Goal: Transaction & Acquisition: Purchase product/service

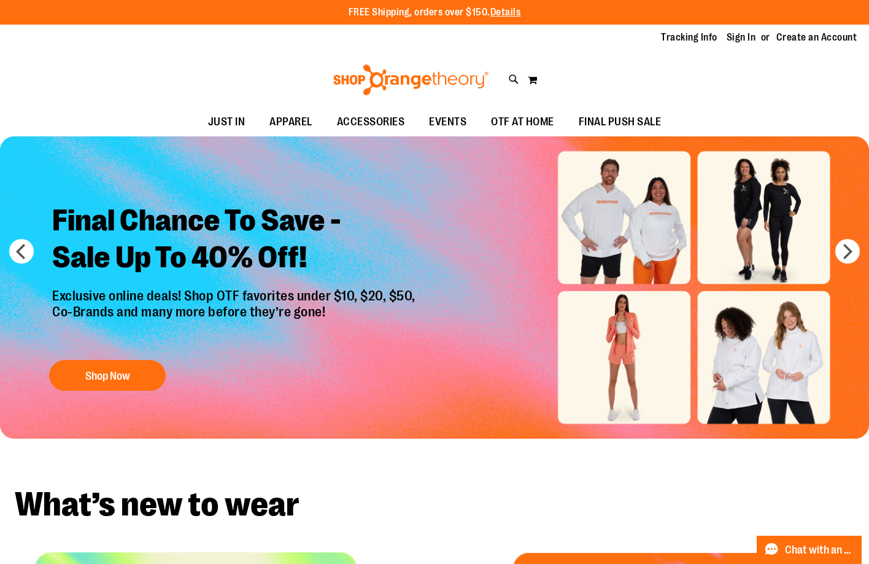
type input "**********"
click at [741, 54] on div "Toggle Nav Search Popular Suggestions Advanced Search" at bounding box center [434, 80] width 869 height 56
click at [740, 38] on link "Sign In" at bounding box center [741, 38] width 29 height 14
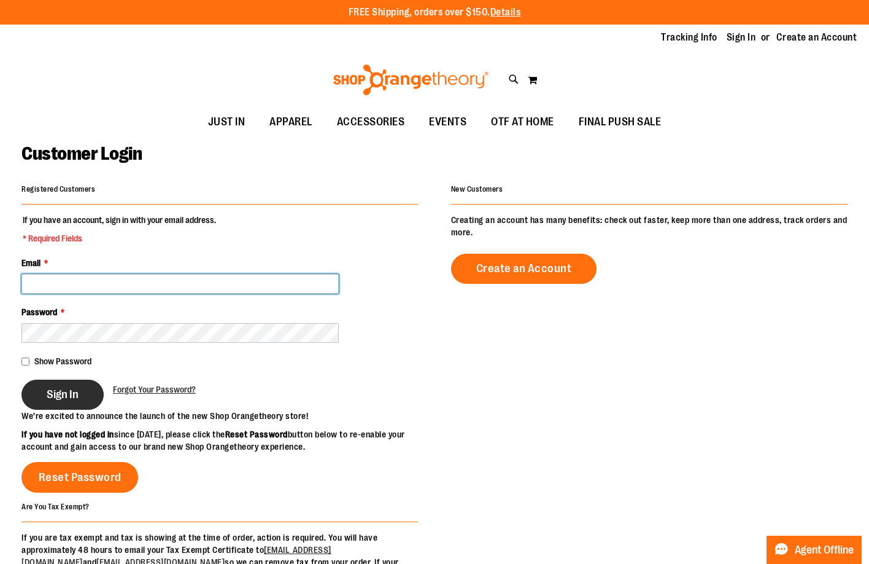
type input "**********"
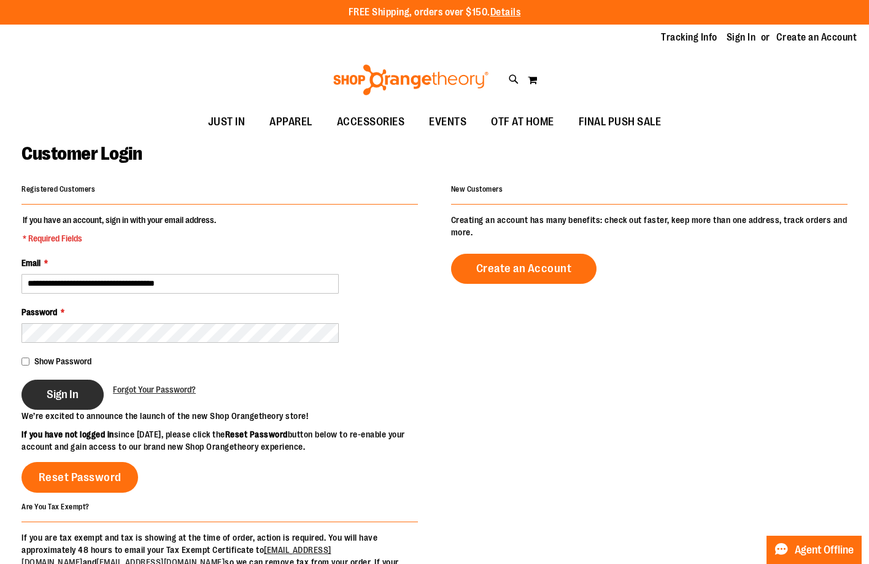
type input "**********"
click at [79, 386] on button "Sign In" at bounding box center [62, 394] width 82 height 30
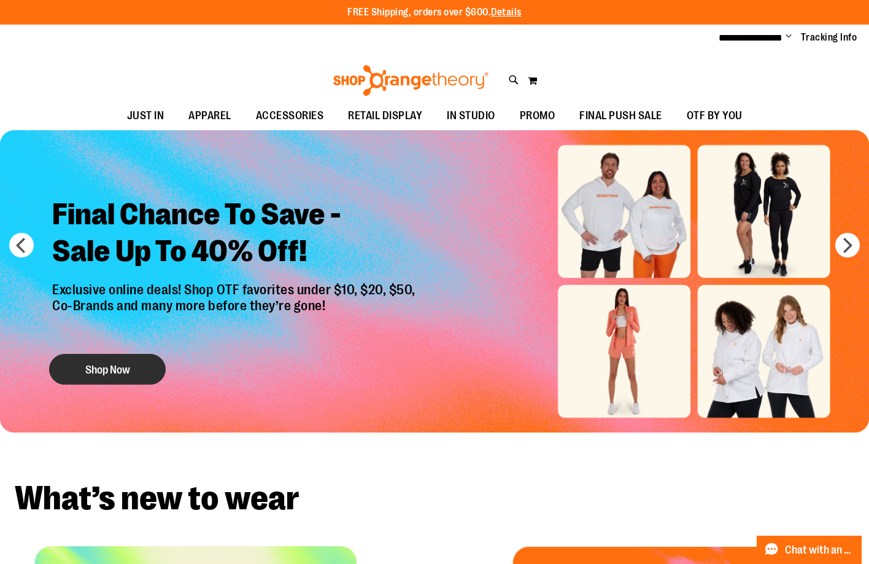
type input "**********"
click at [91, 368] on button "Shop Now" at bounding box center [107, 369] width 117 height 31
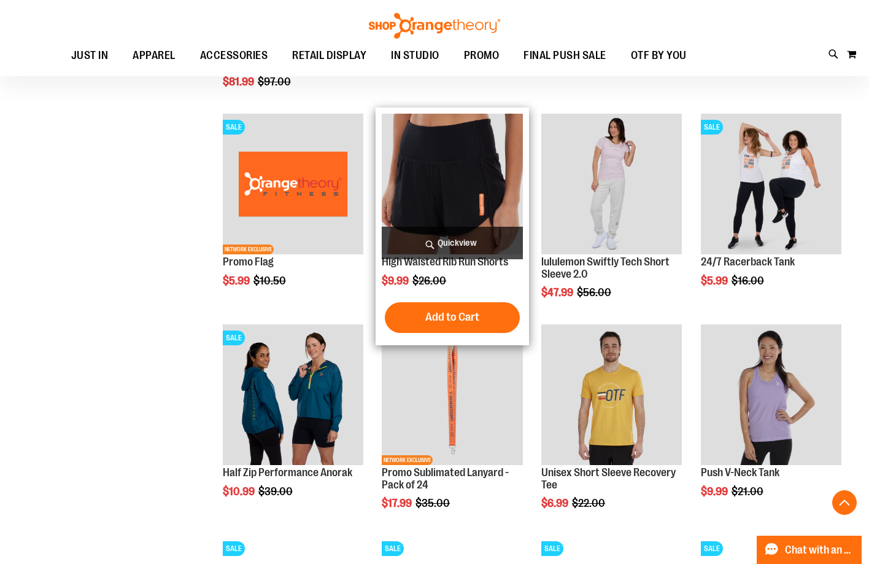
scroll to position [552, 0]
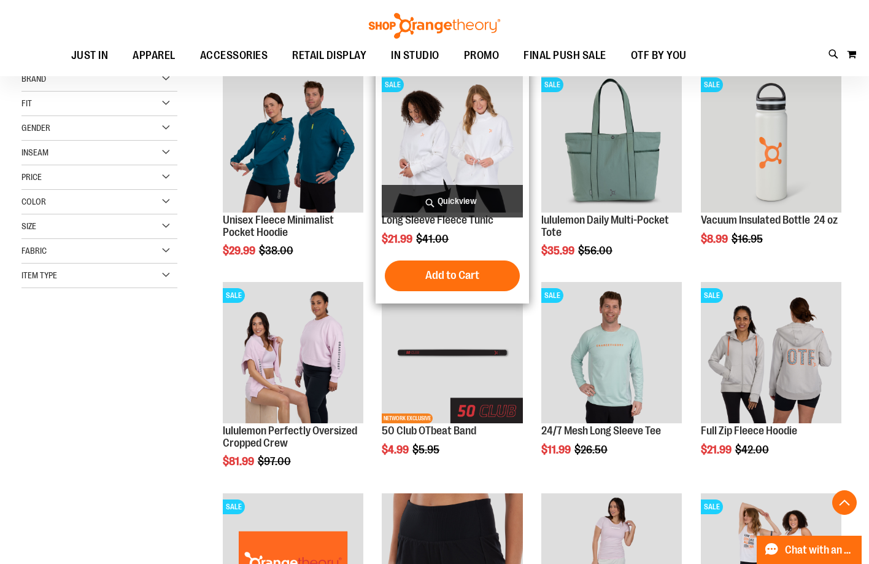
scroll to position [122, 0]
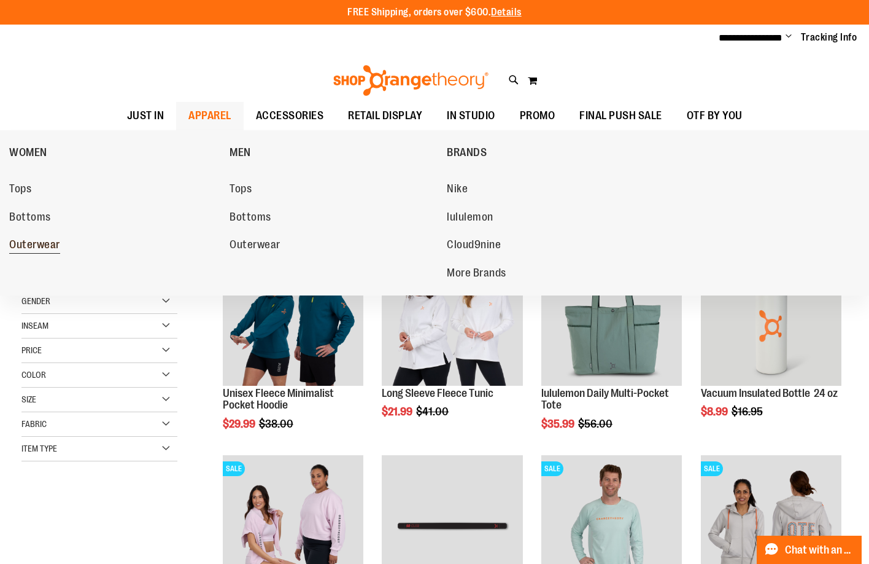
type input "**********"
click at [52, 237] on link "Outerwear" at bounding box center [113, 245] width 208 height 22
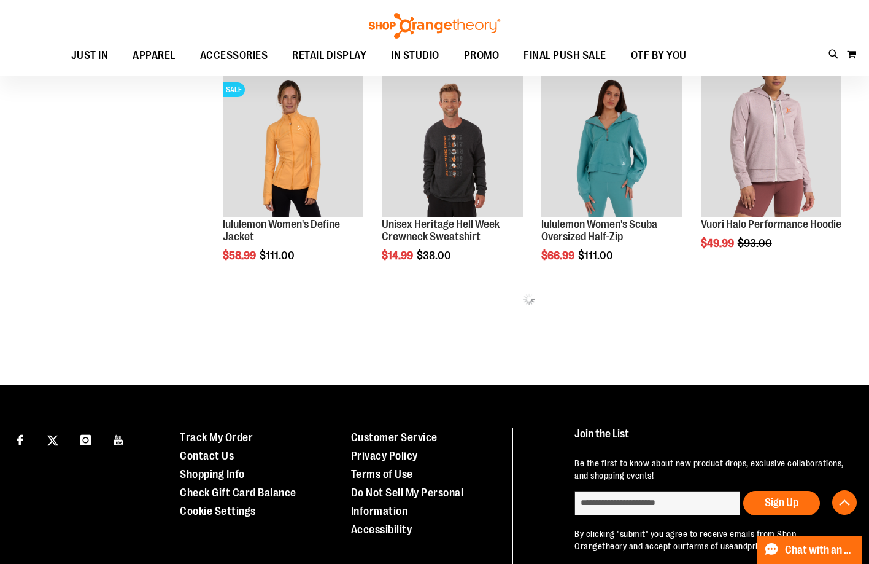
scroll to position [613, 0]
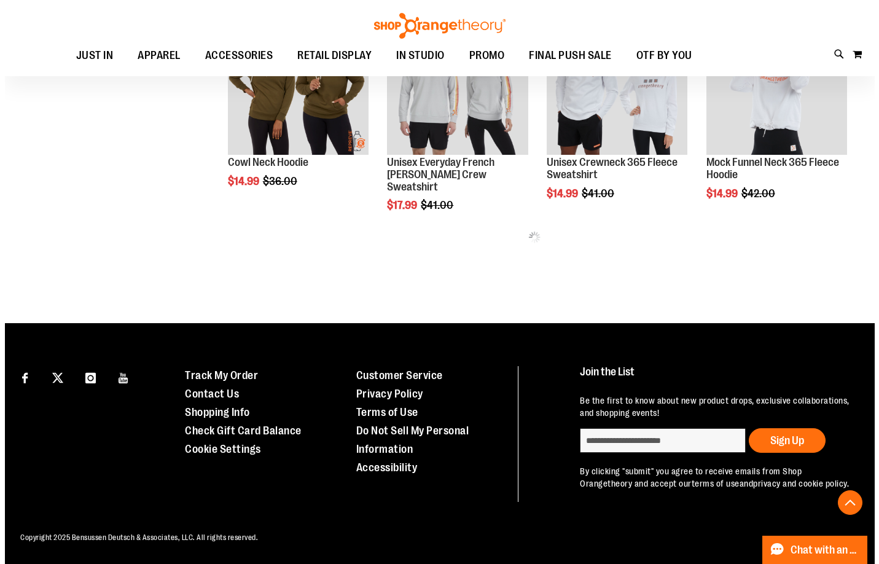
scroll to position [1344, 0]
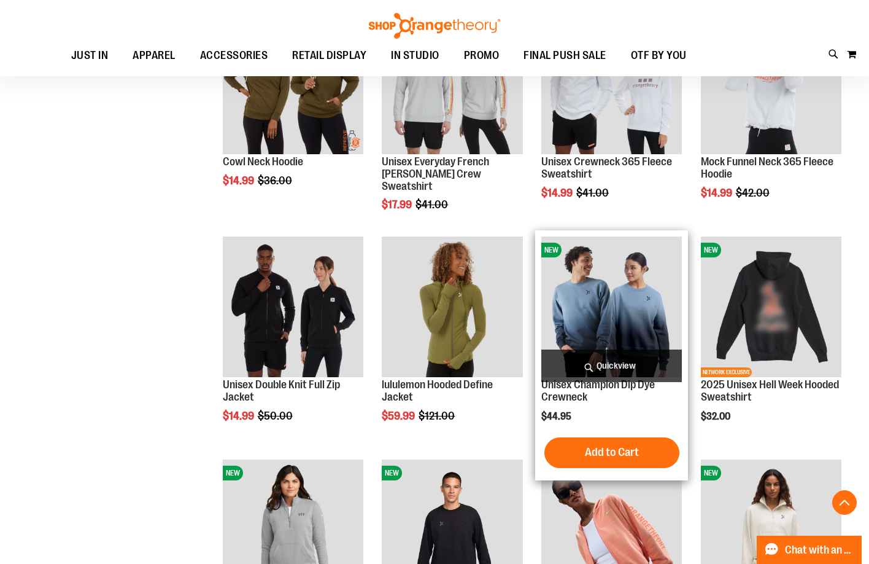
type input "**********"
click at [653, 362] on span "Quickview" at bounding box center [612, 365] width 141 height 33
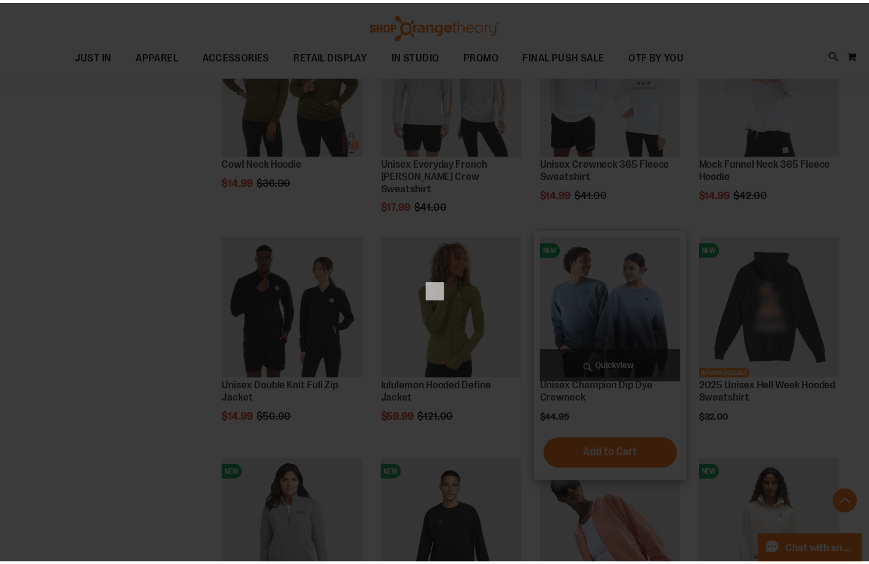
scroll to position [0, 0]
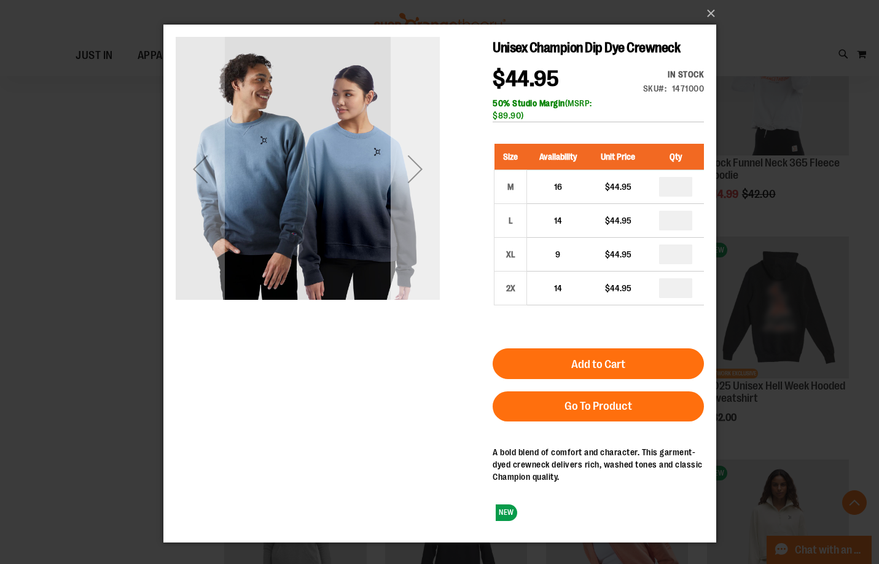
click at [400, 186] on div "Next" at bounding box center [414, 168] width 49 height 49
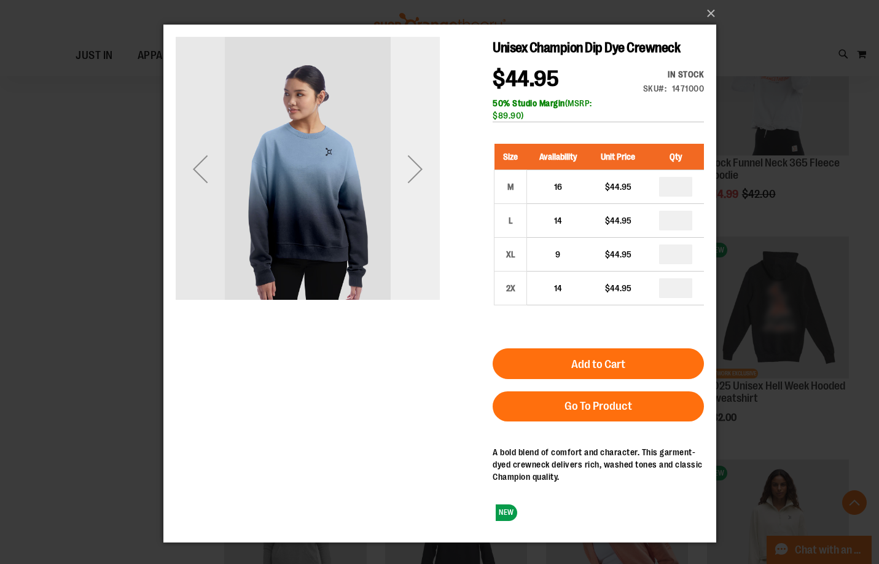
click at [401, 186] on div "Next" at bounding box center [414, 168] width 49 height 49
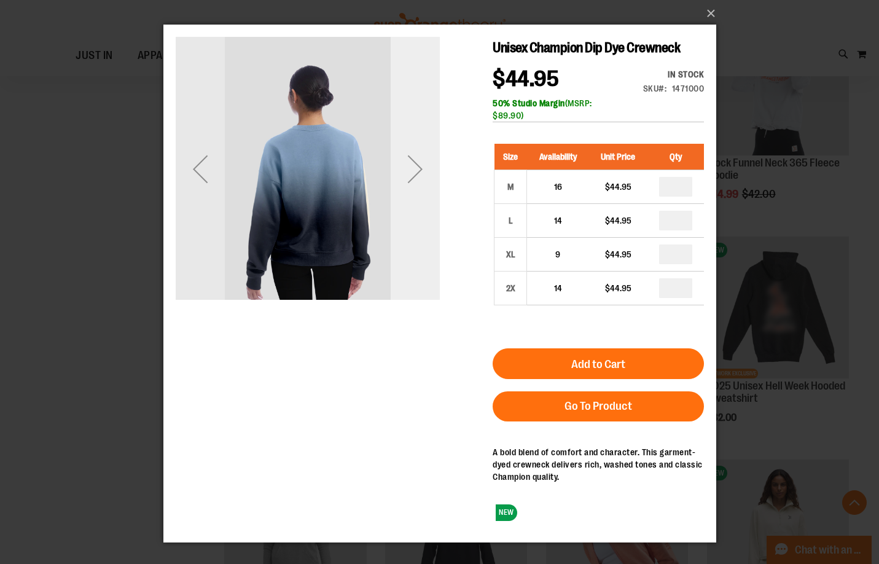
click at [401, 186] on div "Next" at bounding box center [414, 168] width 49 height 49
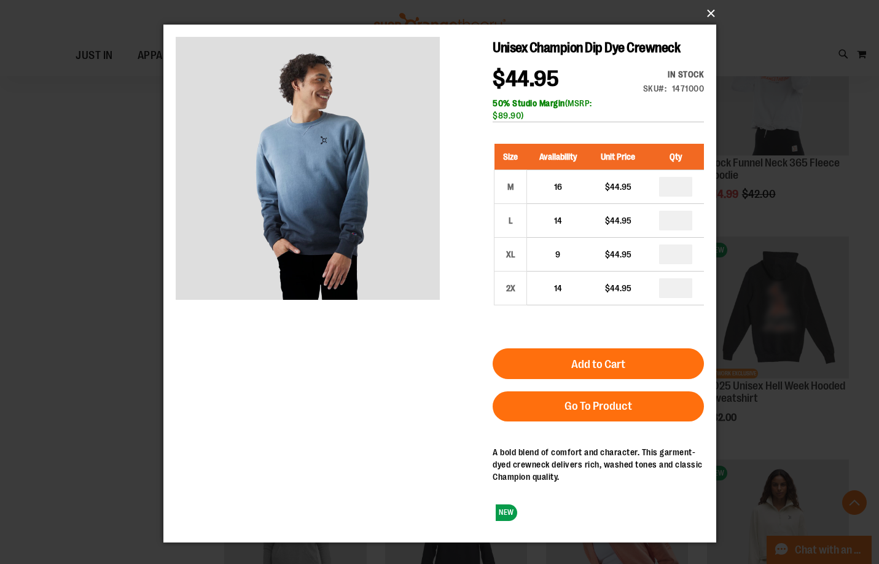
click at [709, 10] on button "×" at bounding box center [443, 13] width 553 height 27
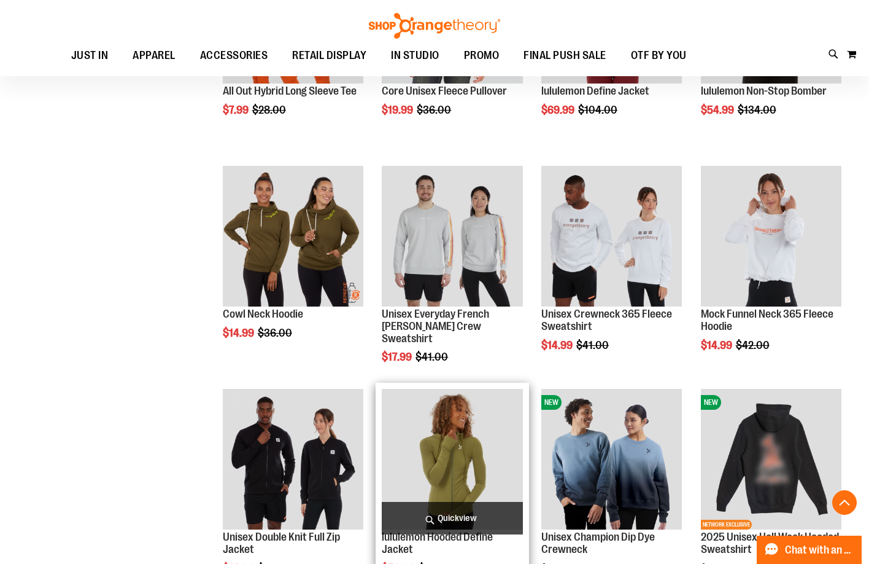
scroll to position [1160, 0]
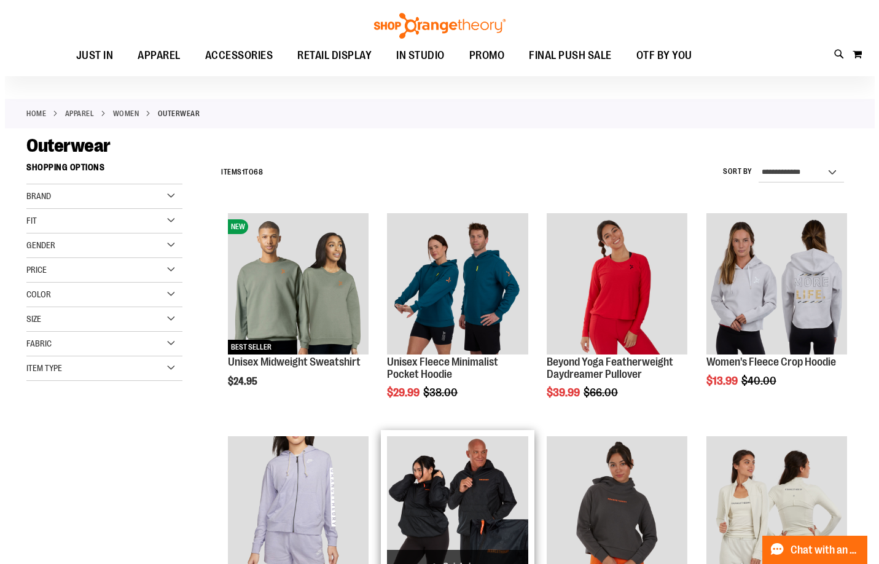
scroll to position [61, 0]
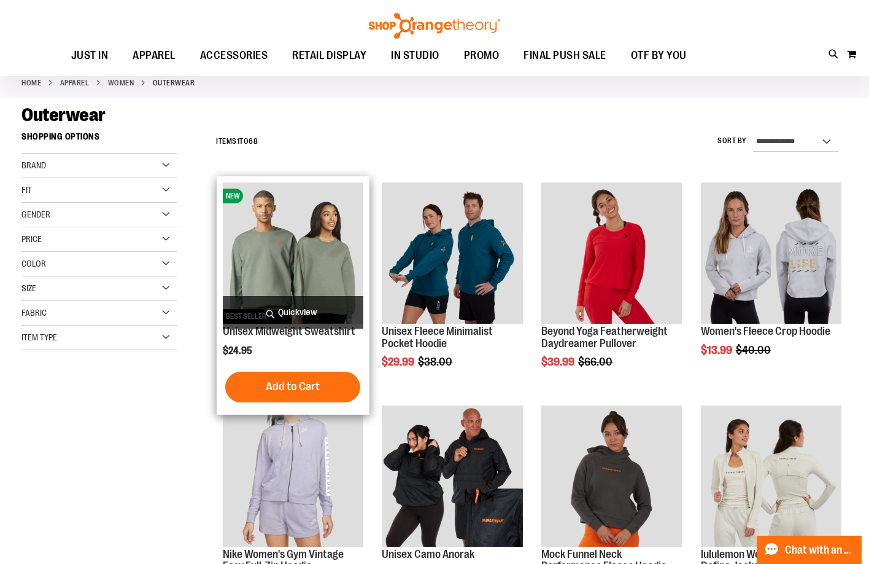
click at [334, 314] on span "Quickview" at bounding box center [293, 312] width 141 height 33
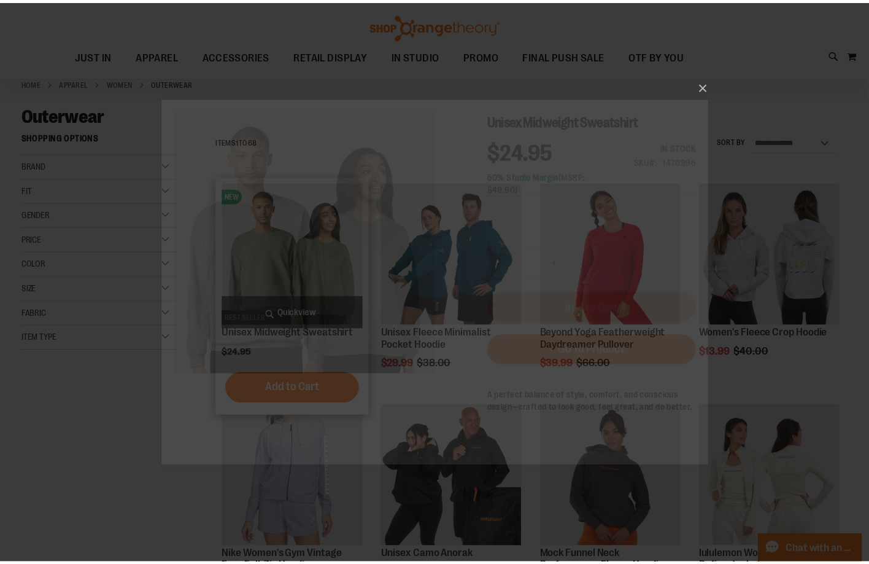
scroll to position [0, 0]
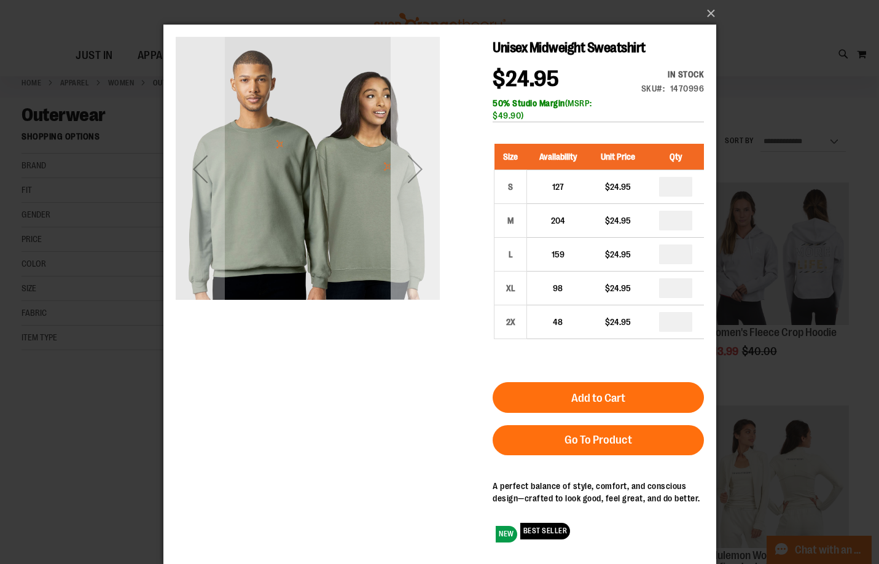
click at [391, 188] on div "Next" at bounding box center [414, 168] width 49 height 49
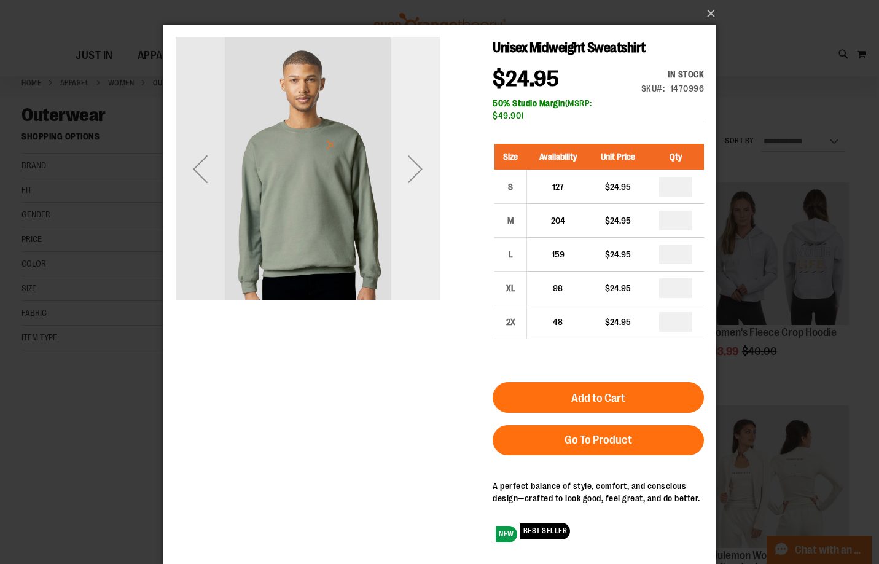
click at [391, 188] on div "Next" at bounding box center [414, 168] width 49 height 49
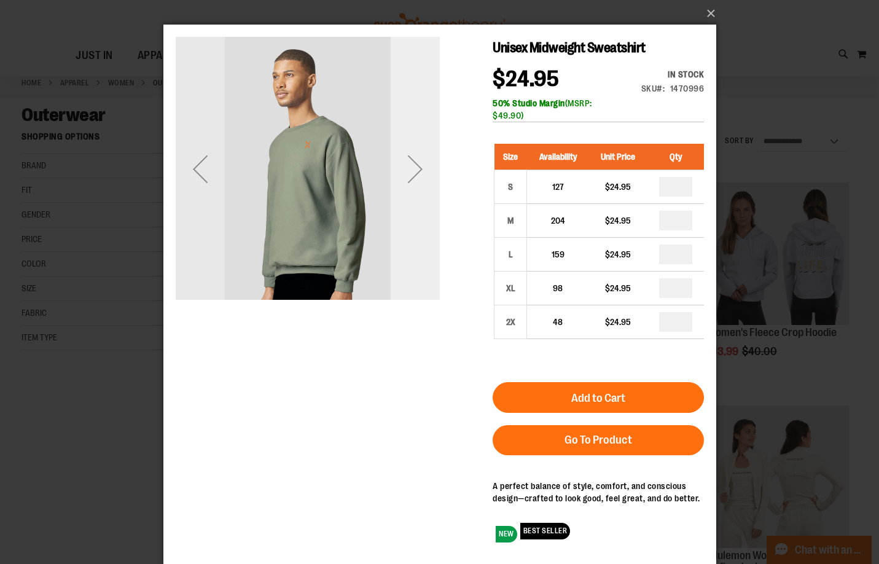
click at [391, 188] on div "Next" at bounding box center [414, 168] width 49 height 49
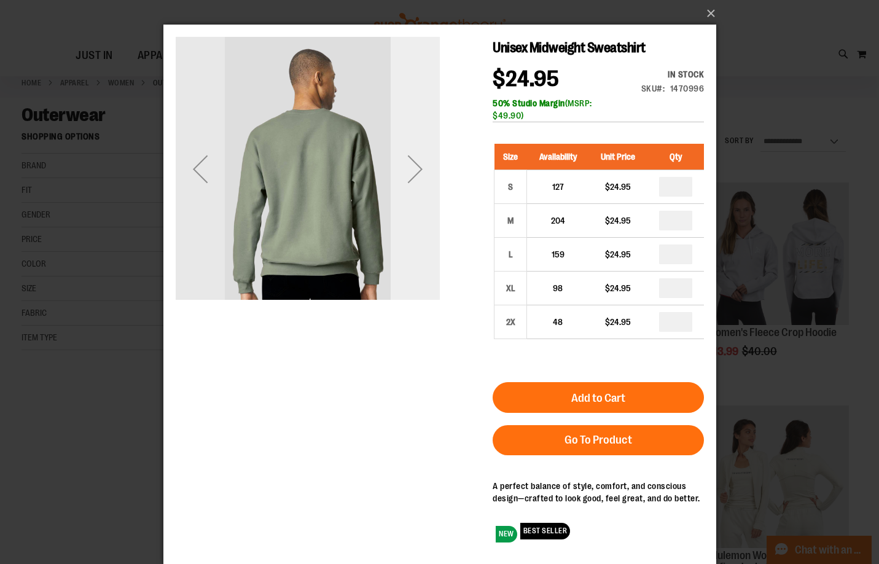
click at [392, 190] on div "Next" at bounding box center [414, 168] width 49 height 49
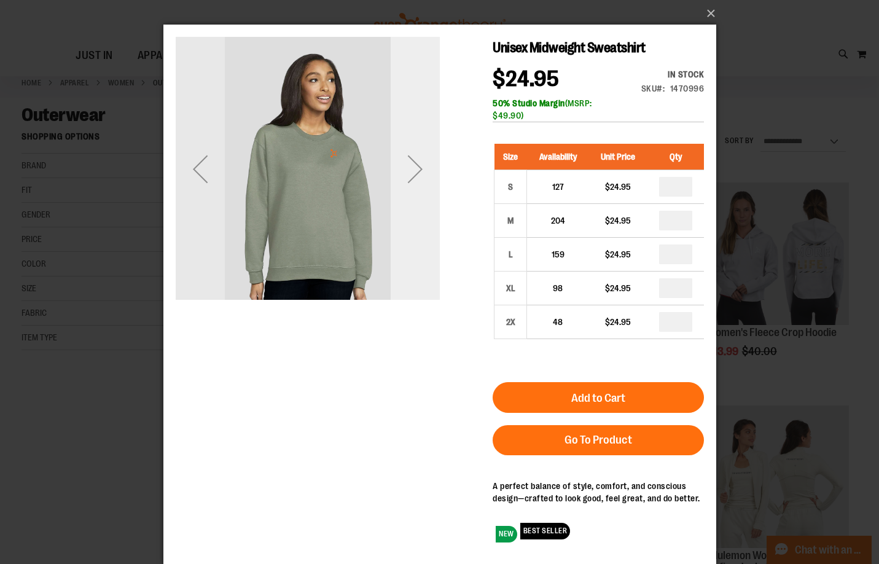
click at [414, 209] on div "Next" at bounding box center [414, 169] width 49 height 264
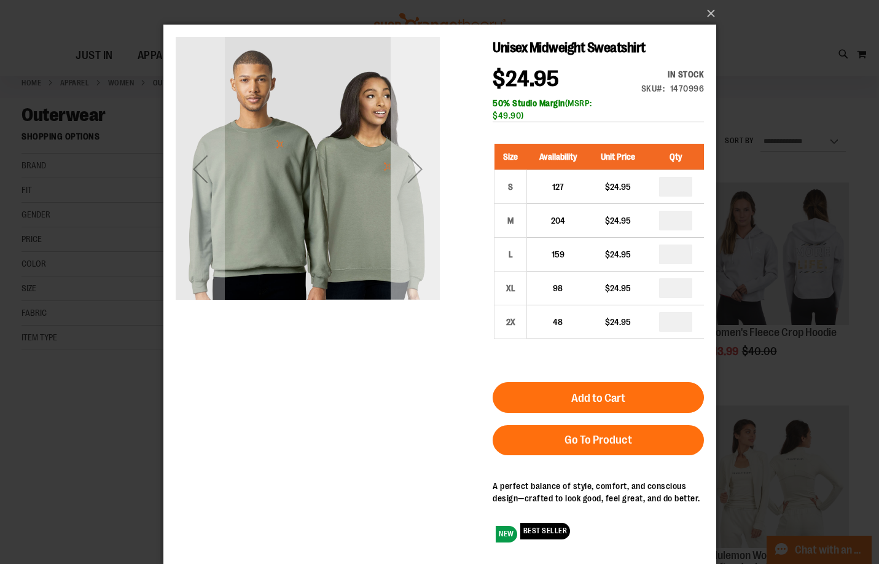
click at [421, 186] on div "Next" at bounding box center [414, 168] width 49 height 49
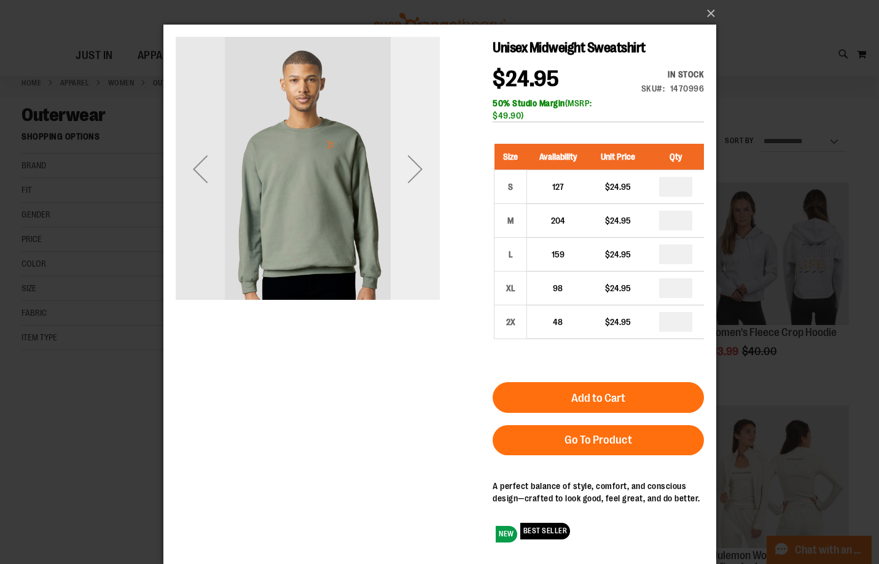
click at [420, 183] on div "Next" at bounding box center [414, 168] width 49 height 49
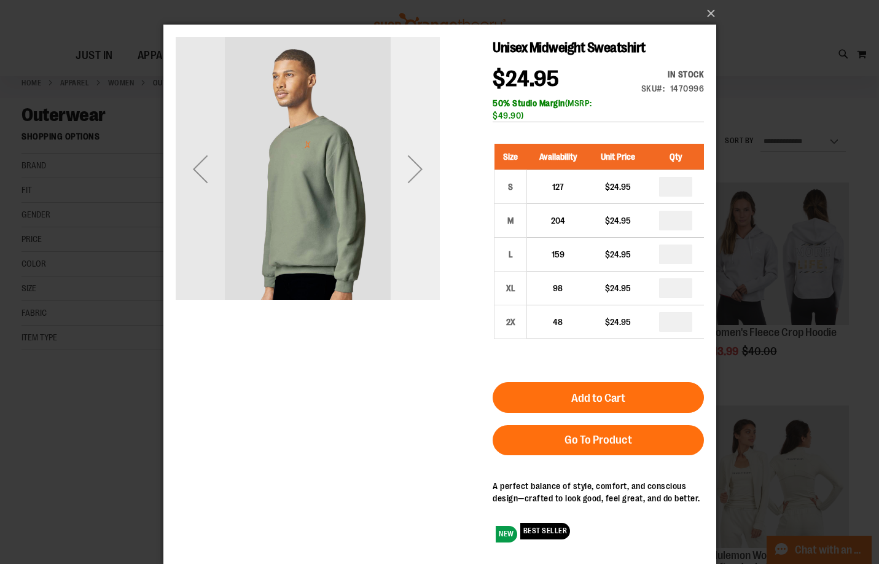
click at [419, 183] on div "Next" at bounding box center [414, 168] width 49 height 49
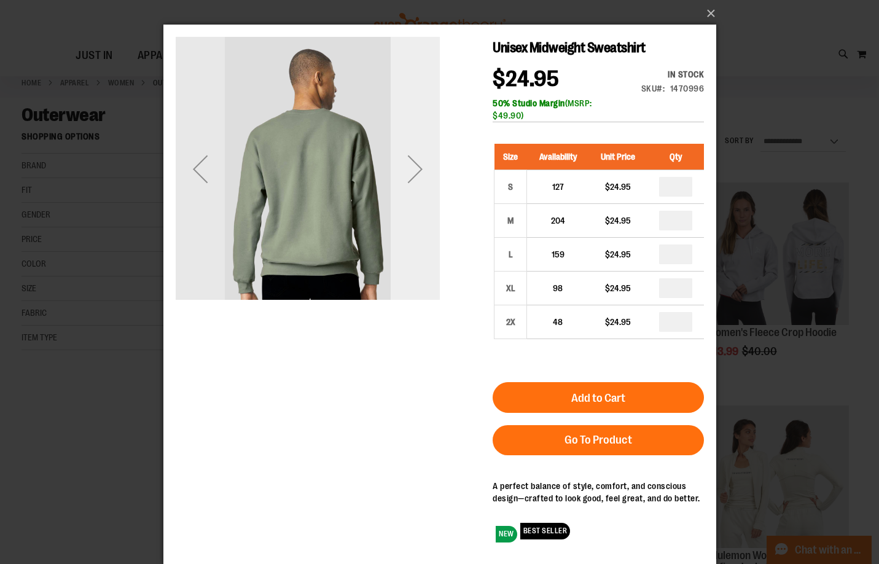
click at [419, 183] on div "Next" at bounding box center [414, 168] width 49 height 49
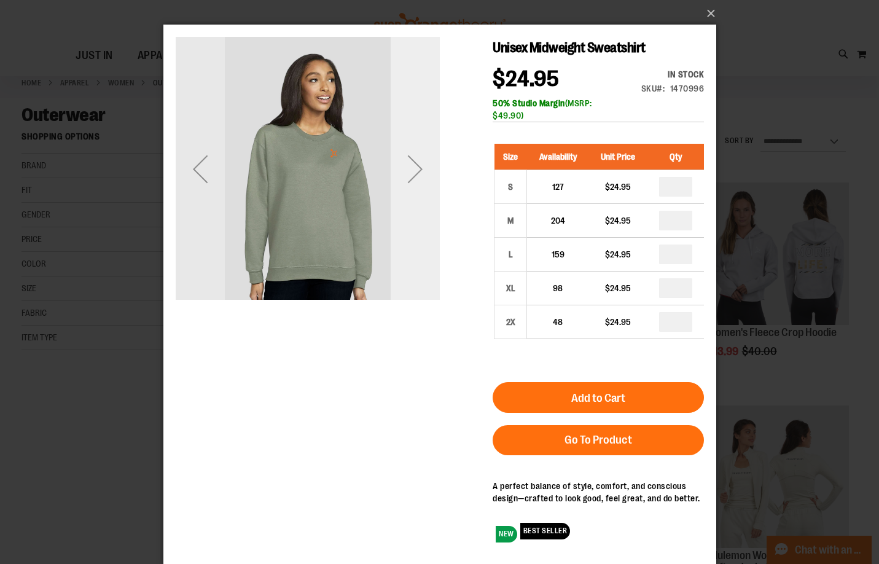
click at [419, 183] on div "Next" at bounding box center [414, 168] width 49 height 49
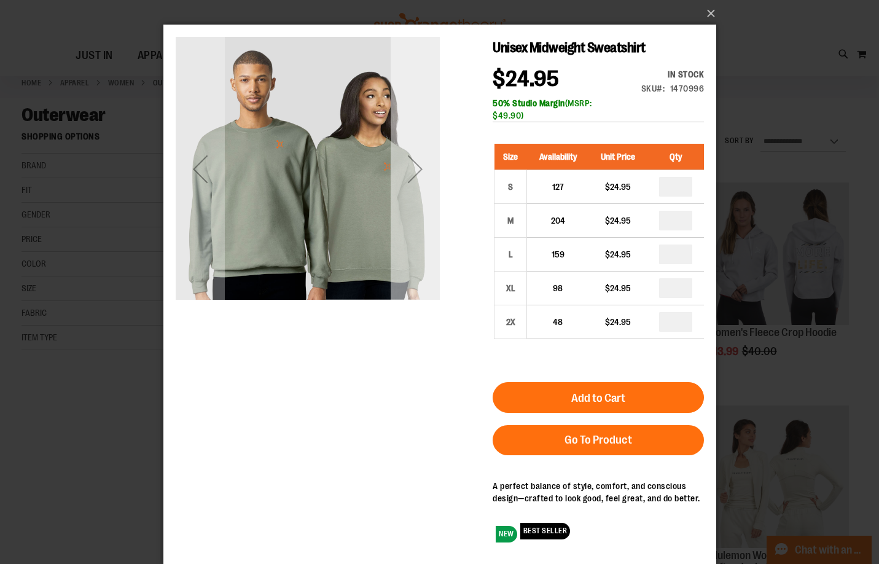
click at [419, 183] on div "Next" at bounding box center [414, 168] width 49 height 49
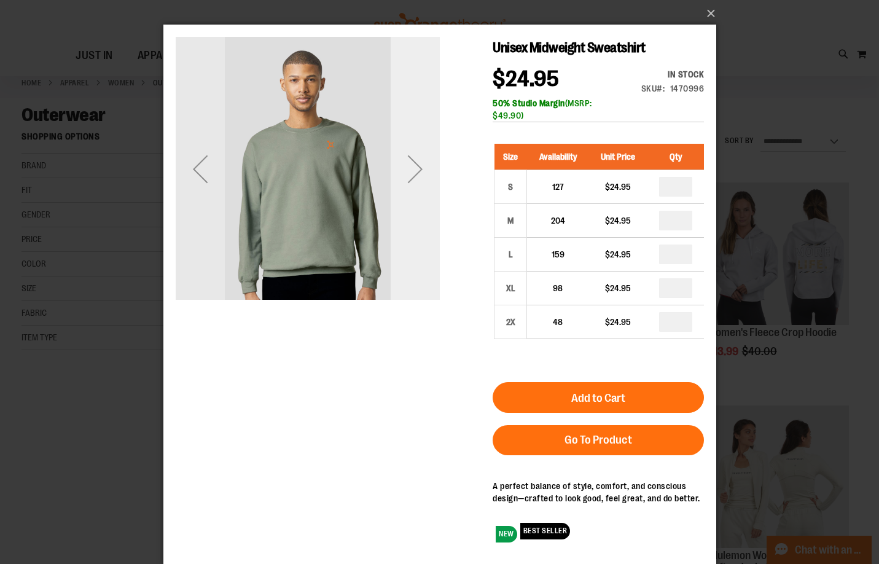
click at [397, 152] on div "Next" at bounding box center [414, 168] width 49 height 49
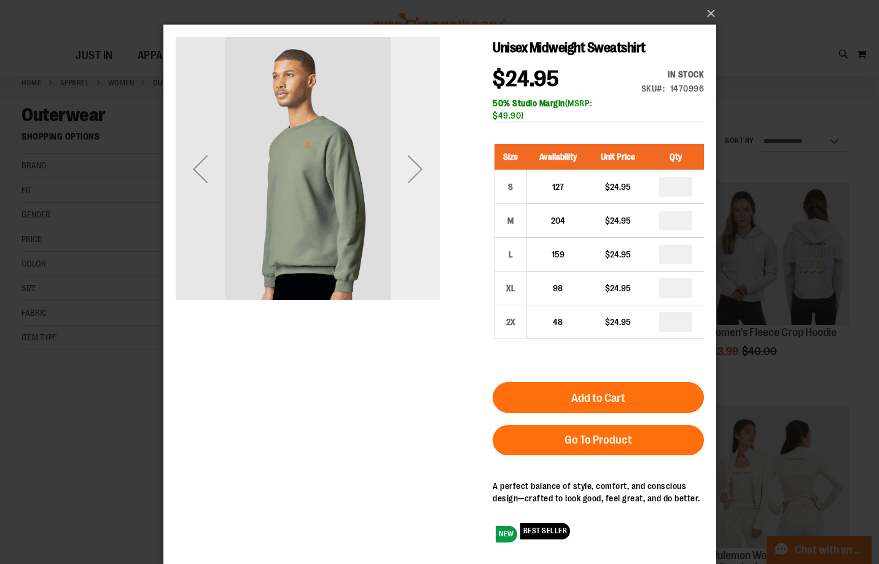
click at [400, 152] on div "Next" at bounding box center [414, 168] width 49 height 49
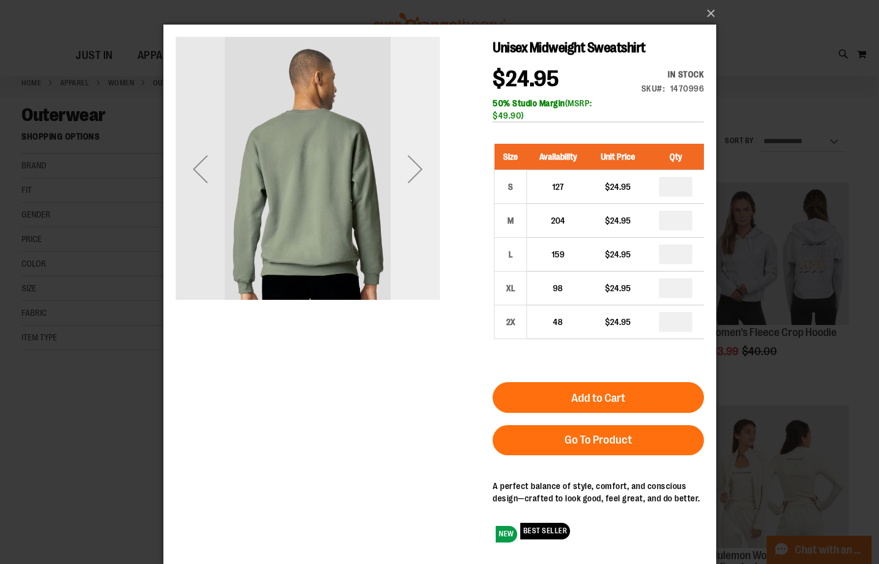
click at [400, 152] on div "Next" at bounding box center [414, 168] width 49 height 49
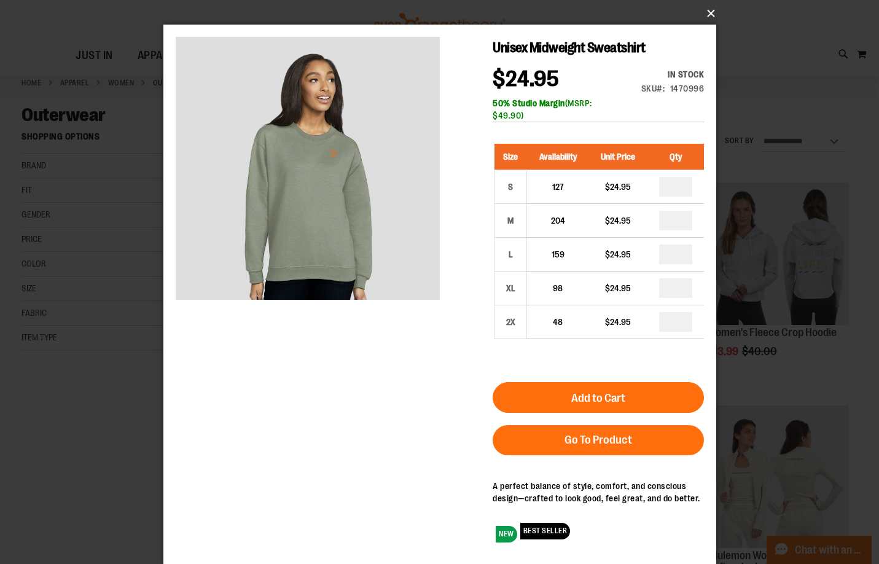
click at [710, 12] on button "×" at bounding box center [443, 13] width 553 height 27
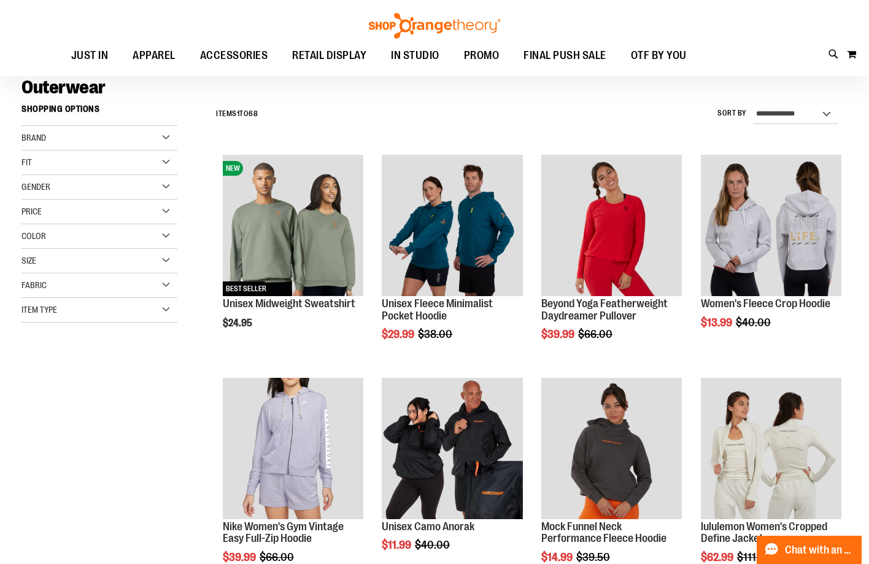
scroll to position [184, 0]
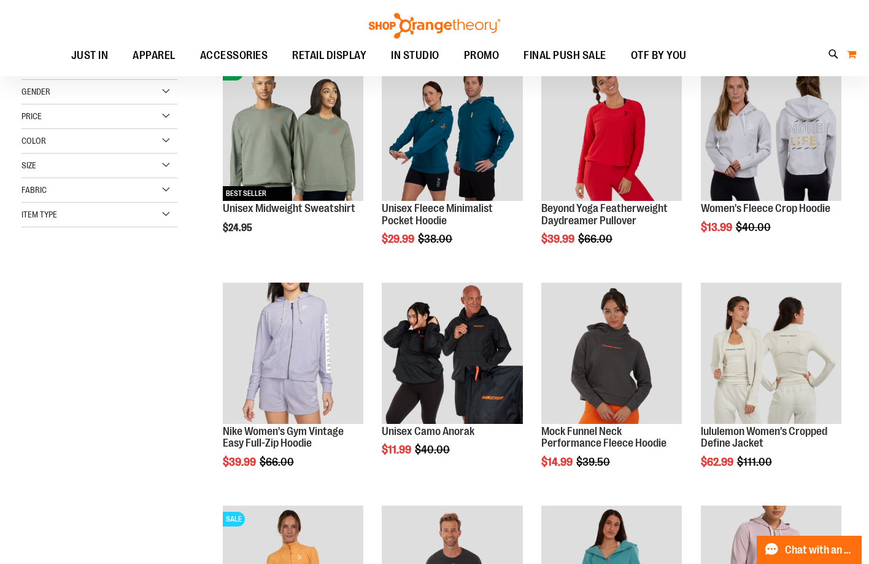
click at [849, 53] on button "My Cart 0" at bounding box center [852, 54] width 10 height 20
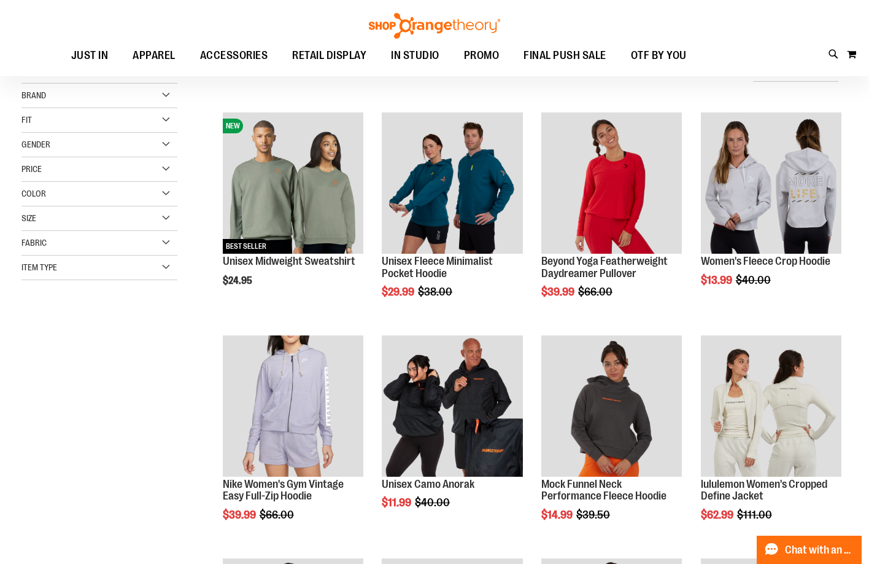
scroll to position [0, 0]
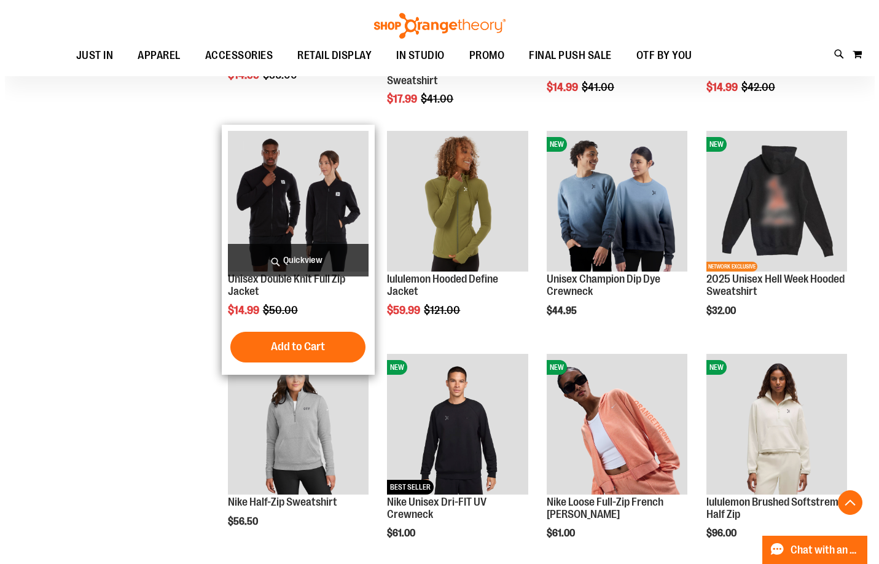
scroll to position [1534, 0]
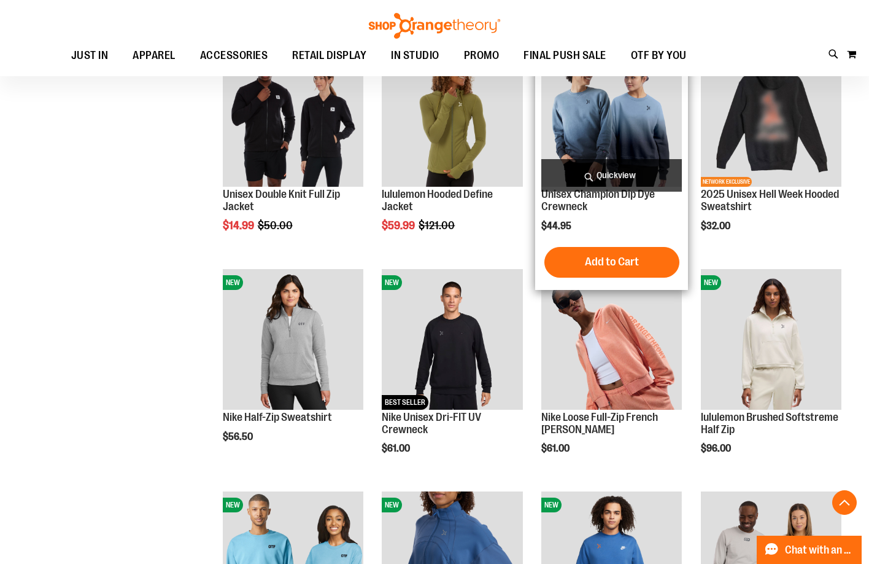
click at [635, 173] on span "Quickview" at bounding box center [612, 175] width 141 height 33
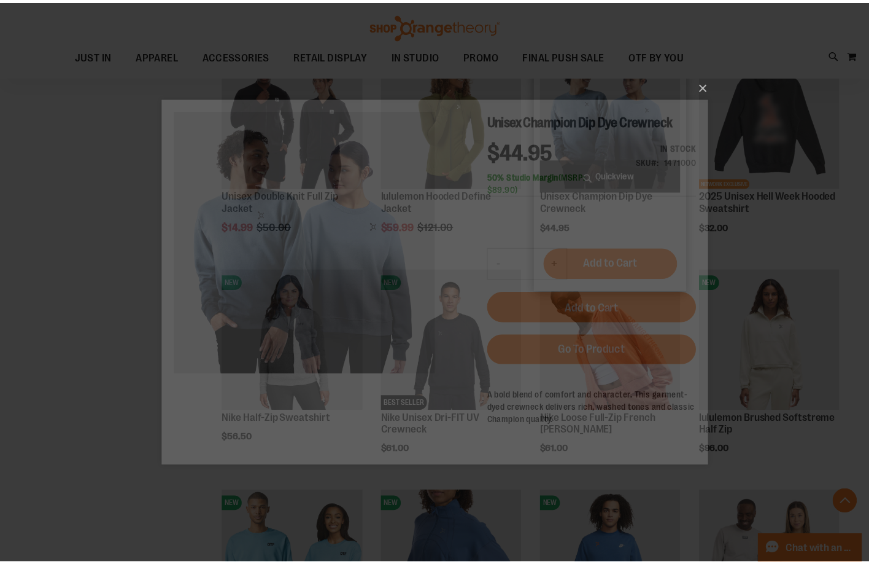
scroll to position [0, 0]
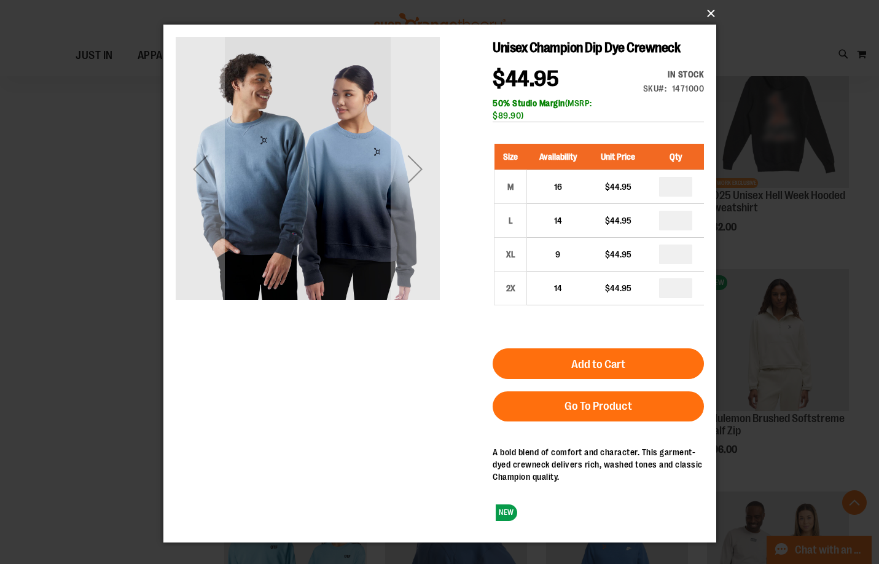
click at [714, 12] on button "×" at bounding box center [443, 13] width 553 height 27
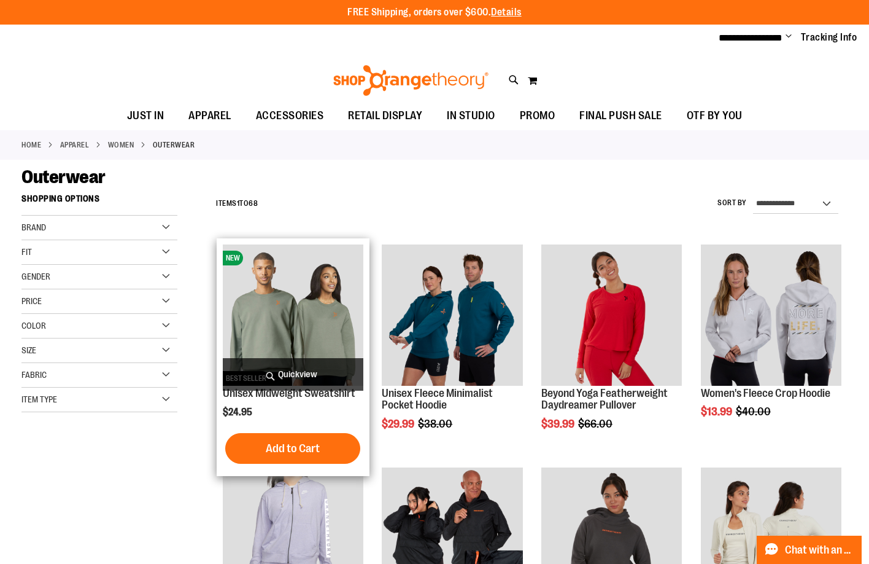
click at [298, 379] on span "Quickview" at bounding box center [293, 374] width 141 height 33
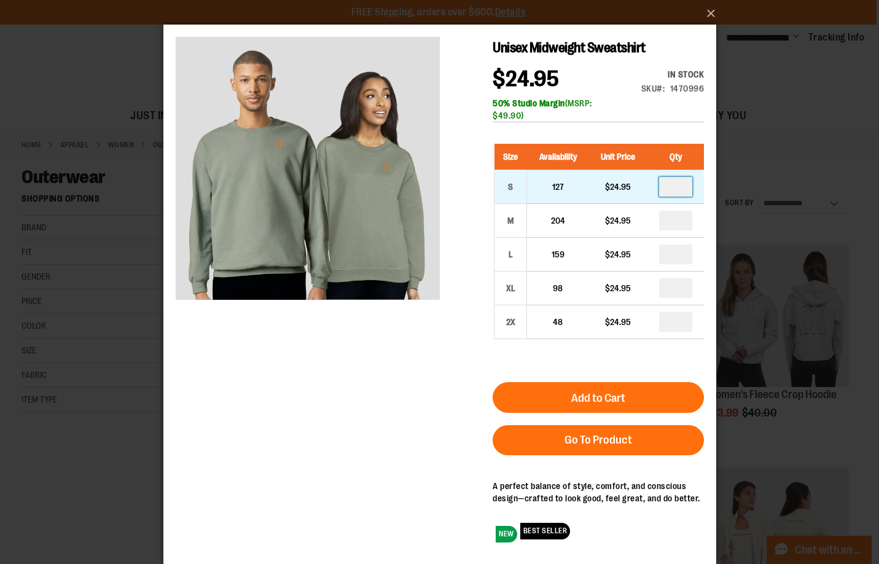
click at [679, 183] on input "number" at bounding box center [674, 187] width 33 height 20
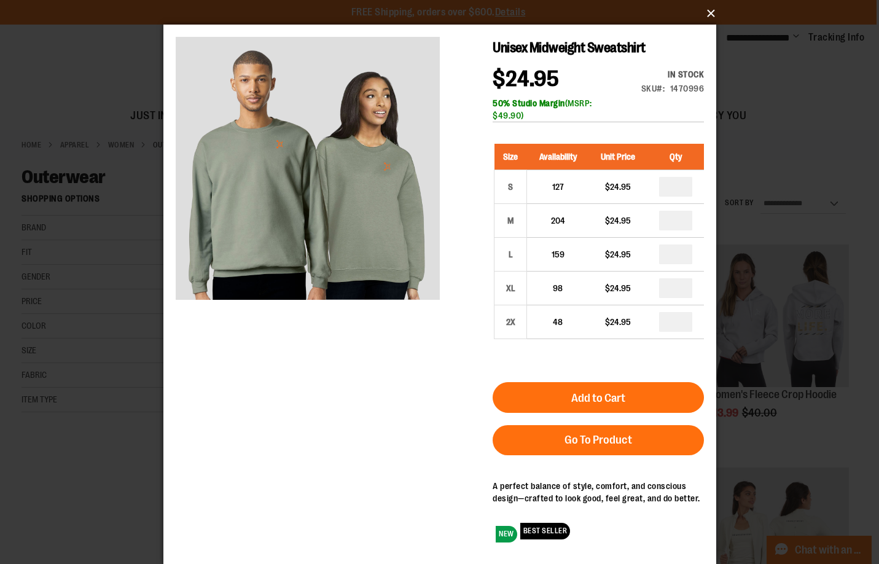
click at [710, 12] on button "×" at bounding box center [443, 13] width 553 height 27
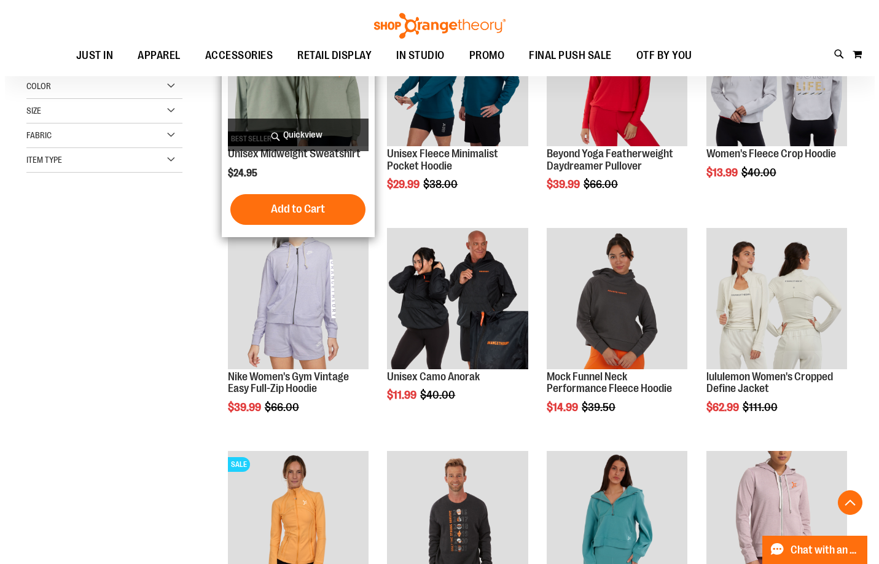
scroll to position [245, 0]
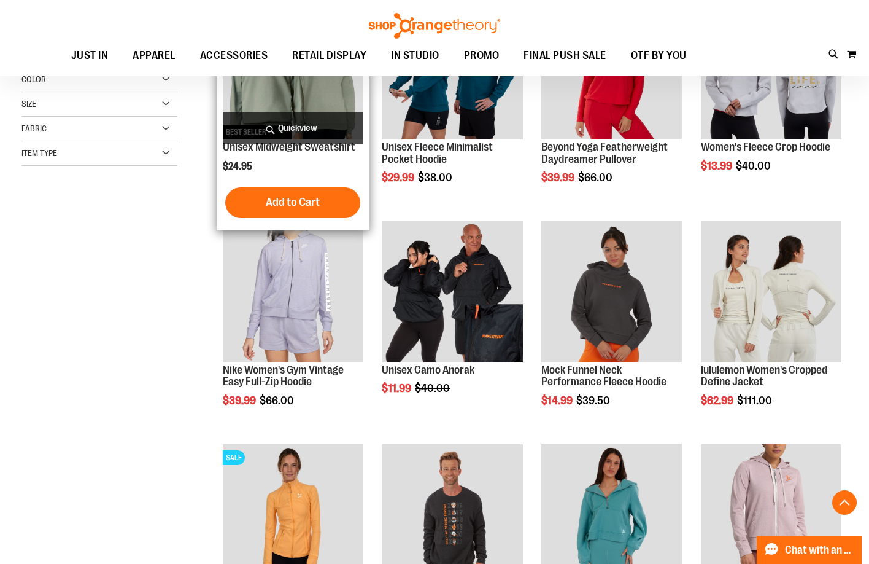
click at [302, 126] on span "Quickview" at bounding box center [293, 128] width 141 height 33
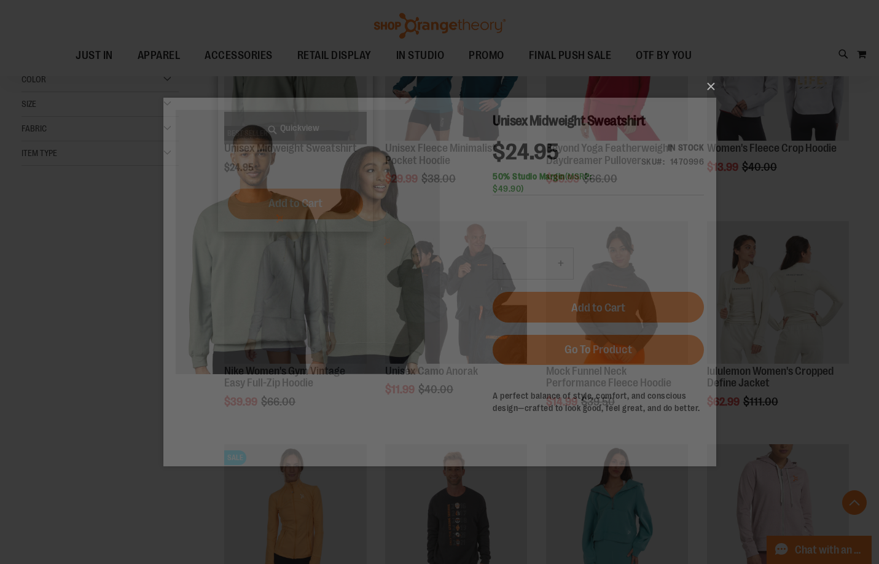
scroll to position [0, 0]
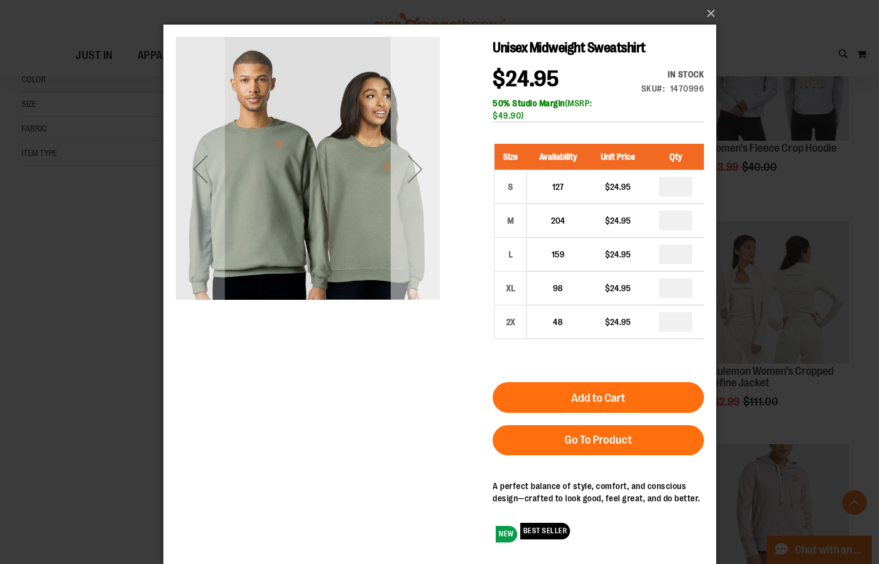
click at [408, 177] on div "Next" at bounding box center [414, 168] width 49 height 49
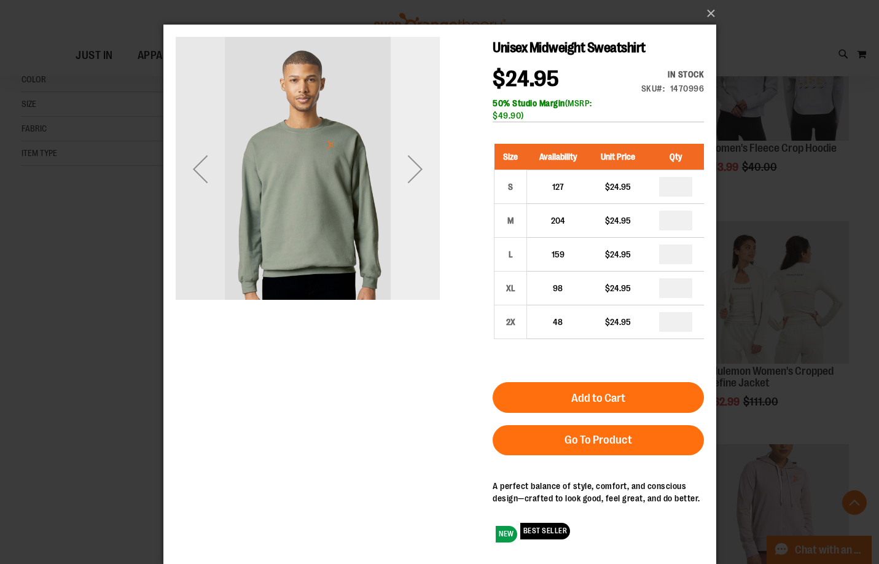
click at [408, 179] on div "Next" at bounding box center [414, 168] width 49 height 49
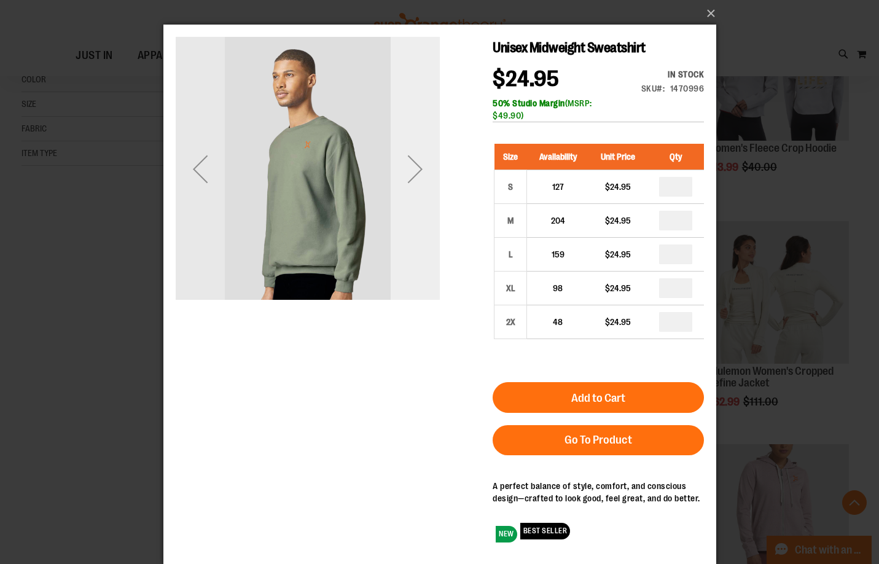
click at [420, 185] on div "Next" at bounding box center [414, 168] width 49 height 49
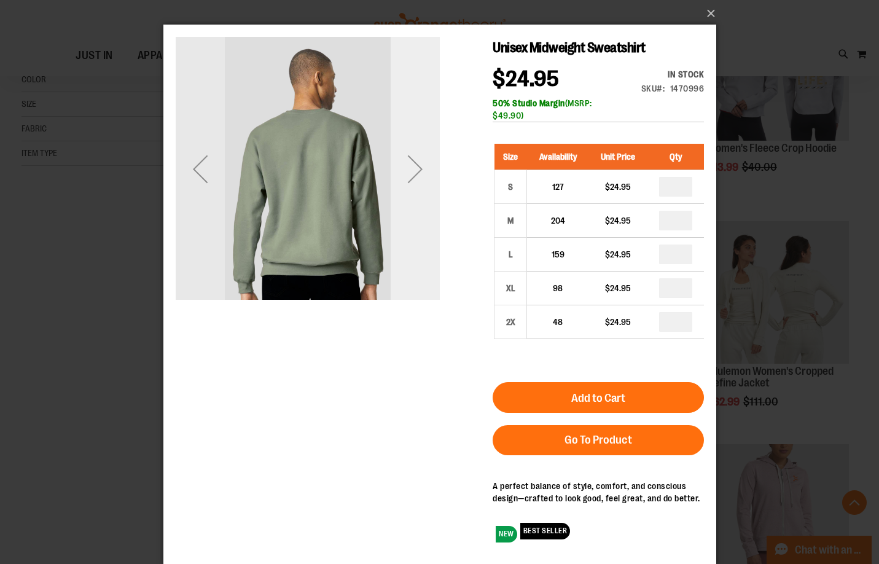
drag, startPoint x: 422, startPoint y: 185, endPoint x: 429, endPoint y: 185, distance: 7.4
click at [422, 186] on div "Next" at bounding box center [414, 168] width 49 height 49
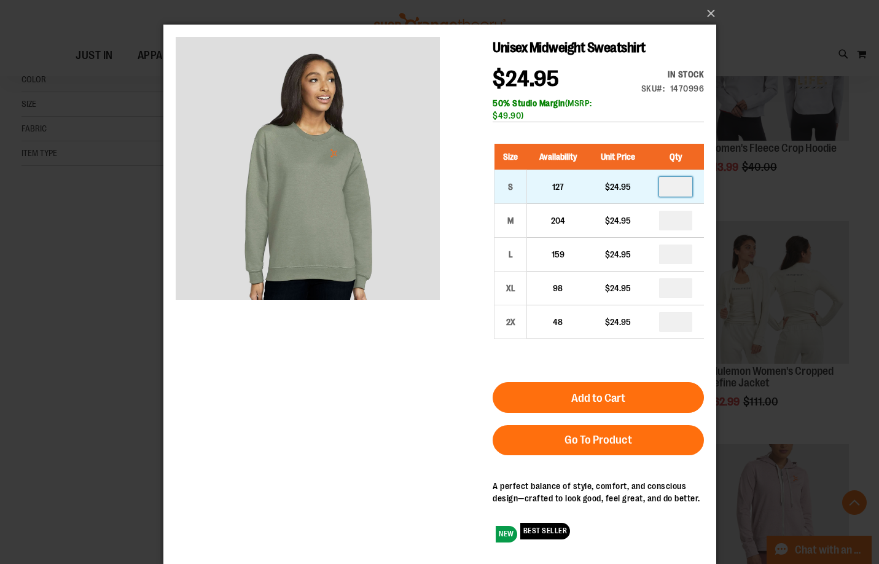
click at [677, 182] on input "number" at bounding box center [674, 187] width 33 height 20
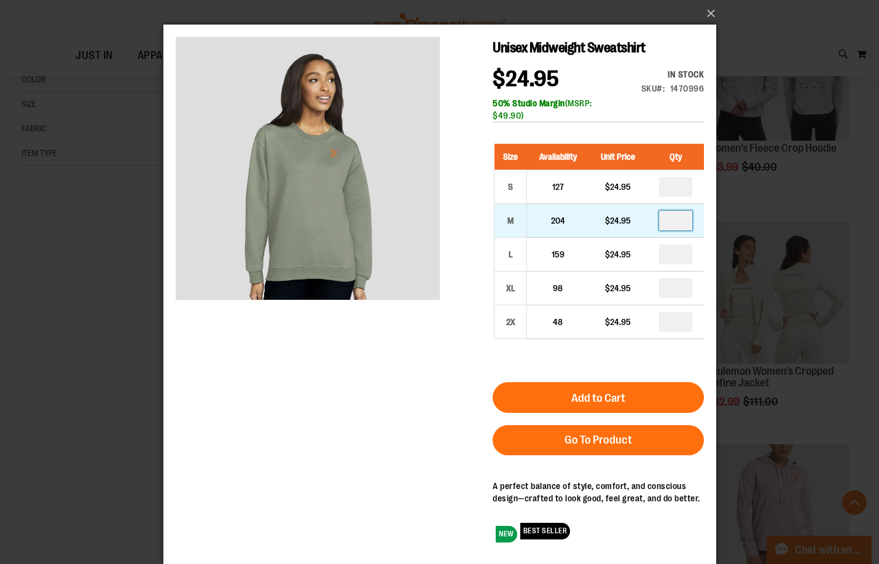
type input "*"
click at [673, 225] on input "number" at bounding box center [674, 221] width 33 height 20
type input "*"
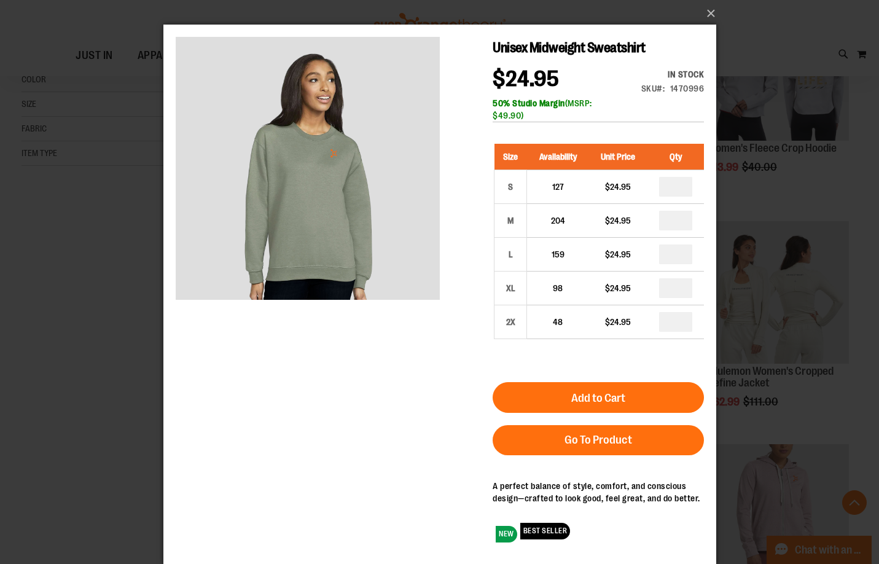
click at [674, 257] on input "number" at bounding box center [674, 254] width 33 height 20
type input "*"
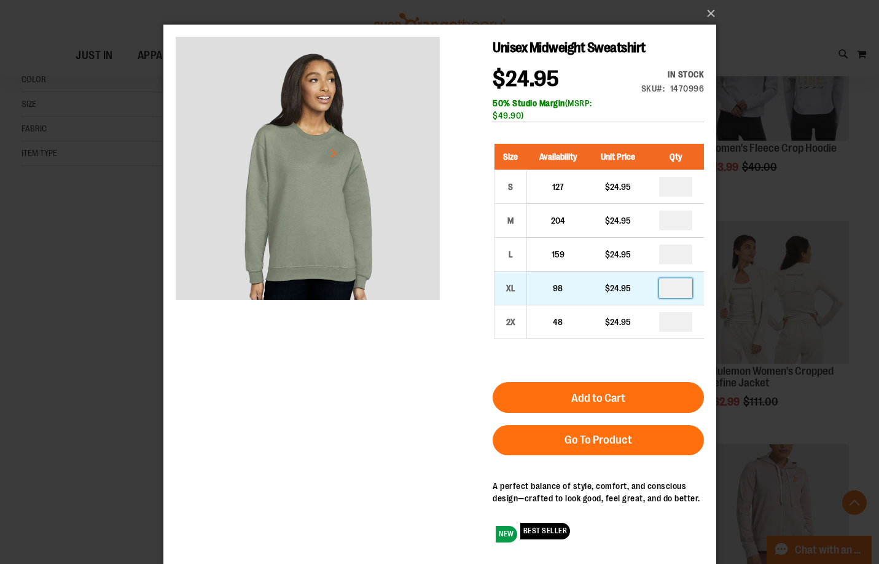
click at [679, 287] on input "number" at bounding box center [674, 288] width 33 height 20
type input "*"
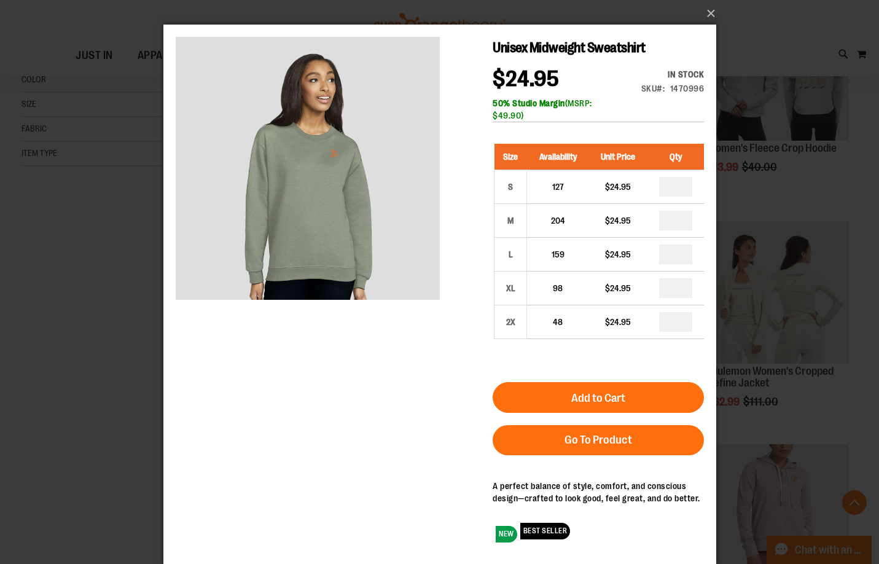
click at [680, 185] on input "number" at bounding box center [674, 187] width 33 height 20
type input "*"
click at [693, 123] on div "Unisex Midweight Sweatshirt $24.95 In stock Only %1 left SKU 1470996 50% Studio…" at bounding box center [597, 294] width 211 height 514
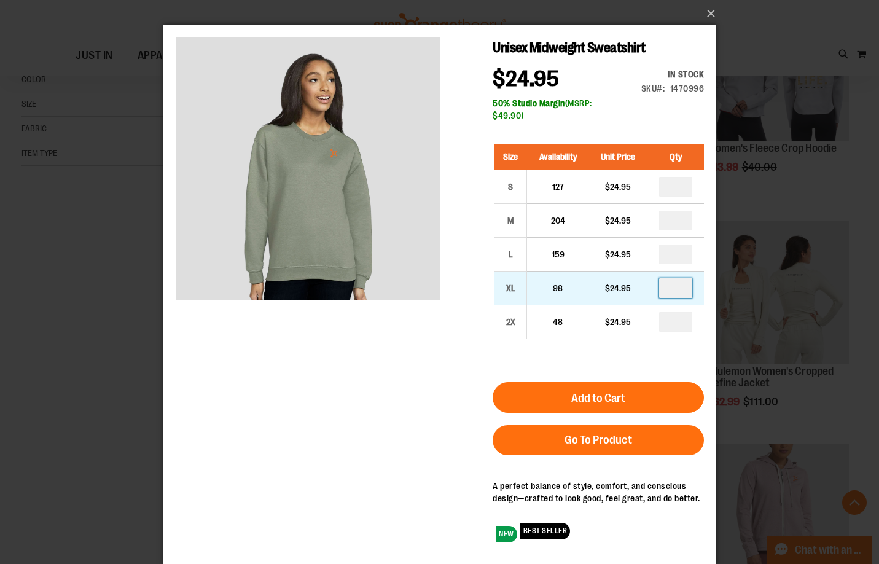
click at [681, 281] on input "*" at bounding box center [674, 288] width 33 height 20
type input "*"
click at [689, 351] on div "Size Availability Unit Price Qty S 127 $24.95 * M 204 $24.95 * L" at bounding box center [597, 250] width 211 height 238
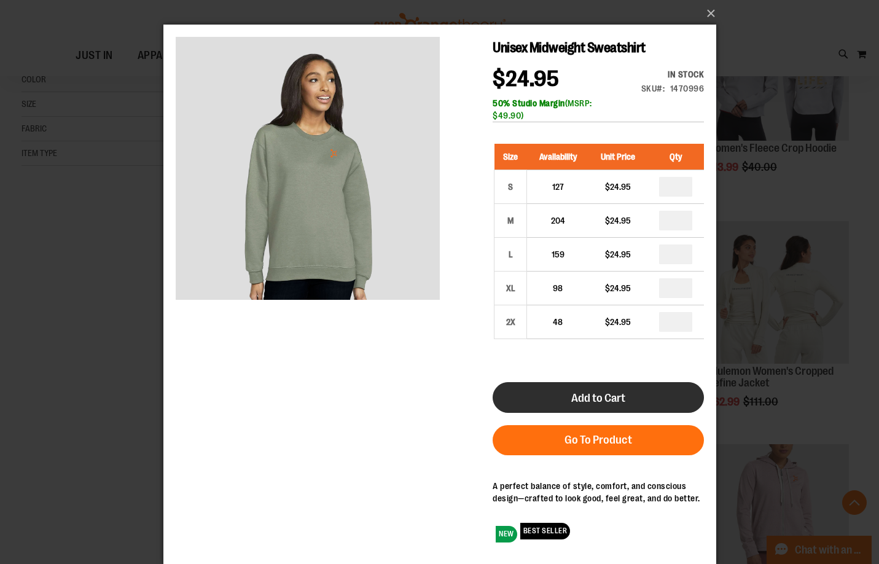
click at [674, 400] on button "Add to Cart" at bounding box center [597, 397] width 211 height 31
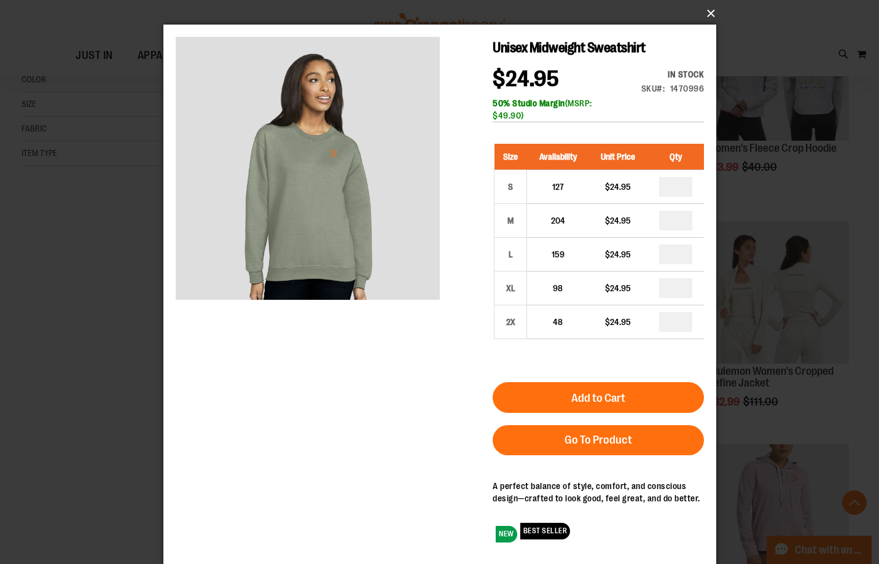
click at [712, 12] on button "×" at bounding box center [443, 13] width 553 height 27
click at [709, 12] on button "×" at bounding box center [443, 13] width 553 height 27
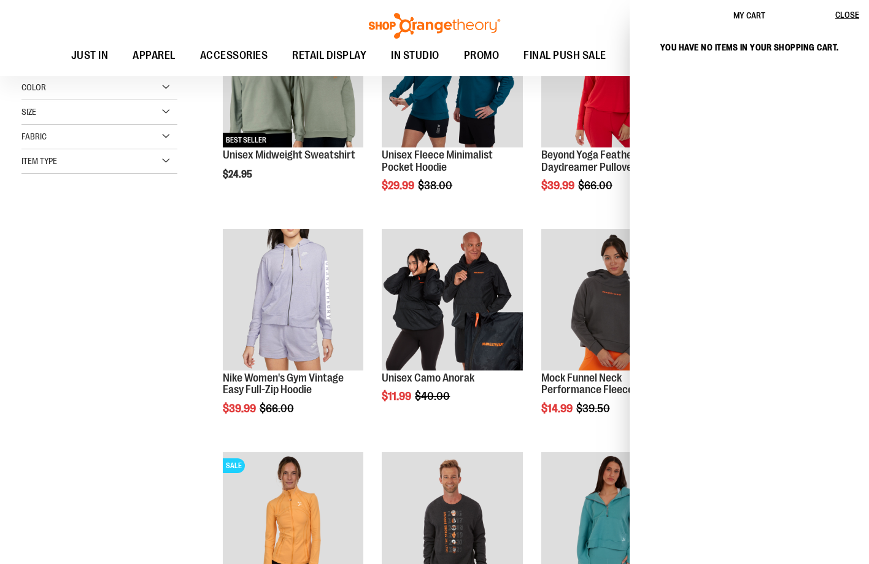
scroll to position [245, 0]
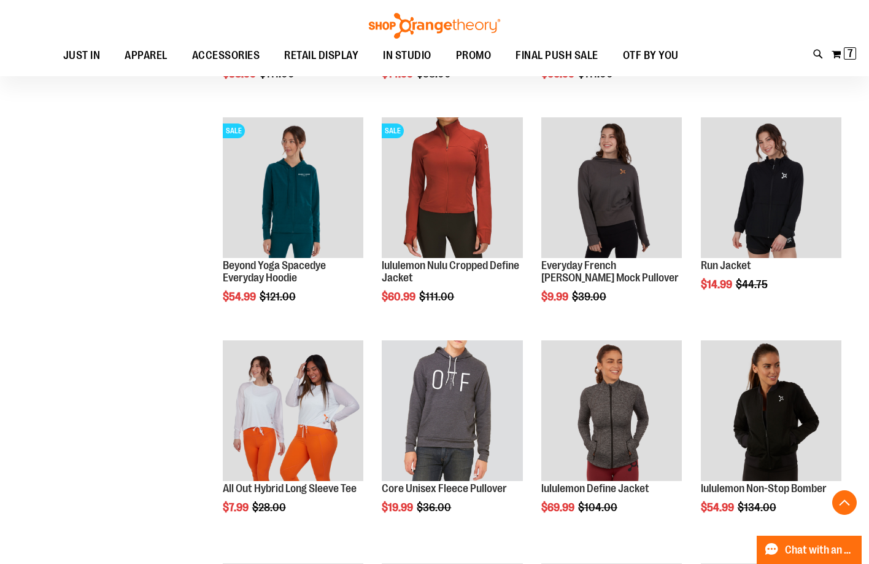
scroll to position [798, 0]
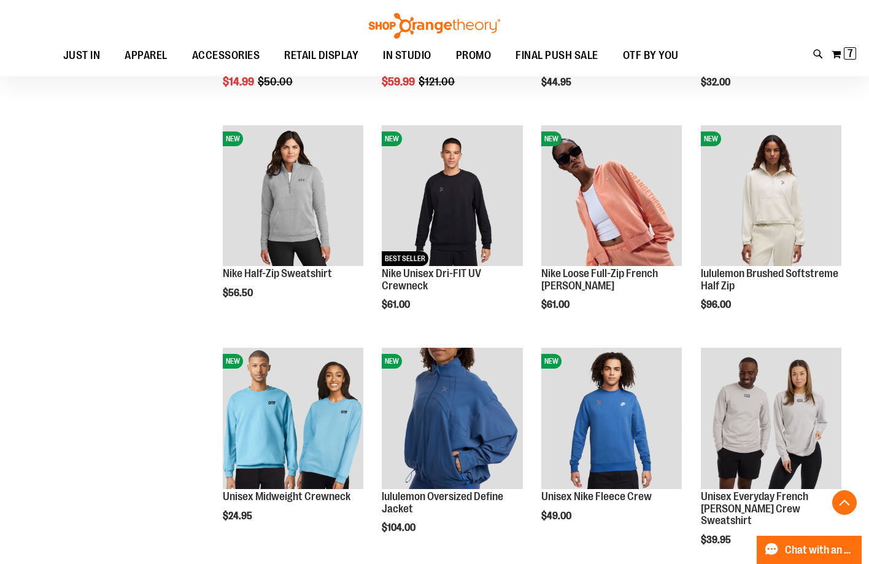
scroll to position [1718, 0]
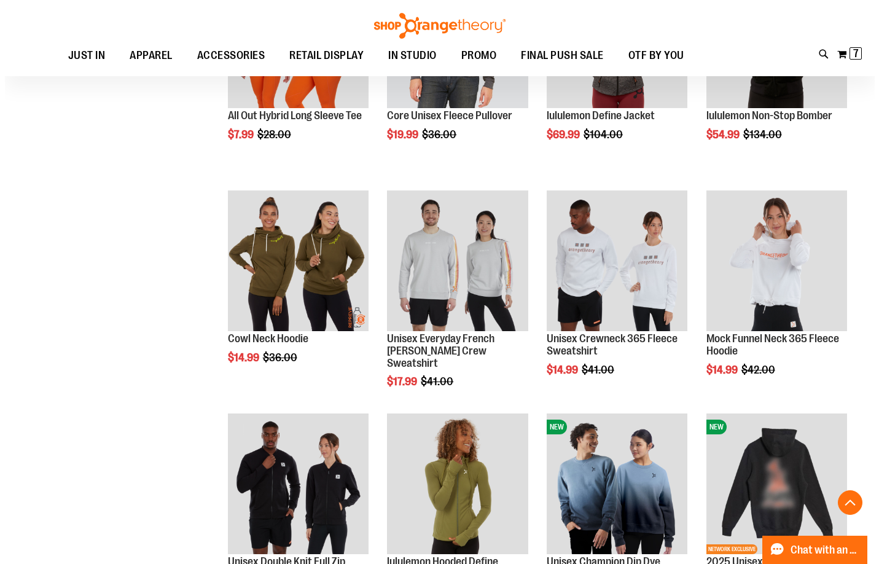
scroll to position [1289, 0]
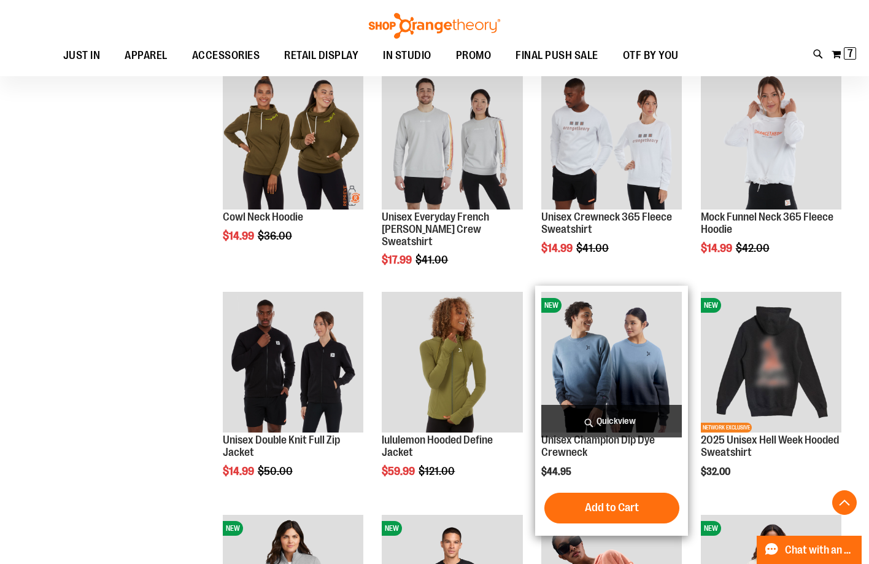
click at [586, 422] on span "Quickview" at bounding box center [612, 421] width 141 height 33
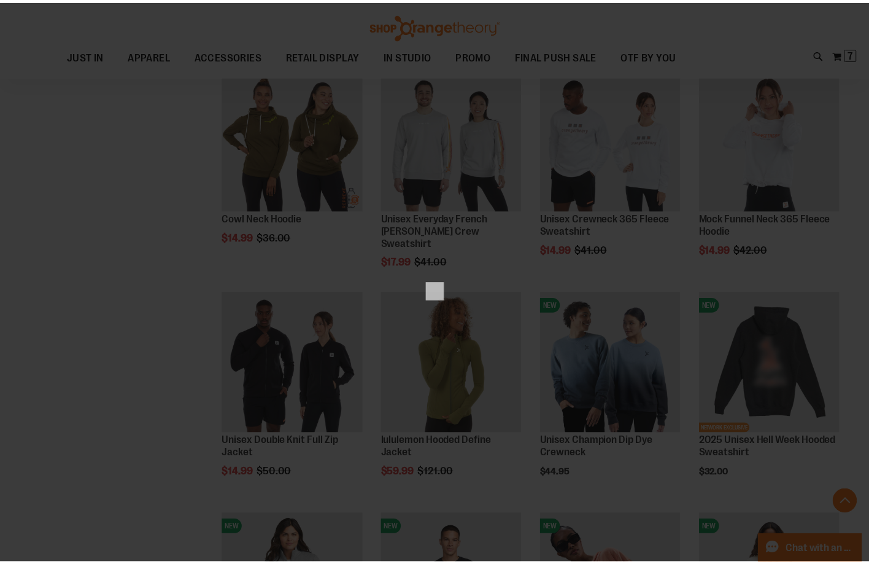
scroll to position [0, 0]
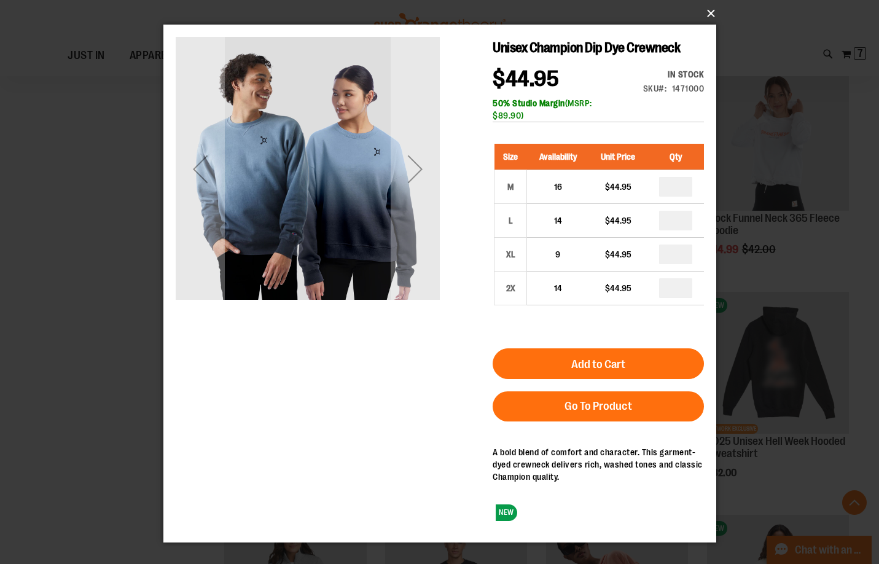
click at [710, 15] on button "×" at bounding box center [443, 13] width 553 height 27
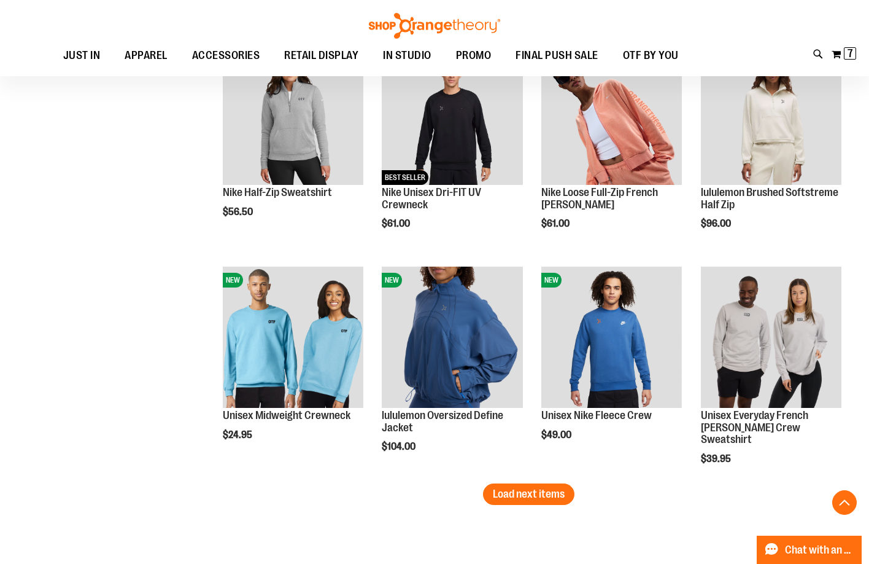
scroll to position [1780, 0]
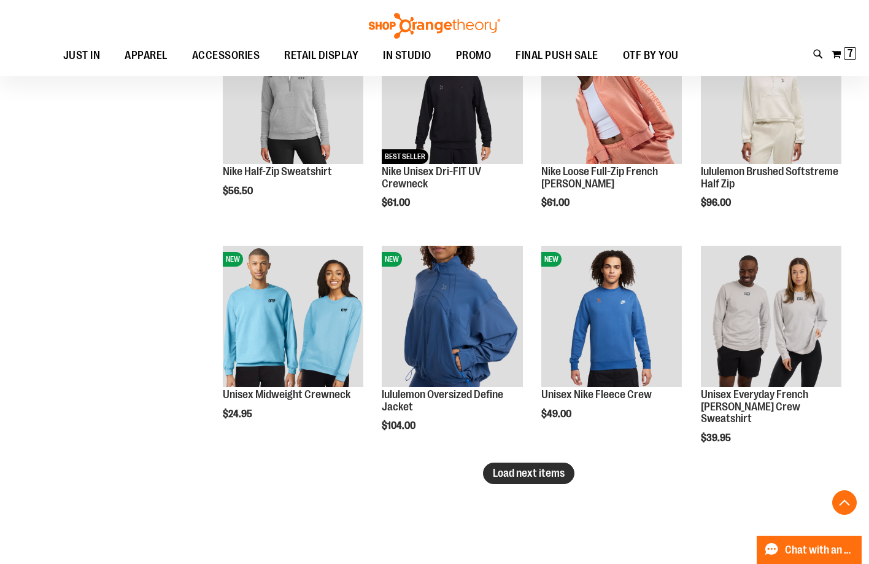
click at [561, 478] on span "Load next items" at bounding box center [529, 473] width 72 height 12
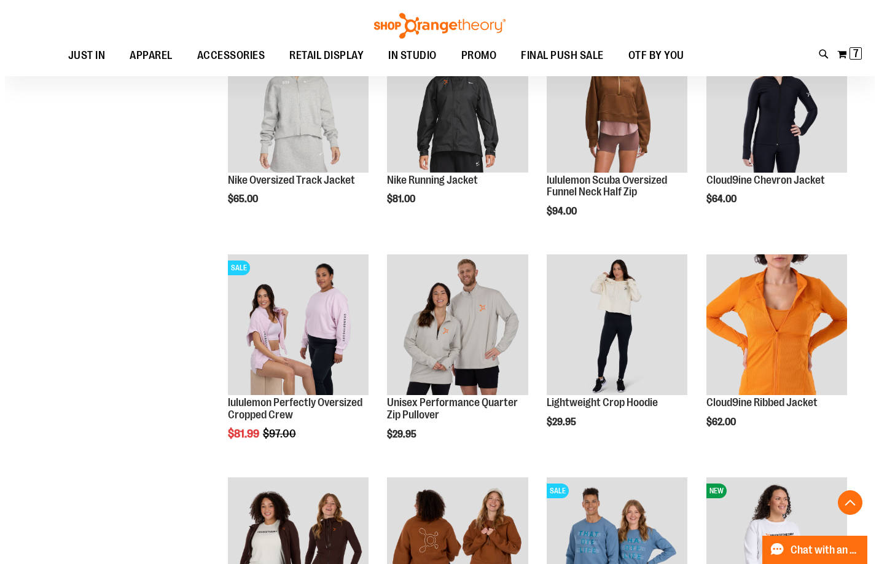
scroll to position [2271, 0]
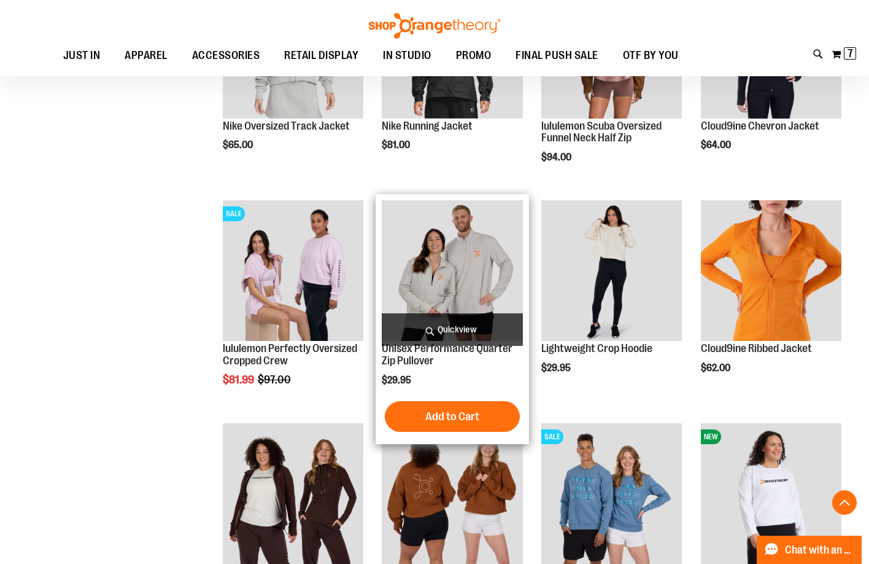
click at [456, 326] on span "Quickview" at bounding box center [452, 329] width 141 height 33
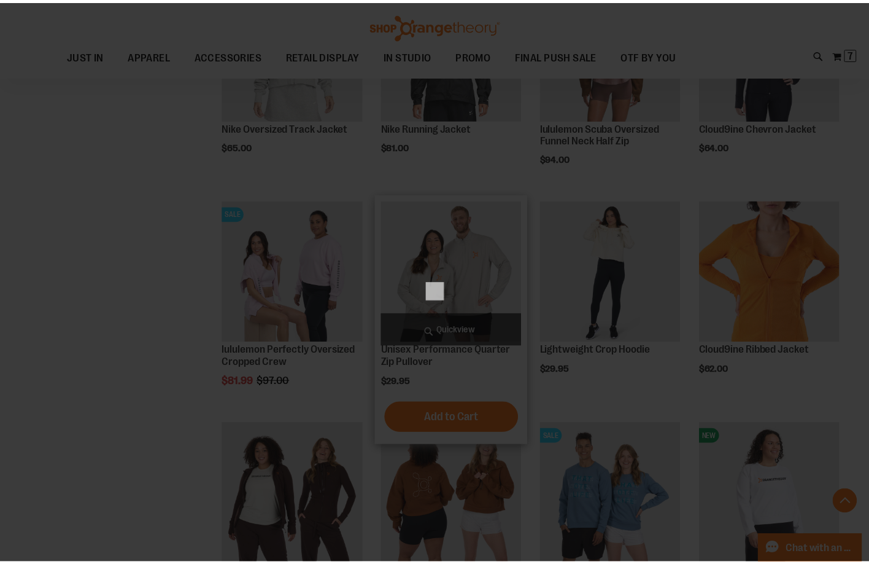
scroll to position [0, 0]
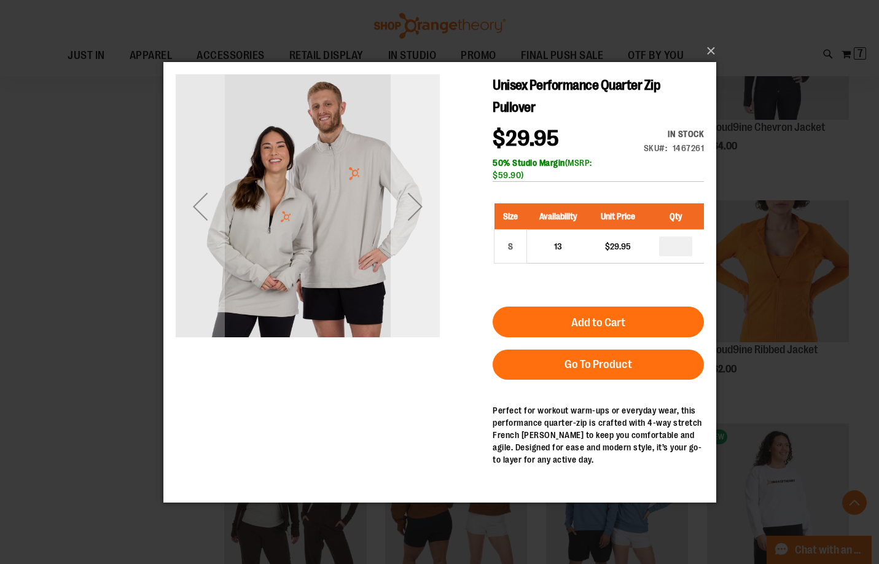
click at [426, 330] on div "Next" at bounding box center [414, 206] width 49 height 264
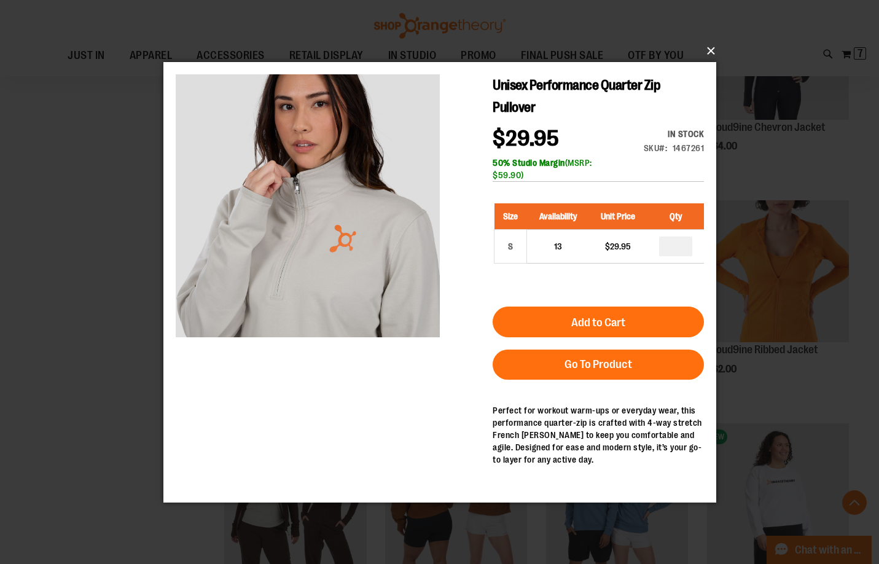
click at [713, 50] on button "×" at bounding box center [443, 50] width 553 height 27
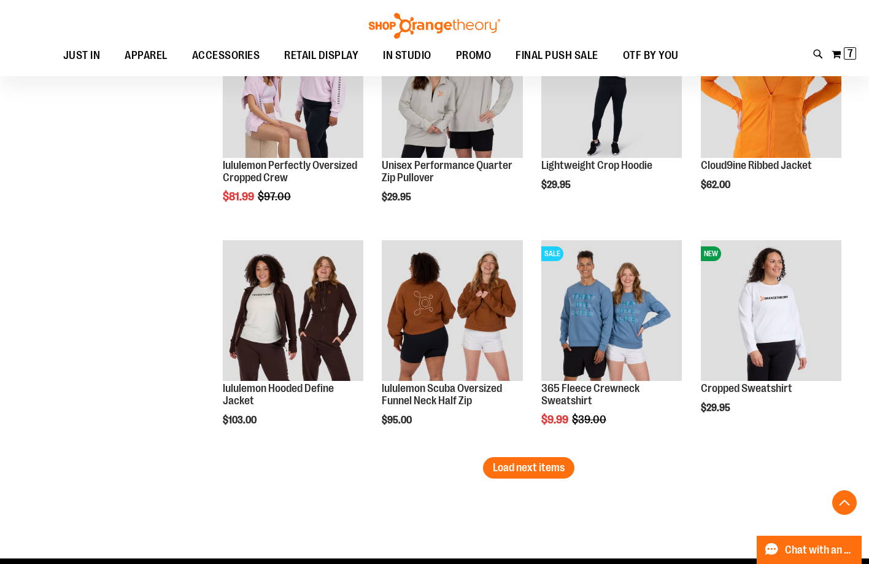
scroll to position [2455, 0]
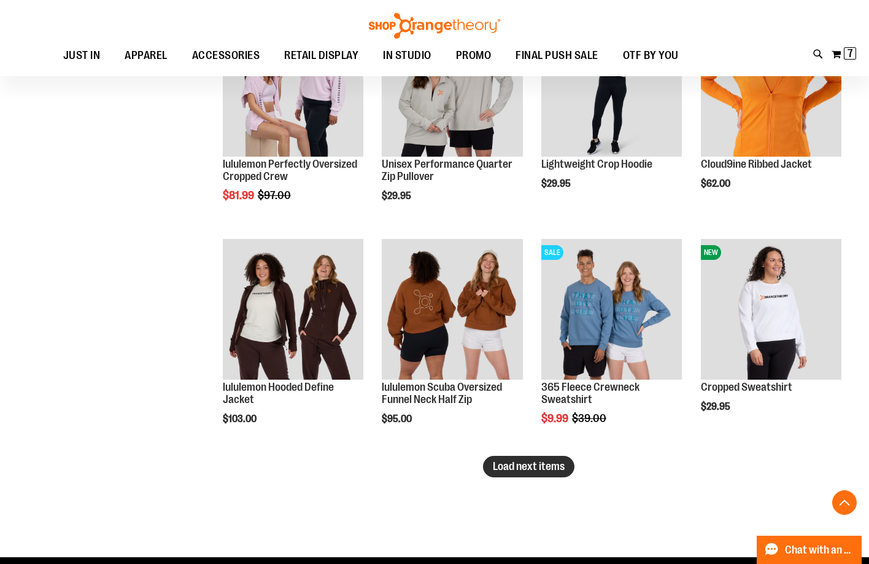
click at [536, 465] on span "Load next items" at bounding box center [529, 466] width 72 height 12
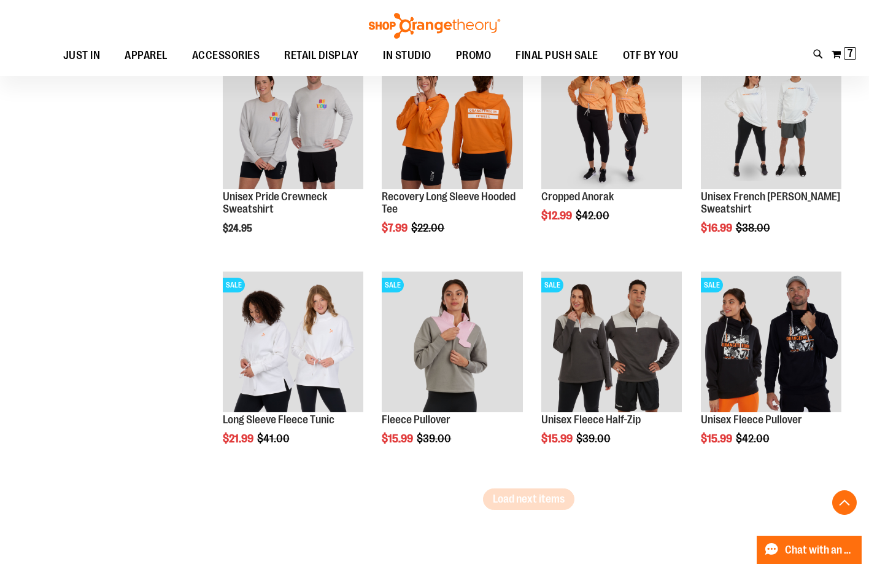
scroll to position [3131, 0]
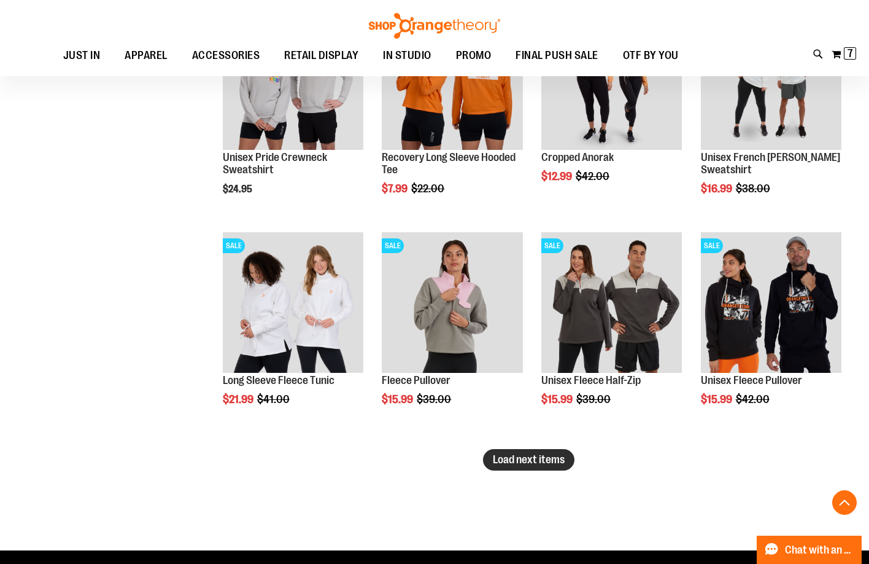
click at [537, 453] on span "Load next items" at bounding box center [529, 459] width 72 height 12
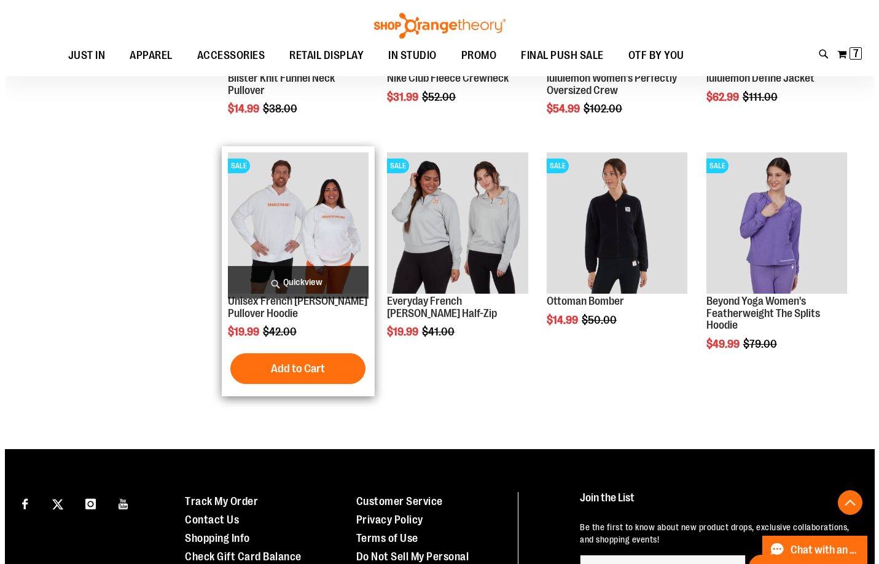
scroll to position [3683, 0]
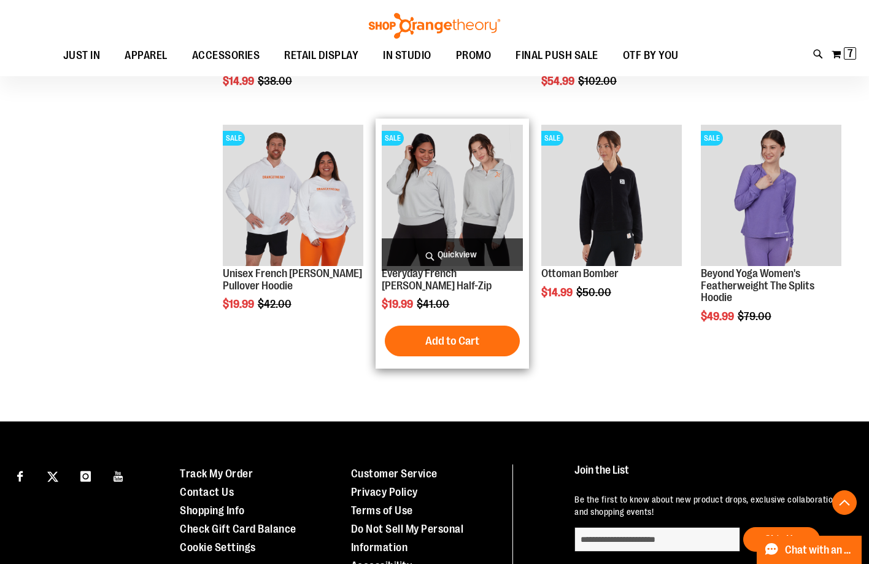
click at [454, 250] on span "Quickview" at bounding box center [452, 254] width 141 height 33
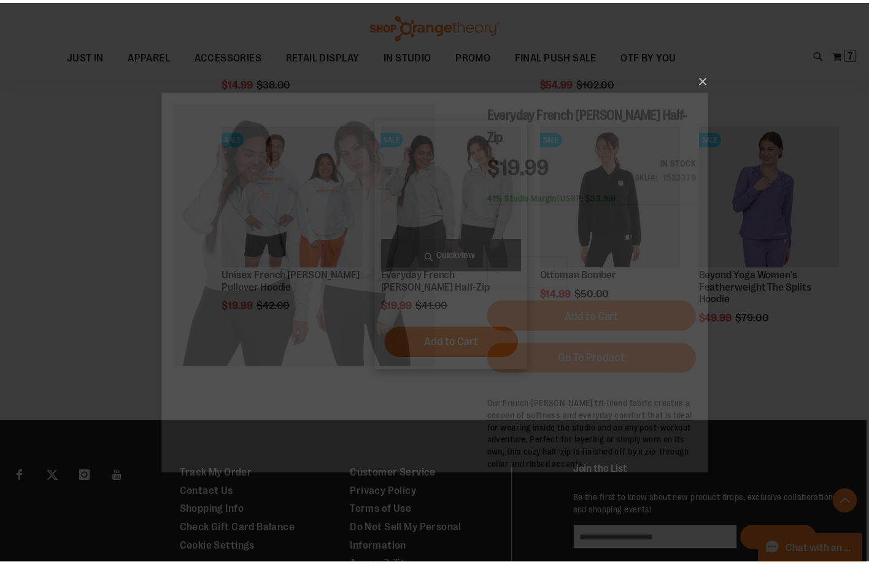
scroll to position [0, 0]
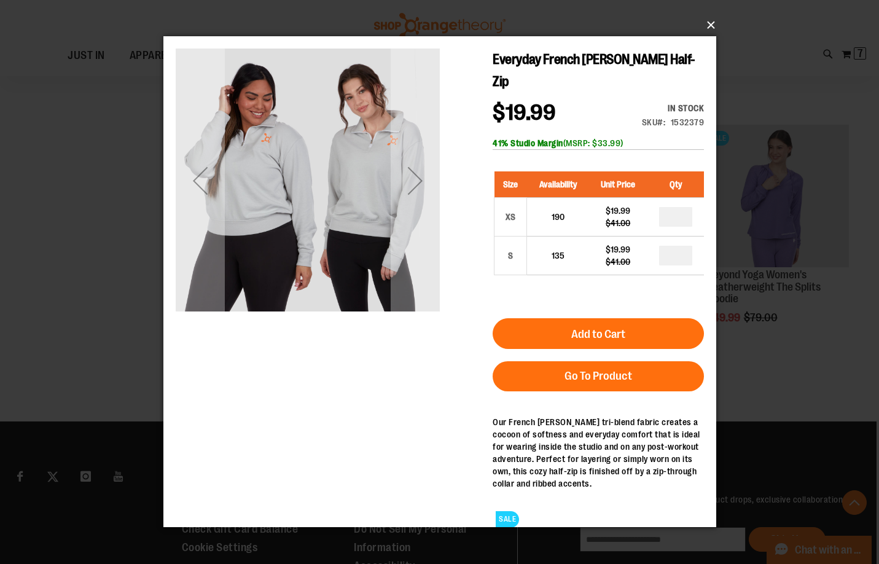
click at [716, 25] on button "×" at bounding box center [443, 25] width 553 height 27
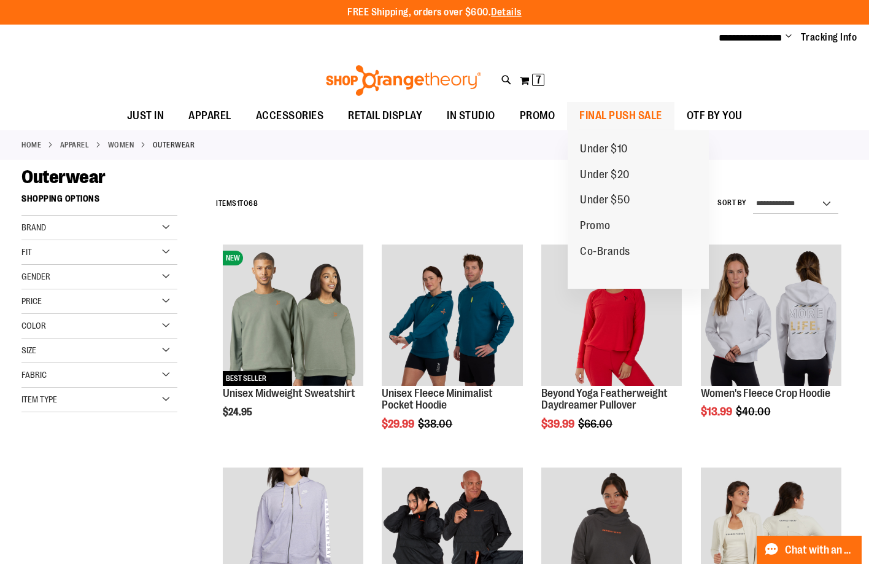
click at [619, 109] on span "FINAL PUSH SALE" at bounding box center [621, 116] width 83 height 28
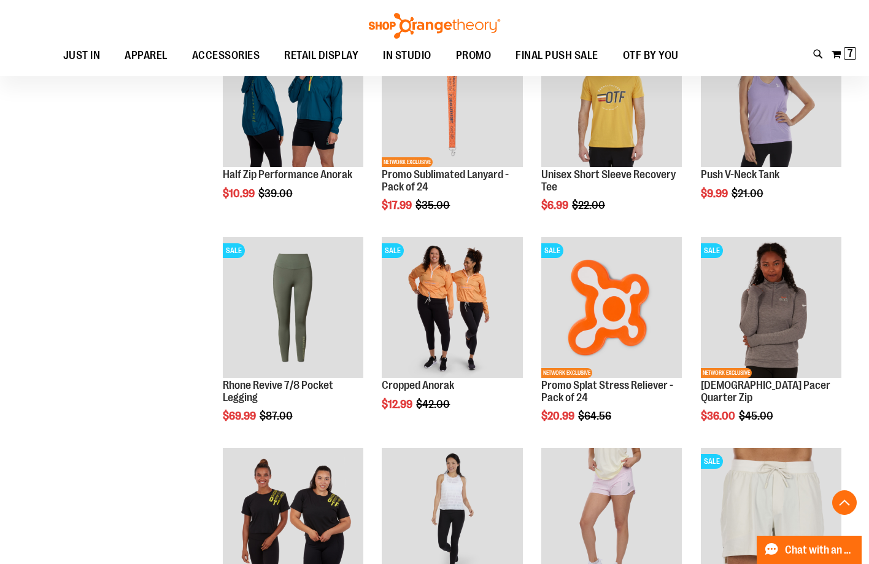
scroll to position [859, 0]
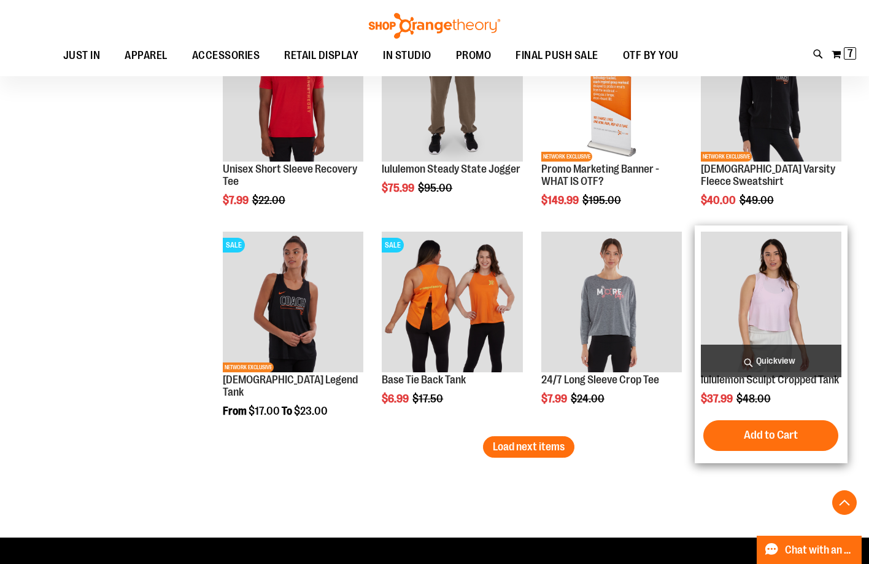
scroll to position [1718, 0]
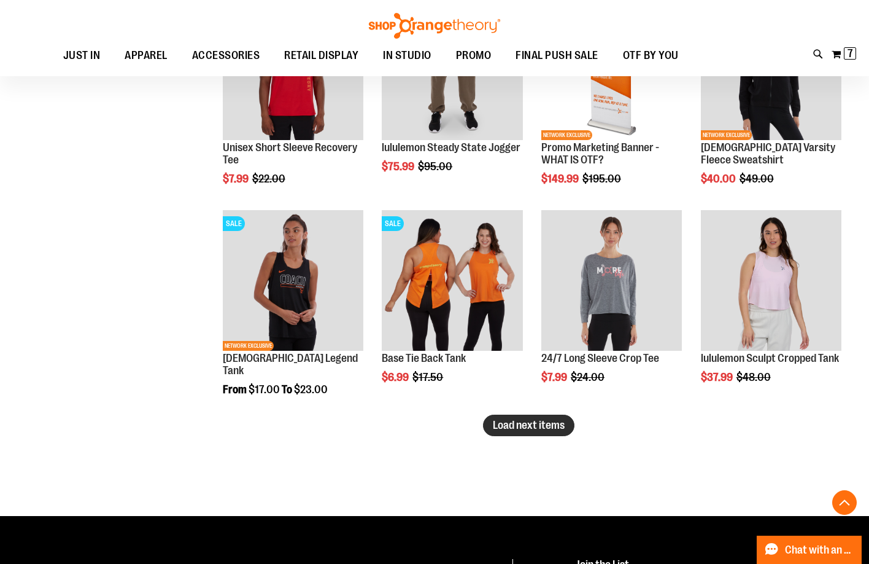
type input "**********"
click at [533, 429] on span "Load next items" at bounding box center [529, 425] width 72 height 12
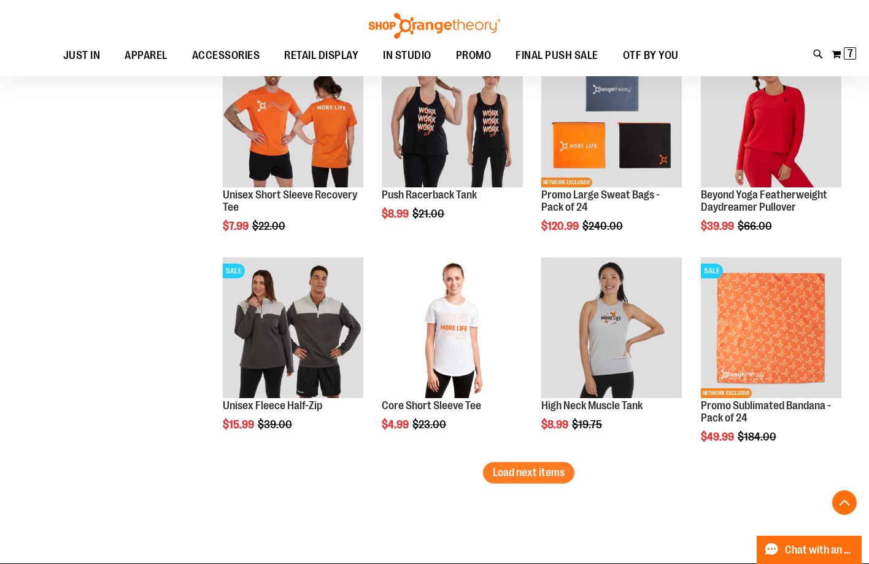
scroll to position [2332, 0]
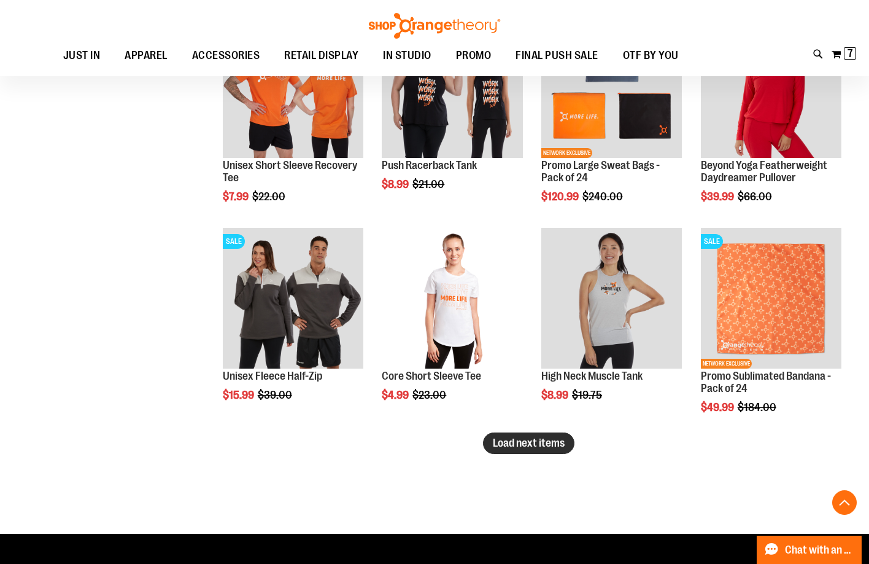
click at [506, 446] on span "Load next items" at bounding box center [529, 443] width 72 height 12
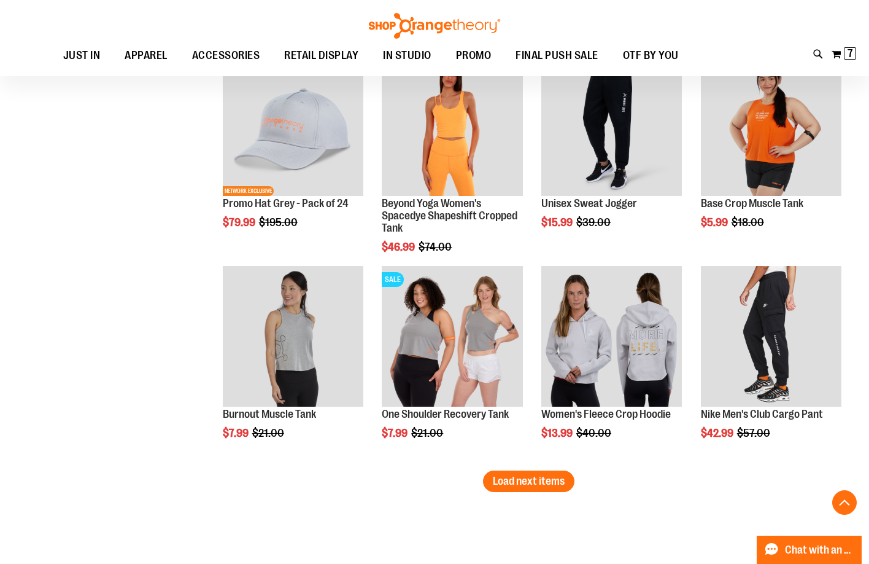
scroll to position [2946, 0]
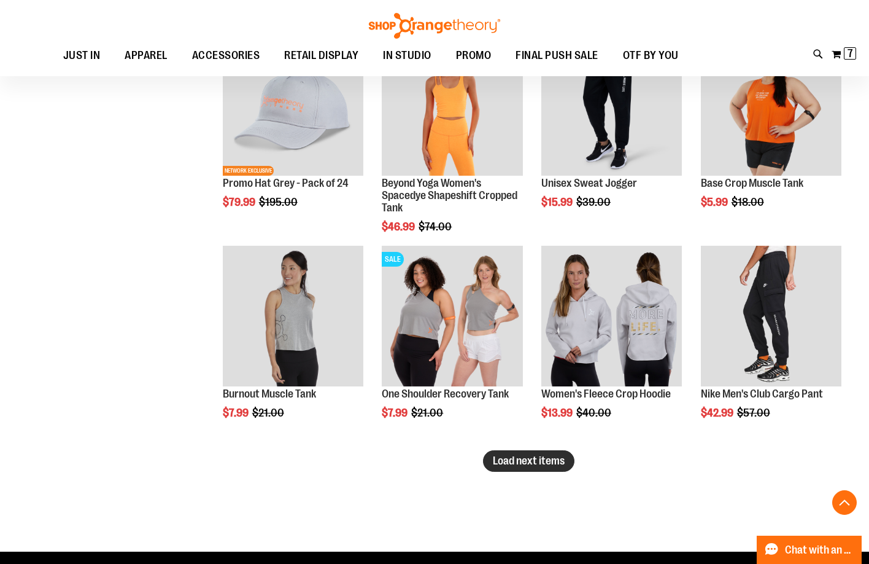
click at [538, 464] on span "Load next items" at bounding box center [529, 460] width 72 height 12
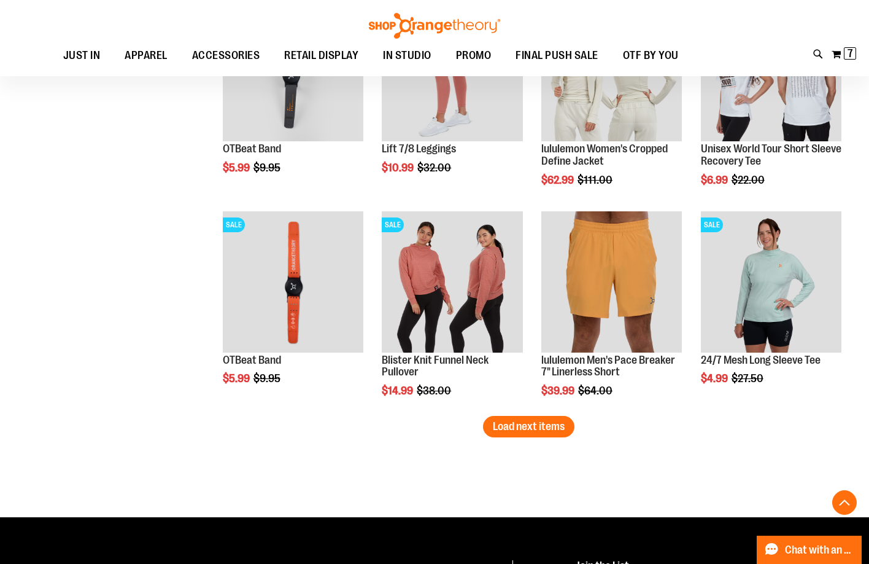
scroll to position [3622, 0]
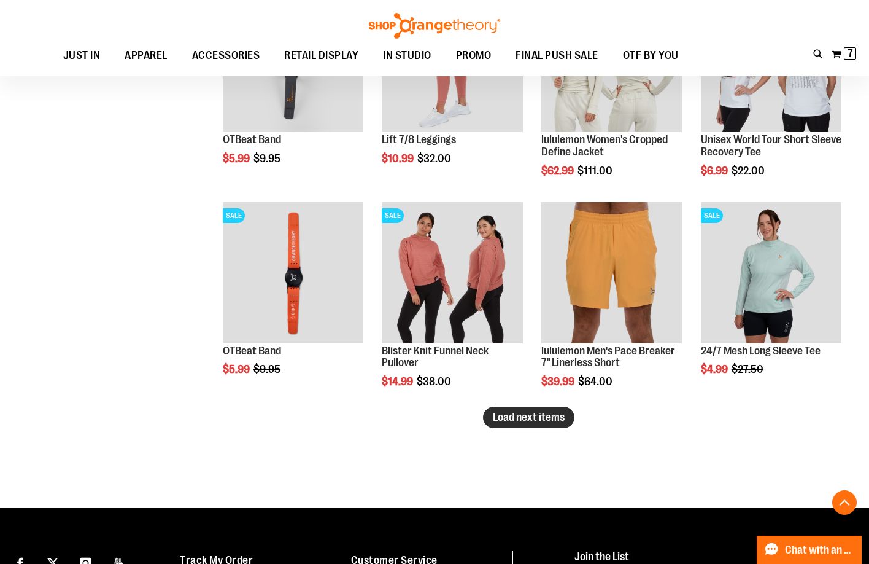
click at [548, 421] on span "Load next items" at bounding box center [529, 417] width 72 height 12
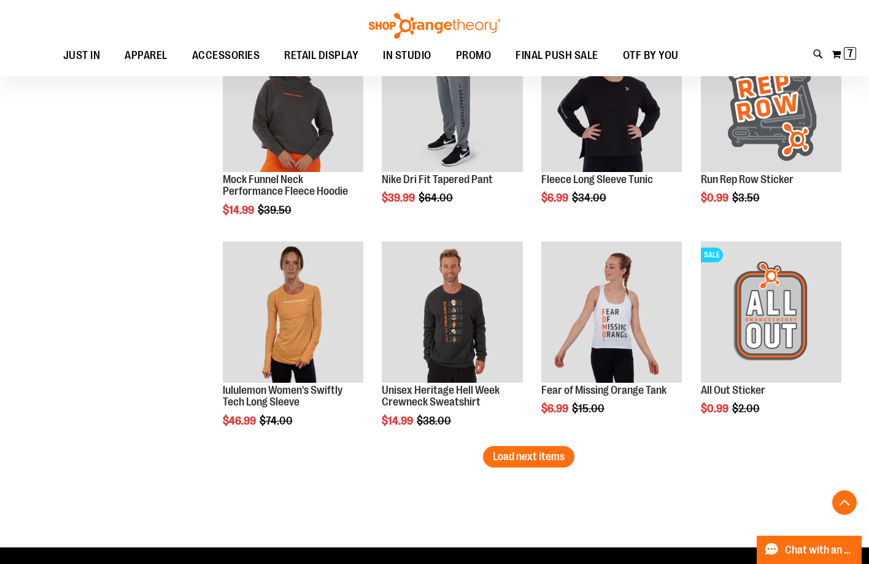
scroll to position [4236, 0]
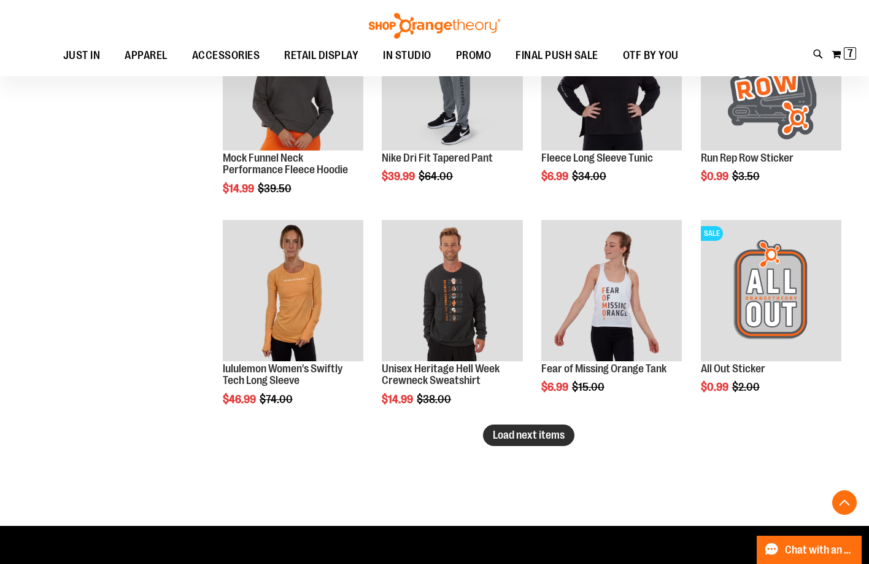
click at [564, 440] on span "Load next items" at bounding box center [529, 435] width 72 height 12
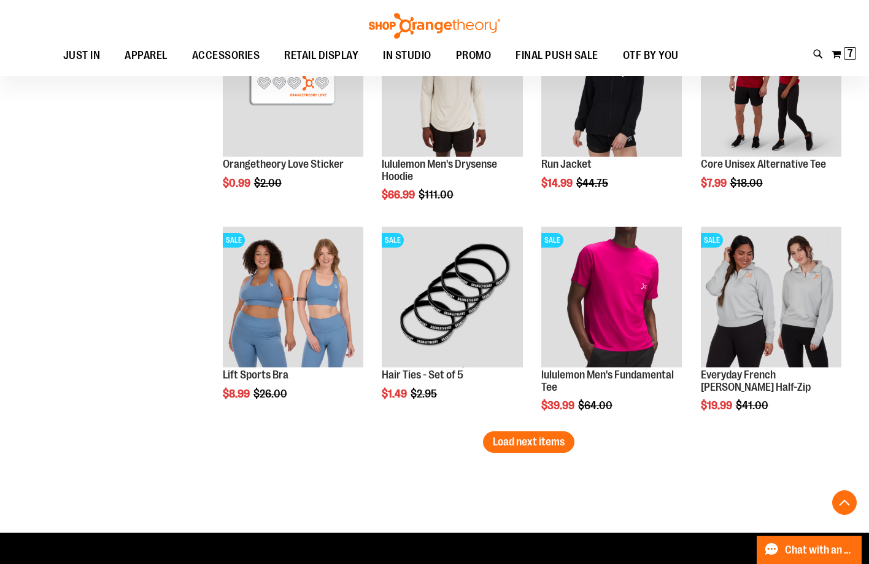
scroll to position [4911, 0]
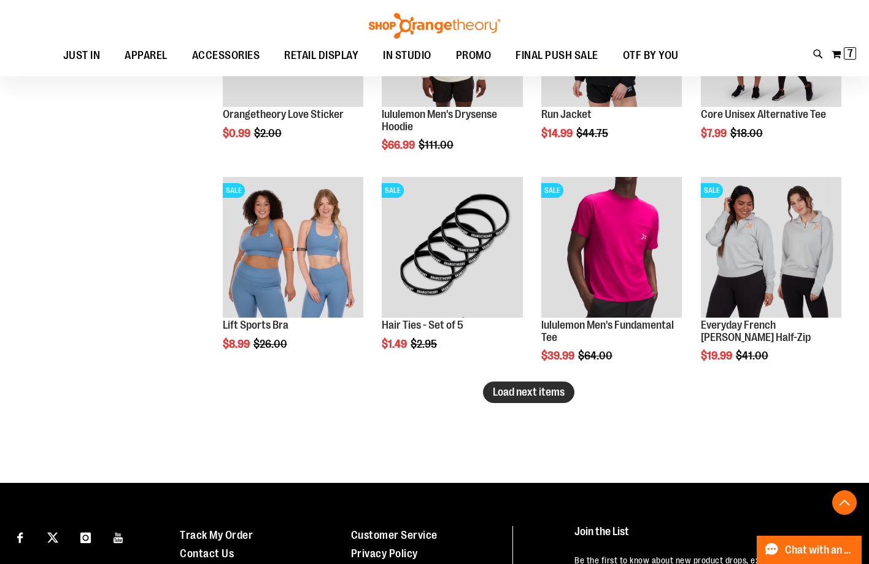
click at [532, 395] on span "Load next items" at bounding box center [529, 392] width 72 height 12
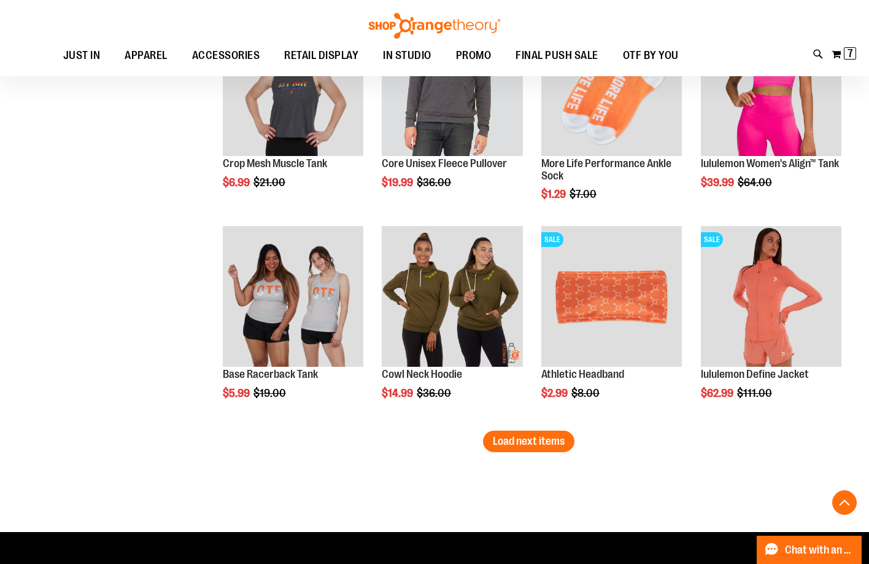
scroll to position [5525, 0]
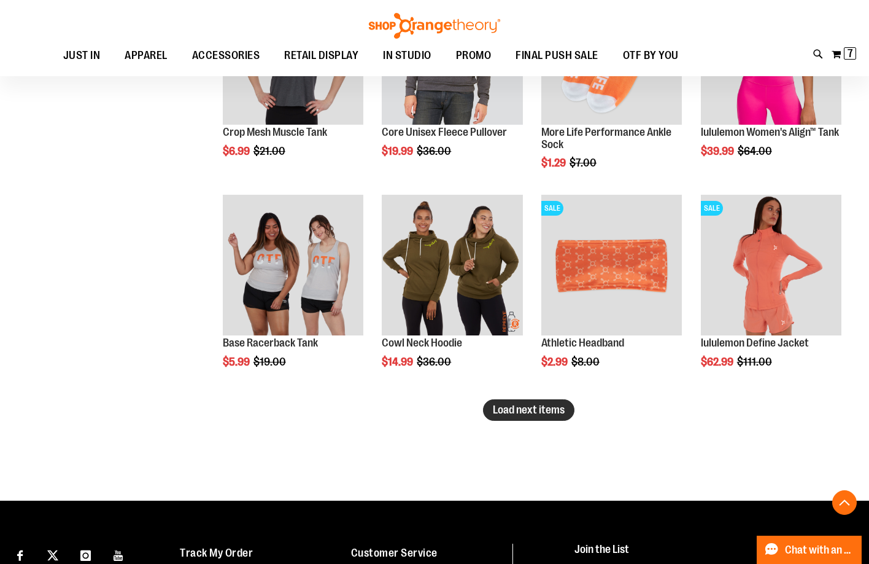
click at [512, 416] on button "Load next items" at bounding box center [528, 409] width 91 height 21
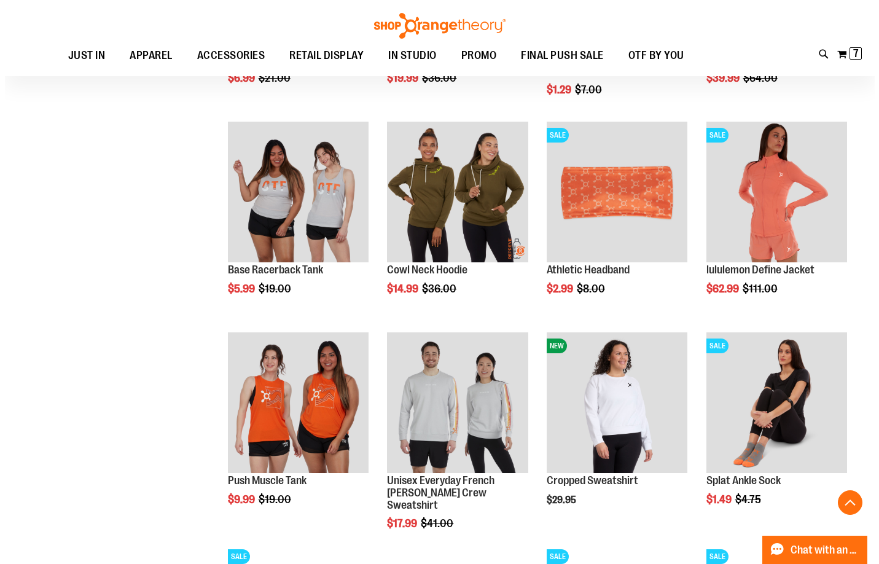
scroll to position [5709, 0]
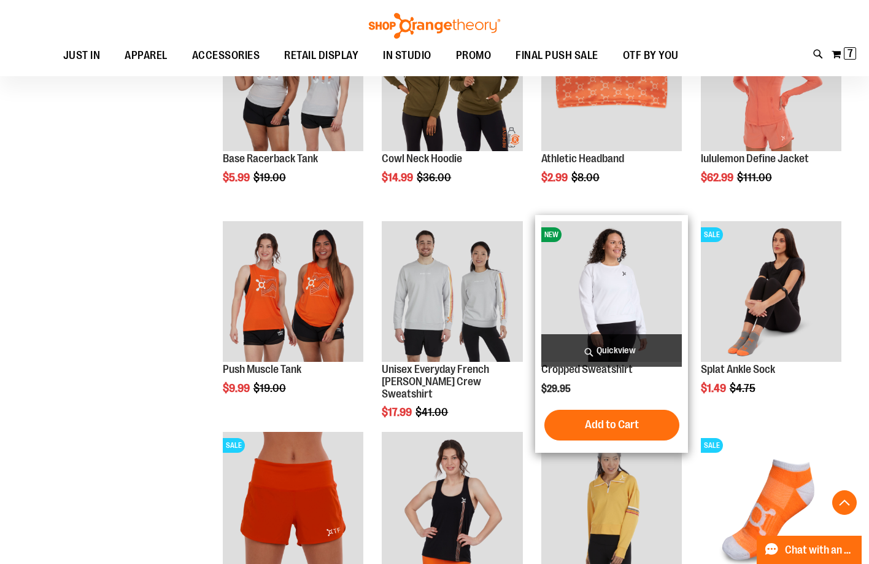
click at [661, 344] on span "Quickview" at bounding box center [612, 350] width 141 height 33
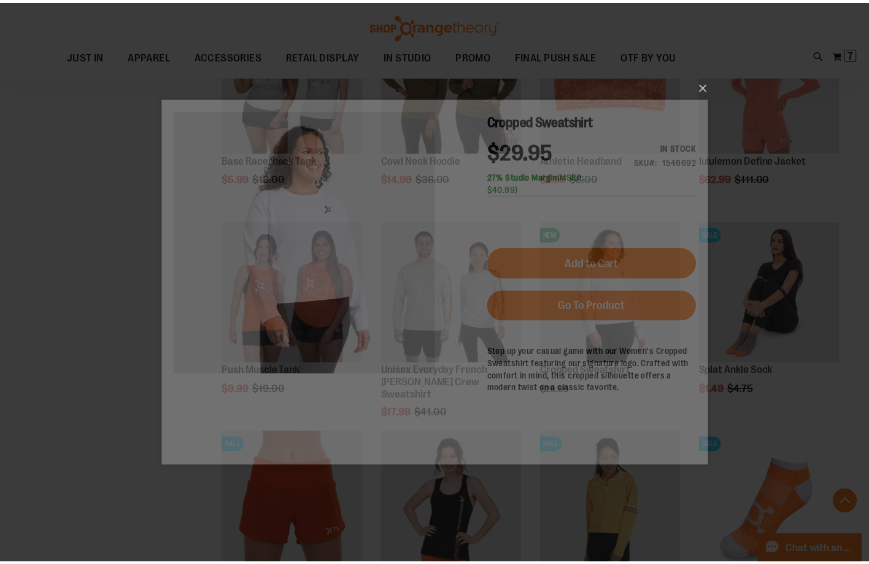
scroll to position [0, 0]
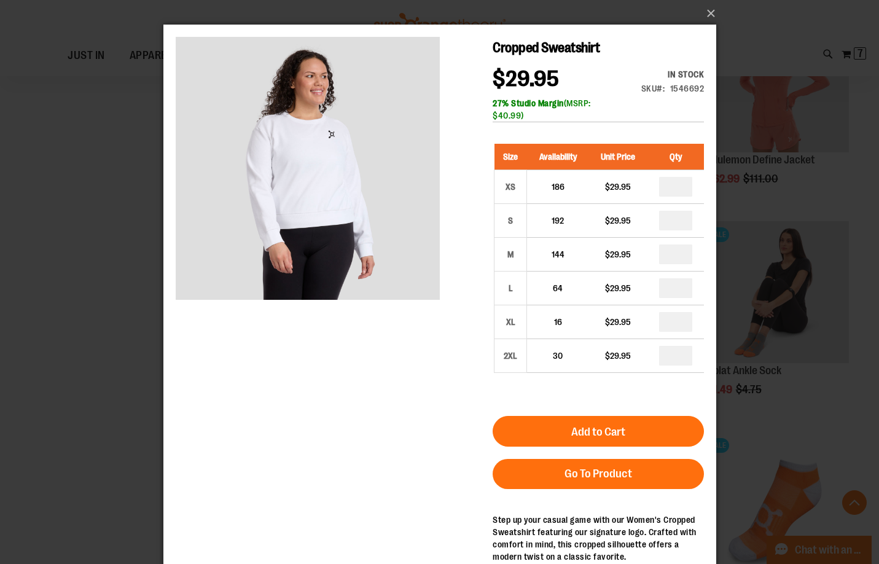
click at [441, 158] on div "Cropped Sweatshirt $29.95 In stock Only %1 left SKU 1546692 27% Studio Margin (…" at bounding box center [439, 129] width 528 height 184
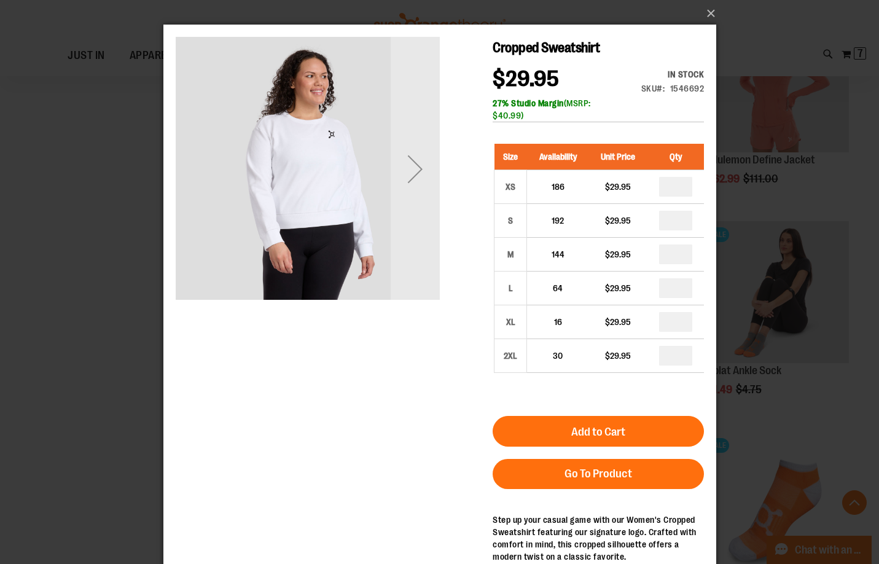
click at [421, 170] on div "Next" at bounding box center [414, 168] width 49 height 49
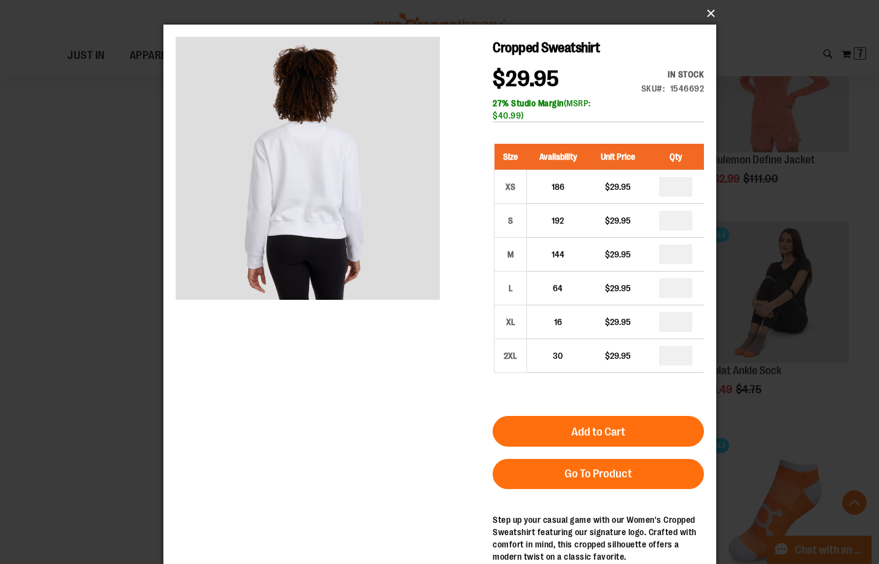
click at [713, 13] on button "×" at bounding box center [443, 13] width 553 height 27
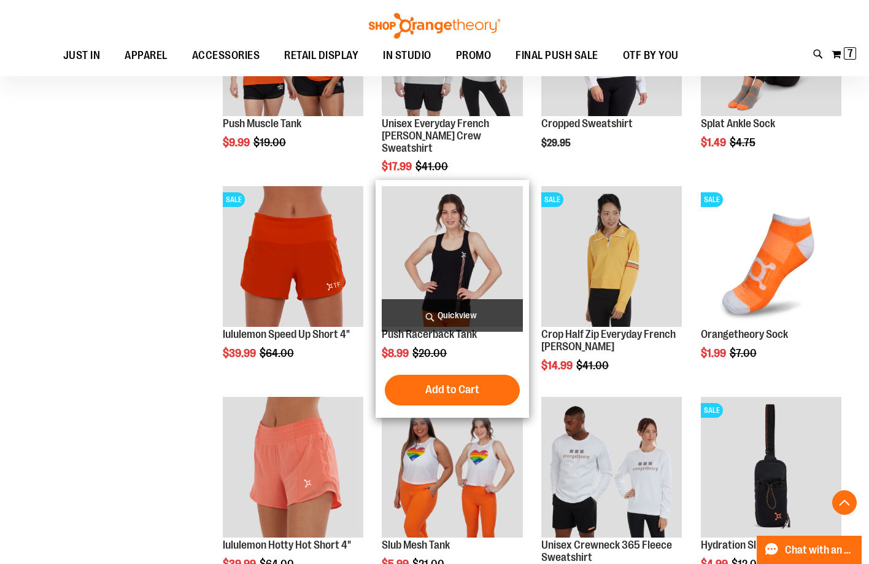
scroll to position [6200, 0]
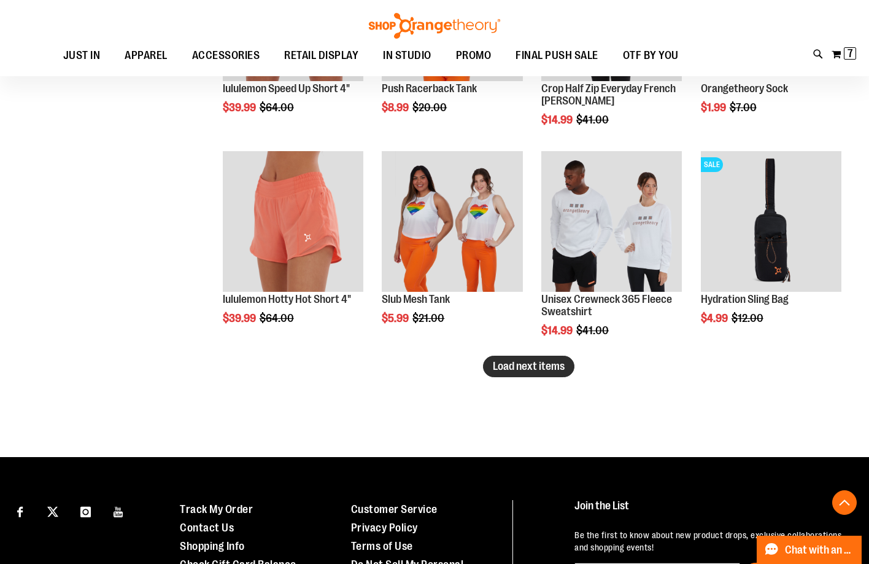
click at [548, 371] on span "Load next items" at bounding box center [529, 366] width 72 height 12
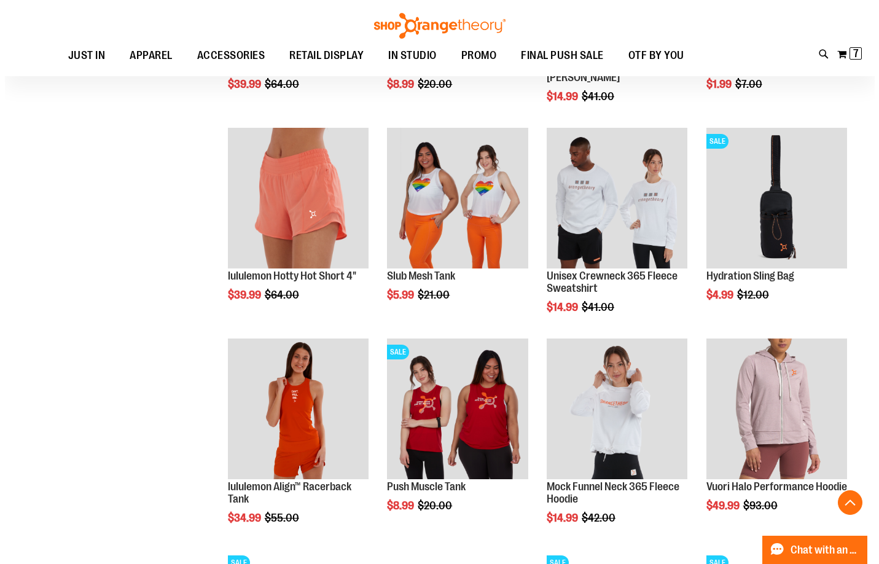
scroll to position [6200, 0]
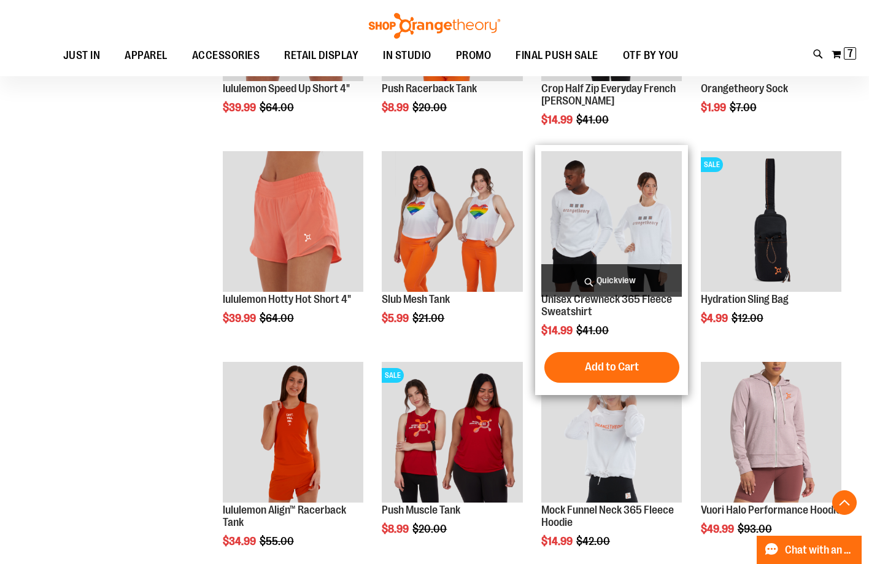
click at [580, 278] on span "Quickview" at bounding box center [612, 280] width 141 height 33
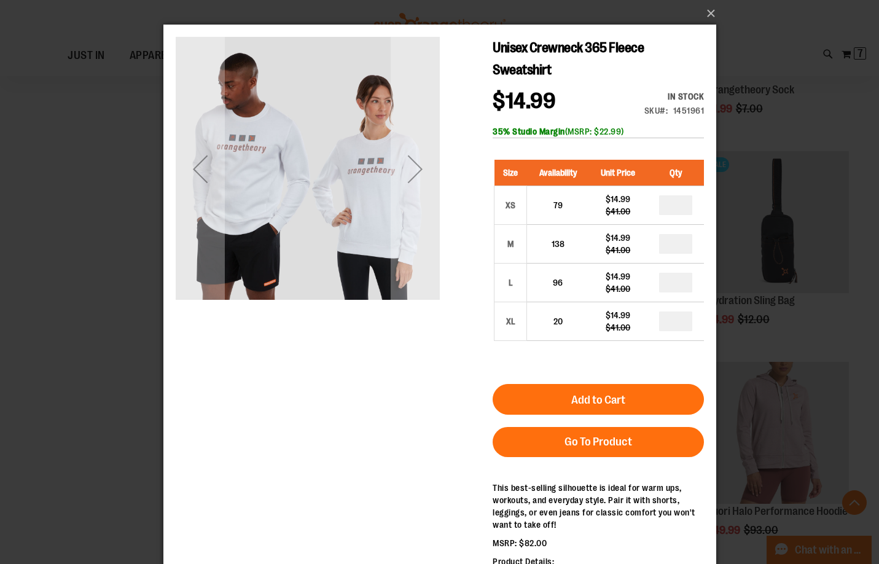
click at [395, 192] on div "Next" at bounding box center [414, 168] width 49 height 49
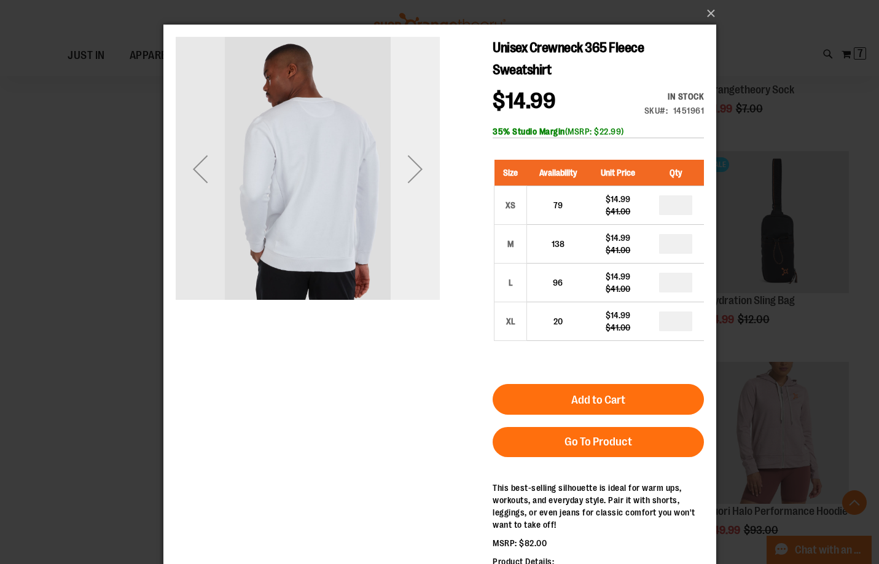
click at [395, 193] on div "Next" at bounding box center [414, 168] width 49 height 49
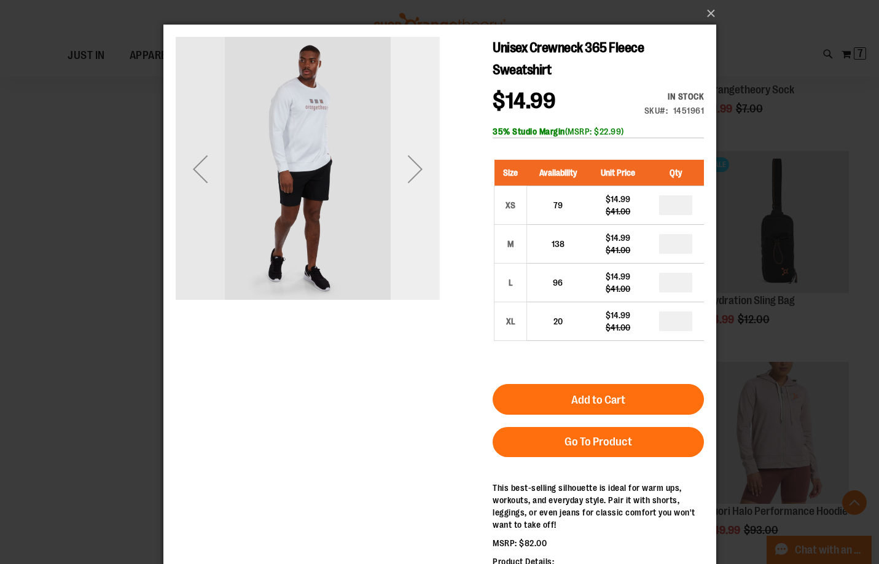
click at [395, 193] on div "Next" at bounding box center [414, 168] width 49 height 49
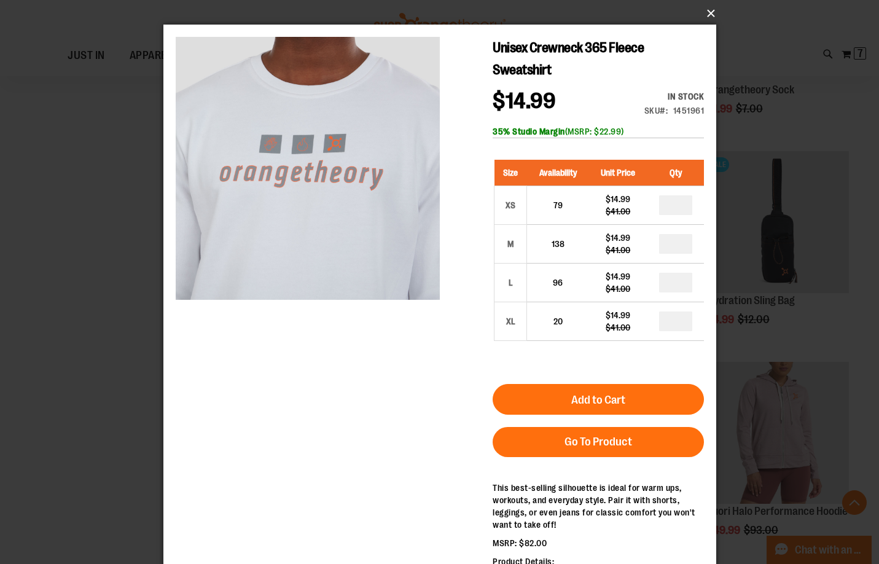
click at [705, 15] on button "×" at bounding box center [443, 13] width 553 height 27
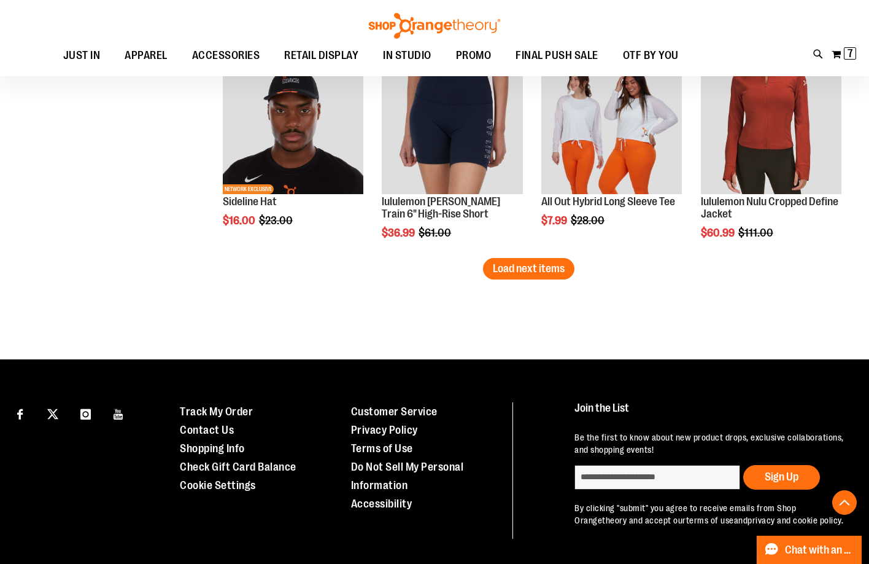
scroll to position [6937, 0]
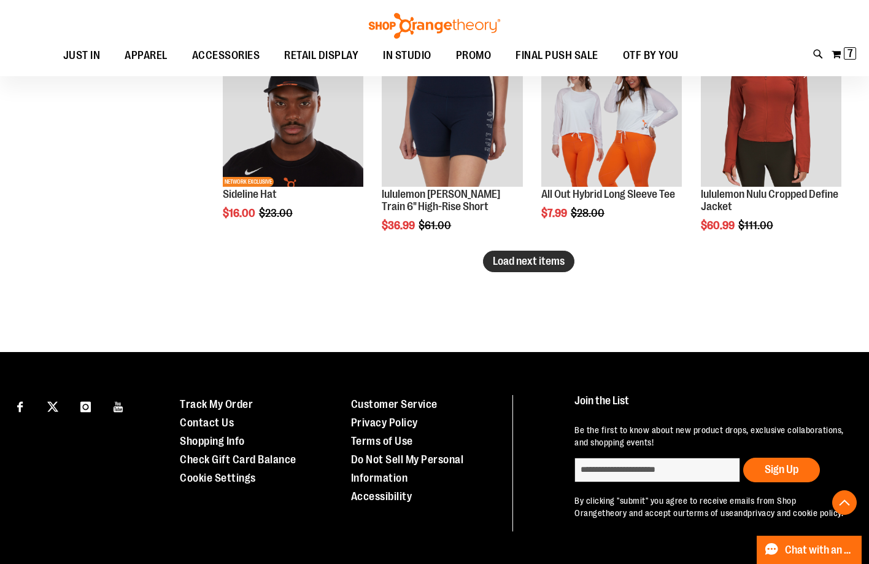
click at [518, 269] on button "Load next items" at bounding box center [528, 260] width 91 height 21
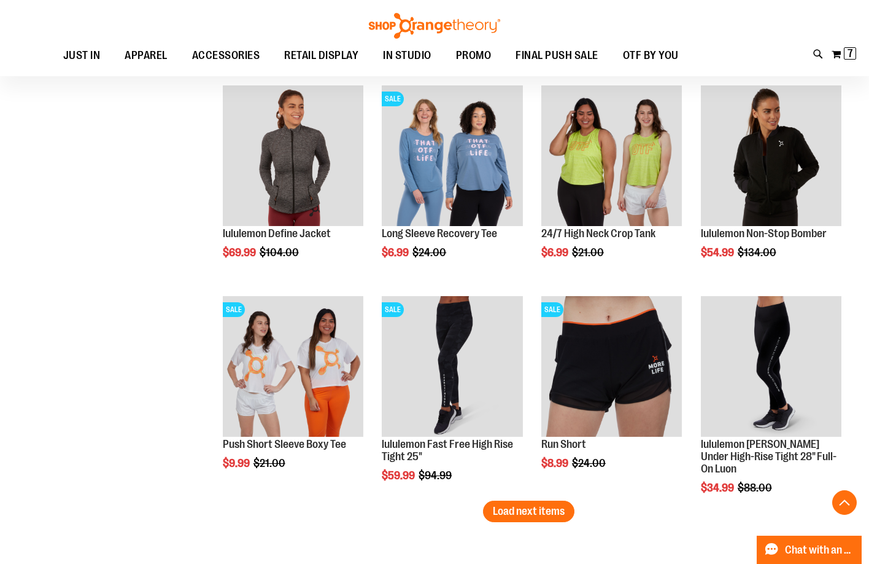
scroll to position [7367, 0]
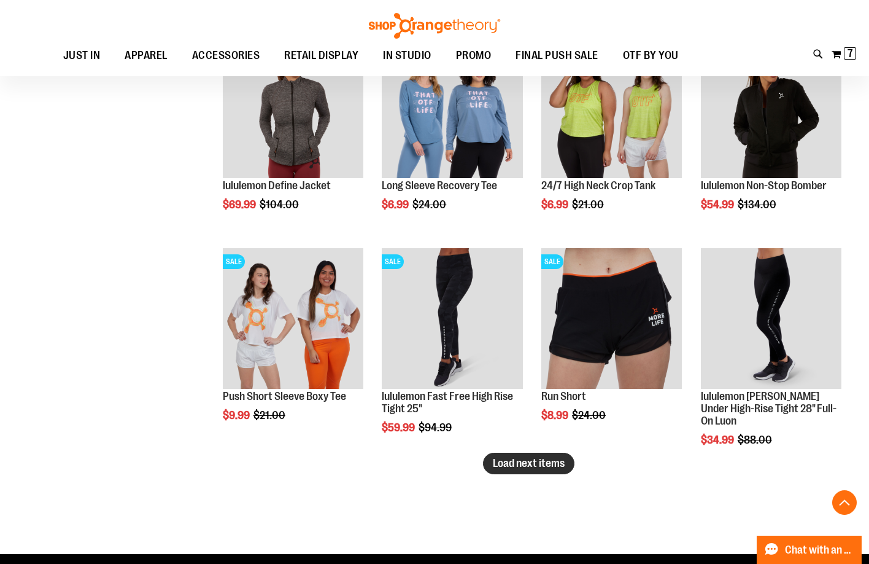
click at [543, 459] on span "Load next items" at bounding box center [529, 463] width 72 height 12
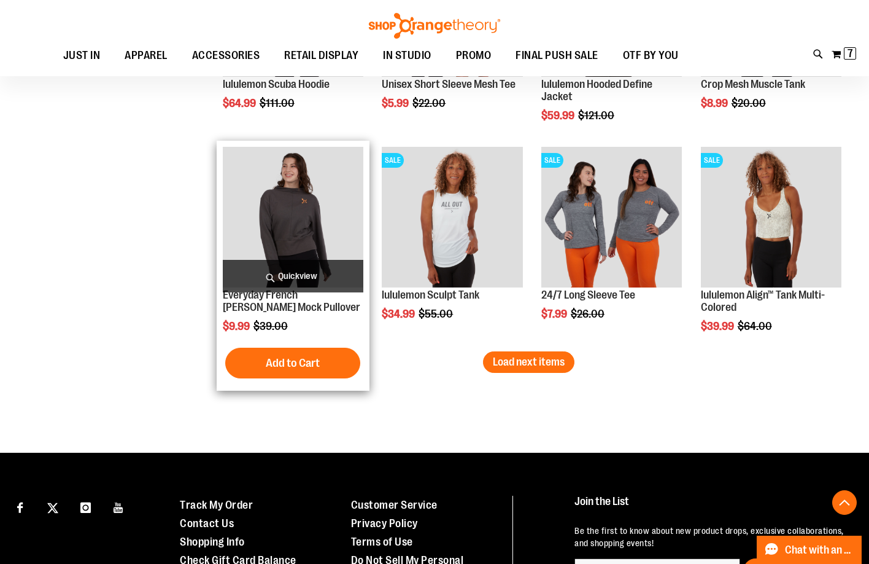
scroll to position [8104, 0]
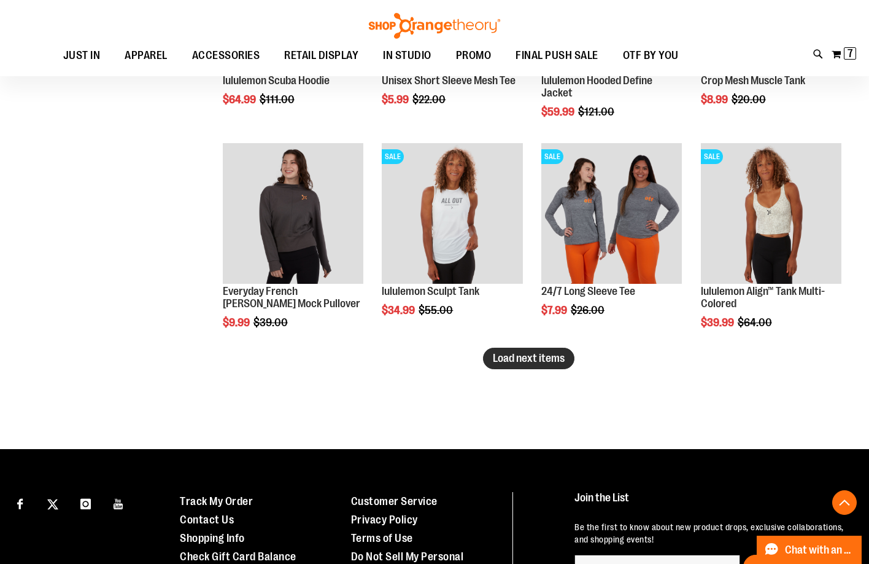
click at [556, 360] on span "Load next items" at bounding box center [529, 358] width 72 height 12
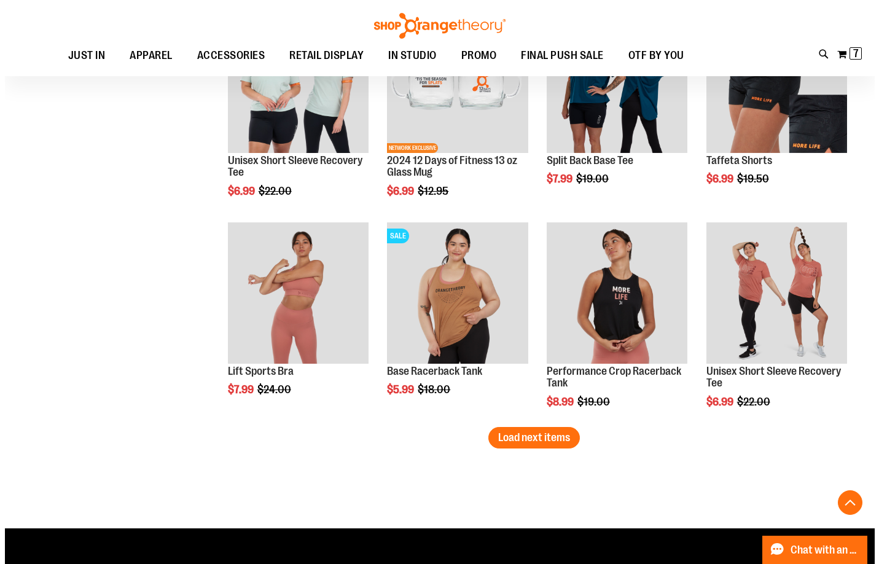
scroll to position [8779, 0]
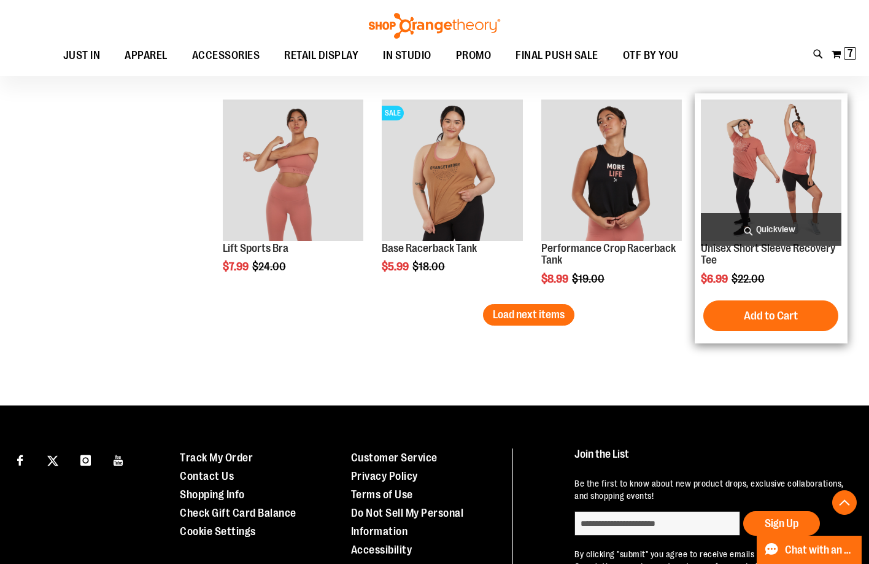
click at [791, 227] on span "Quickview" at bounding box center [771, 229] width 141 height 33
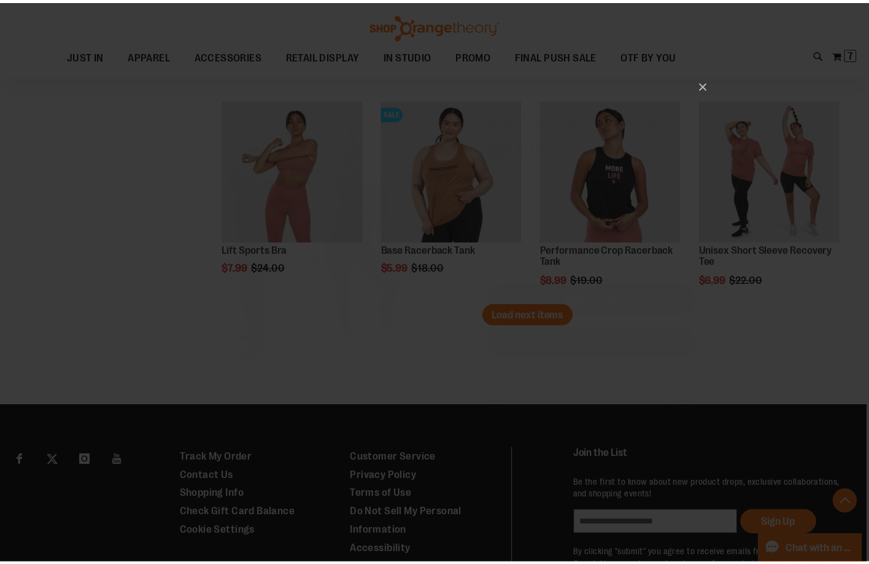
scroll to position [0, 0]
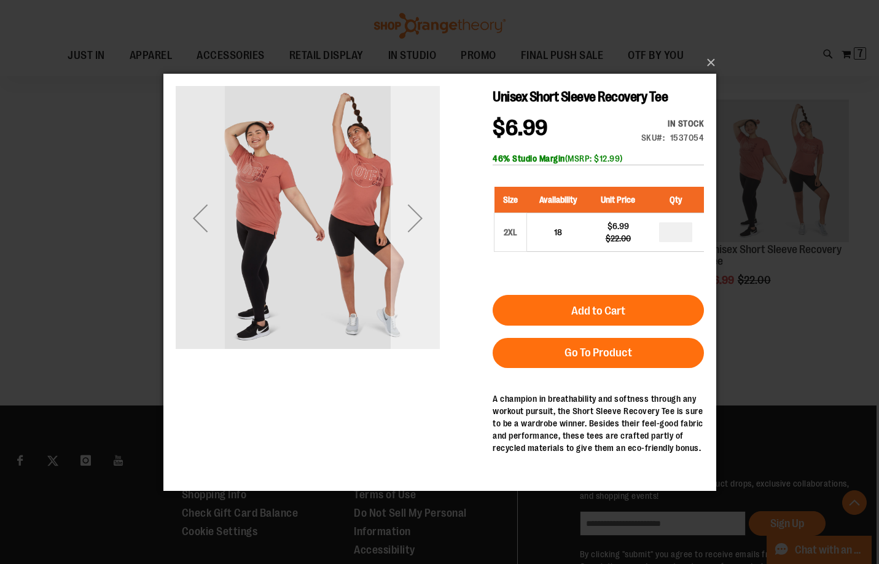
click at [412, 237] on div "Next" at bounding box center [414, 217] width 49 height 49
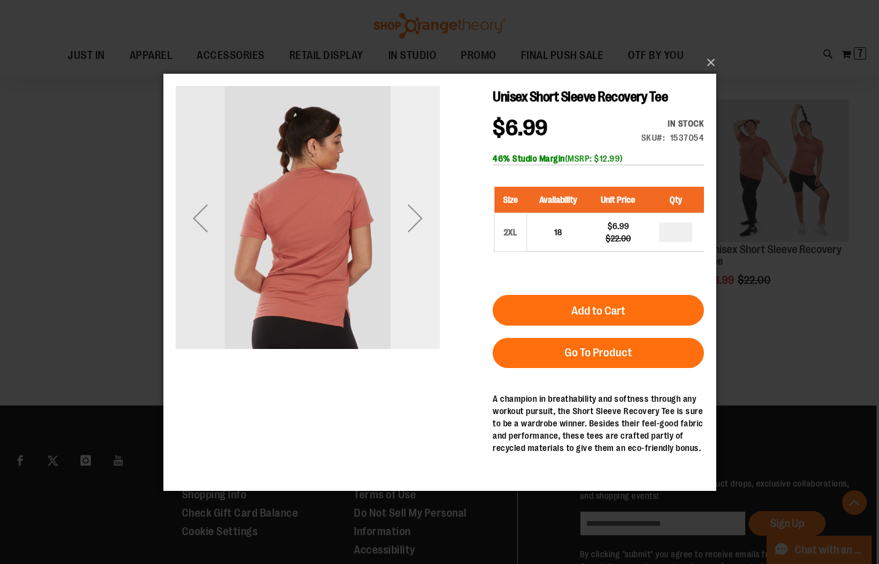
click at [414, 237] on div "Next" at bounding box center [414, 217] width 49 height 49
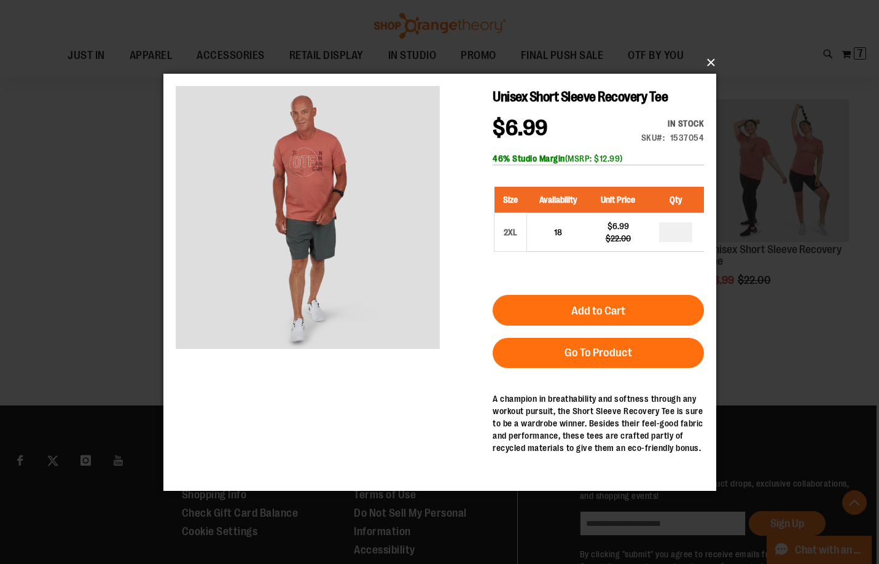
click at [709, 65] on button "×" at bounding box center [443, 62] width 553 height 27
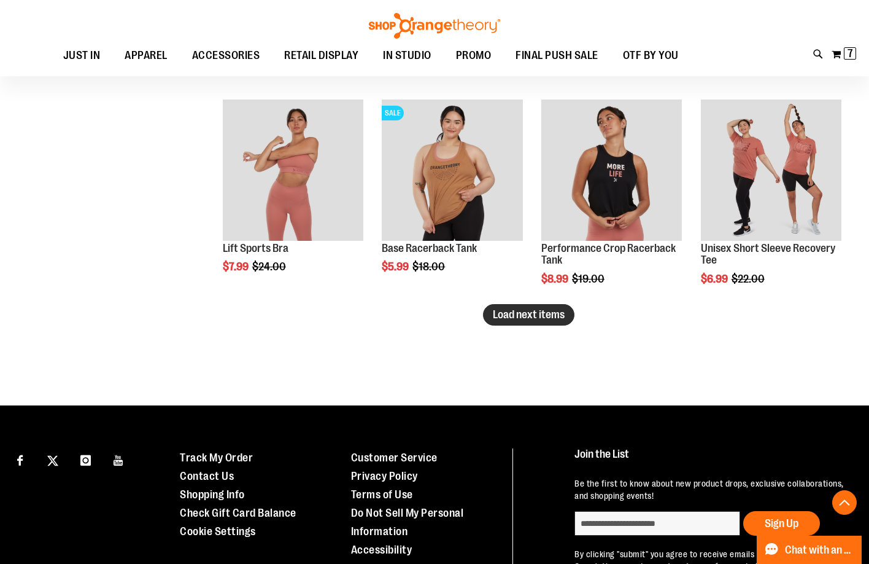
click at [549, 317] on span "Load next items" at bounding box center [529, 314] width 72 height 12
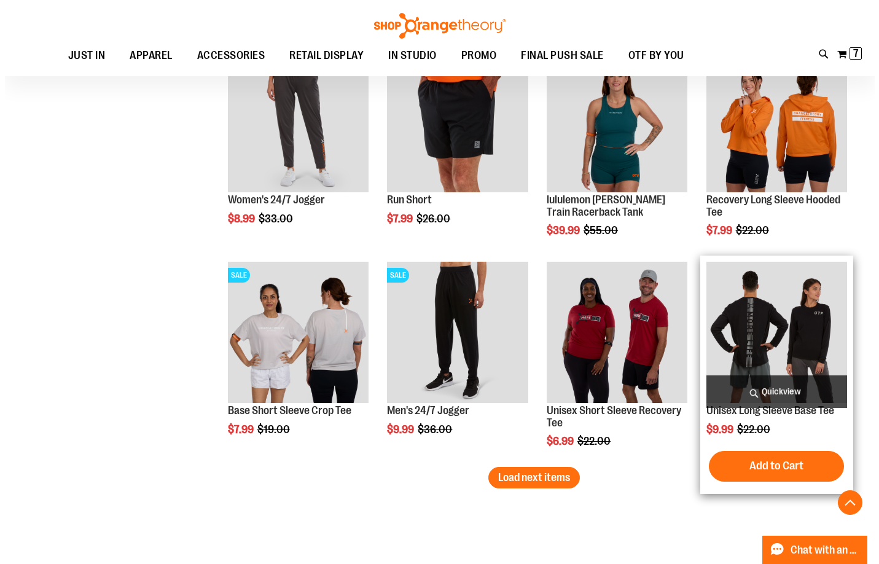
scroll to position [9270, 0]
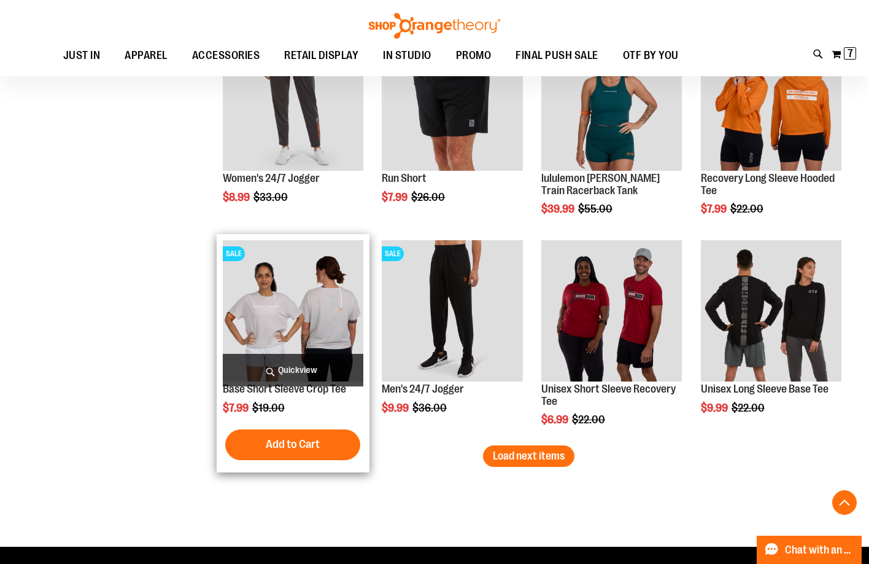
click at [336, 367] on span "Quickview" at bounding box center [293, 370] width 141 height 33
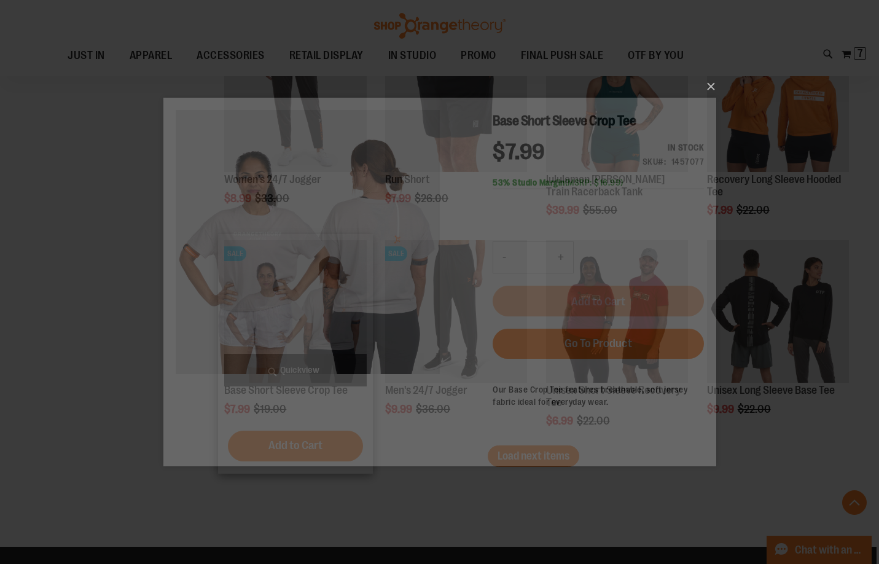
scroll to position [0, 0]
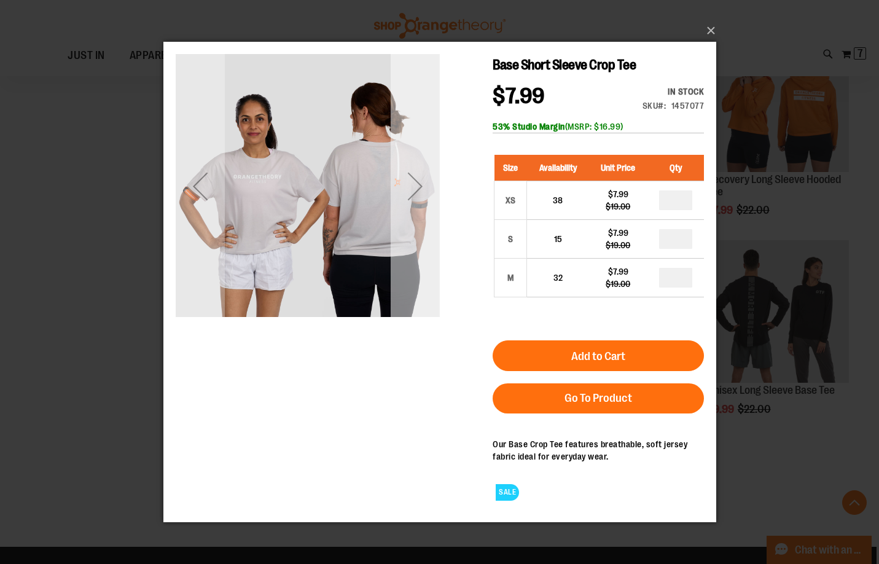
click at [407, 233] on div "Next" at bounding box center [414, 185] width 49 height 264
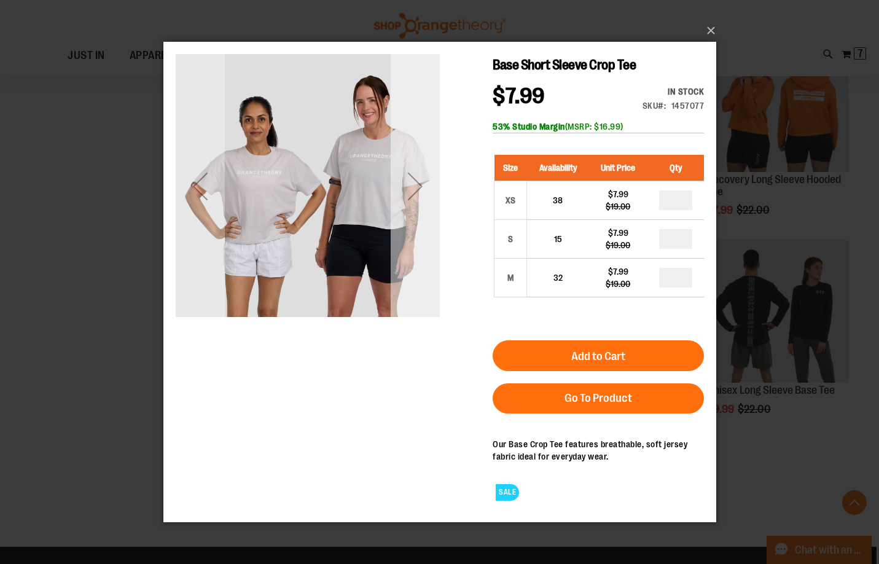
click at [407, 233] on div "Next" at bounding box center [414, 185] width 49 height 264
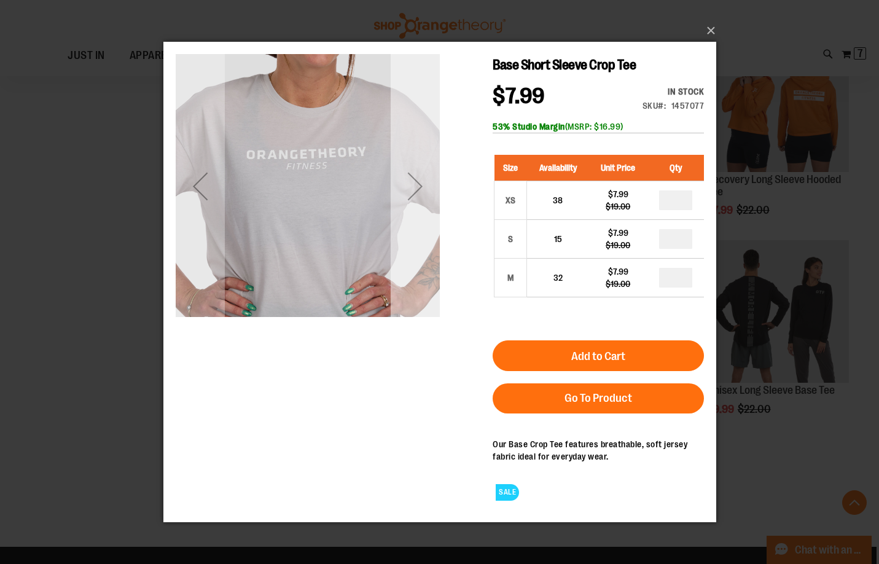
click at [407, 233] on div "Next" at bounding box center [414, 185] width 49 height 264
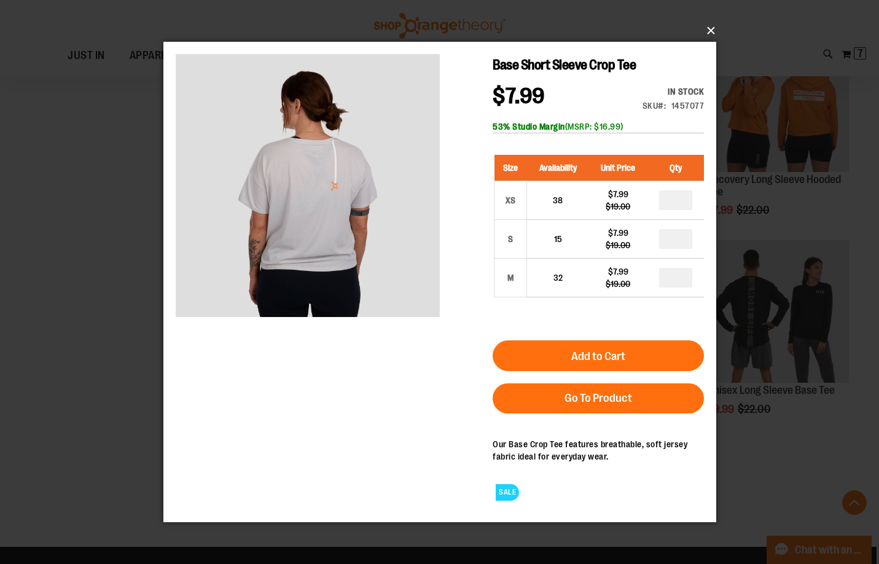
click at [718, 26] on button "×" at bounding box center [443, 30] width 553 height 27
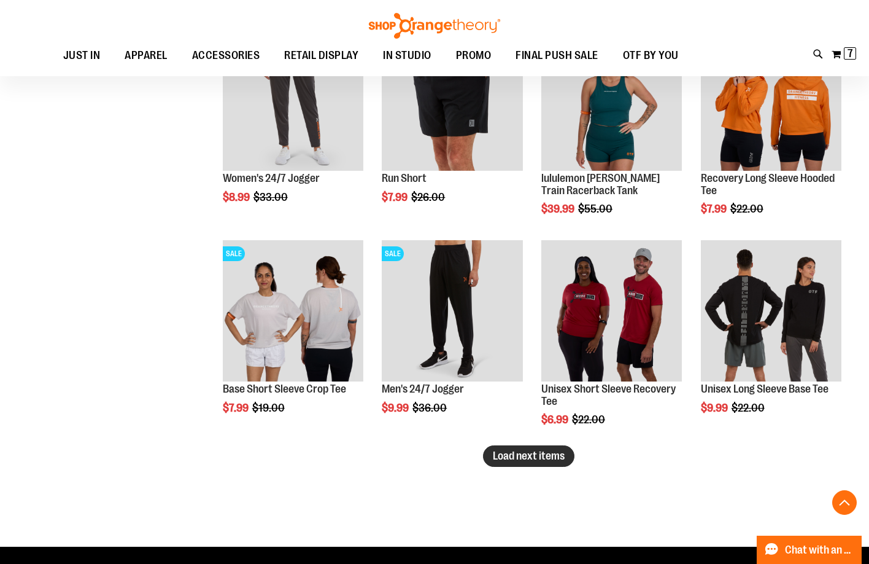
click at [508, 456] on span "Load next items" at bounding box center [529, 455] width 72 height 12
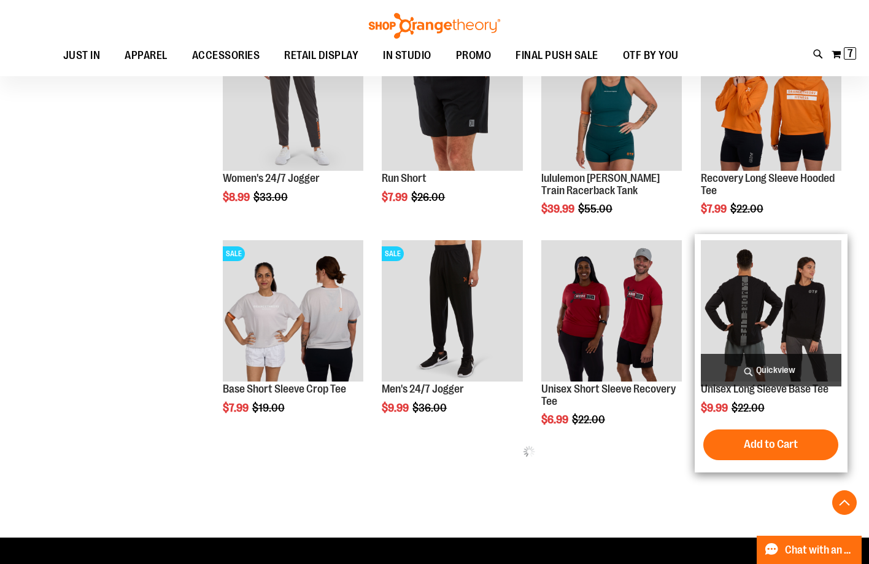
click at [782, 365] on span "Quickview" at bounding box center [771, 370] width 141 height 33
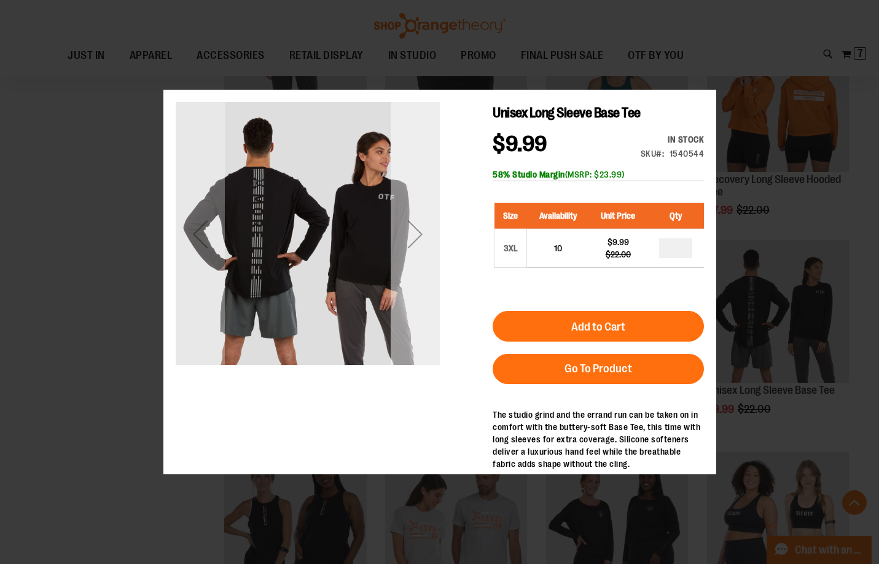
click at [414, 303] on div "Next" at bounding box center [414, 233] width 49 height 264
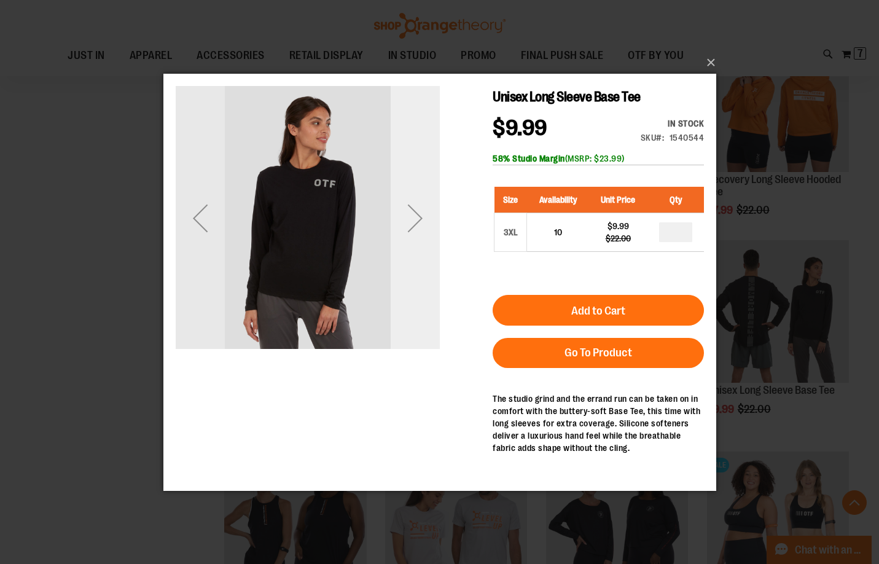
click at [414, 290] on div "Next" at bounding box center [414, 217] width 49 height 264
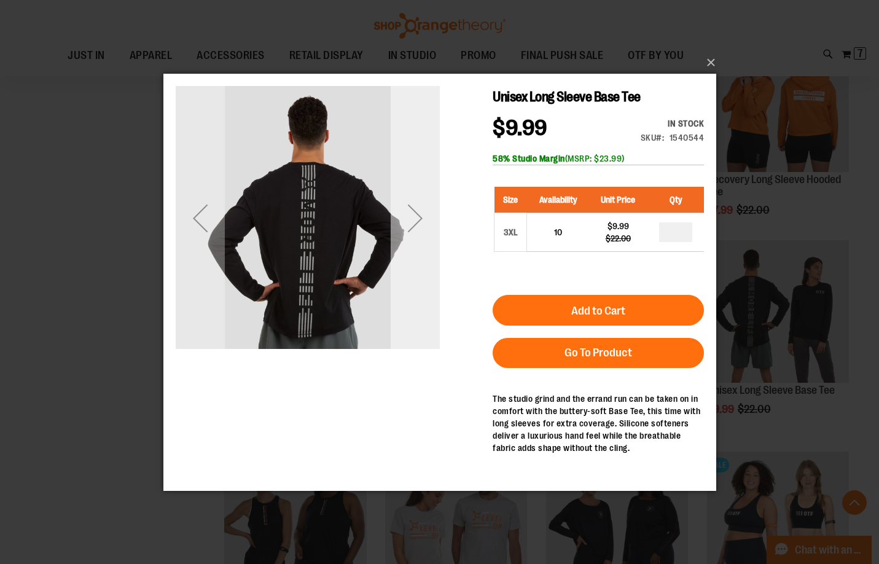
click at [414, 290] on div "Next" at bounding box center [414, 217] width 49 height 264
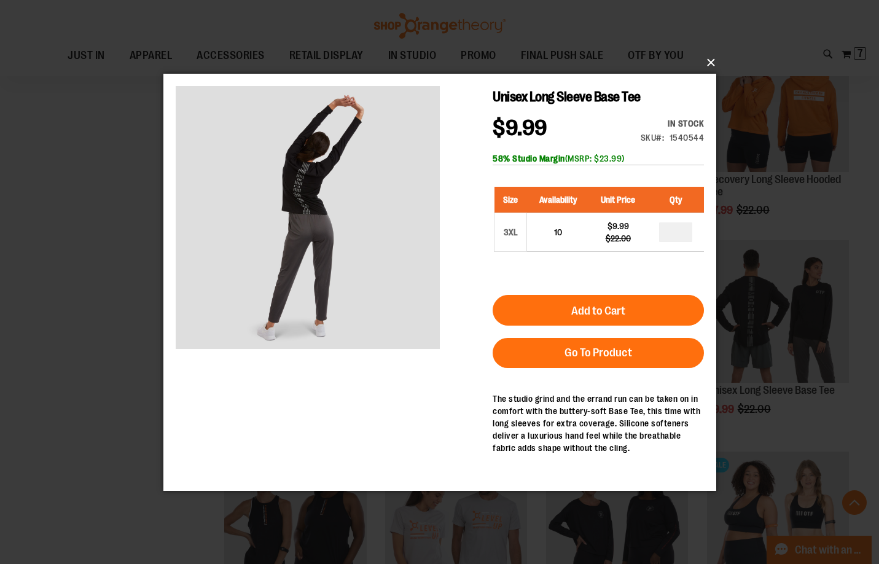
drag, startPoint x: 707, startPoint y: 63, endPoint x: 707, endPoint y: 71, distance: 8.0
click at [708, 63] on button "×" at bounding box center [443, 62] width 553 height 27
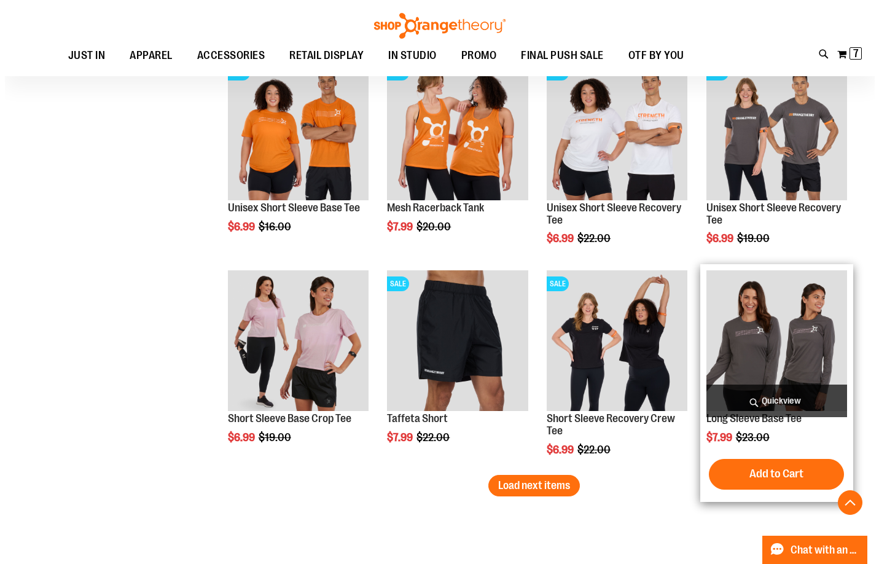
scroll to position [9884, 0]
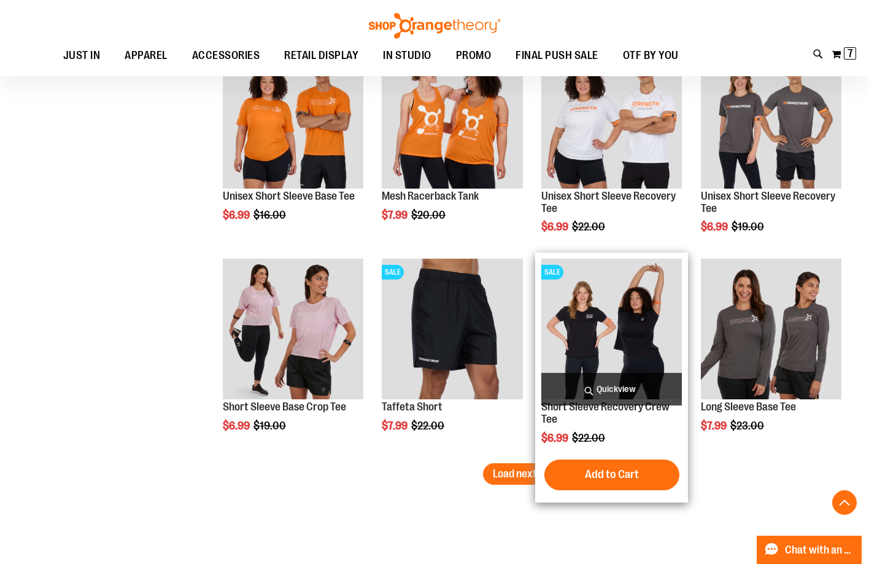
click at [656, 390] on span "Quickview" at bounding box center [612, 389] width 141 height 33
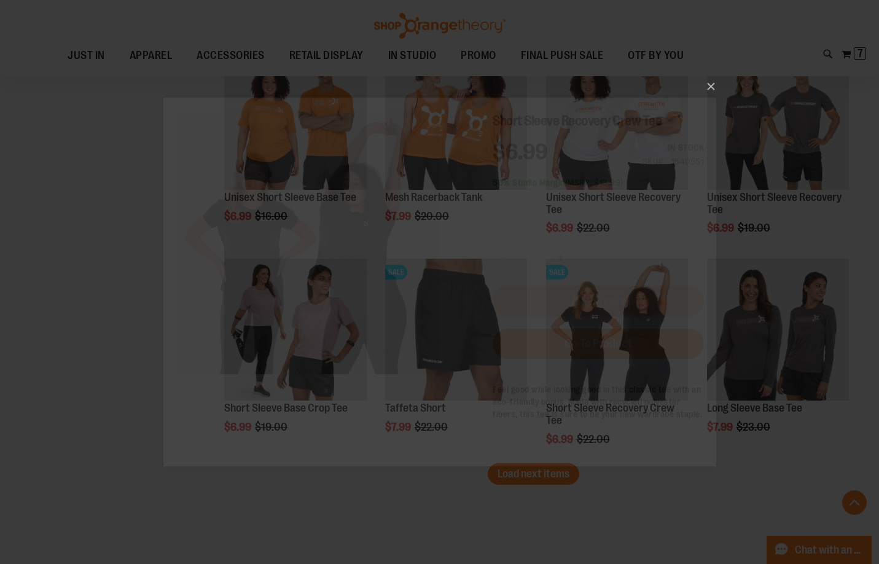
scroll to position [0, 0]
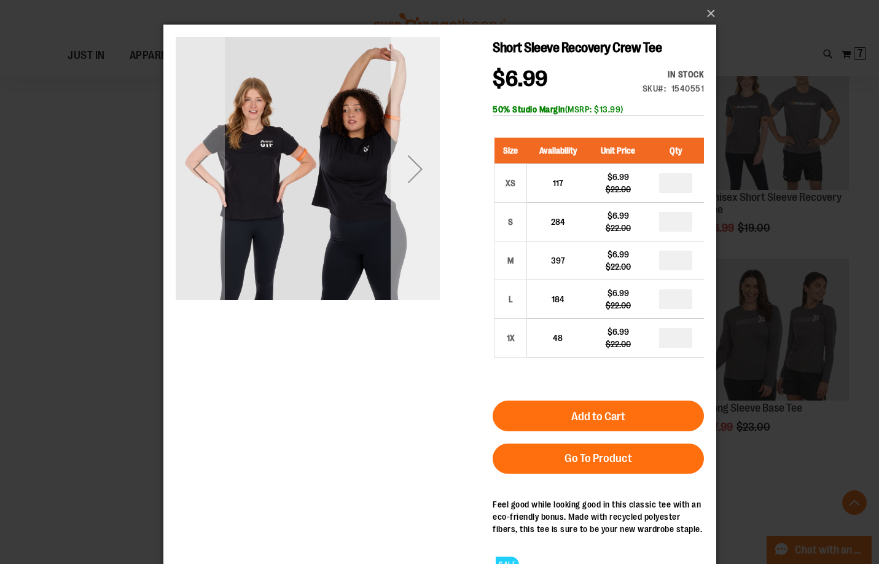
click at [423, 149] on div "Next" at bounding box center [414, 168] width 49 height 49
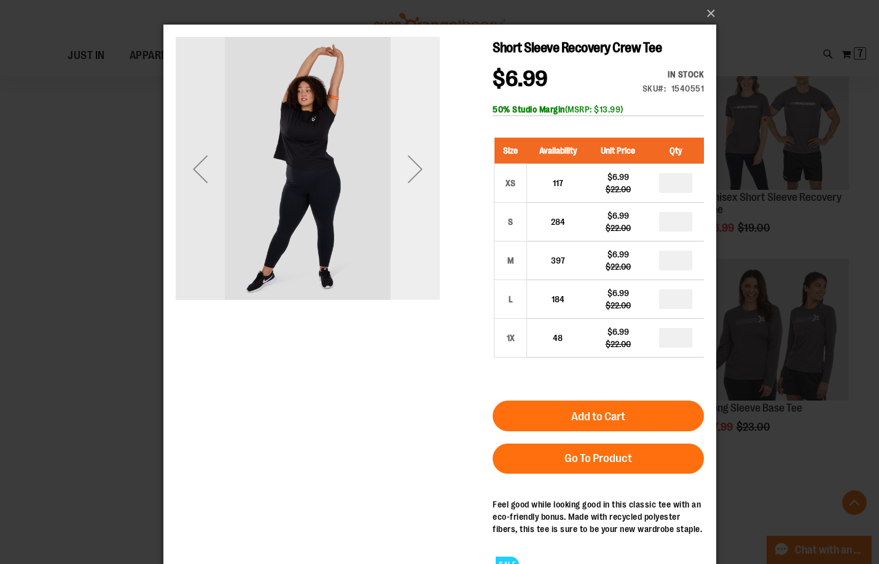
click at [423, 149] on div "Next" at bounding box center [414, 168] width 49 height 49
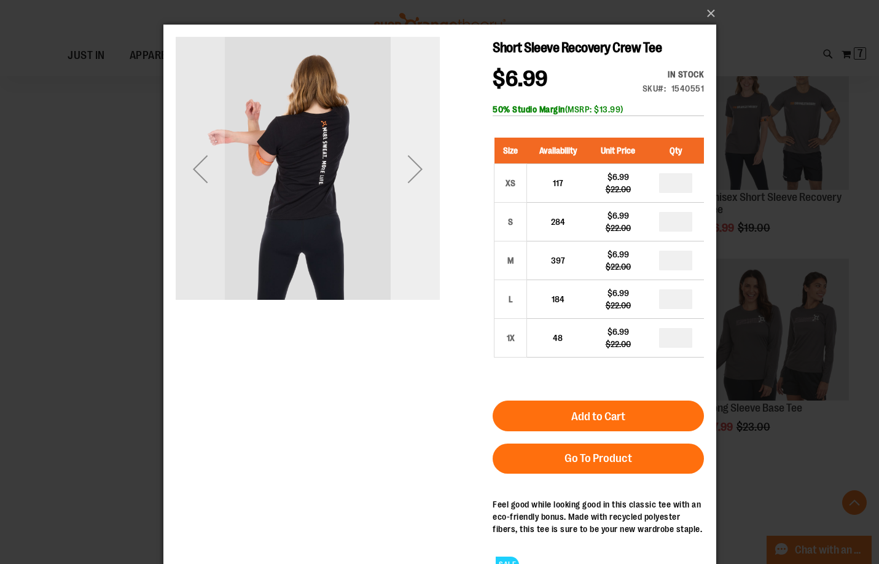
click at [423, 149] on div "Next" at bounding box center [414, 168] width 49 height 49
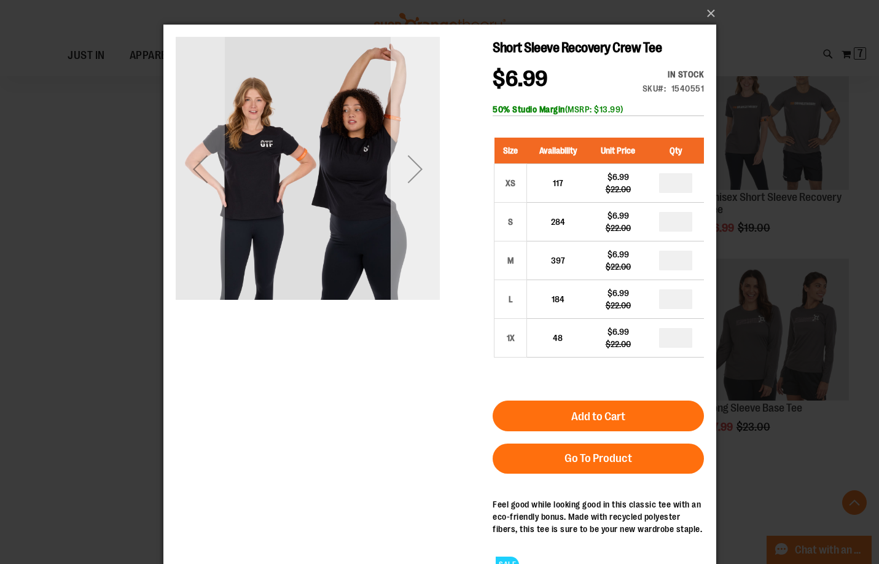
click at [423, 149] on div "Next" at bounding box center [414, 168] width 49 height 49
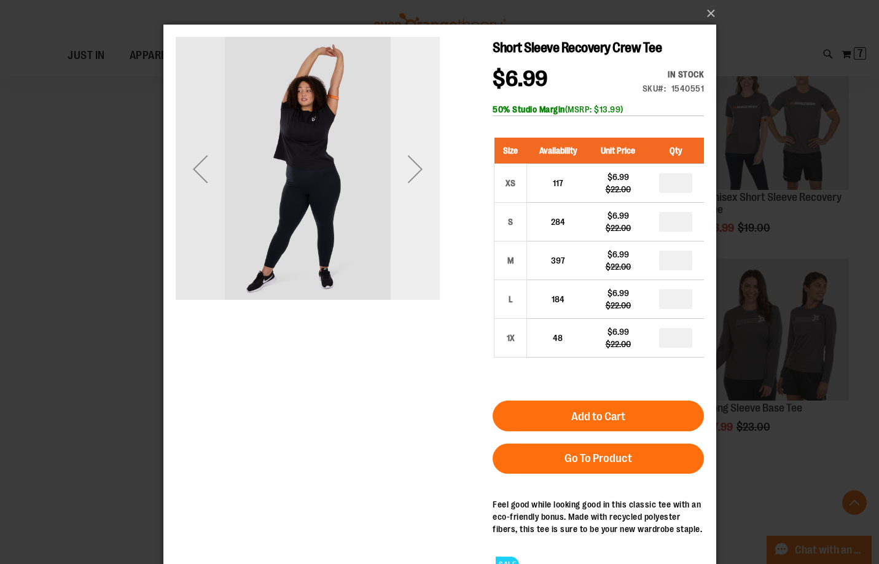
click at [423, 150] on div "Next" at bounding box center [414, 168] width 49 height 49
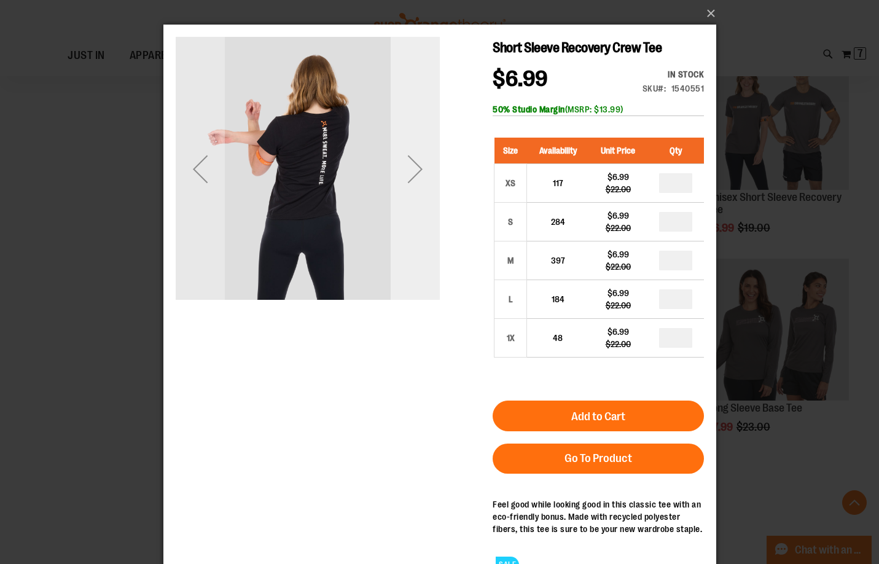
click at [423, 150] on div "Next" at bounding box center [414, 168] width 49 height 49
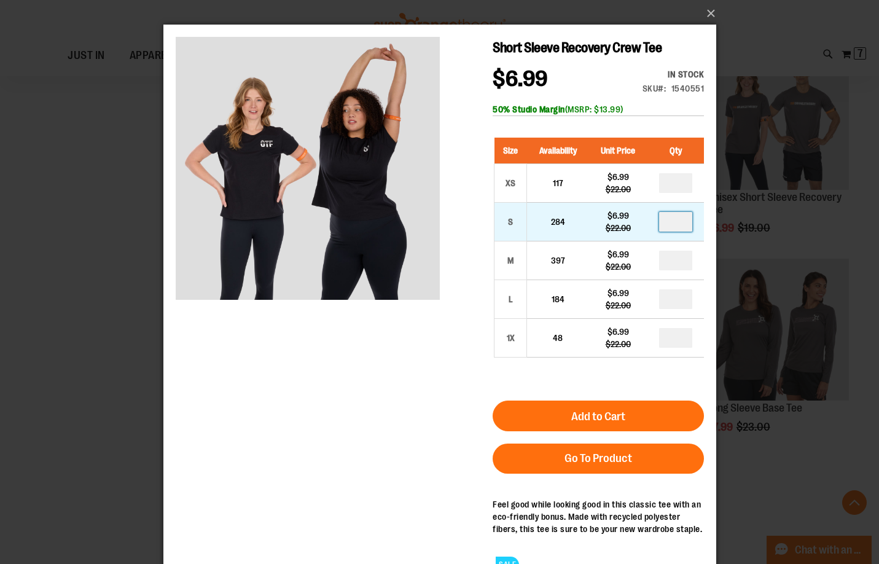
click at [681, 223] on input "number" at bounding box center [674, 222] width 33 height 20
type input "*"
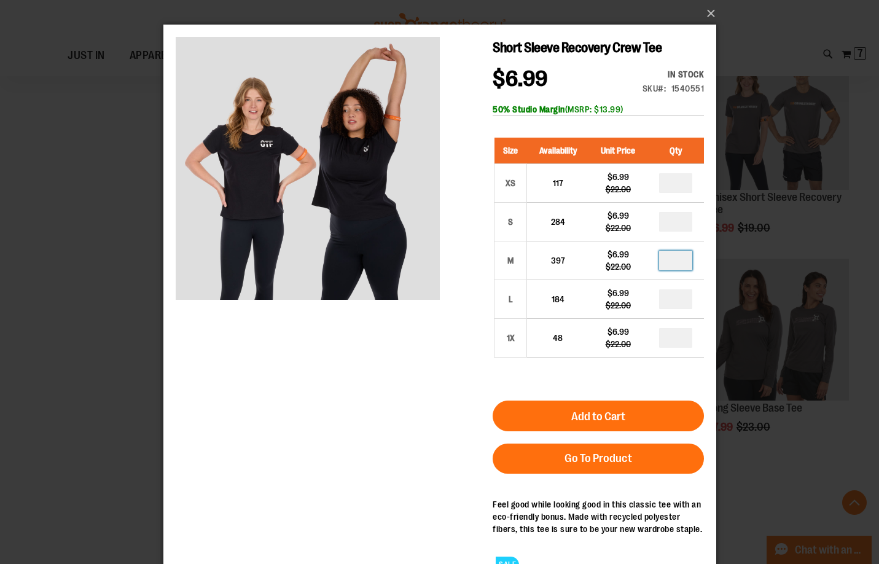
click at [677, 263] on input "number" at bounding box center [674, 260] width 33 height 20
type input "*"
click at [677, 304] on input "number" at bounding box center [674, 299] width 33 height 20
type input "*"
click at [674, 379] on div "Size Availability Unit Price Qty XS 117 $6.99 $22.00 * S 284 * M" at bounding box center [597, 256] width 211 height 263
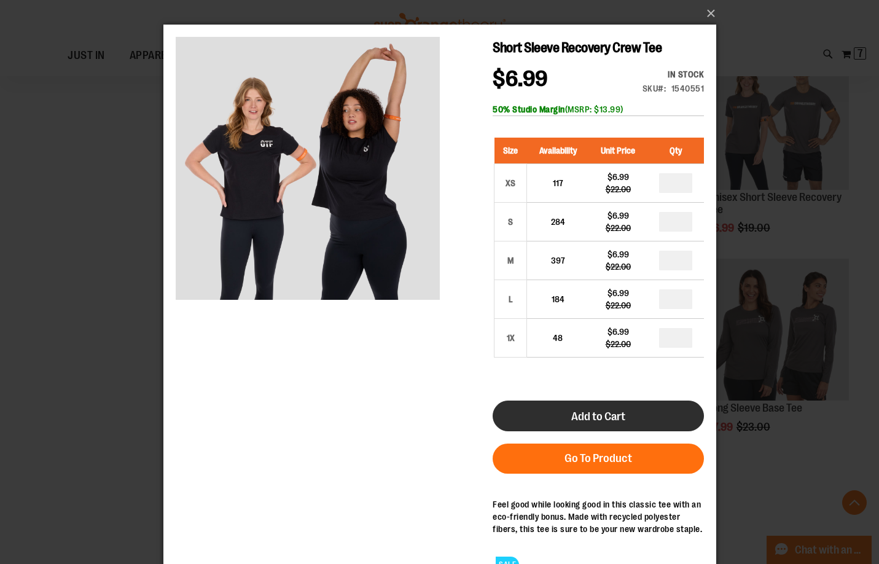
click at [670, 408] on button "Add to Cart" at bounding box center [597, 415] width 211 height 31
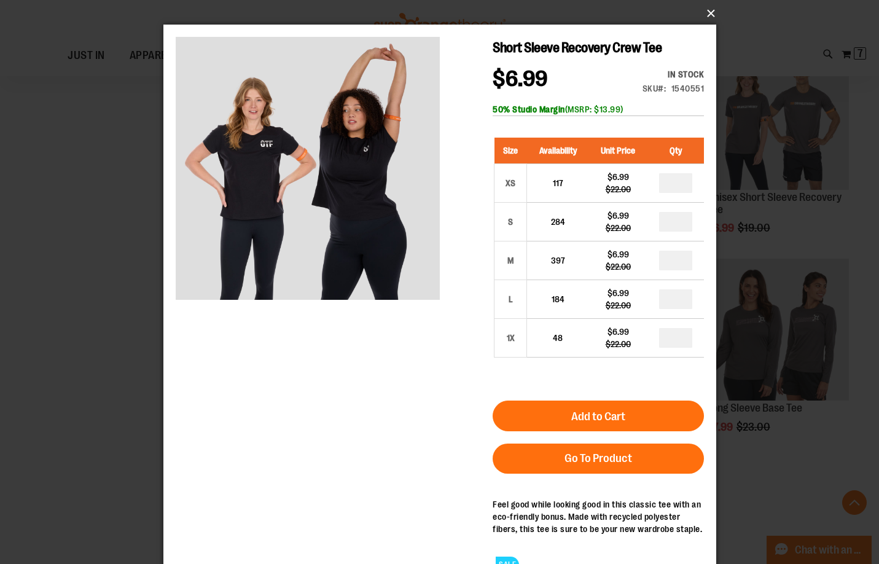
click at [705, 5] on button "×" at bounding box center [443, 13] width 553 height 27
click at [709, 9] on button "×" at bounding box center [443, 13] width 553 height 27
click at [134, 349] on div "×" at bounding box center [439, 282] width 879 height 564
click at [707, 10] on button "×" at bounding box center [443, 13] width 553 height 27
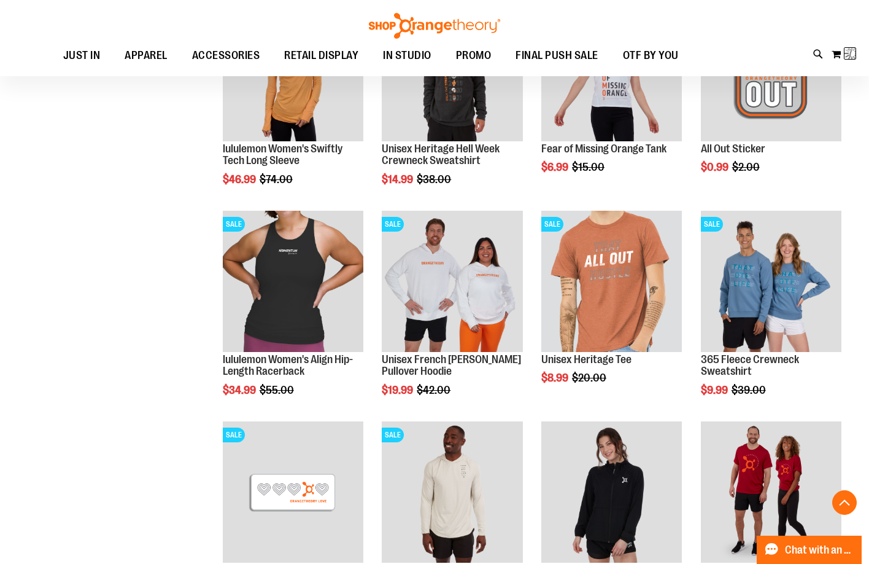
scroll to position [1182, 0]
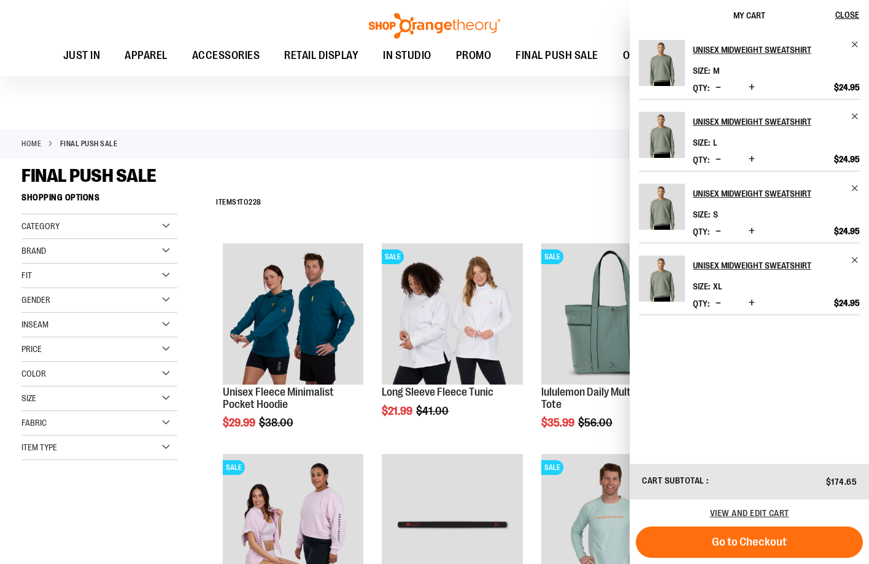
scroll to position [430, 0]
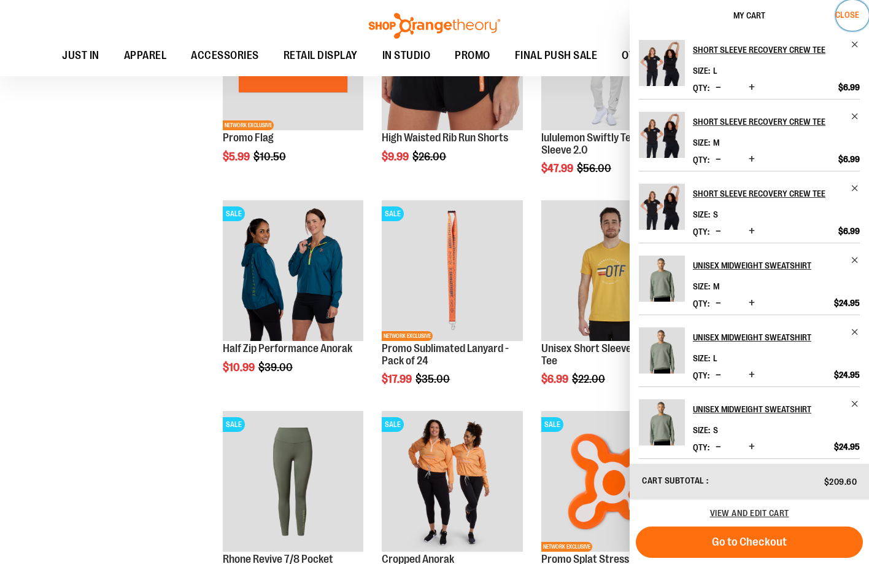
click at [850, 13] on span "Close" at bounding box center [848, 15] width 24 height 10
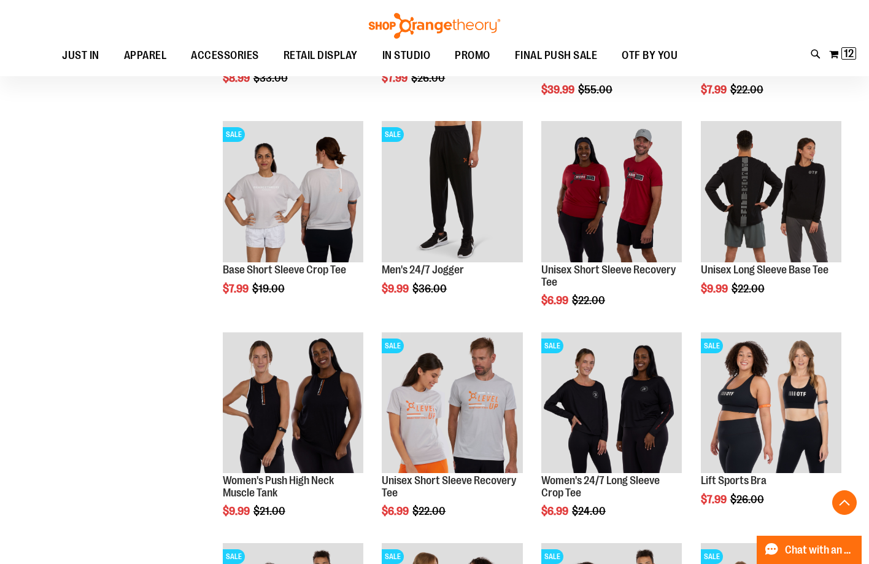
scroll to position [8959, 0]
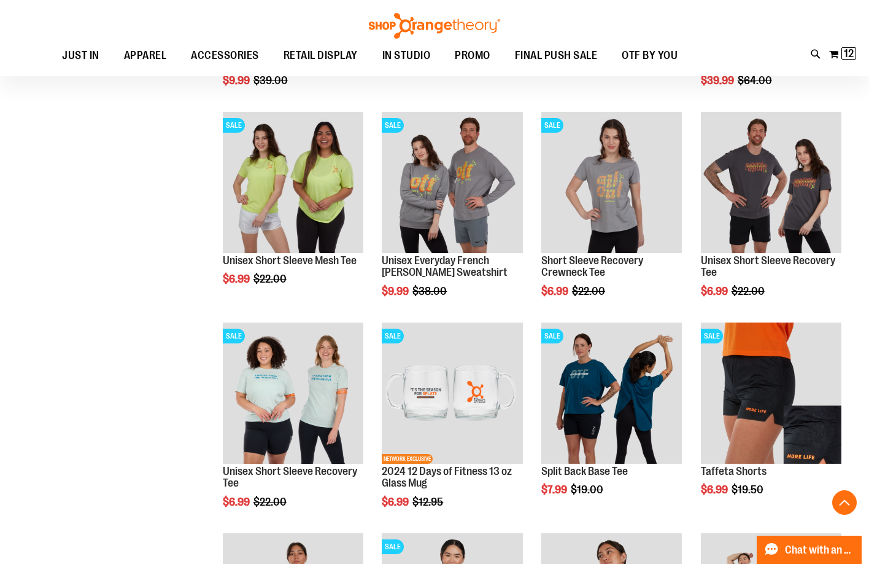
scroll to position [7916, 0]
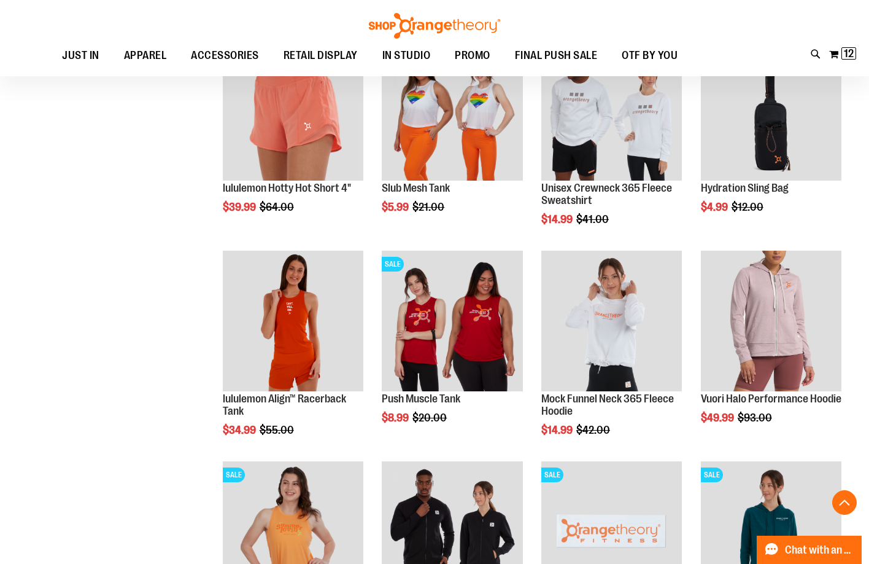
scroll to position [6258, 0]
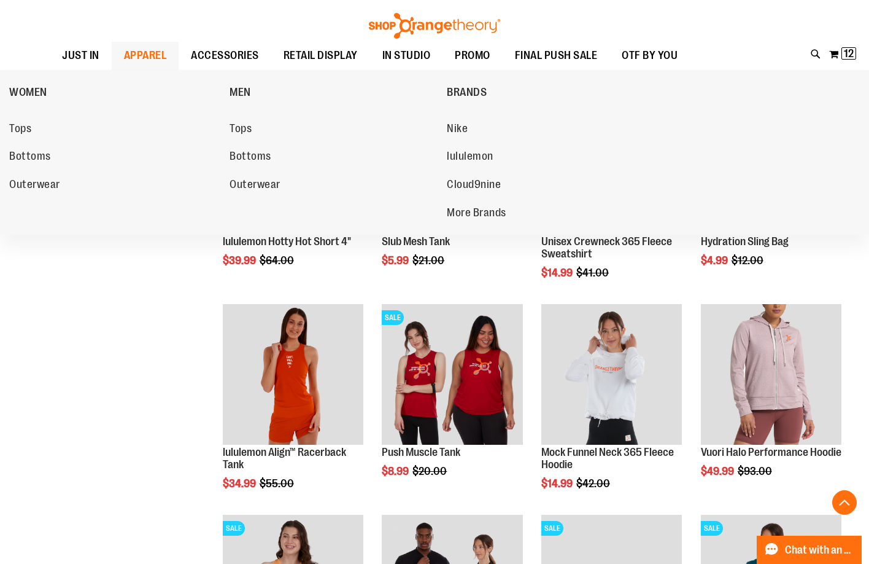
click at [138, 57] on span "APPAREL" at bounding box center [145, 56] width 43 height 28
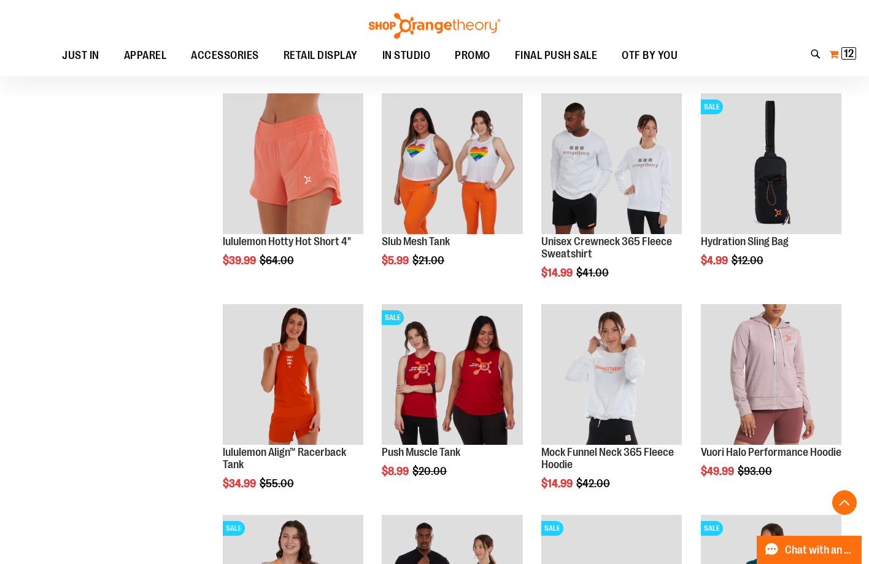
click at [853, 54] on span "12" at bounding box center [849, 53] width 10 height 12
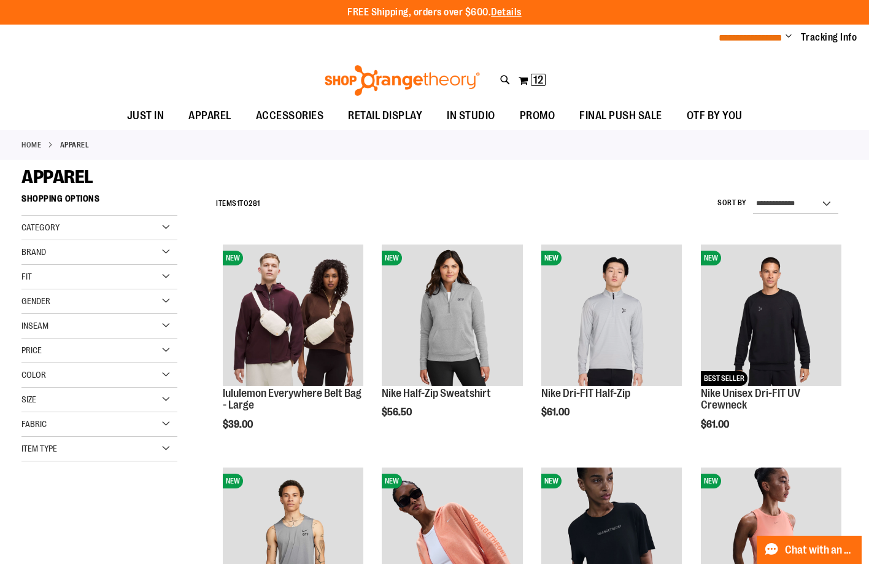
type input "**********"
click at [766, 37] on span "**********" at bounding box center [751, 37] width 64 height 9
click at [787, 36] on span "Change" at bounding box center [789, 37] width 6 height 12
click at [829, 97] on div "Toggle Nav Search Popular Suggestions Advanced Search" at bounding box center [434, 77] width 869 height 50
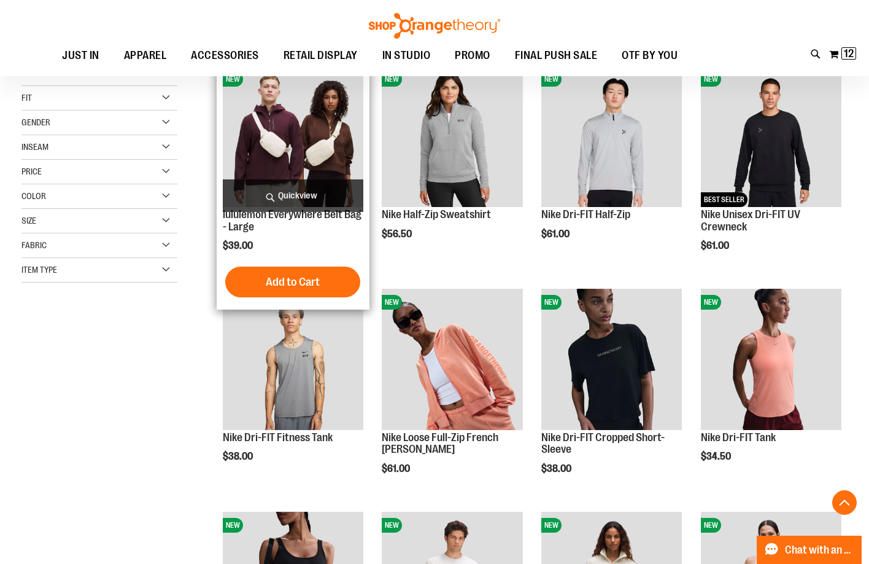
scroll to position [245, 0]
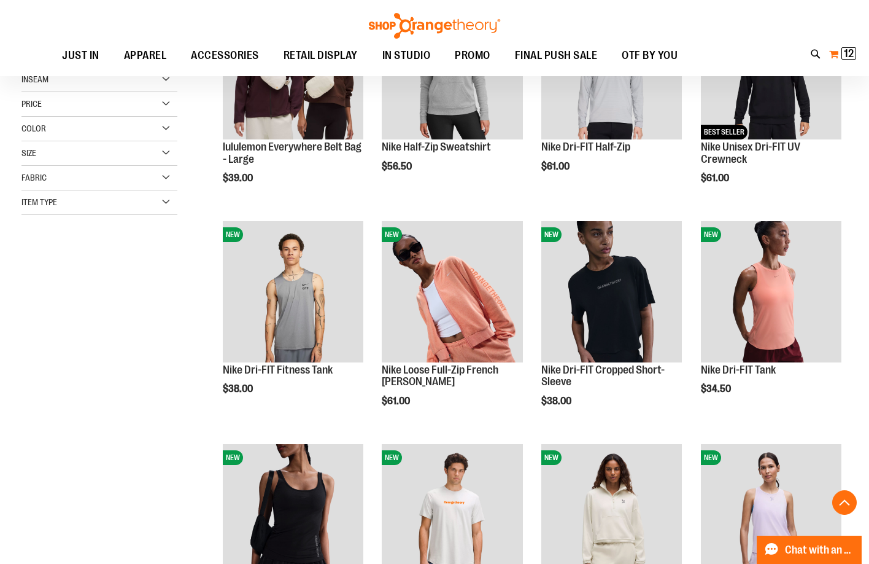
click at [852, 55] on span "12" at bounding box center [849, 53] width 10 height 12
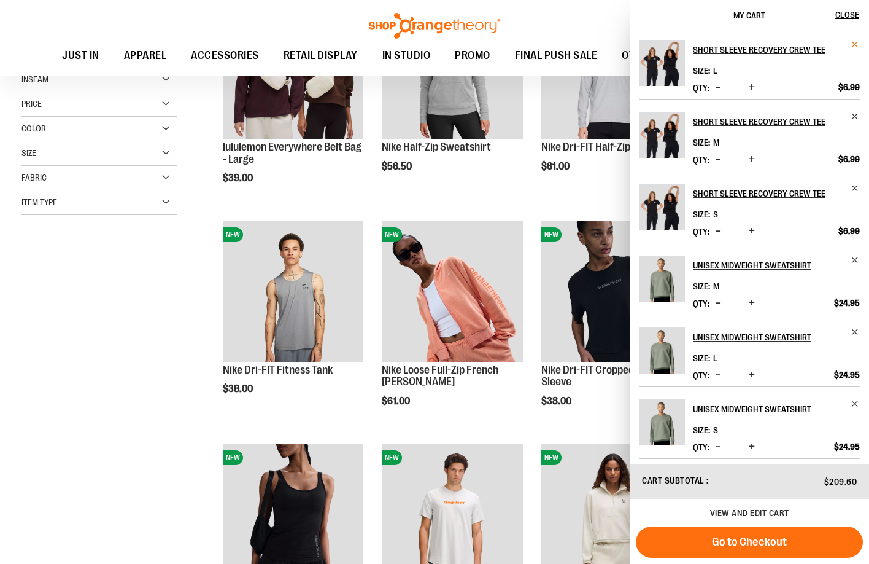
click at [854, 44] on span "Remove item" at bounding box center [855, 44] width 9 height 9
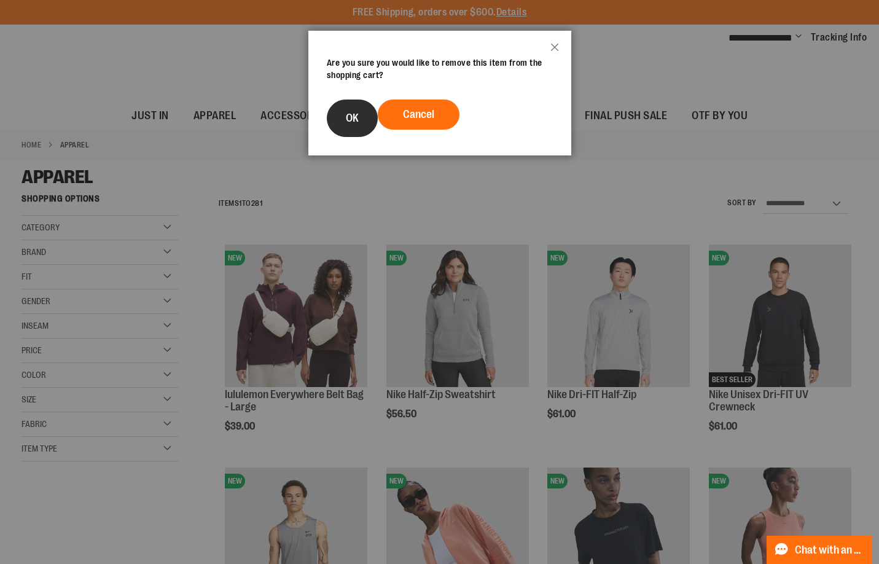
click at [351, 125] on button "OK" at bounding box center [352, 117] width 51 height 37
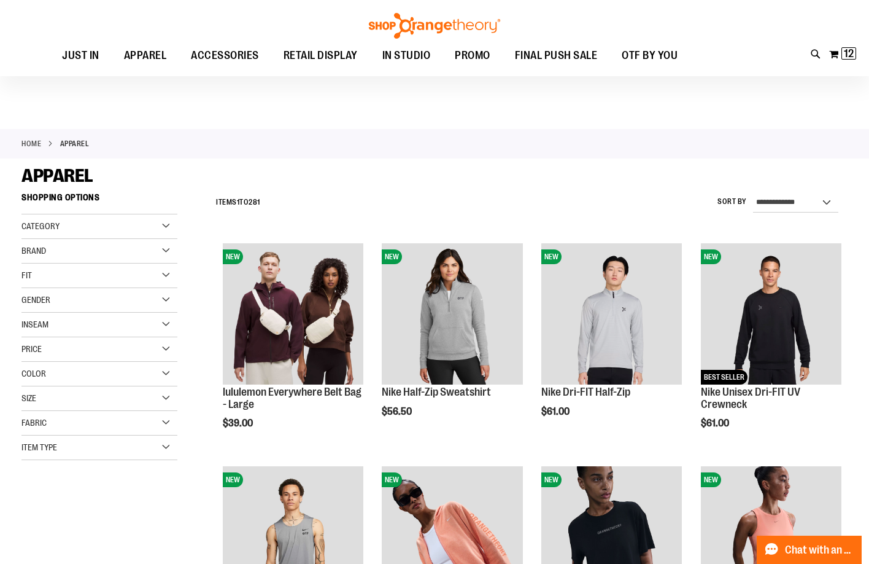
scroll to position [245, 0]
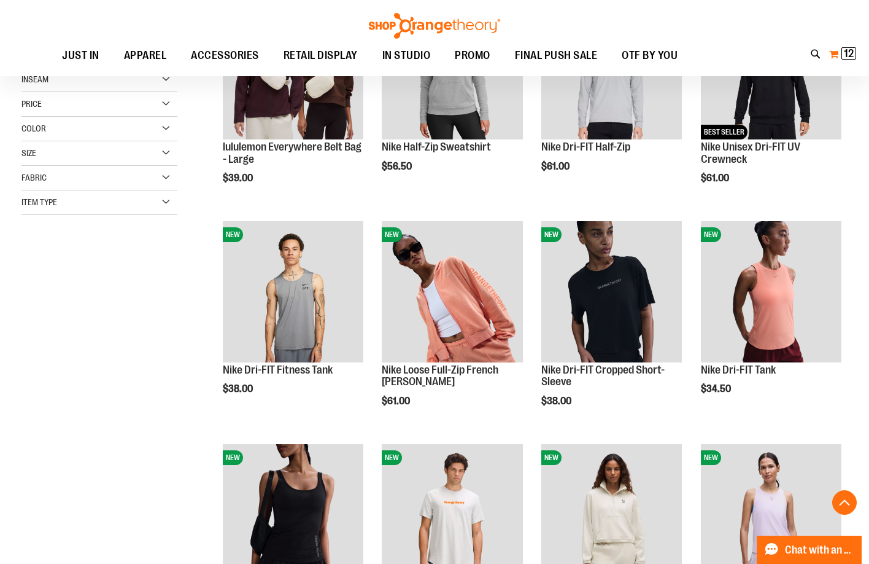
click at [845, 52] on span "12" at bounding box center [849, 53] width 10 height 12
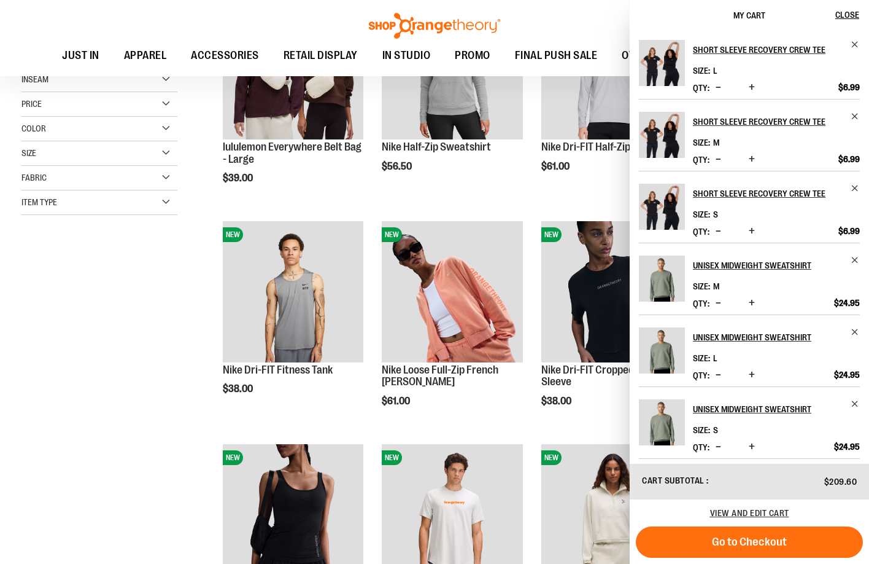
click at [720, 161] on span "Decrease product quantity" at bounding box center [719, 159] width 6 height 12
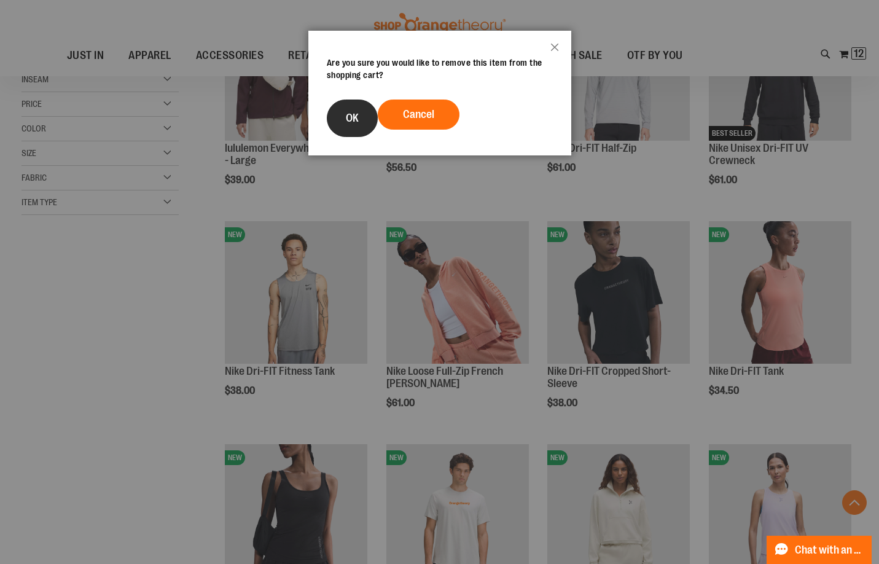
click at [339, 120] on button "OK" at bounding box center [352, 117] width 51 height 37
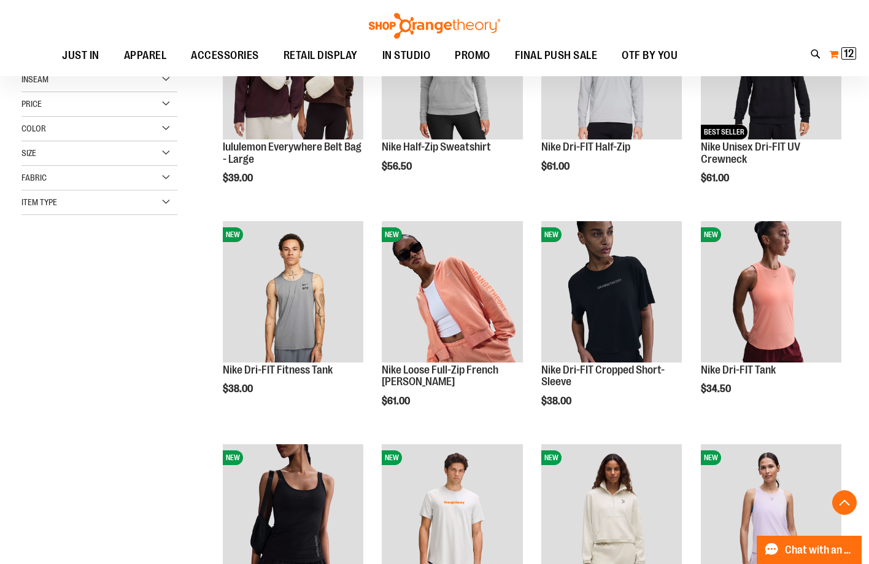
click at [848, 52] on span "12" at bounding box center [849, 53] width 10 height 12
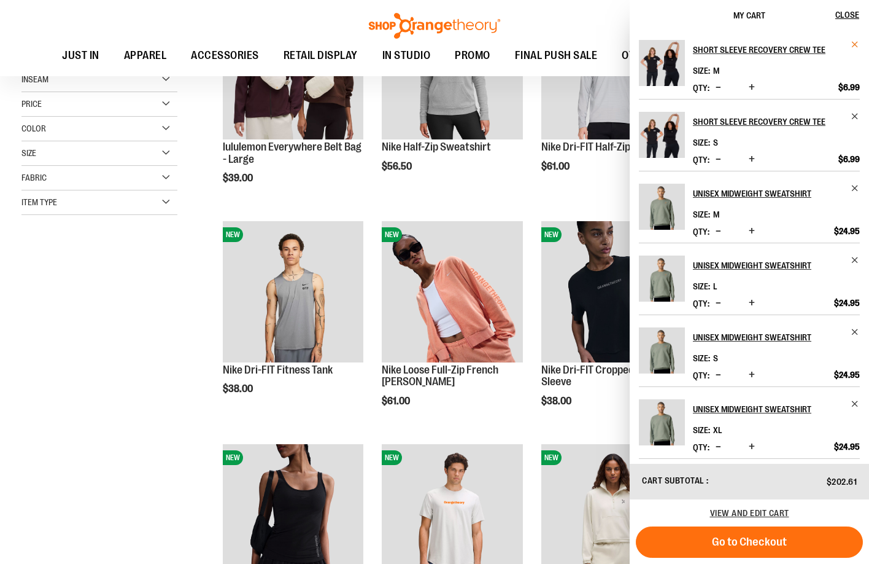
click at [852, 43] on span "Remove item" at bounding box center [855, 44] width 9 height 9
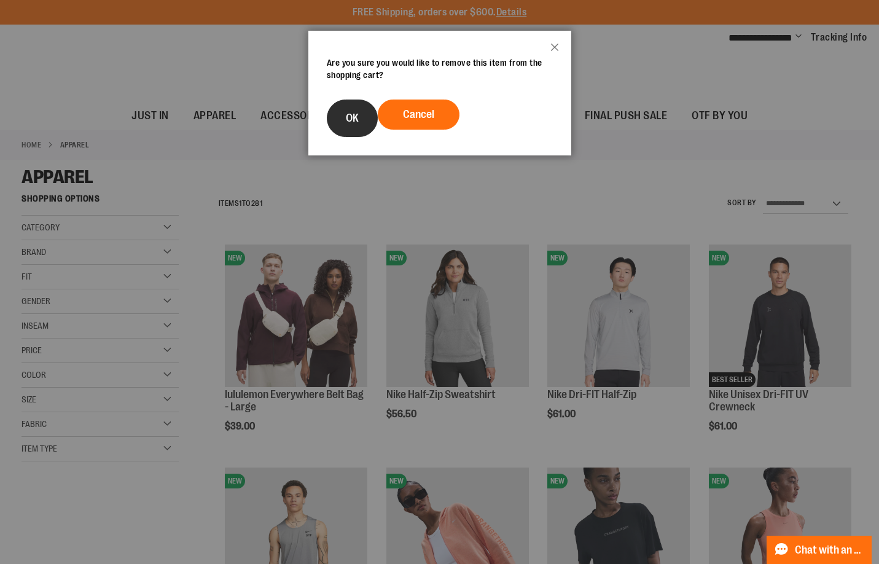
click at [352, 121] on span "OK" at bounding box center [352, 118] width 13 height 12
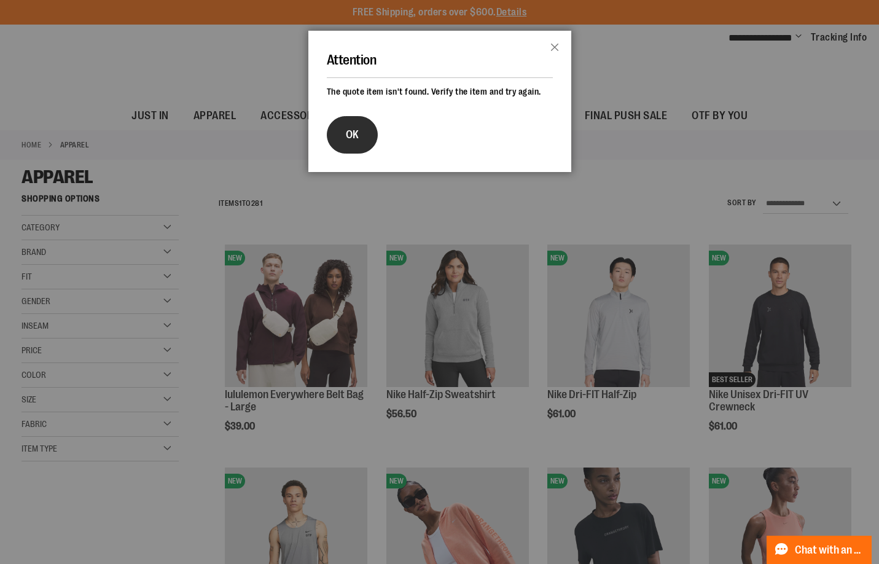
click at [349, 137] on span "OK" at bounding box center [352, 134] width 13 height 12
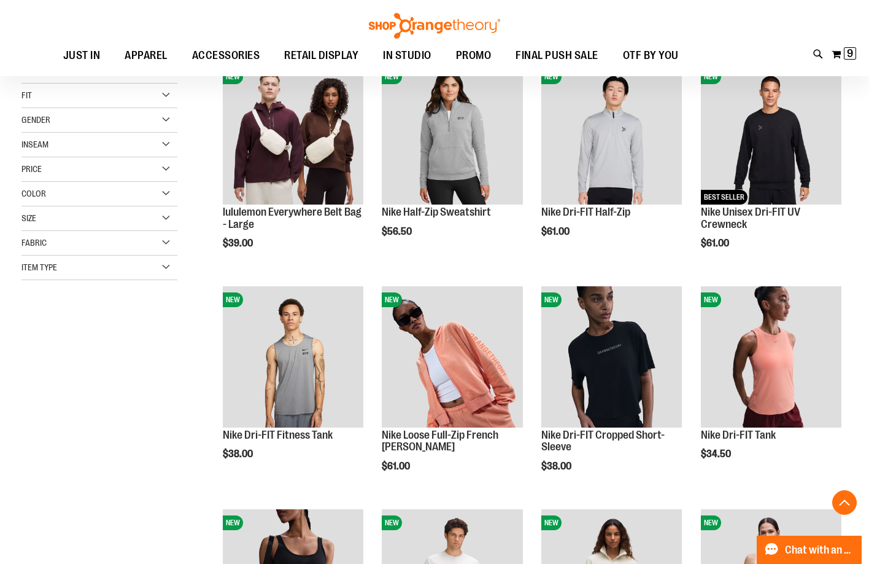
scroll to position [246, 0]
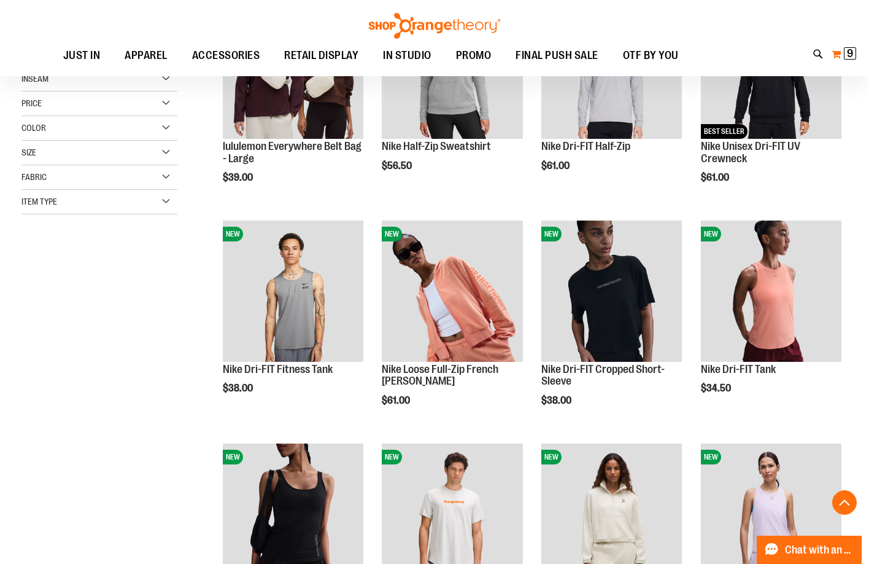
click at [848, 52] on span "9" at bounding box center [850, 53] width 6 height 12
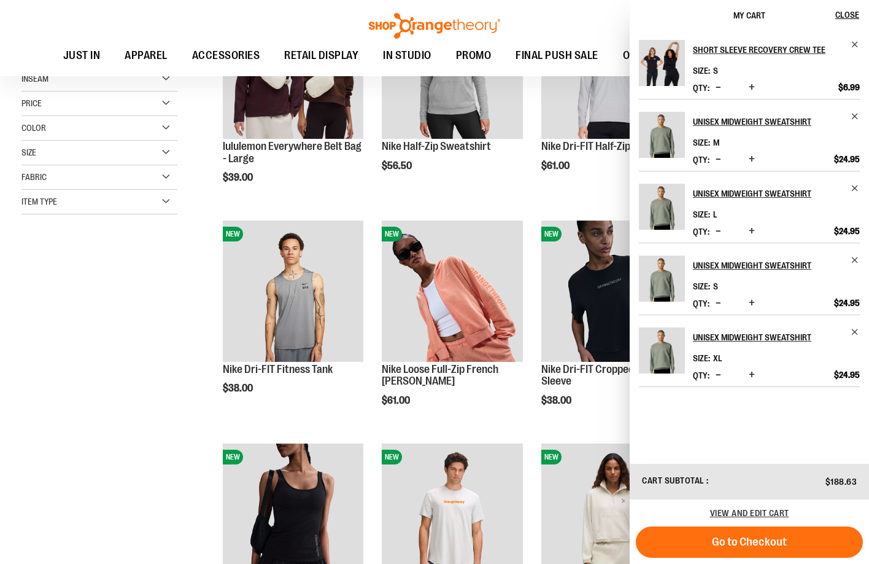
click at [855, 39] on div "Short Sleeve Recovery Crew Tee Size S Qty" at bounding box center [749, 247] width 239 height 432
click at [855, 41] on span "Remove item" at bounding box center [855, 44] width 9 height 9
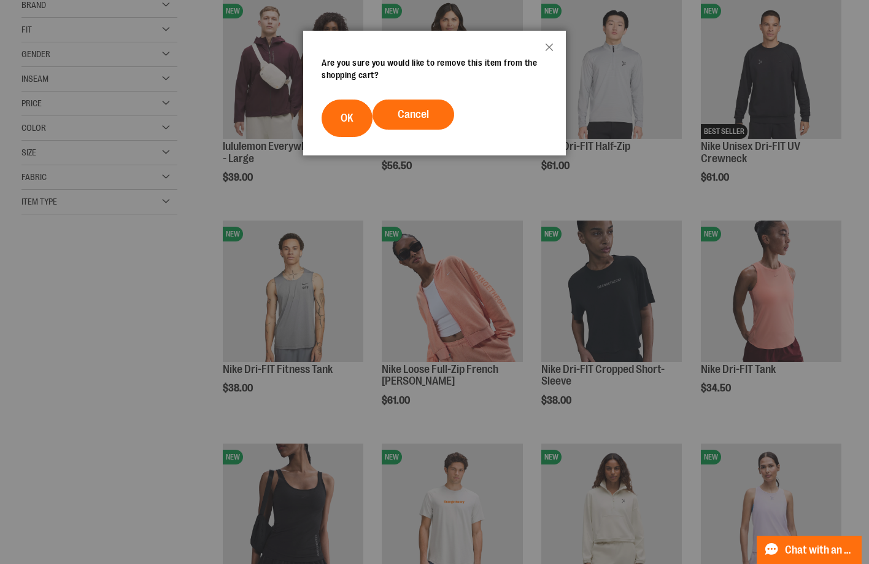
scroll to position [0, 0]
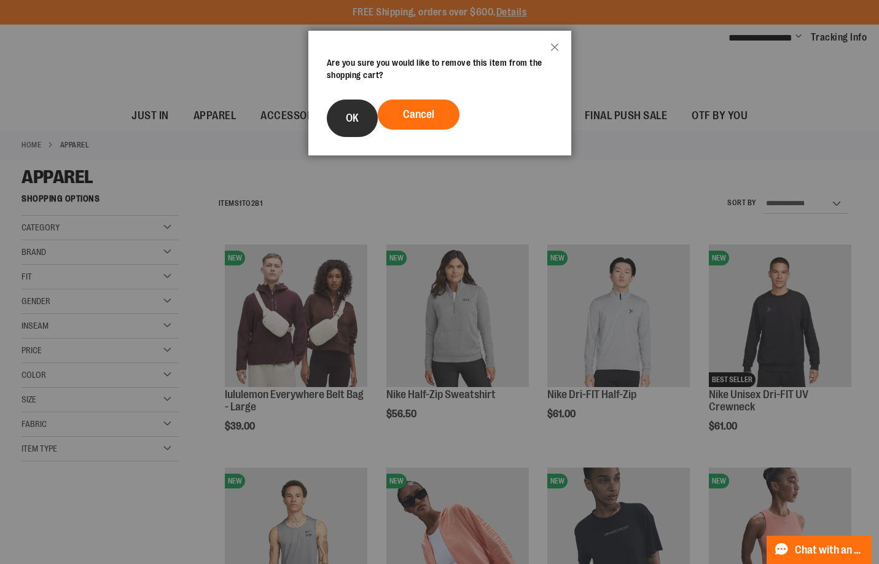
click at [351, 106] on button "OK" at bounding box center [352, 117] width 51 height 37
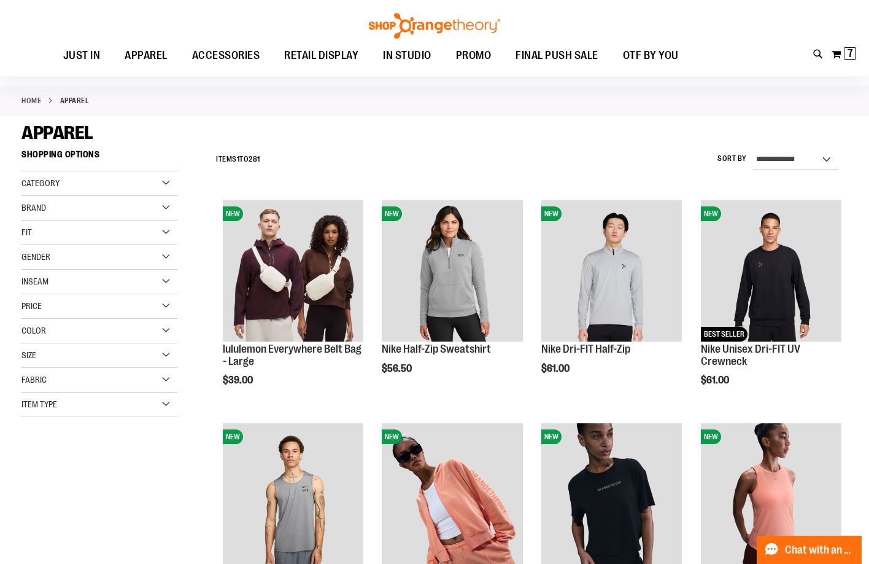
scroll to position [61, 0]
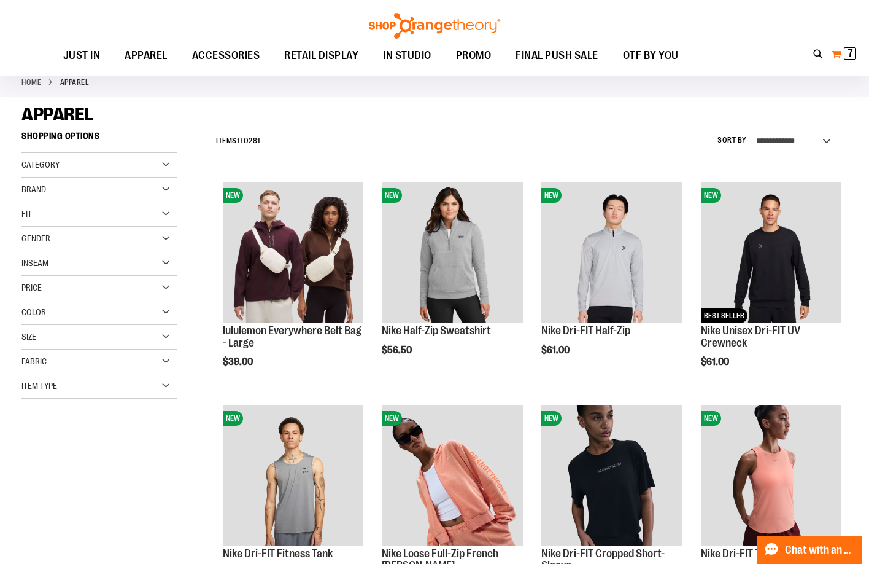
click at [841, 56] on button "My Cart 7 7 items" at bounding box center [844, 54] width 26 height 20
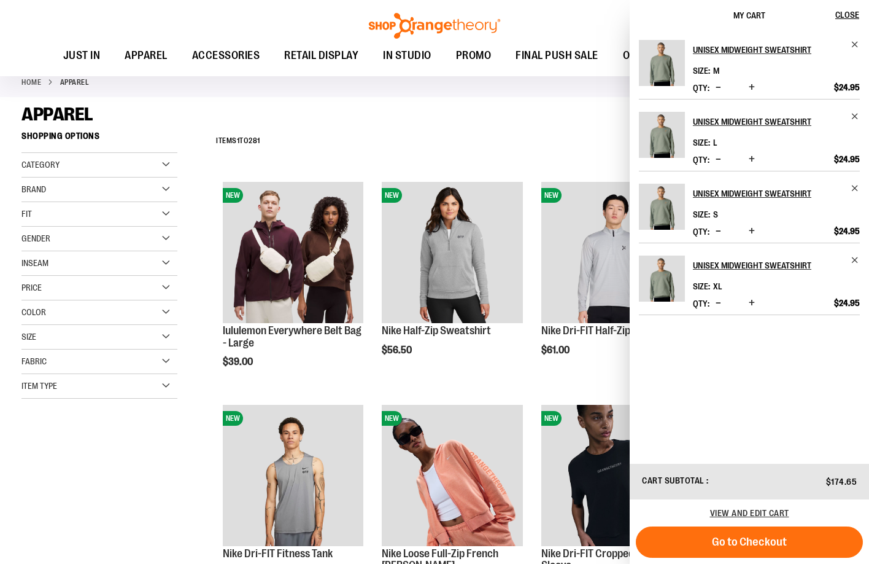
click at [617, 115] on div "APPAREL" at bounding box center [434, 114] width 826 height 22
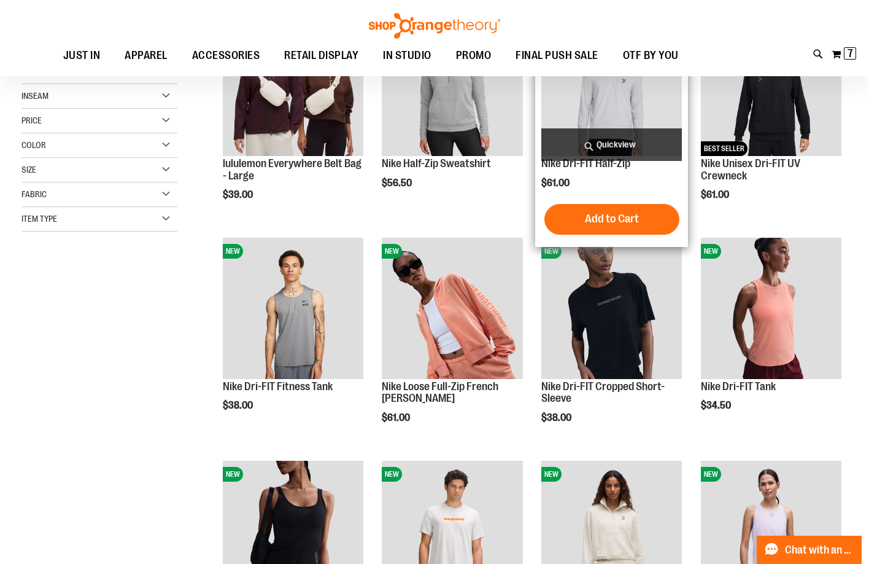
scroll to position [246, 0]
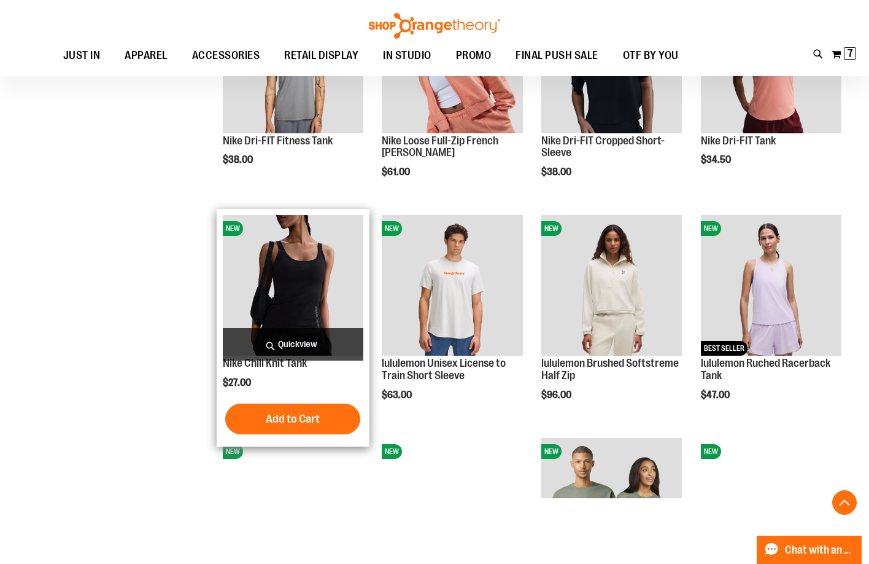
scroll to position [737, 0]
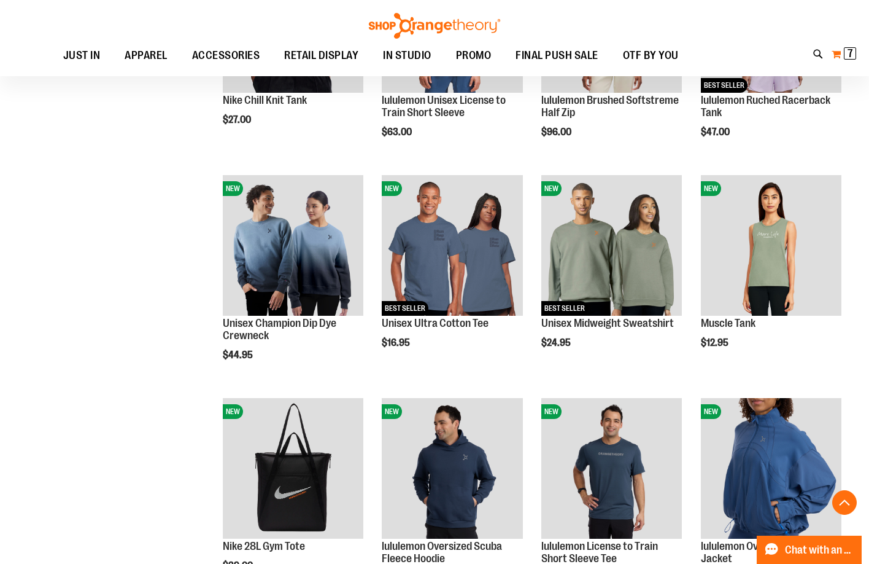
click at [844, 60] on button "My Cart 7 7 items" at bounding box center [844, 54] width 26 height 20
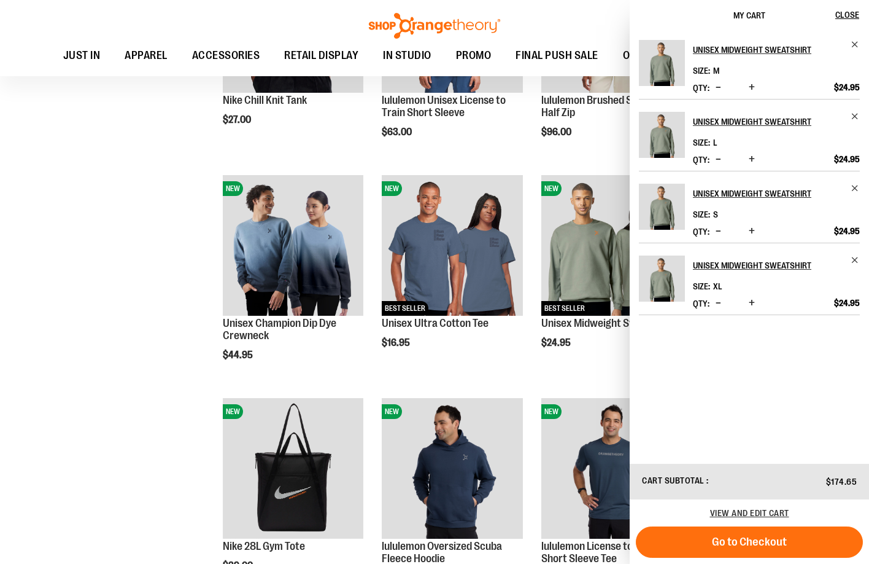
click at [751, 305] on span "Increase product quantity" at bounding box center [752, 303] width 6 height 12
click at [719, 302] on span "Decrease product quantity" at bounding box center [719, 303] width 6 height 12
click at [719, 303] on span "Decrease product quantity" at bounding box center [719, 303] width 6 height 12
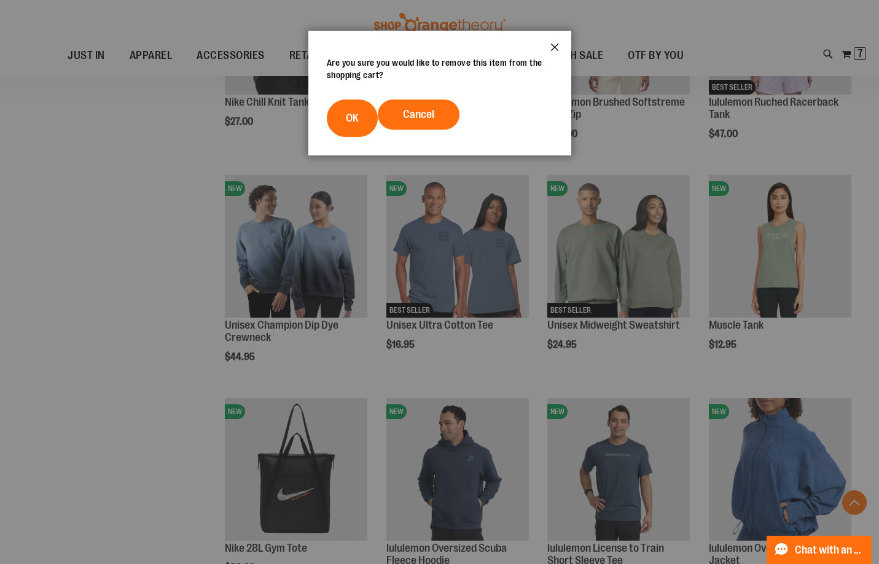
click at [557, 45] on button "Close" at bounding box center [554, 51] width 33 height 41
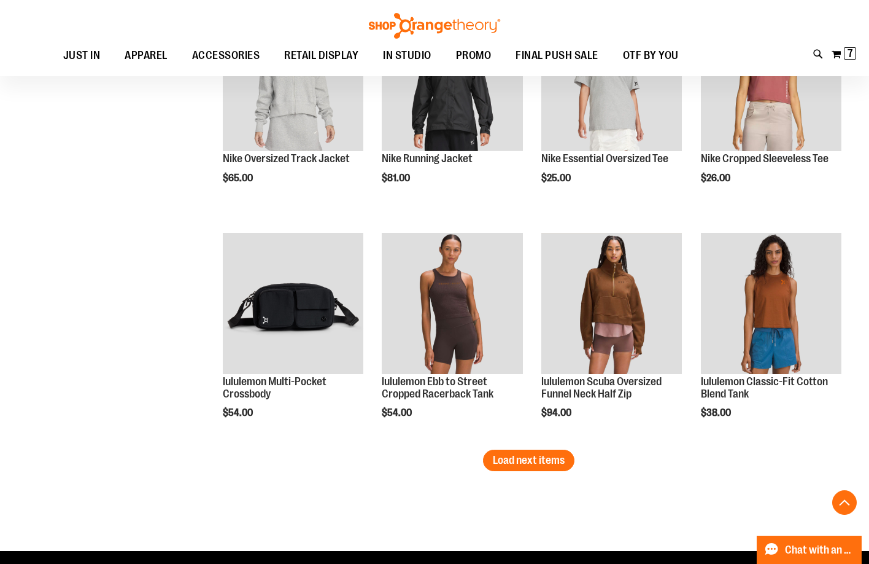
scroll to position [1842, 0]
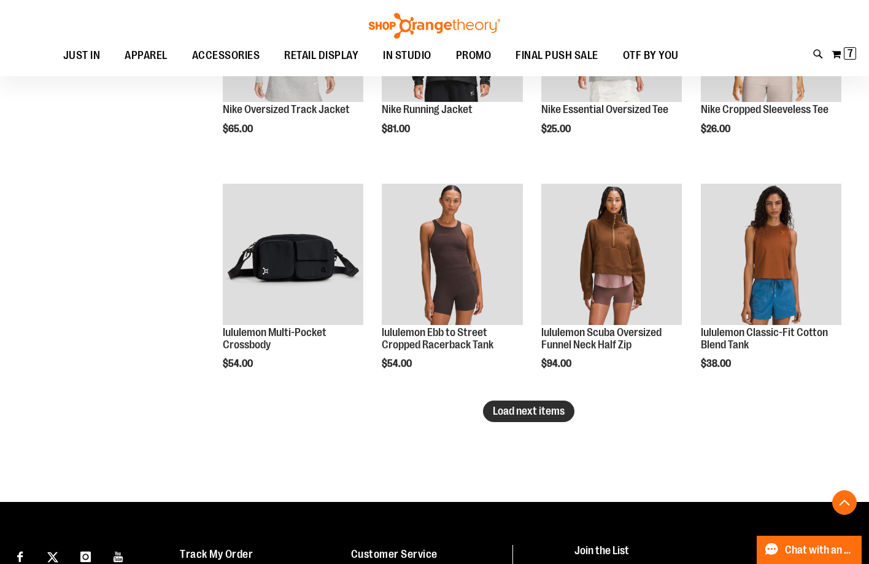
click at [496, 419] on button "Load next items" at bounding box center [528, 410] width 91 height 21
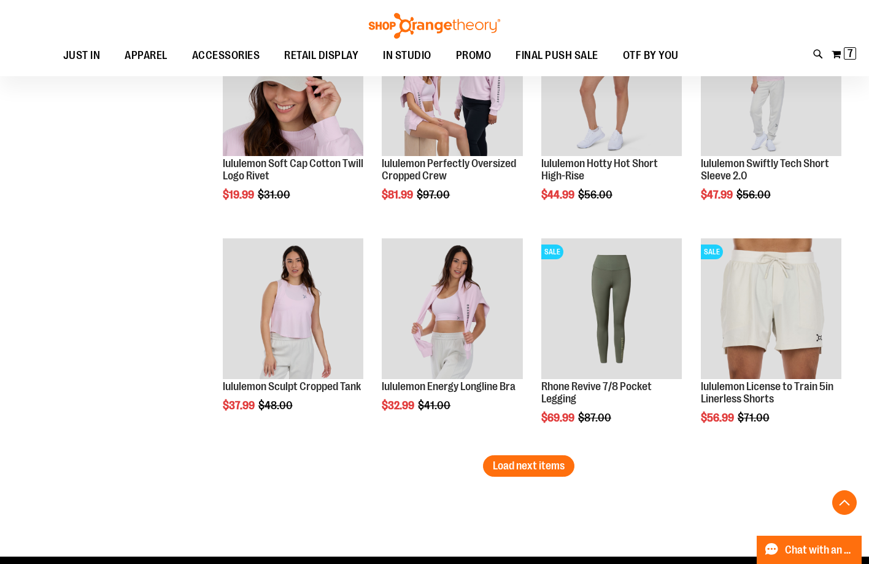
scroll to position [2517, 0]
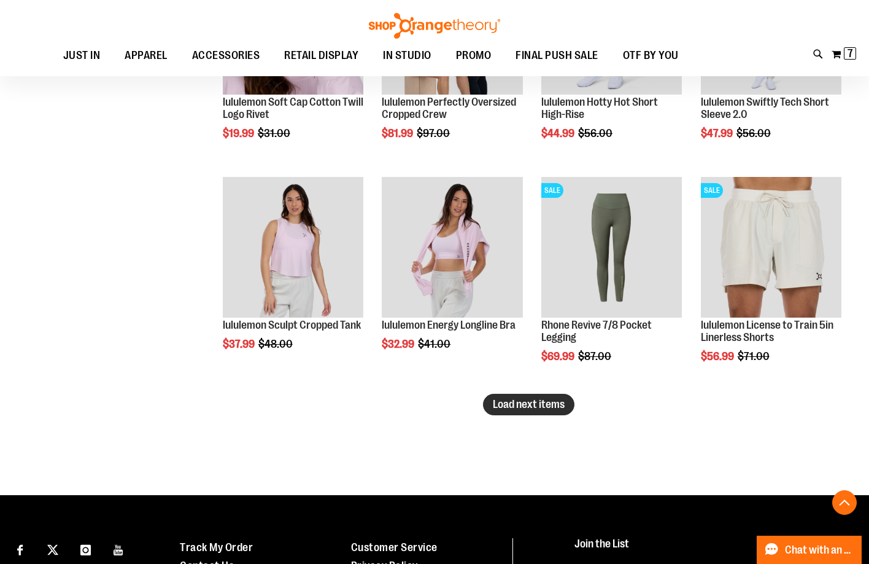
click at [543, 403] on span "Load next items" at bounding box center [529, 404] width 72 height 12
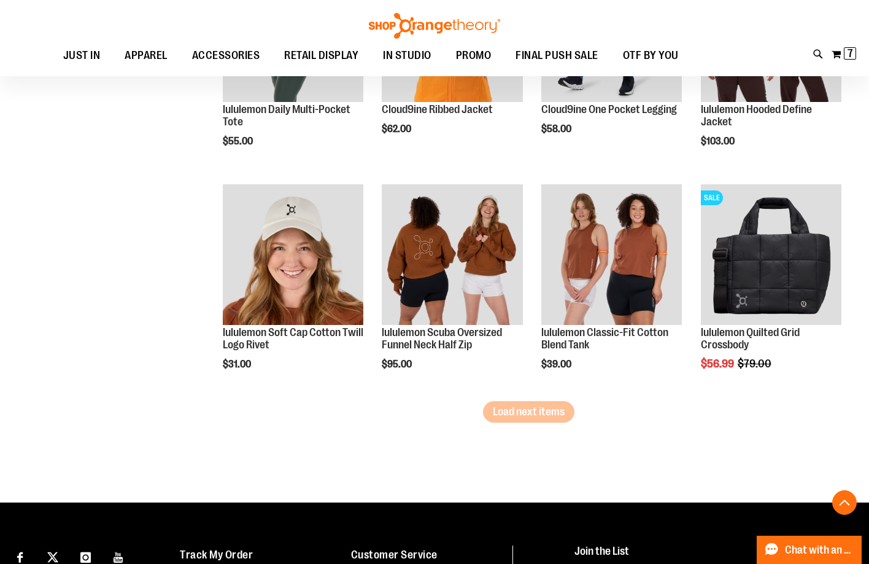
scroll to position [3193, 0]
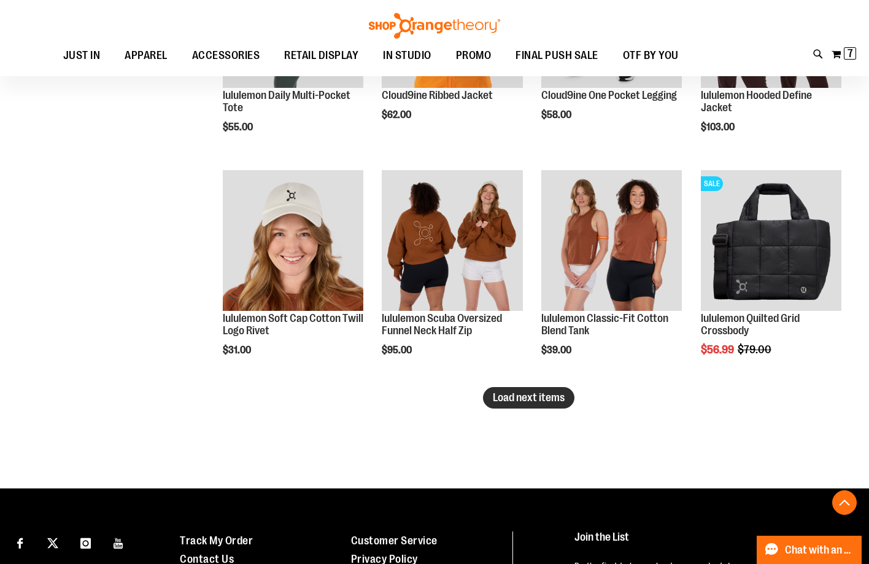
click at [522, 403] on span "Load next items" at bounding box center [529, 397] width 72 height 12
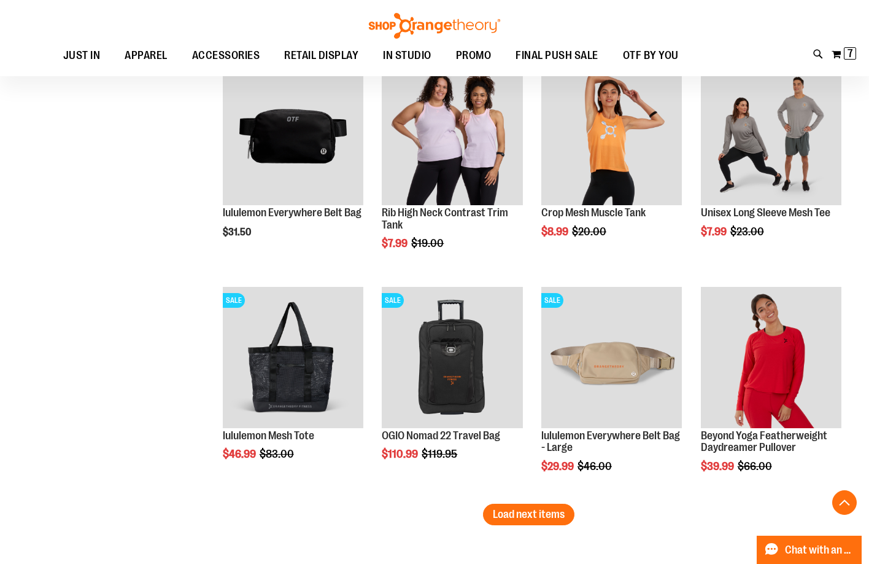
scroll to position [3745, 0]
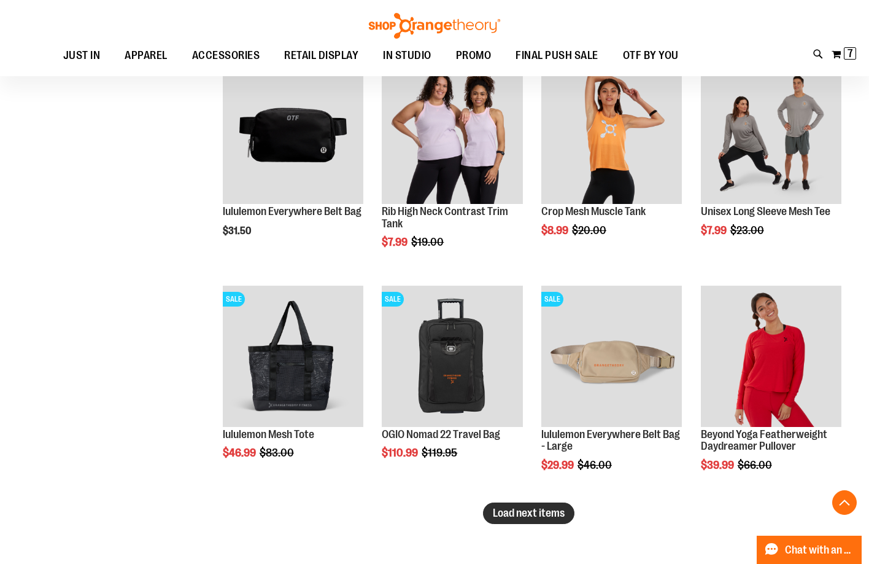
click at [549, 514] on span "Load next items" at bounding box center [529, 513] width 72 height 12
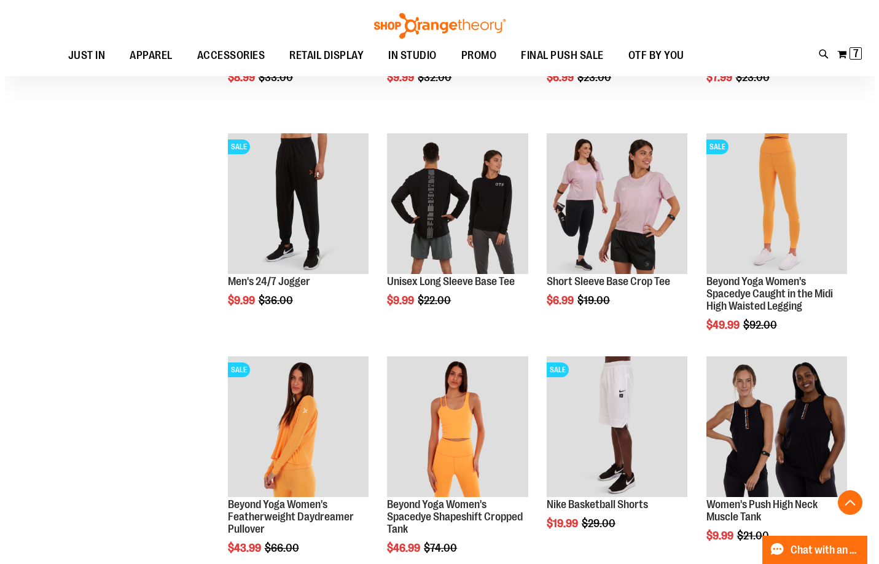
scroll to position [4359, 0]
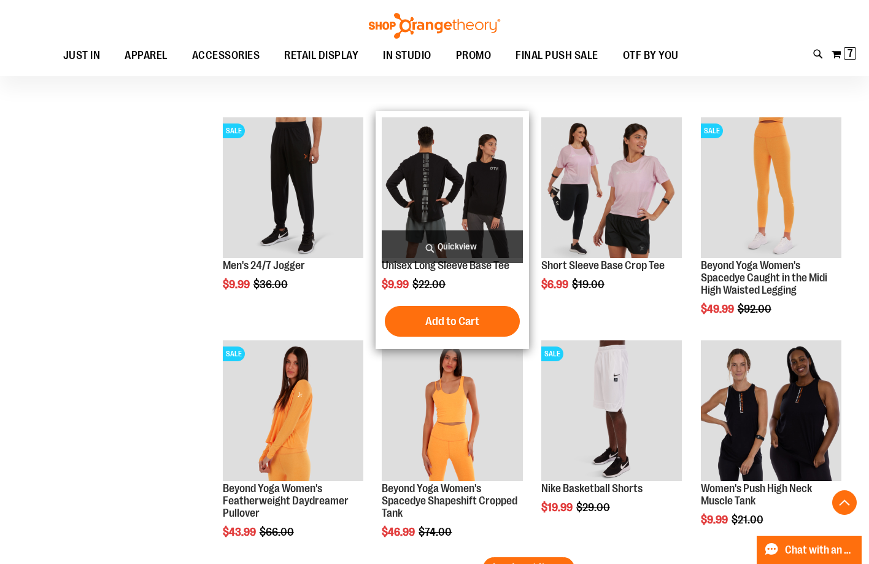
click at [491, 239] on span "Quickview" at bounding box center [452, 246] width 141 height 33
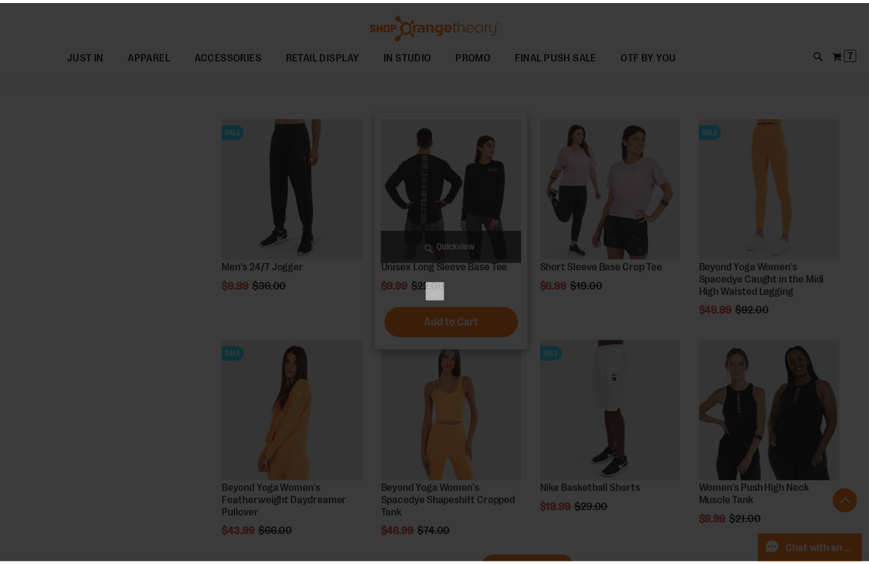
scroll to position [0, 0]
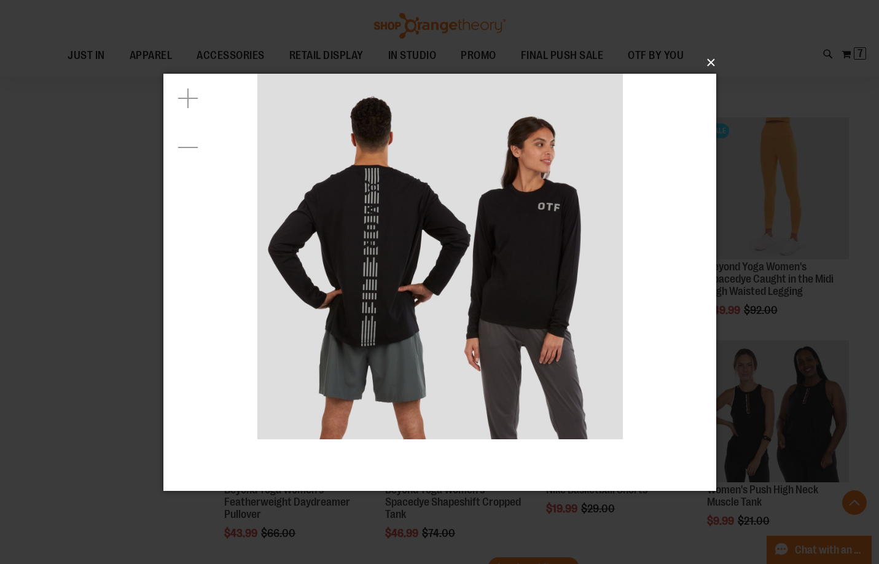
click at [710, 60] on button "×" at bounding box center [443, 62] width 553 height 27
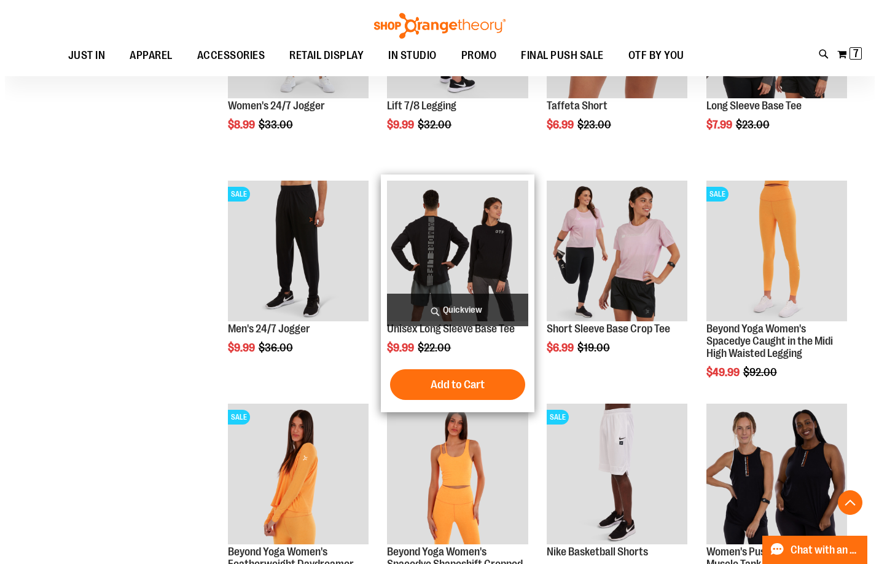
scroll to position [4298, 0]
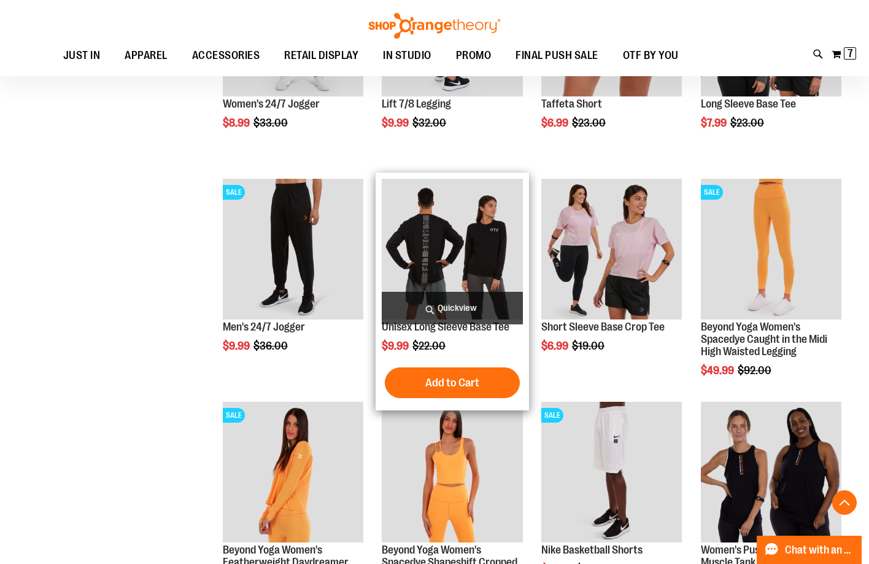
click at [483, 298] on span "Quickview" at bounding box center [452, 308] width 141 height 33
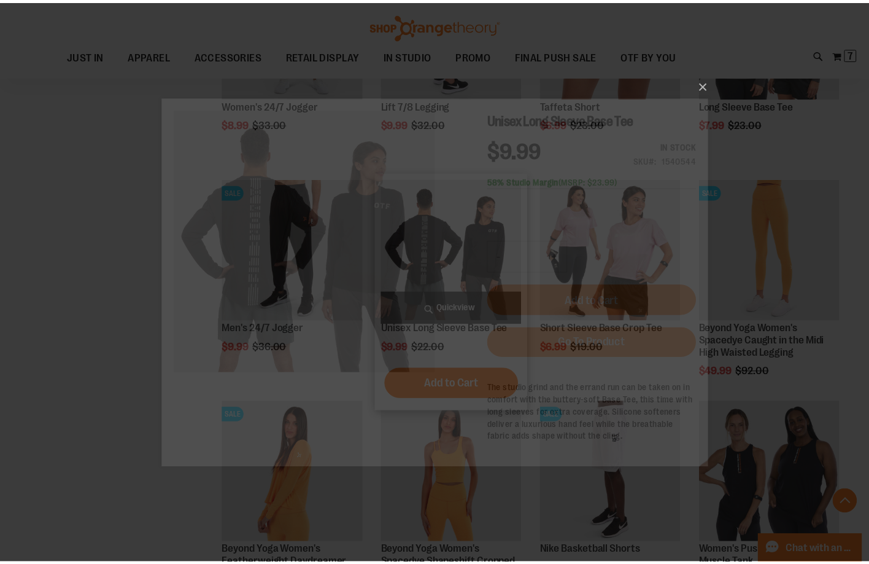
scroll to position [0, 0]
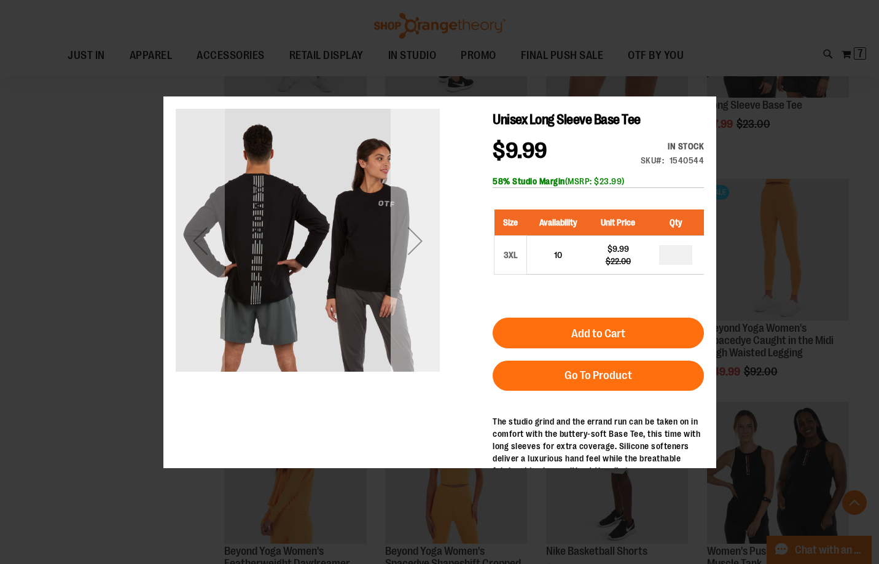
click at [421, 318] on div "Next" at bounding box center [414, 240] width 49 height 264
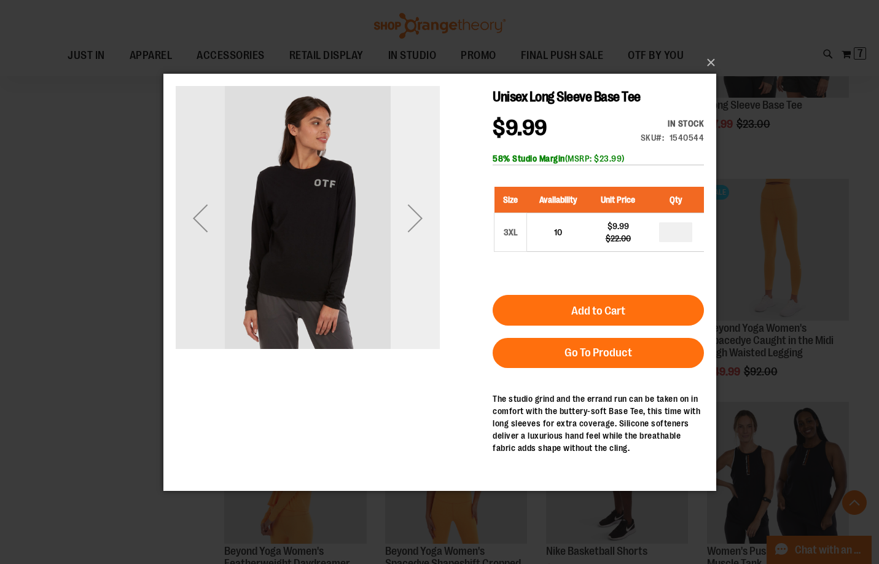
click at [421, 305] on div "Next" at bounding box center [414, 217] width 49 height 264
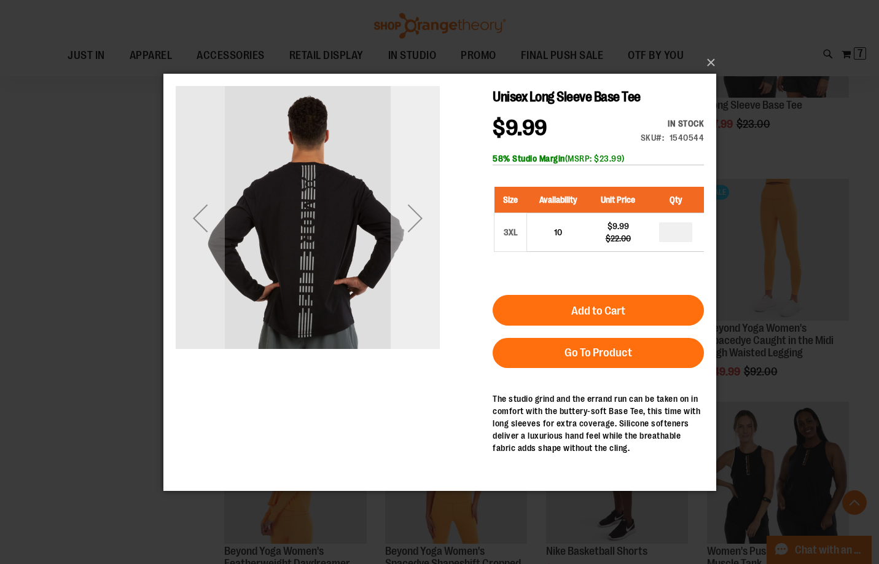
click at [421, 305] on div "Next" at bounding box center [414, 217] width 49 height 264
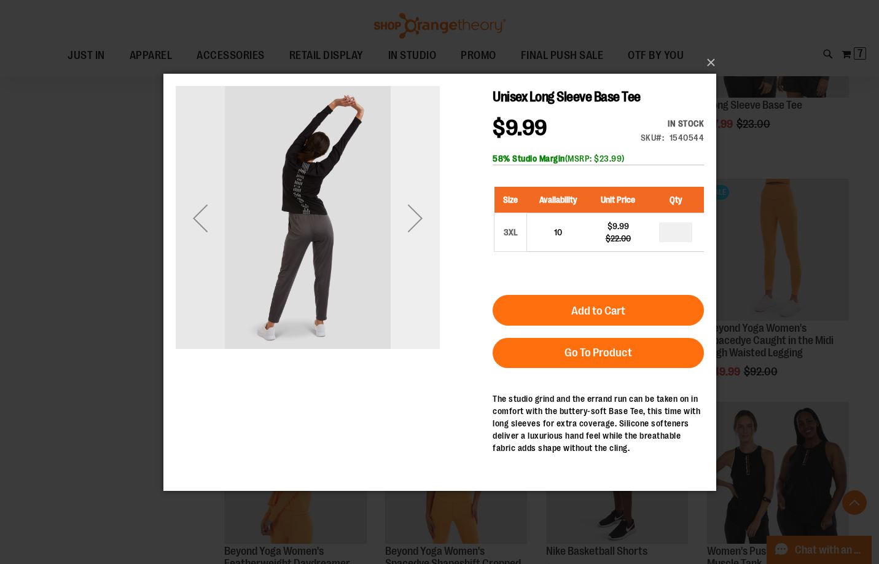
click at [421, 305] on div "Next" at bounding box center [414, 217] width 49 height 264
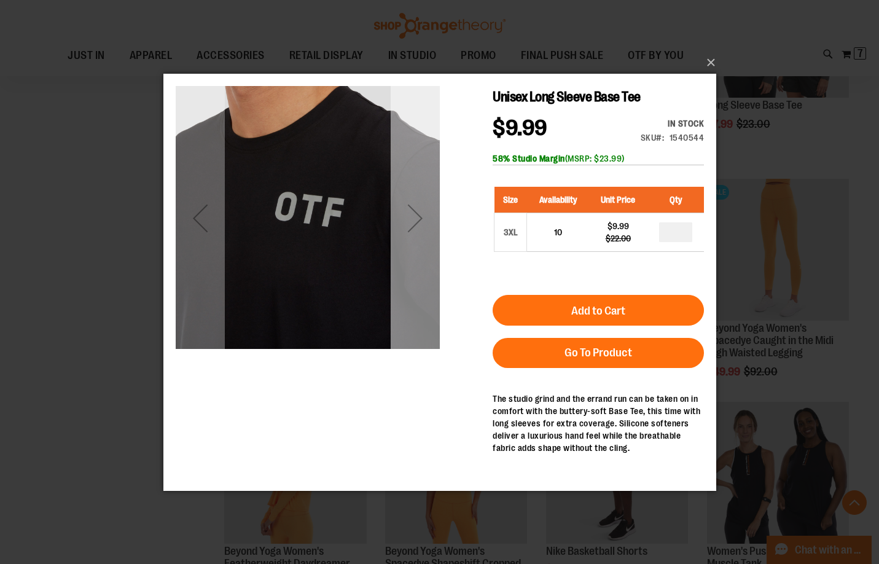
click at [421, 305] on div "Next" at bounding box center [414, 217] width 49 height 264
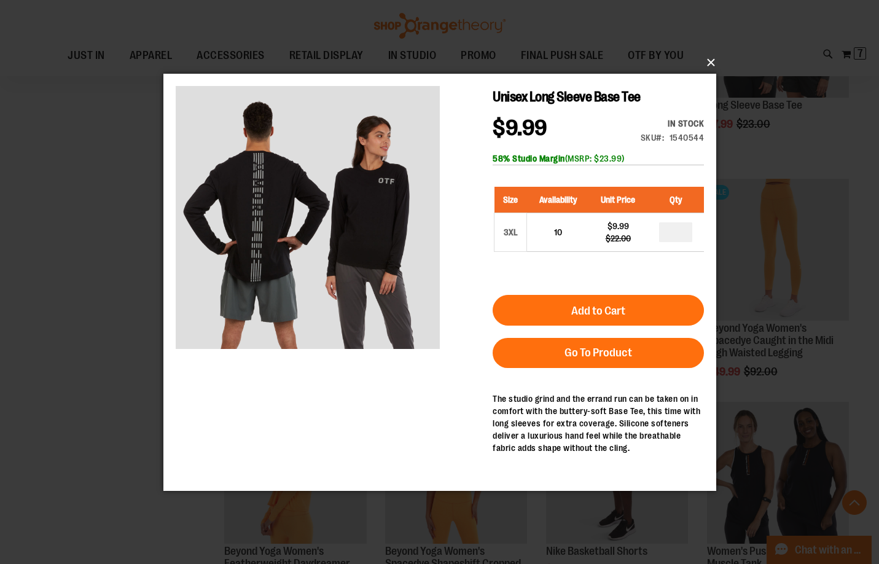
click at [707, 61] on button "×" at bounding box center [443, 62] width 553 height 27
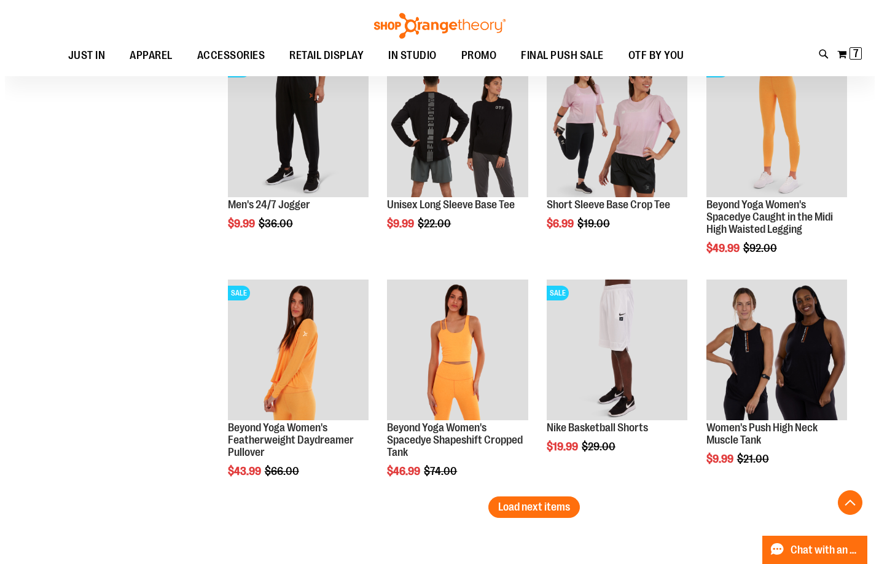
scroll to position [4420, 0]
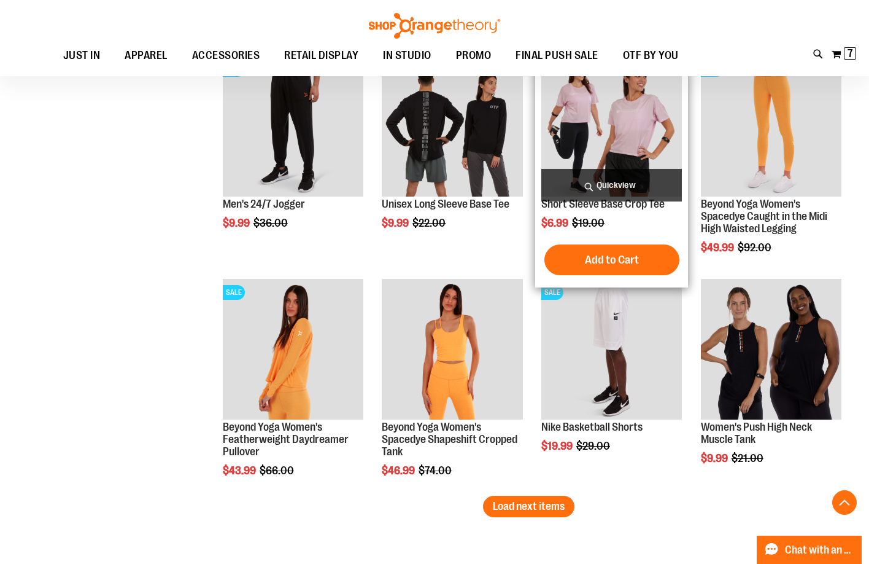
click at [670, 189] on span "Quickview" at bounding box center [612, 185] width 141 height 33
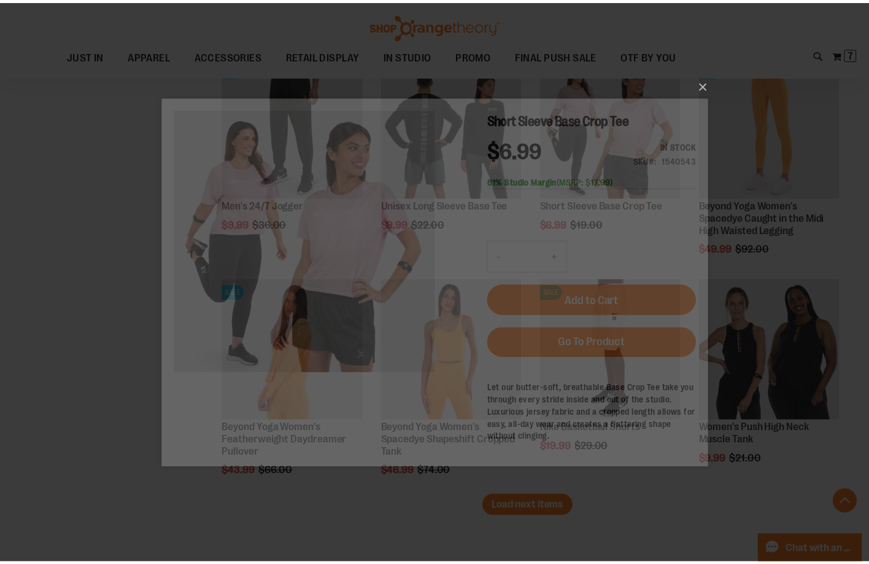
scroll to position [0, 0]
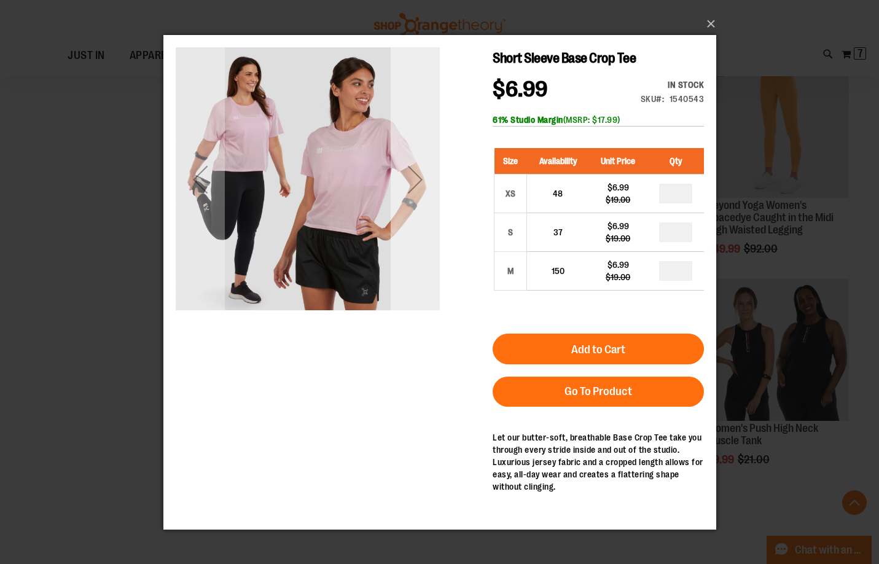
click at [398, 163] on div "Next" at bounding box center [414, 178] width 49 height 49
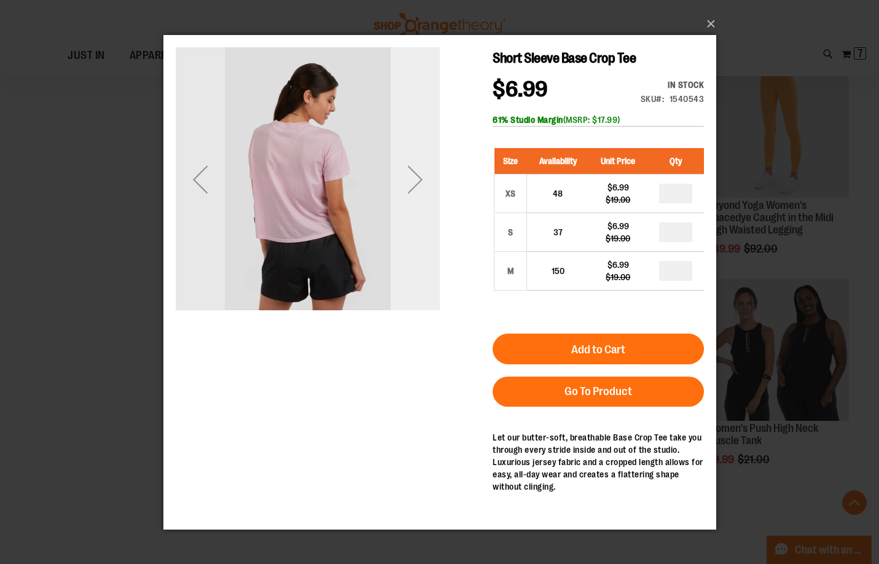
click at [400, 165] on div "Next" at bounding box center [414, 178] width 49 height 49
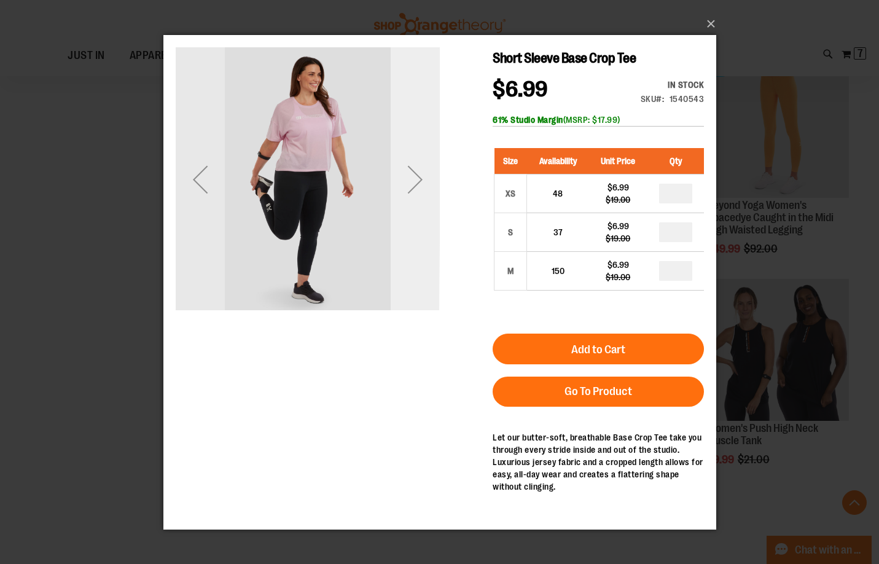
click at [400, 165] on div "Next" at bounding box center [414, 178] width 49 height 49
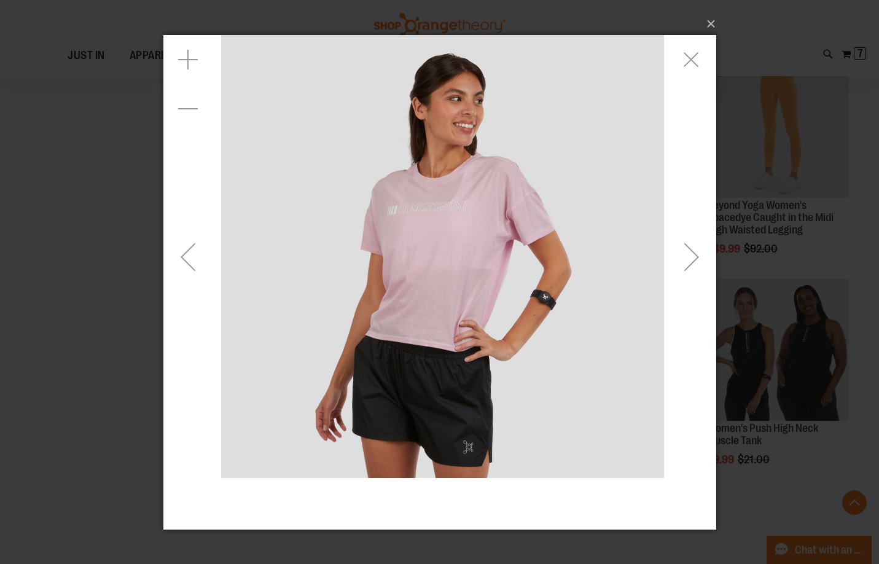
click at [691, 269] on div "Next" at bounding box center [690, 255] width 49 height 49
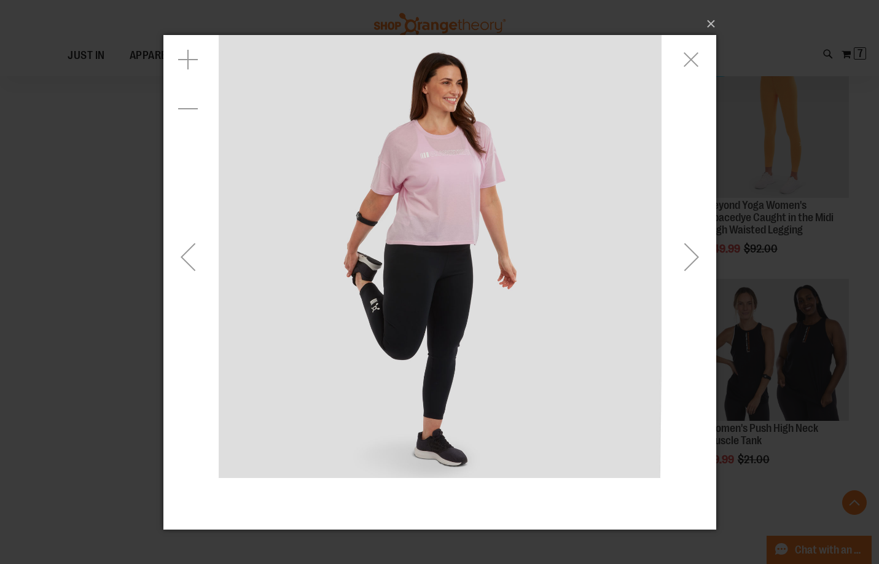
click at [691, 259] on div "Next" at bounding box center [690, 255] width 49 height 49
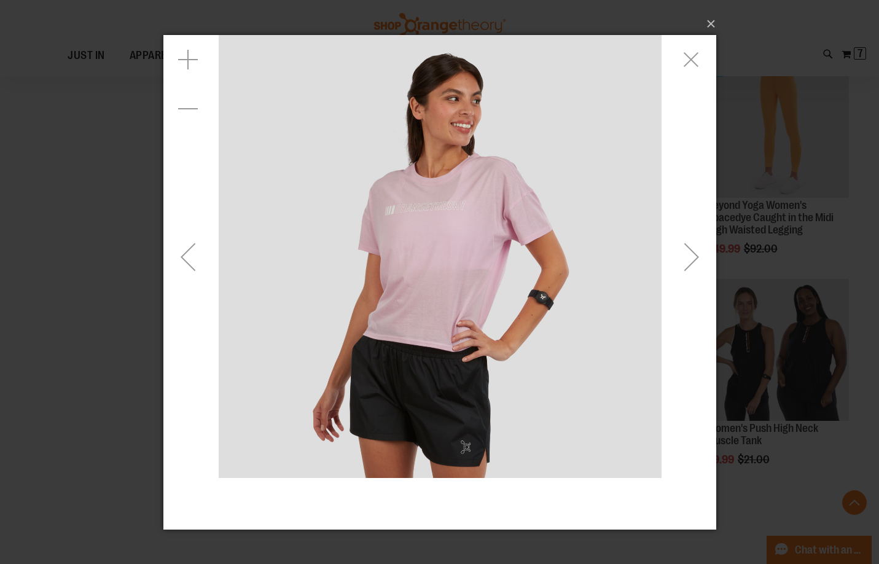
click at [691, 259] on div "Next" at bounding box center [690, 255] width 49 height 49
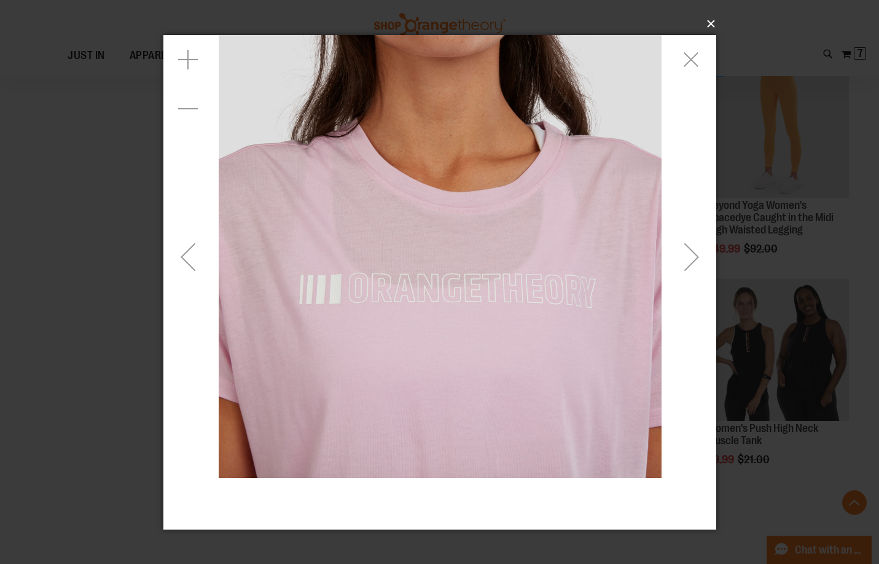
click at [711, 21] on button "×" at bounding box center [443, 23] width 553 height 27
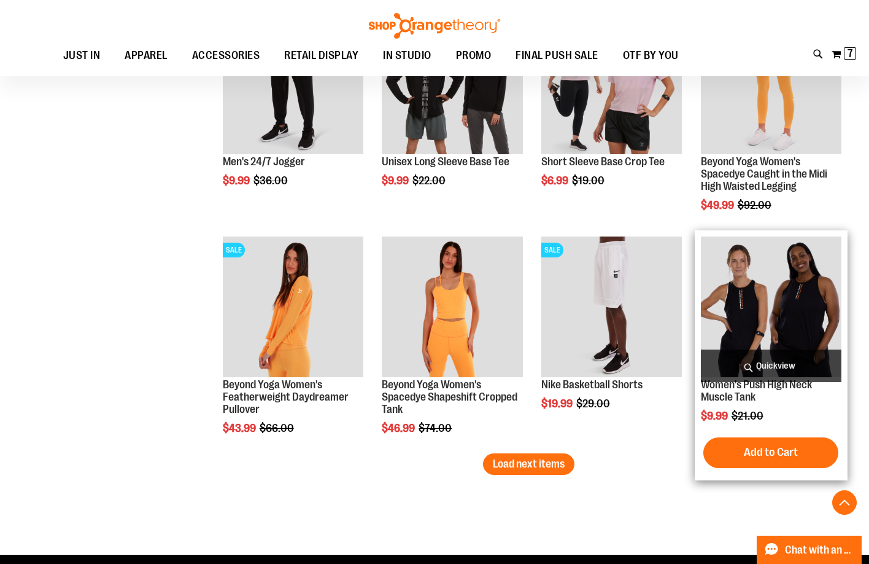
scroll to position [4482, 0]
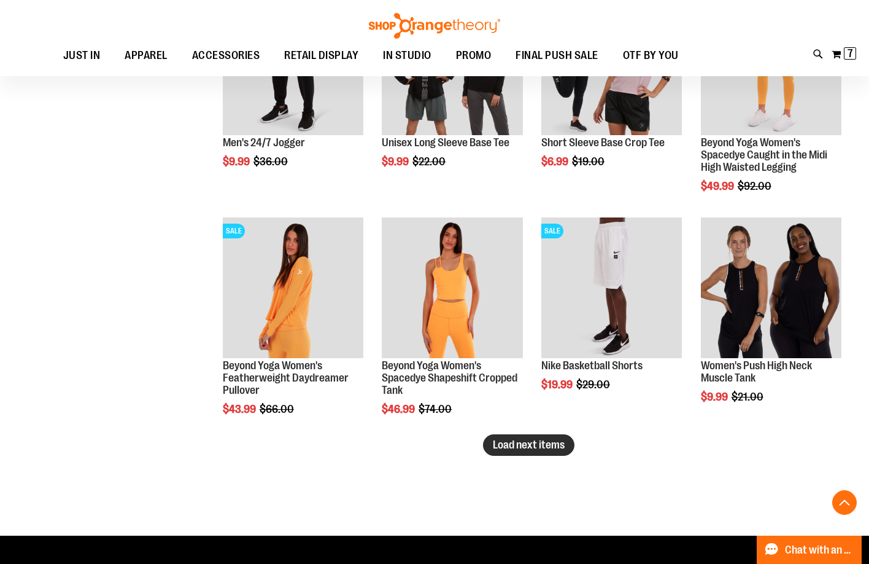
click at [543, 442] on span "Load next items" at bounding box center [529, 444] width 72 height 12
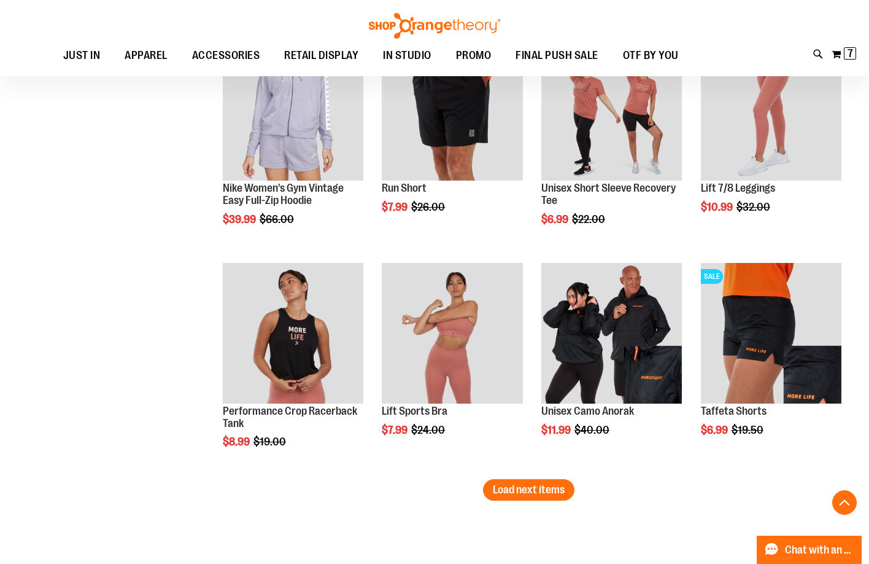
scroll to position [5157, 0]
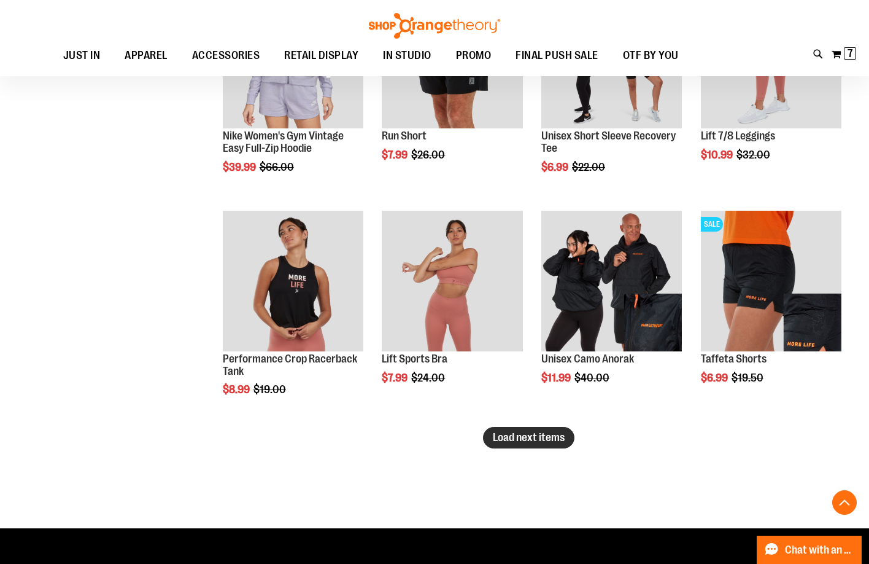
click at [532, 437] on span "Load next items" at bounding box center [529, 437] width 72 height 12
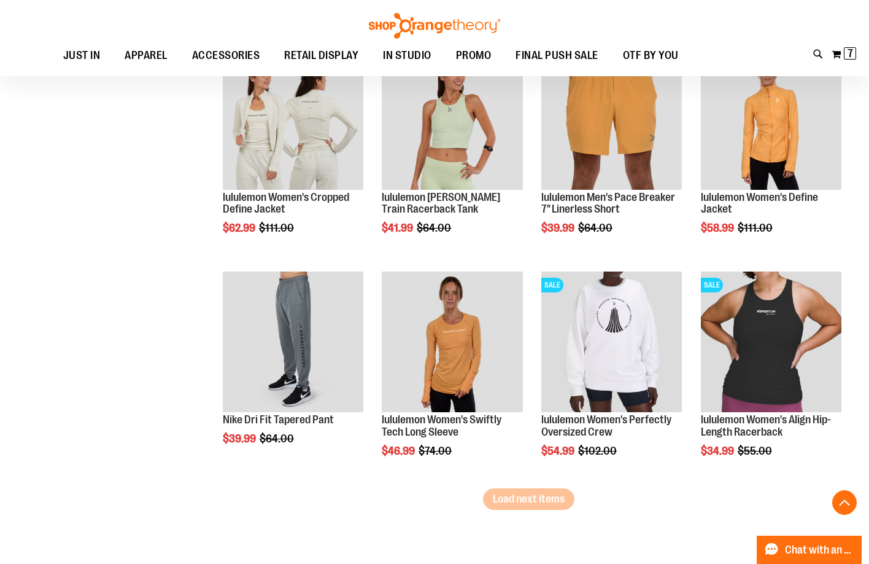
scroll to position [5833, 0]
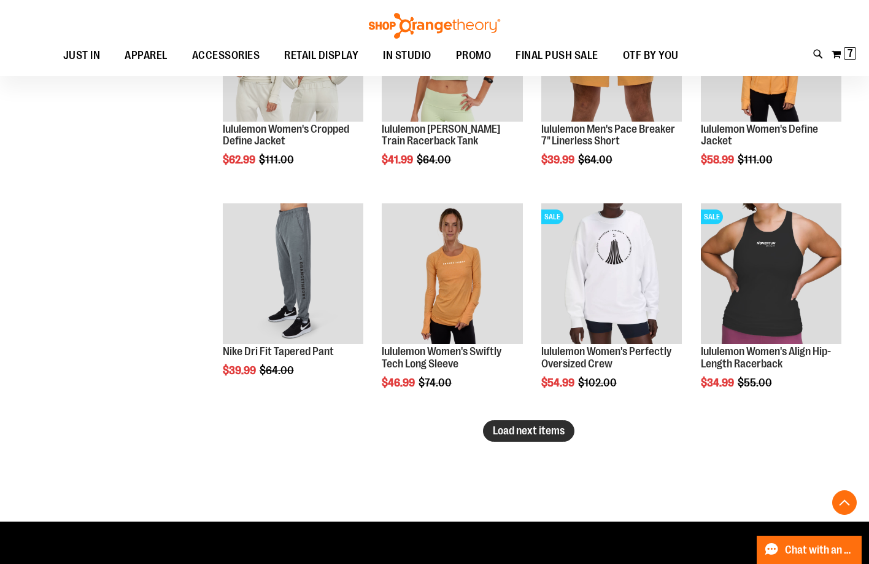
click at [553, 429] on span "Load next items" at bounding box center [529, 430] width 72 height 12
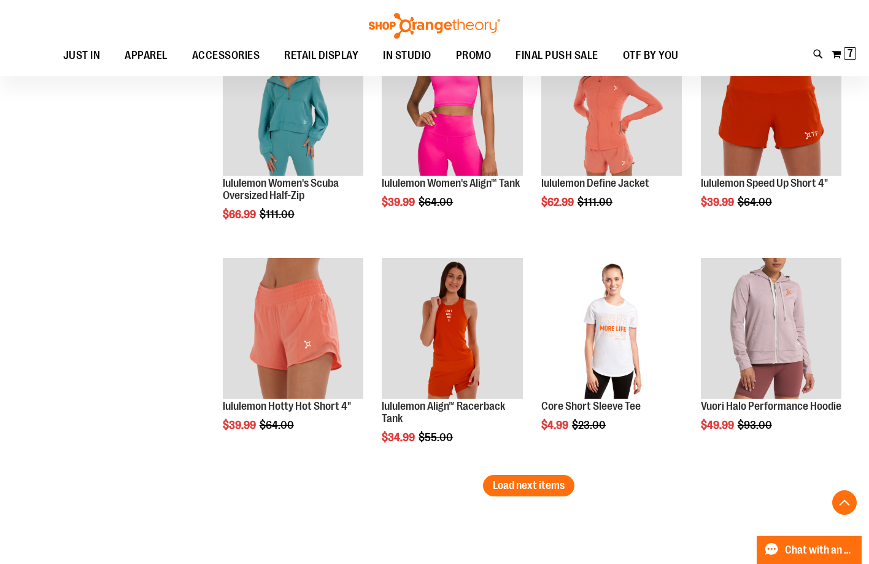
scroll to position [6508, 0]
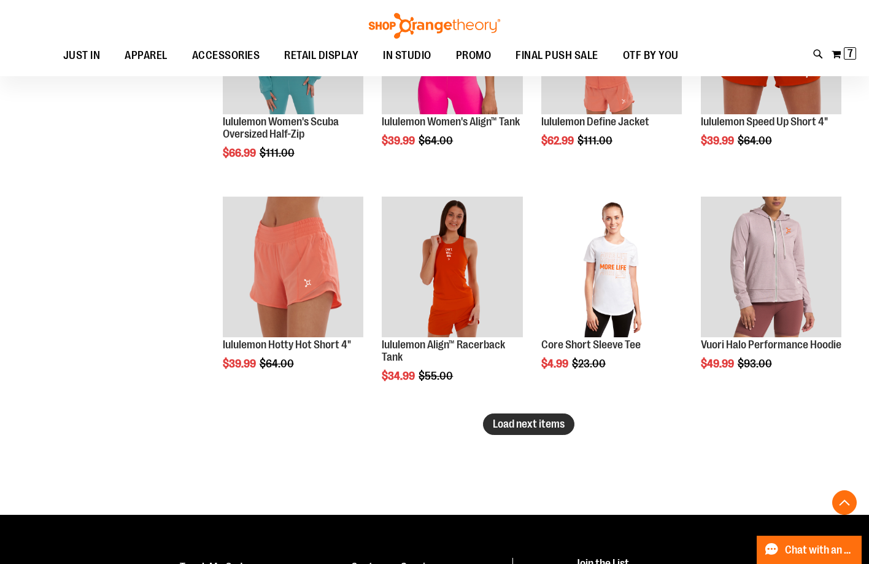
click at [559, 425] on span "Load next items" at bounding box center [529, 423] width 72 height 12
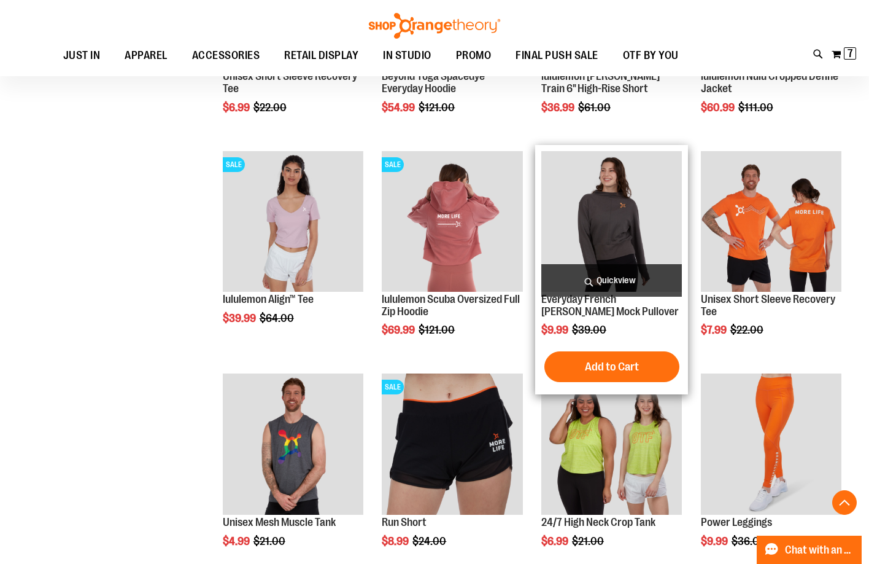
scroll to position [7183, 0]
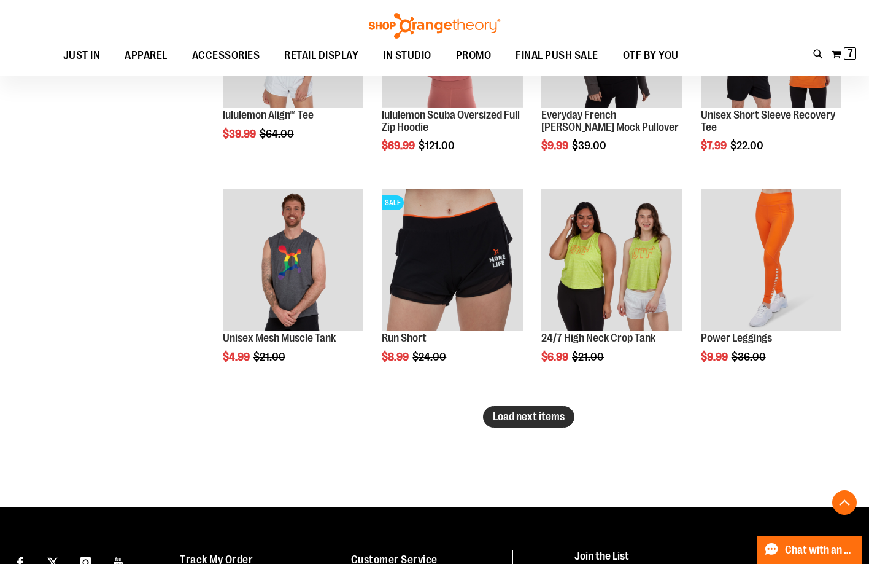
click at [562, 418] on span "Load next items" at bounding box center [529, 416] width 72 height 12
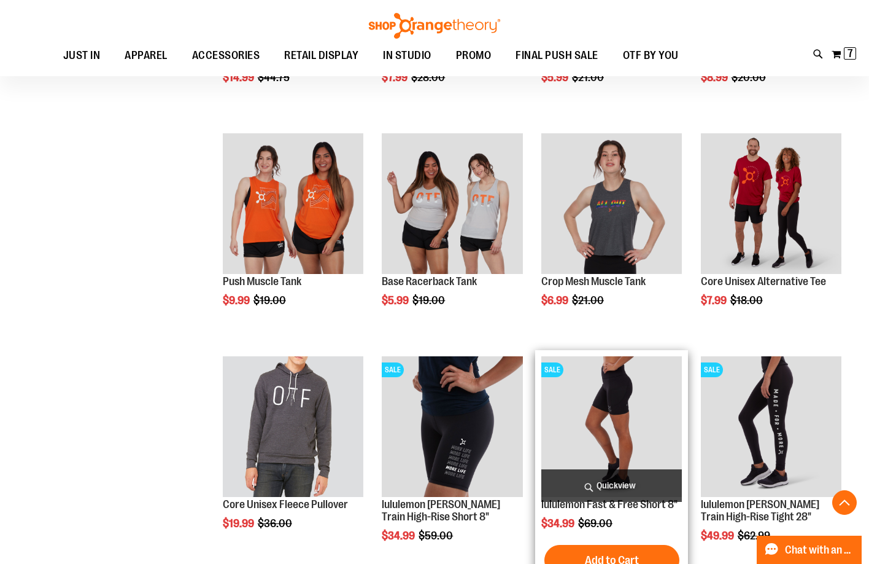
scroll to position [7797, 0]
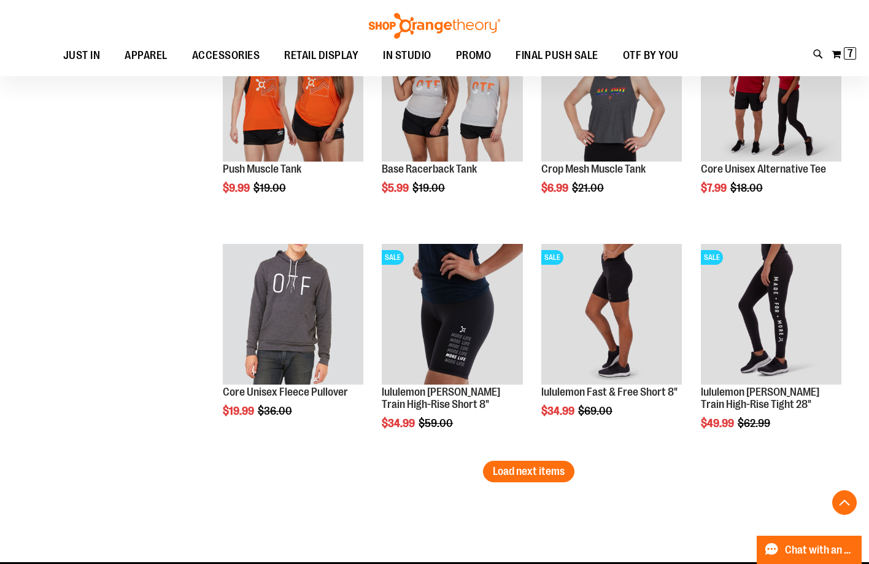
click at [525, 476] on span "Load next items" at bounding box center [529, 471] width 72 height 12
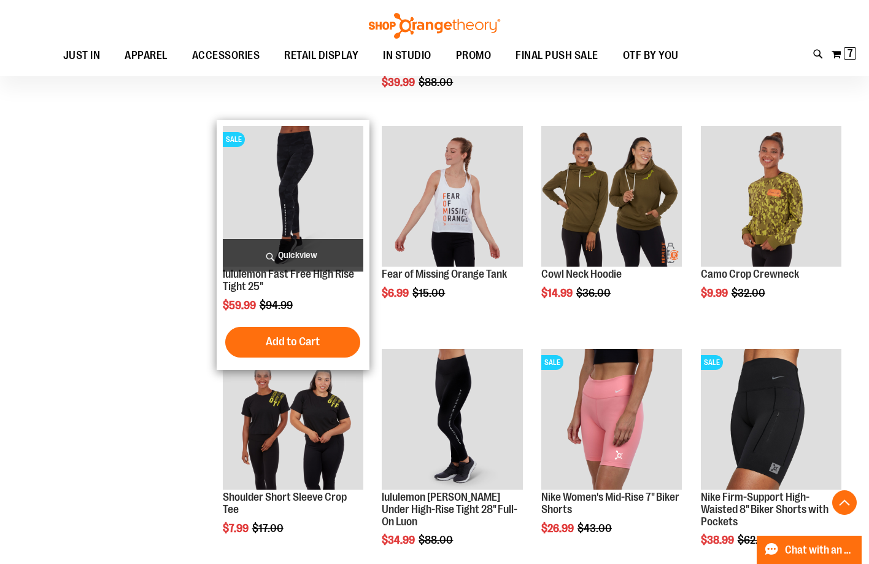
scroll to position [8534, 0]
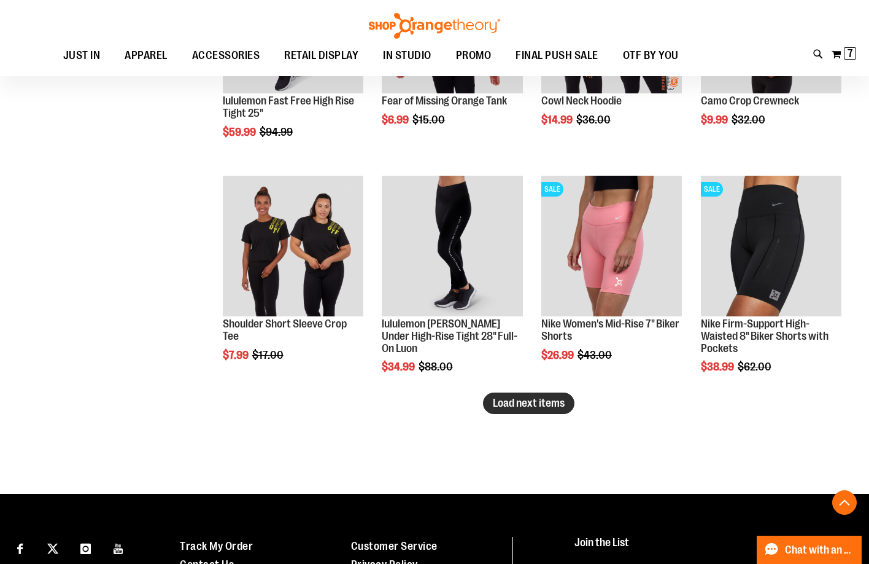
click at [558, 406] on span "Load next items" at bounding box center [529, 403] width 72 height 12
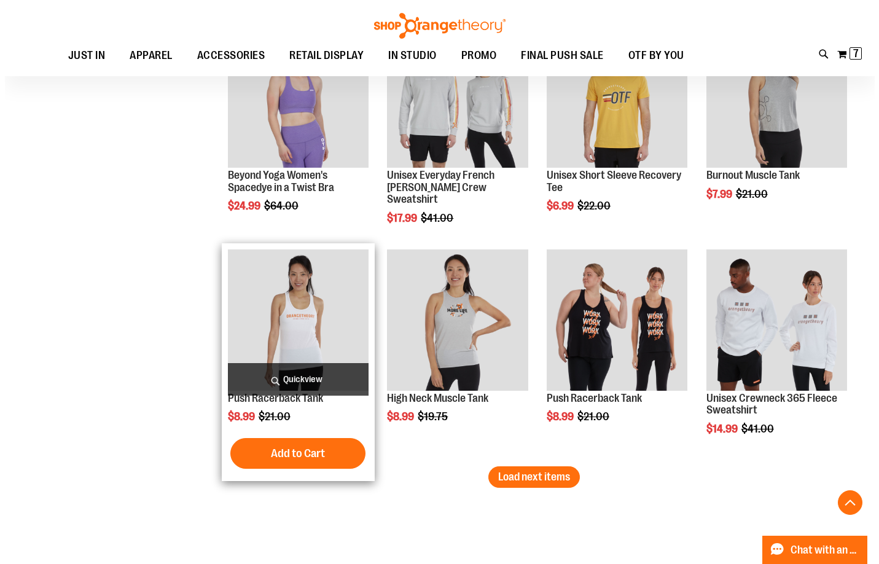
scroll to position [9209, 0]
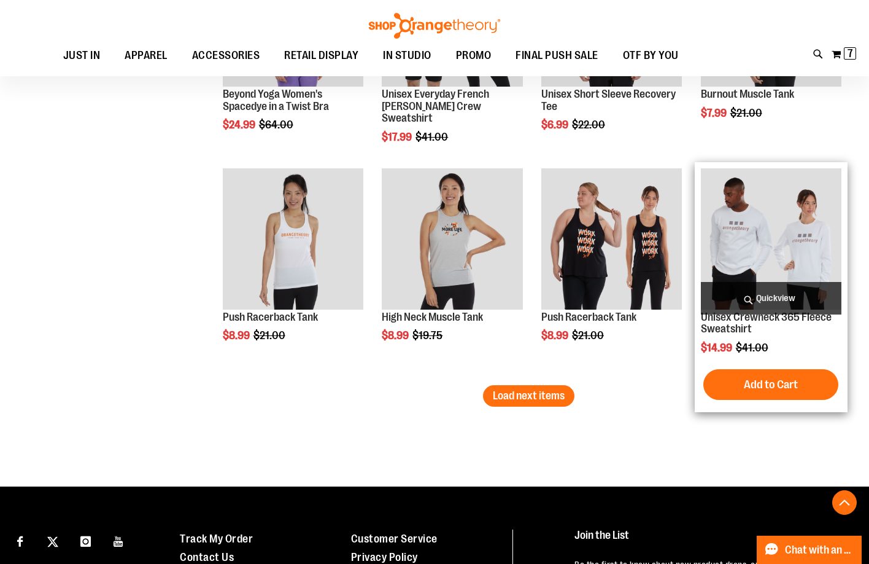
click at [781, 290] on span "Quickview" at bounding box center [771, 298] width 141 height 33
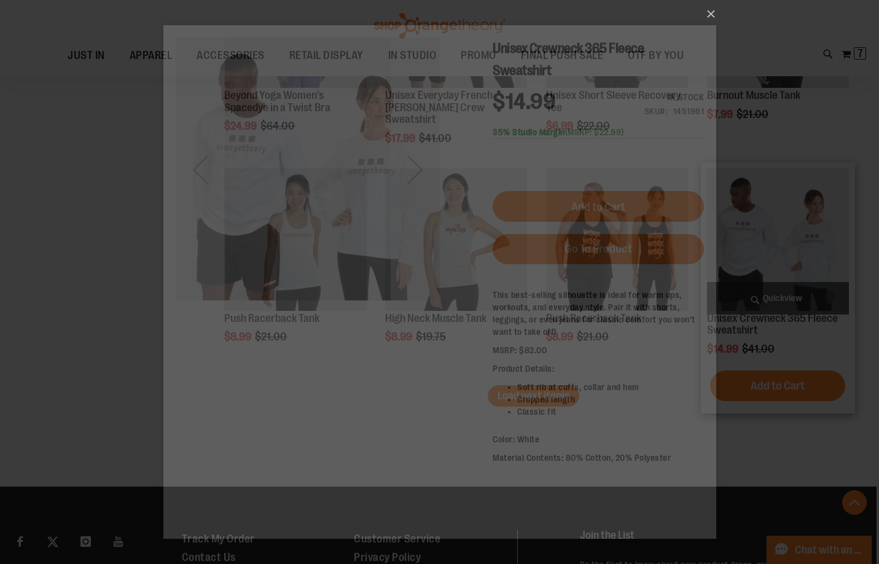
scroll to position [0, 0]
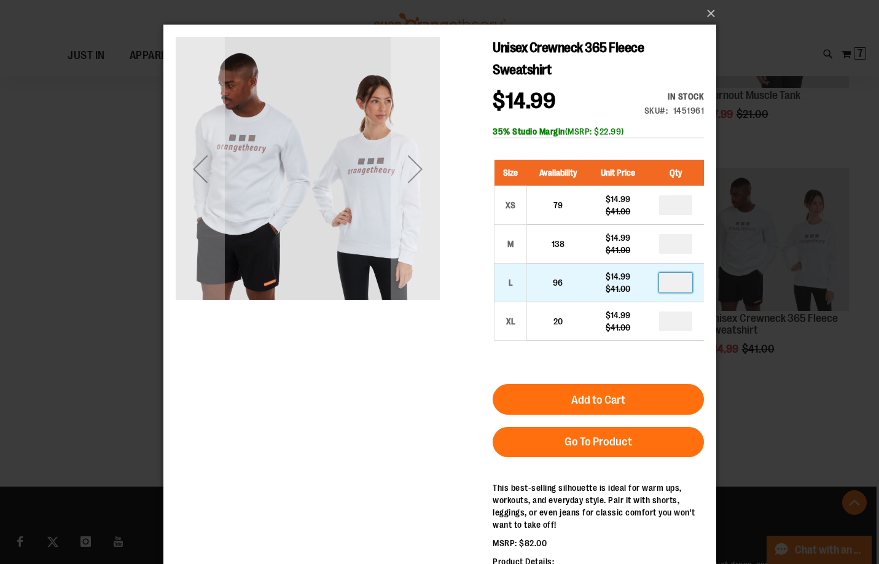
click at [677, 281] on input "number" at bounding box center [674, 283] width 33 height 20
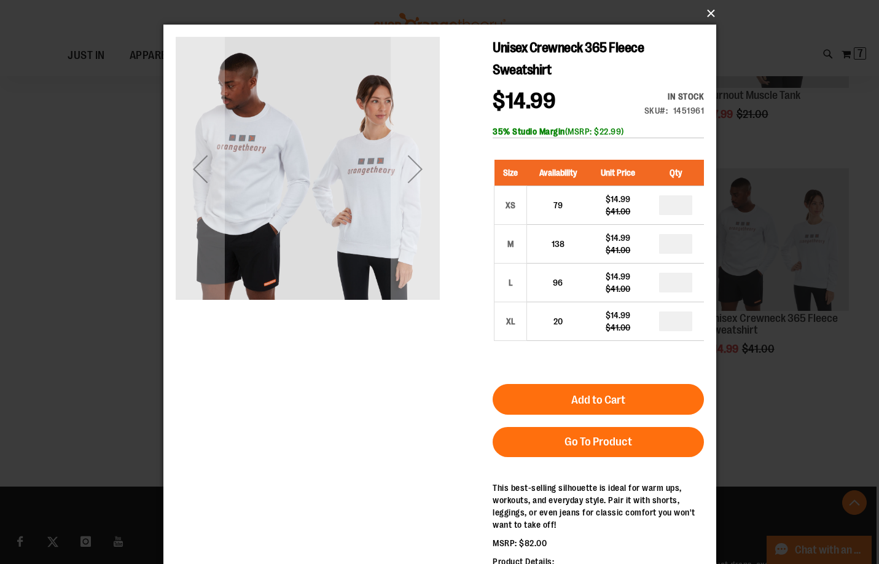
click at [709, 14] on button "×" at bounding box center [443, 13] width 553 height 27
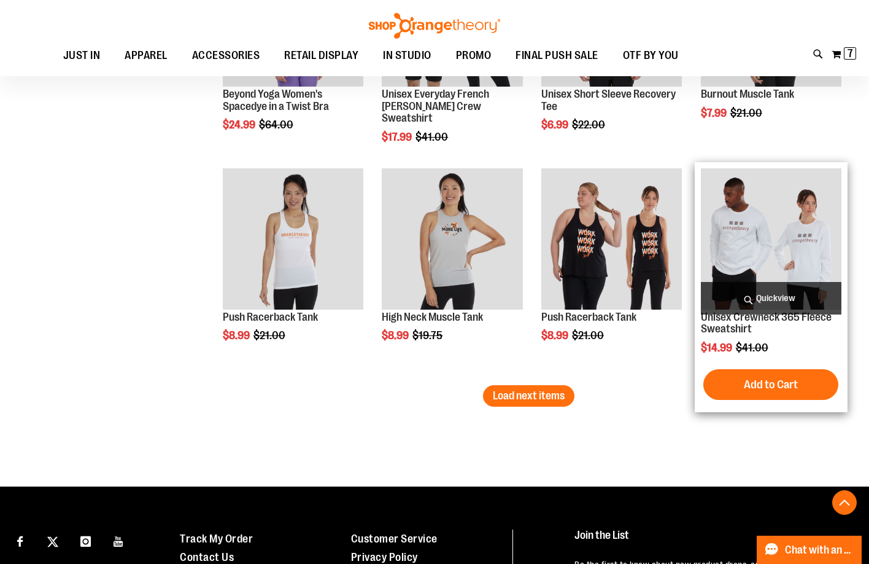
click at [815, 305] on span "Quickview" at bounding box center [771, 298] width 141 height 33
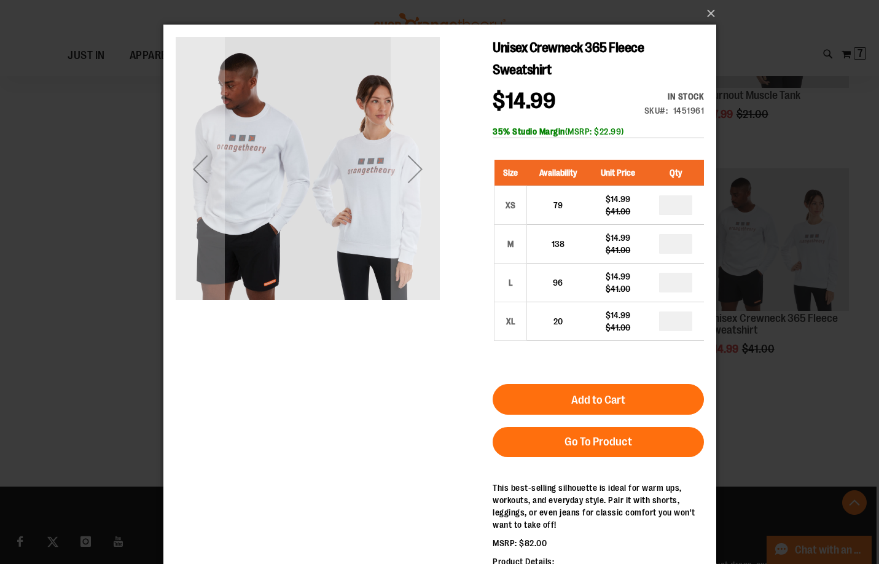
drag, startPoint x: 397, startPoint y: 240, endPoint x: 371, endPoint y: 251, distance: 28.1
click at [395, 241] on div "Next" at bounding box center [414, 169] width 49 height 264
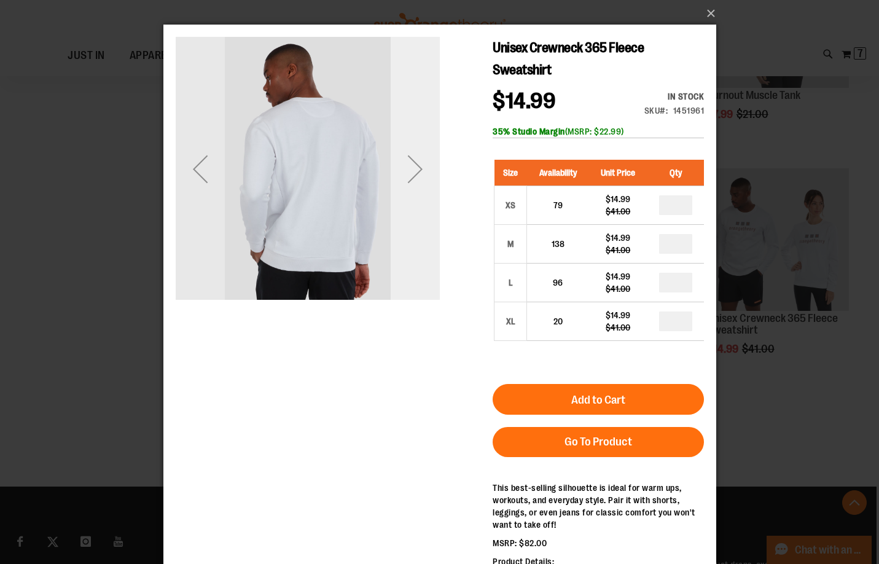
click at [411, 228] on div "Next" at bounding box center [414, 169] width 49 height 264
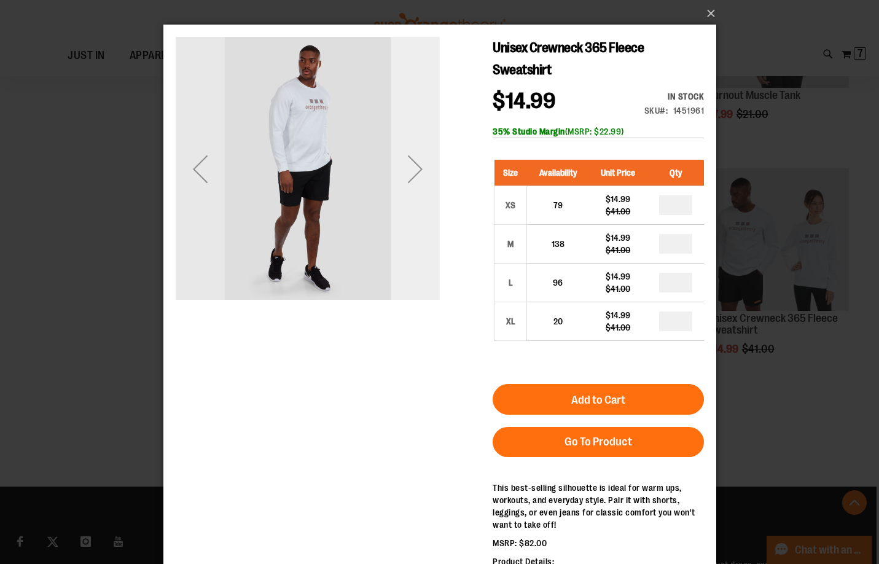
click at [411, 228] on div "Next" at bounding box center [414, 169] width 49 height 264
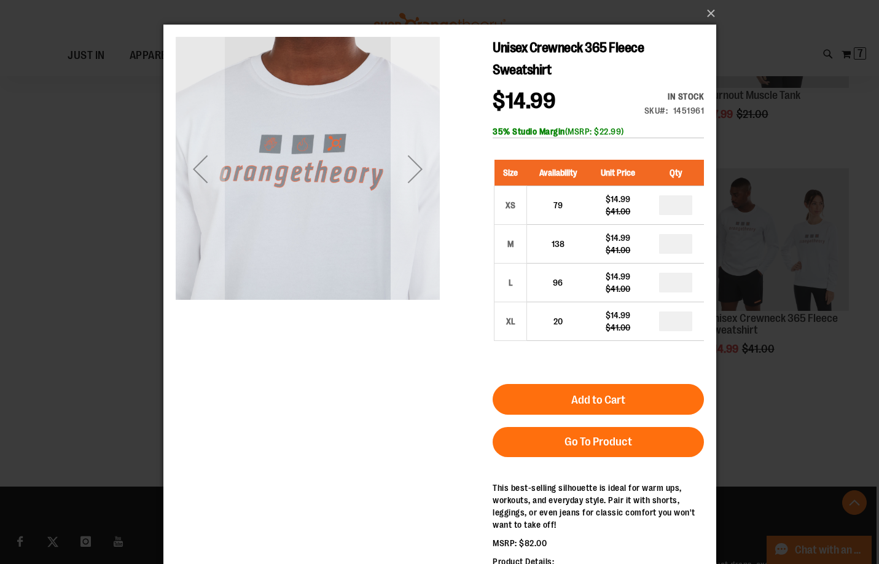
click at [410, 229] on div "Next" at bounding box center [414, 169] width 49 height 264
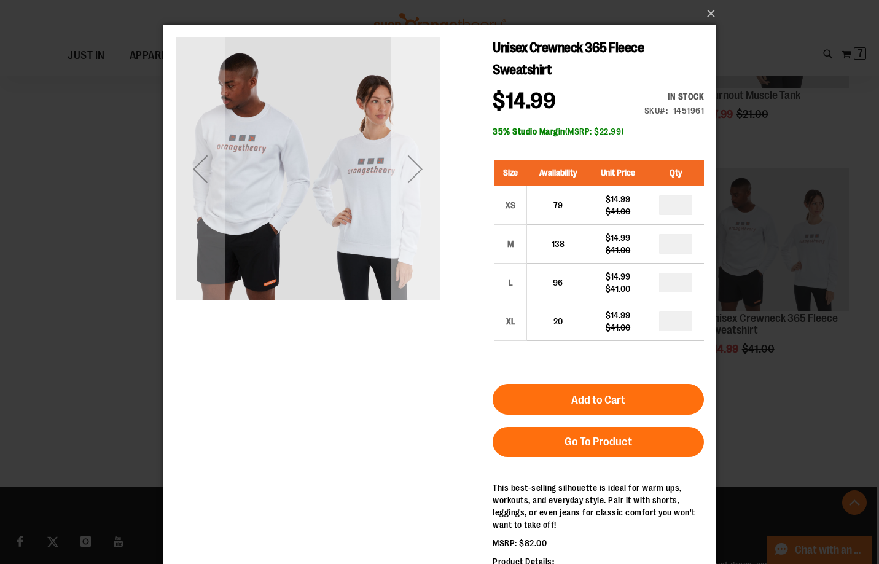
click at [405, 231] on div "Next" at bounding box center [414, 169] width 49 height 264
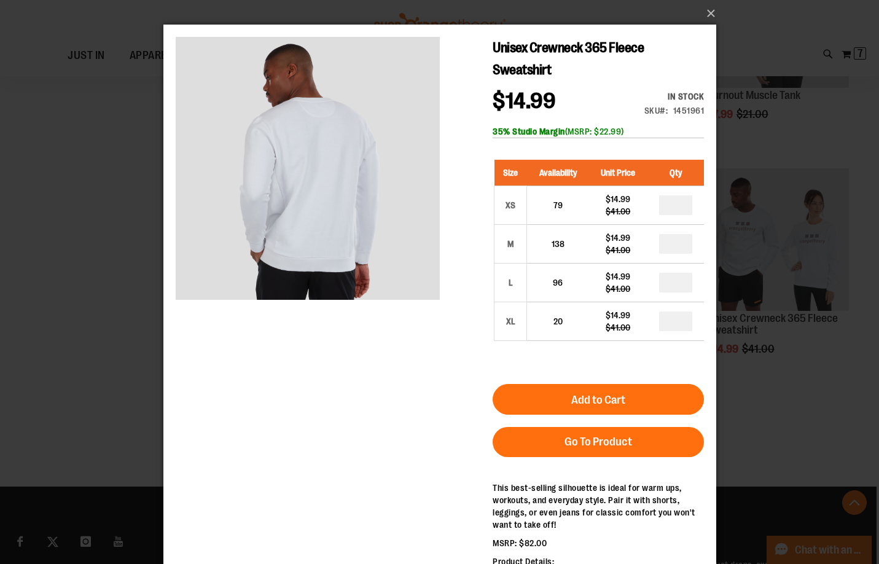
click at [720, 6] on div "×" at bounding box center [439, 282] width 879 height 564
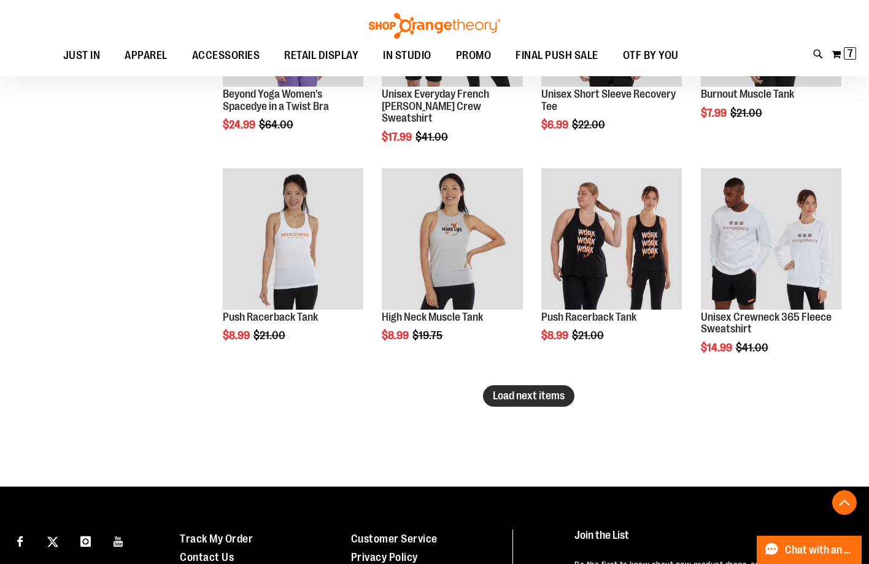
click at [558, 403] on button "Load next items" at bounding box center [528, 395] width 91 height 21
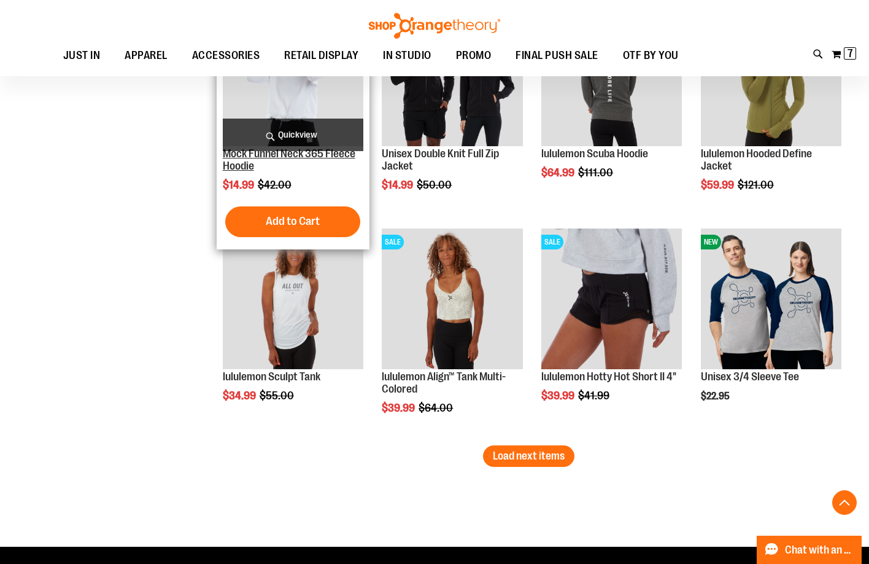
scroll to position [9885, 0]
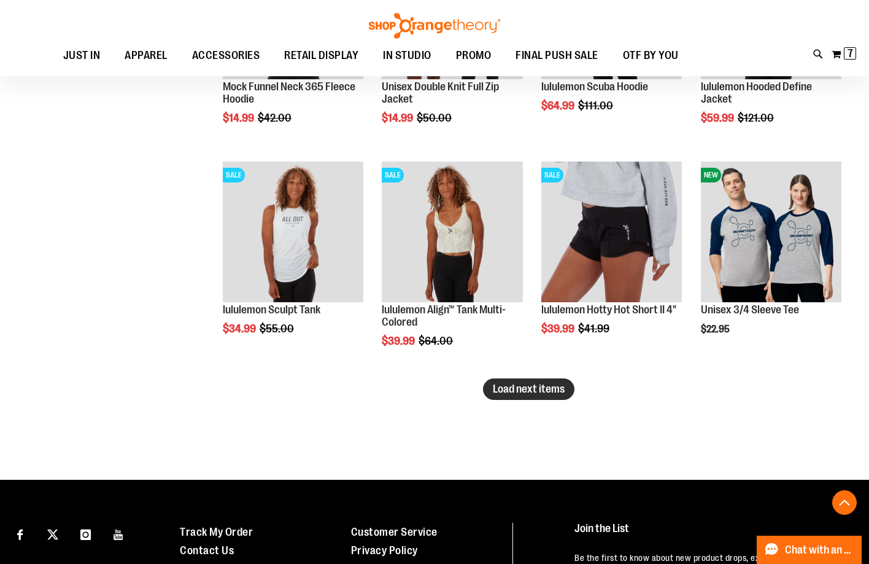
click at [516, 398] on button "Load next items" at bounding box center [528, 388] width 91 height 21
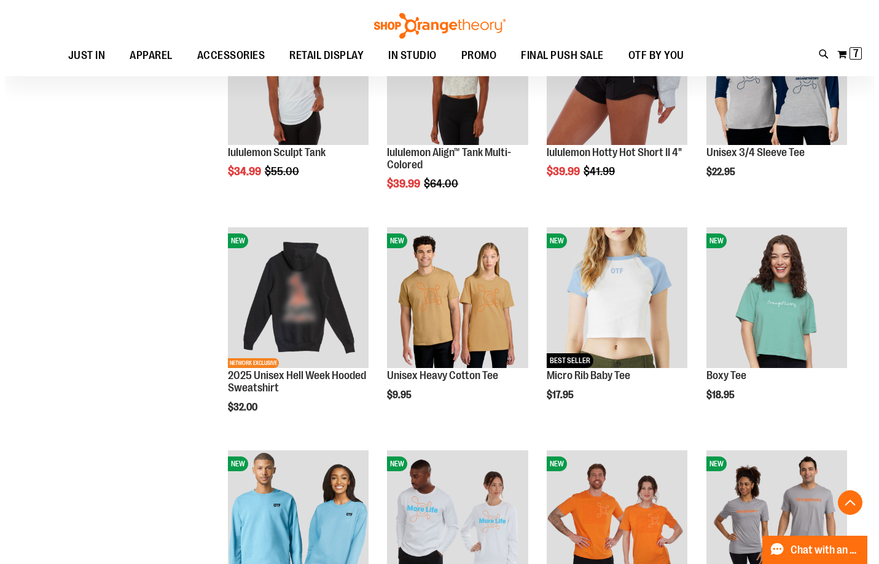
scroll to position [10192, 0]
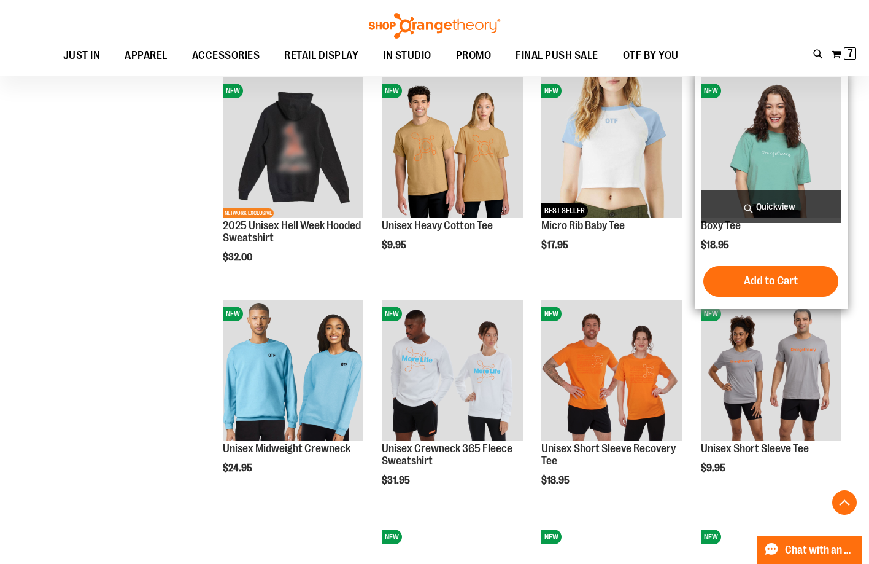
click at [808, 217] on span "Quickview" at bounding box center [771, 206] width 141 height 33
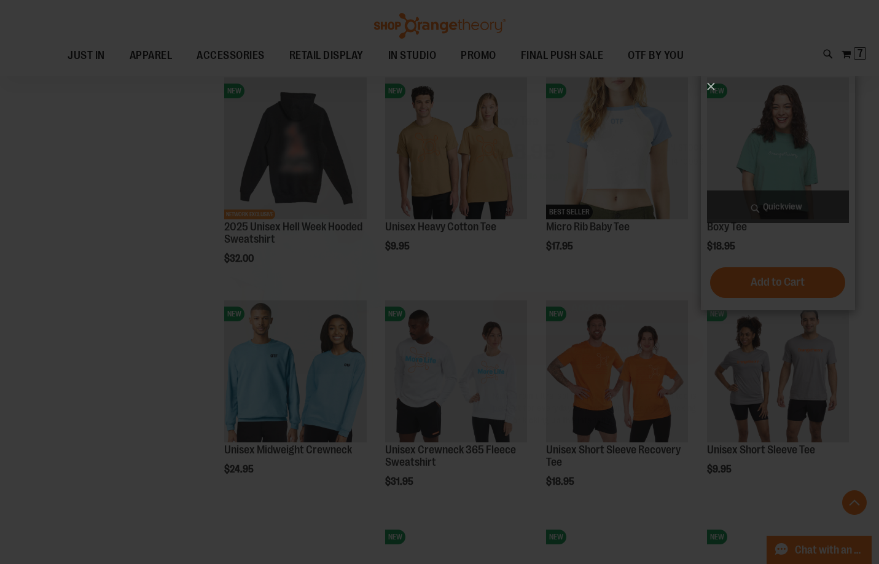
scroll to position [0, 0]
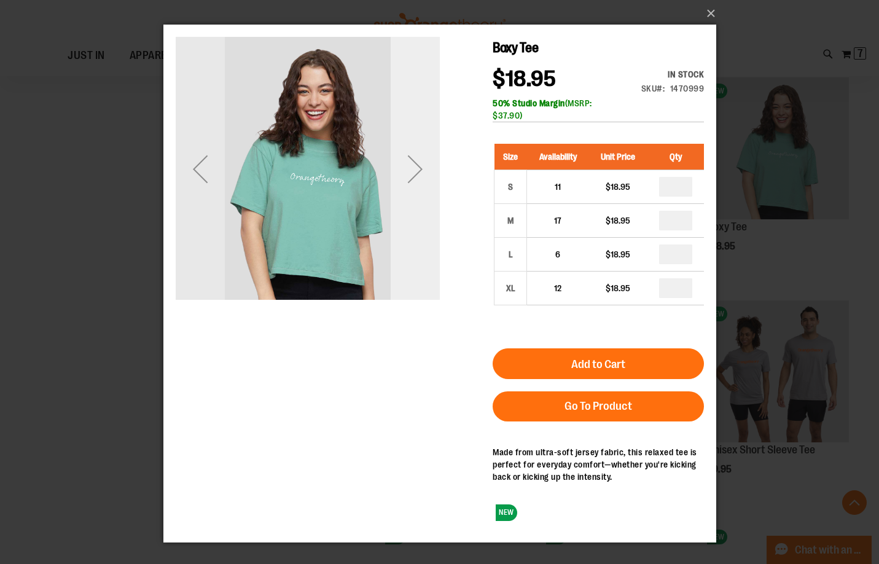
click at [413, 262] on div "Next" at bounding box center [414, 169] width 49 height 264
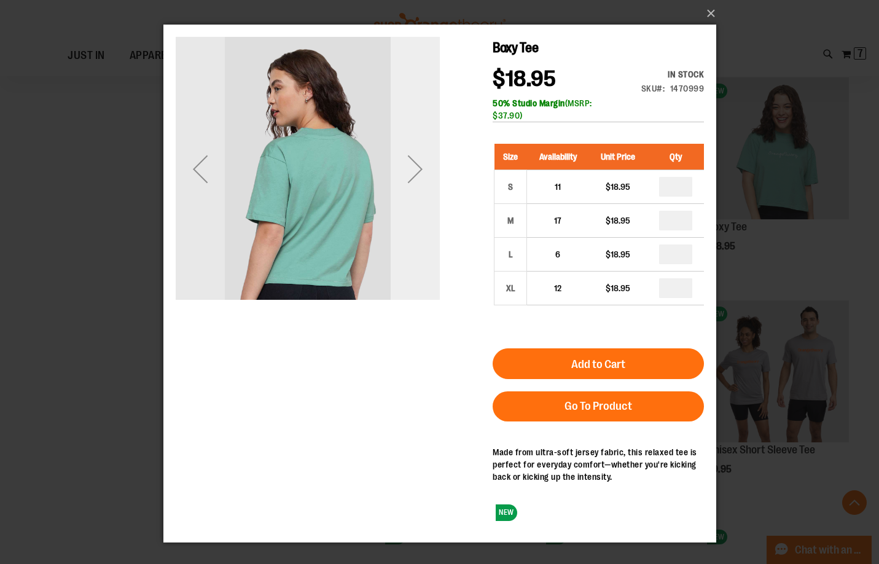
click at [412, 262] on div "Next" at bounding box center [414, 169] width 49 height 264
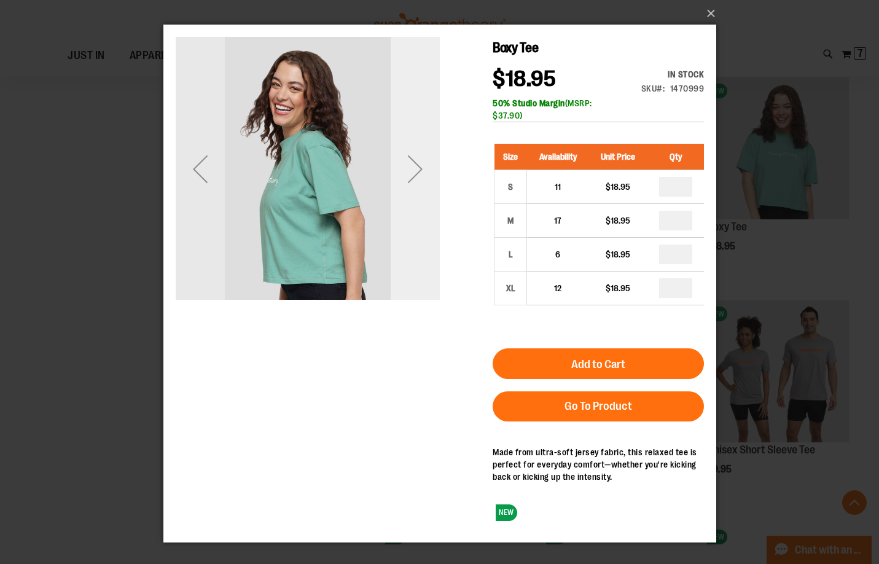
click at [412, 262] on div "Next" at bounding box center [414, 169] width 49 height 264
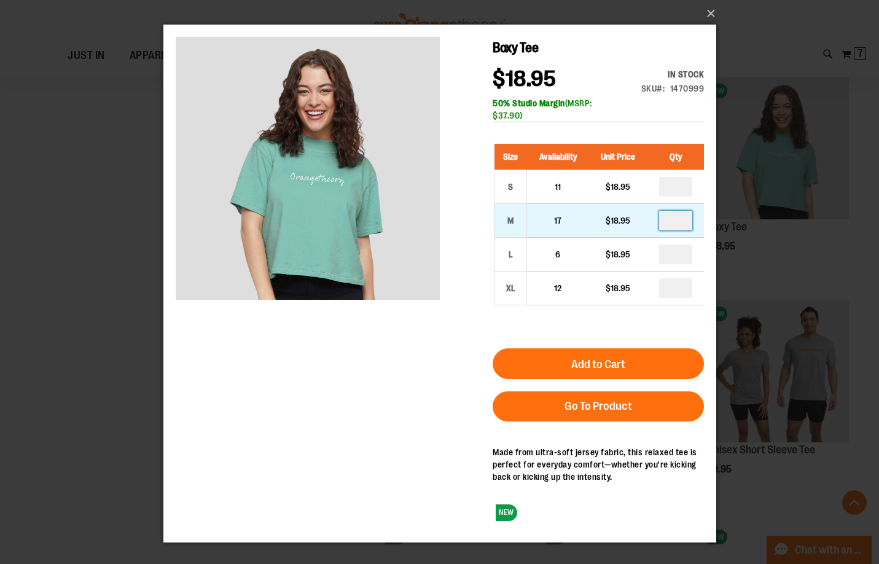
click at [672, 223] on input "number" at bounding box center [674, 221] width 33 height 20
click at [674, 223] on input "number" at bounding box center [674, 221] width 33 height 20
type input "*"
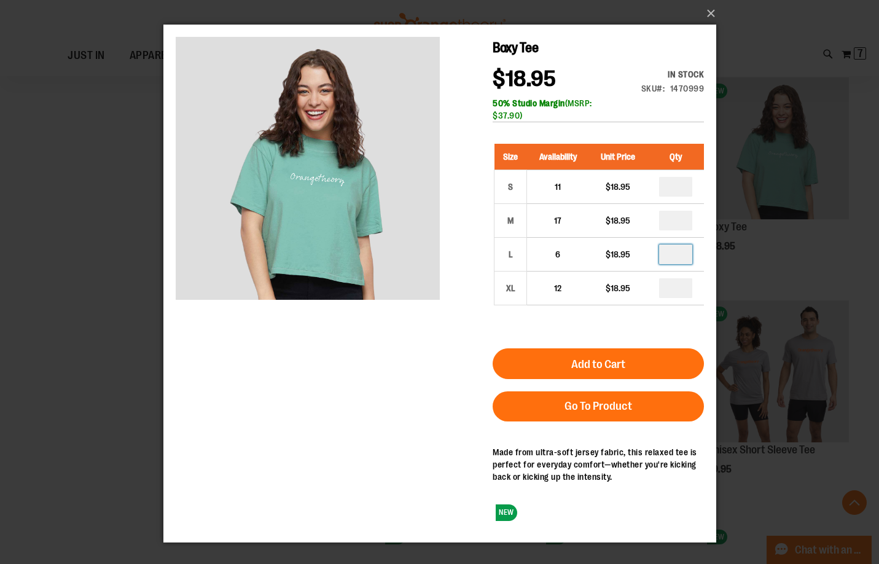
click at [676, 249] on input "number" at bounding box center [674, 254] width 33 height 20
type input "*"
click at [680, 190] on input "number" at bounding box center [674, 187] width 33 height 20
type input "*"
click at [678, 309] on div "Size Availability Unit Price Qty S 11 $18.95 * M 17" at bounding box center [597, 233] width 211 height 204
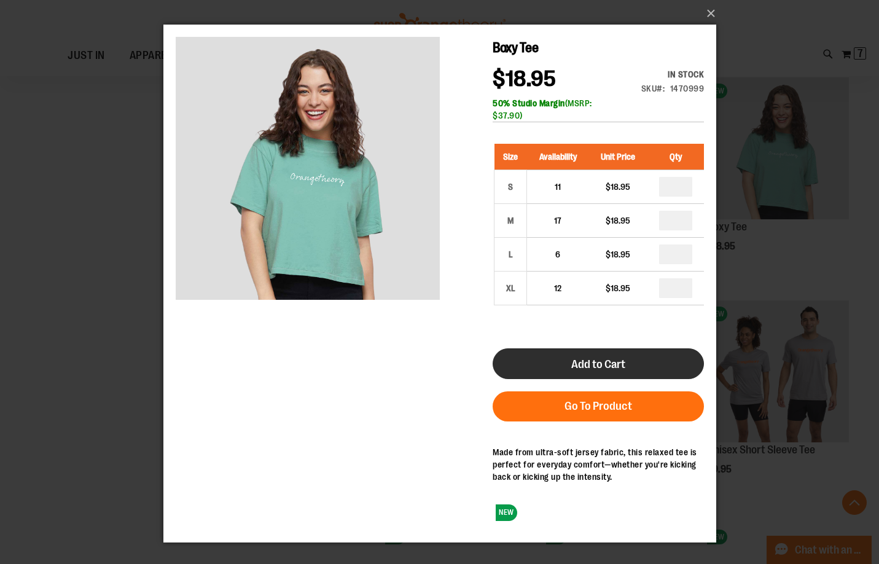
click at [651, 362] on button "Add to Cart" at bounding box center [597, 363] width 211 height 31
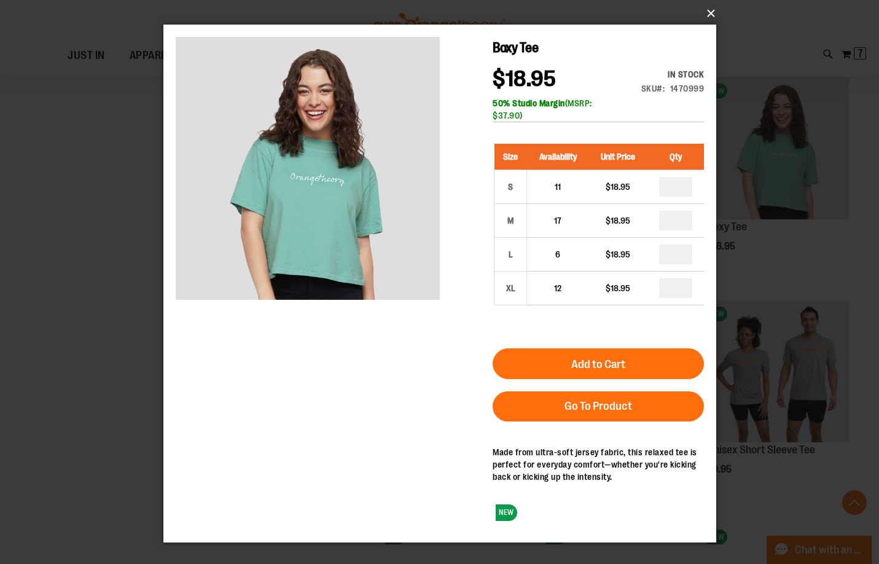
click at [712, 9] on button "×" at bounding box center [443, 13] width 553 height 27
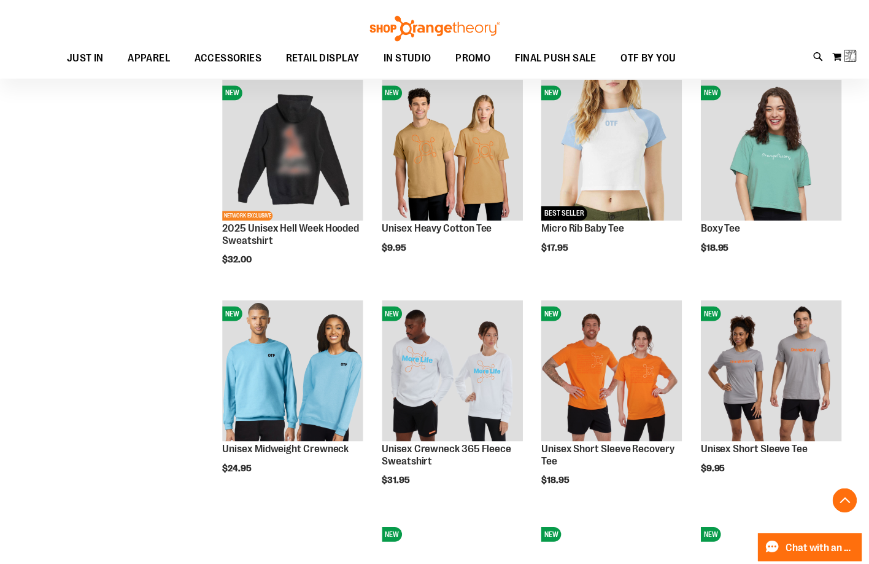
scroll to position [2267, 0]
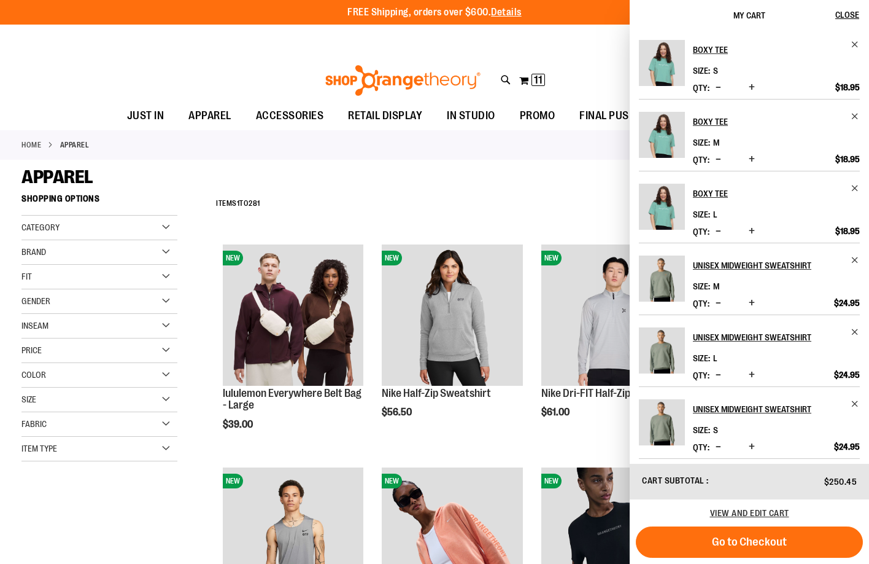
click at [494, 166] on div "APPAREL" at bounding box center [434, 177] width 826 height 22
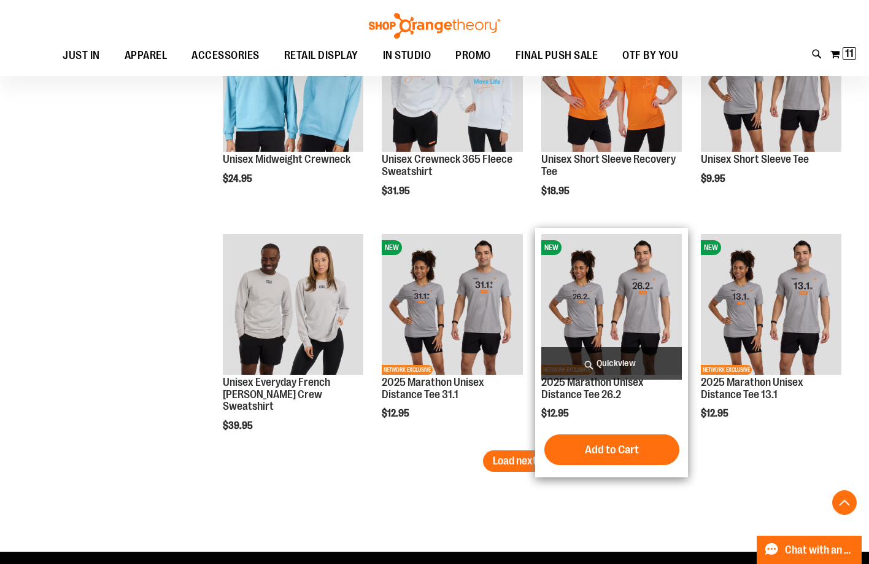
scroll to position [10235, 0]
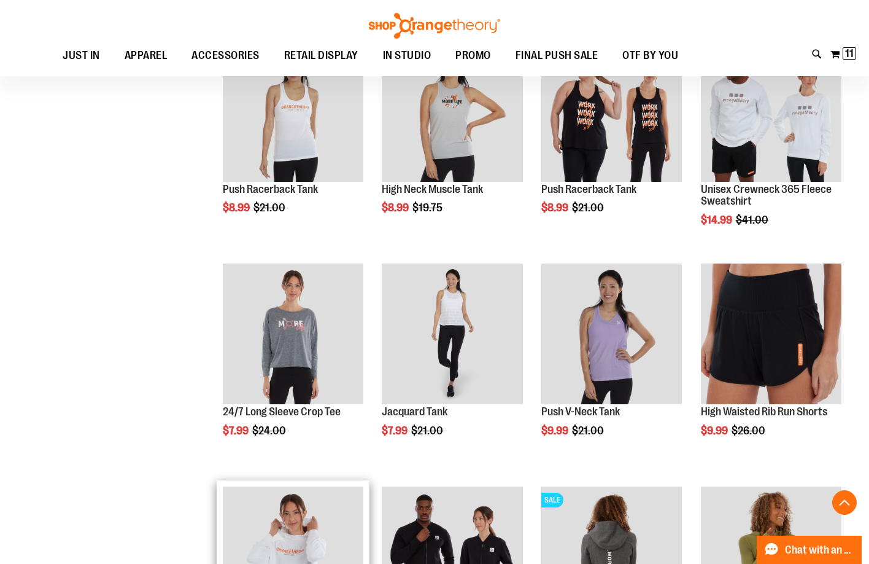
scroll to position [9314, 0]
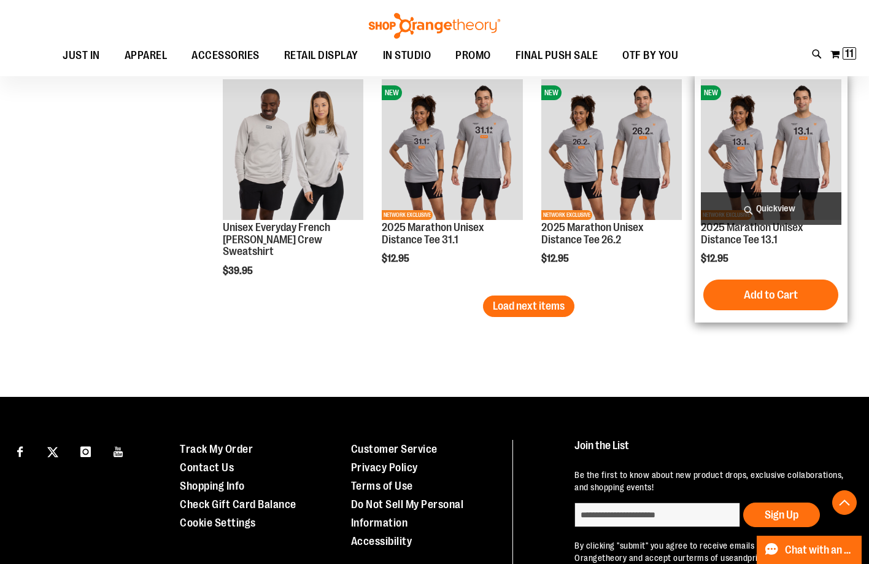
scroll to position [10710, 0]
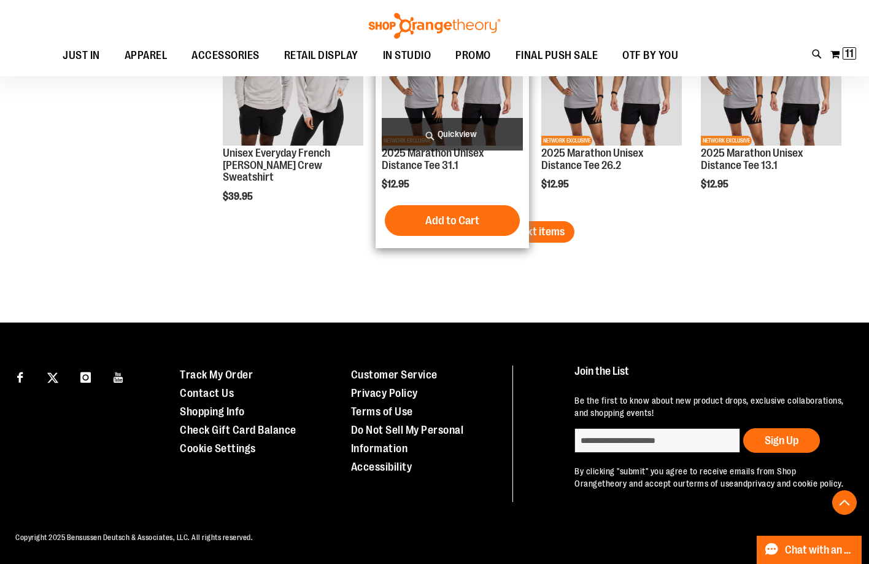
click at [528, 235] on button "Load next items" at bounding box center [528, 231] width 91 height 21
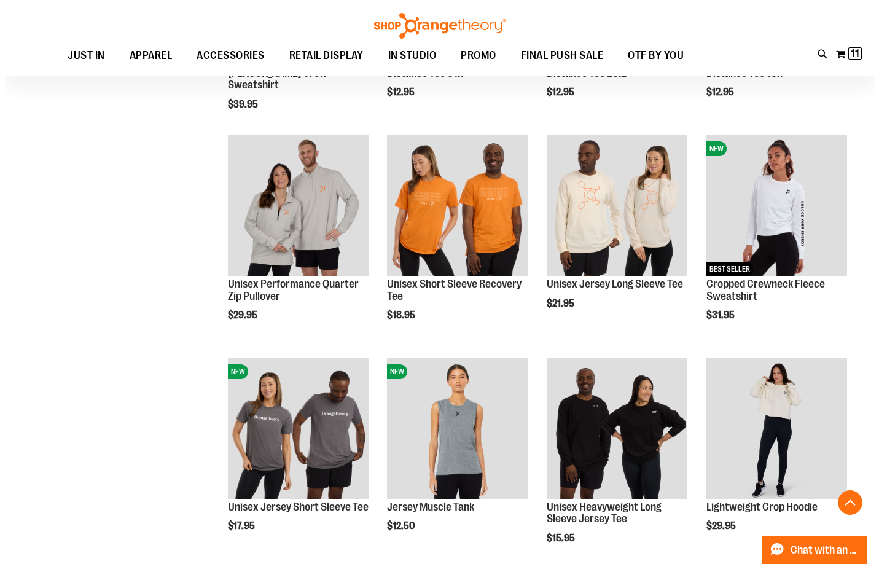
scroll to position [10833, 0]
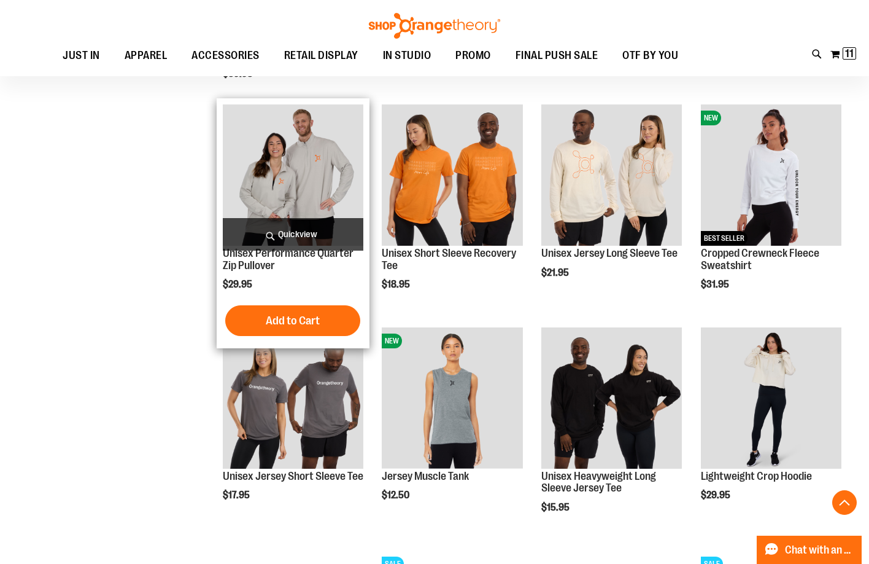
click at [303, 228] on span "Quickview" at bounding box center [293, 234] width 141 height 33
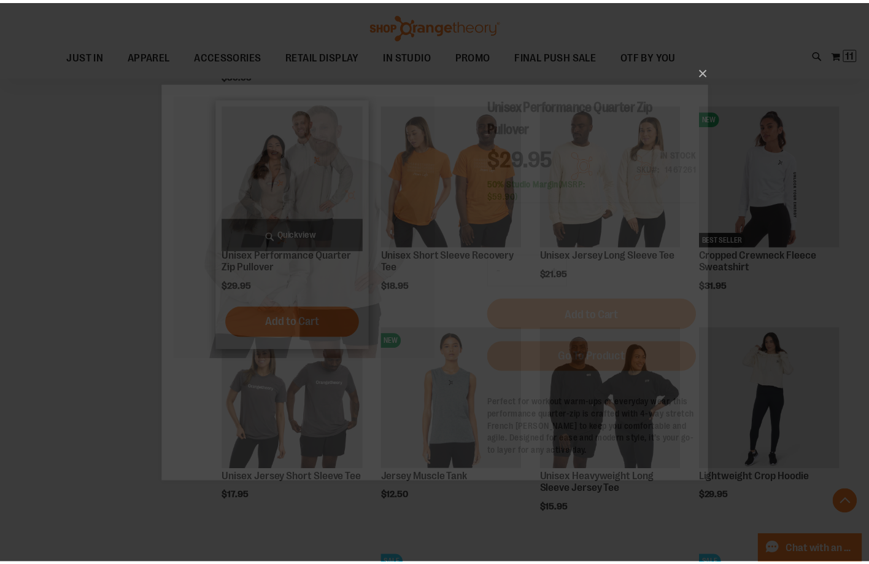
scroll to position [0, 0]
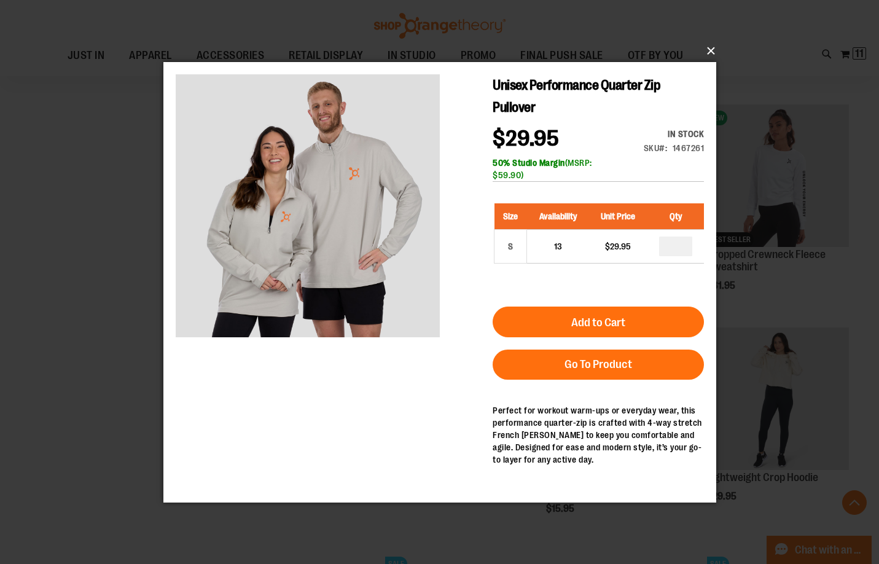
click at [715, 52] on button "×" at bounding box center [443, 50] width 553 height 27
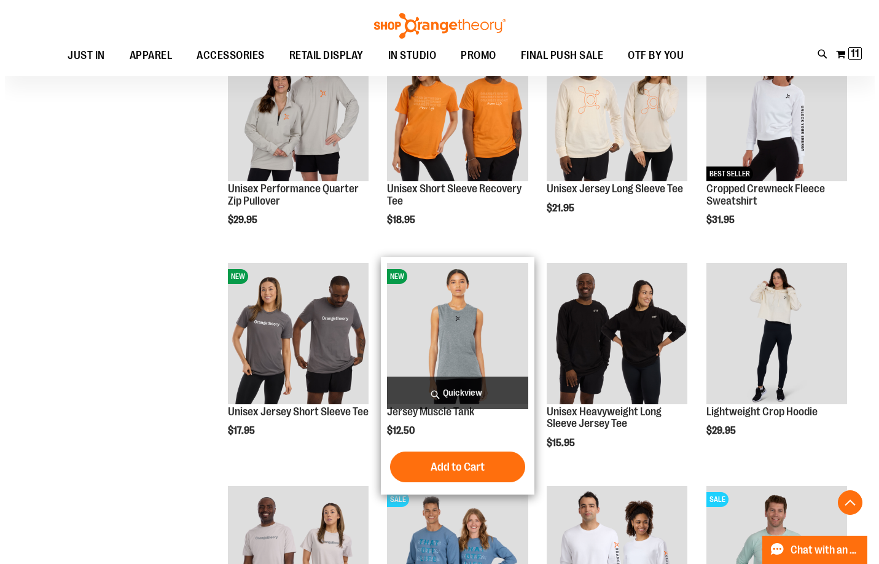
scroll to position [10955, 0]
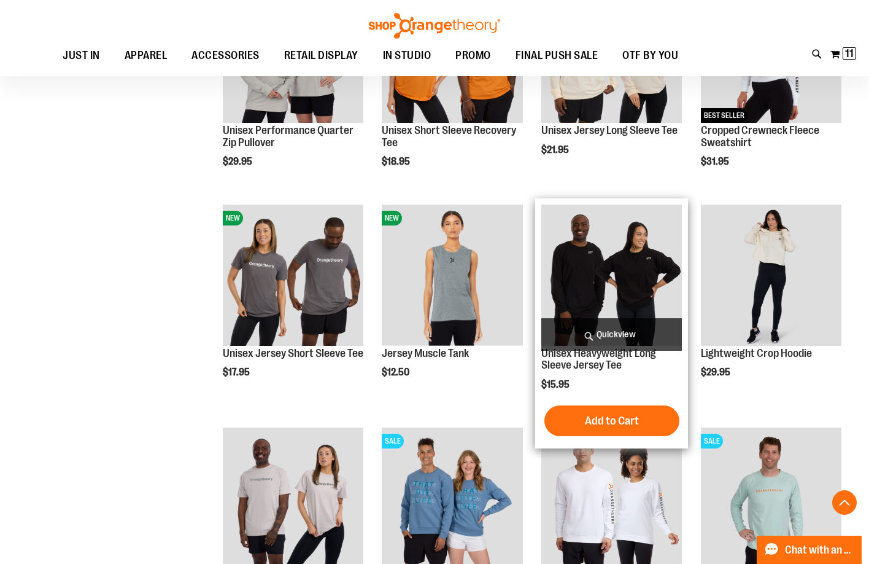
click at [652, 338] on span "Quickview" at bounding box center [612, 334] width 141 height 33
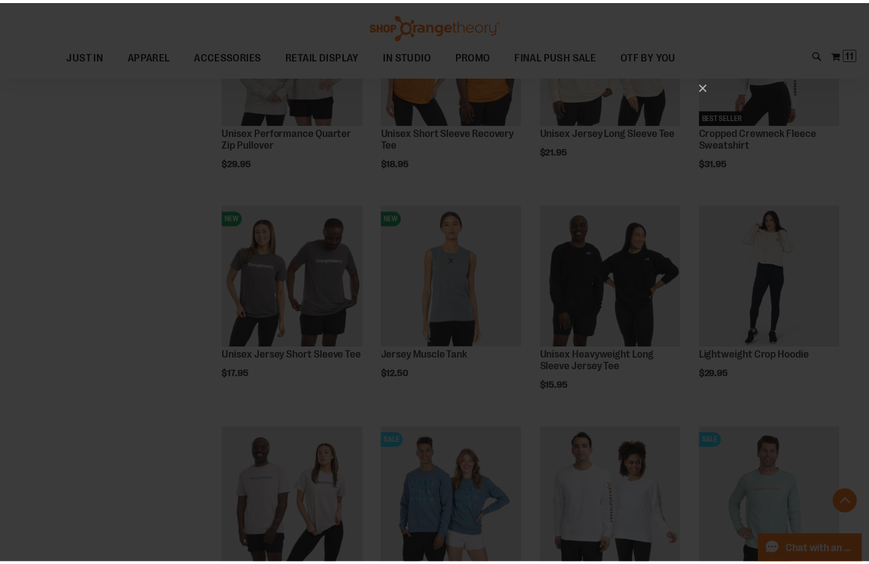
scroll to position [0, 0]
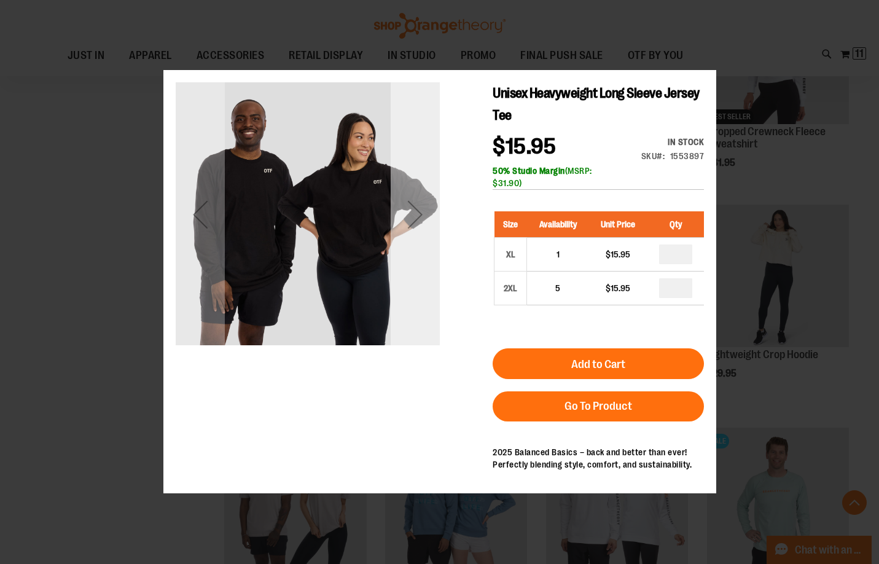
click at [407, 298] on div "Next" at bounding box center [414, 214] width 49 height 264
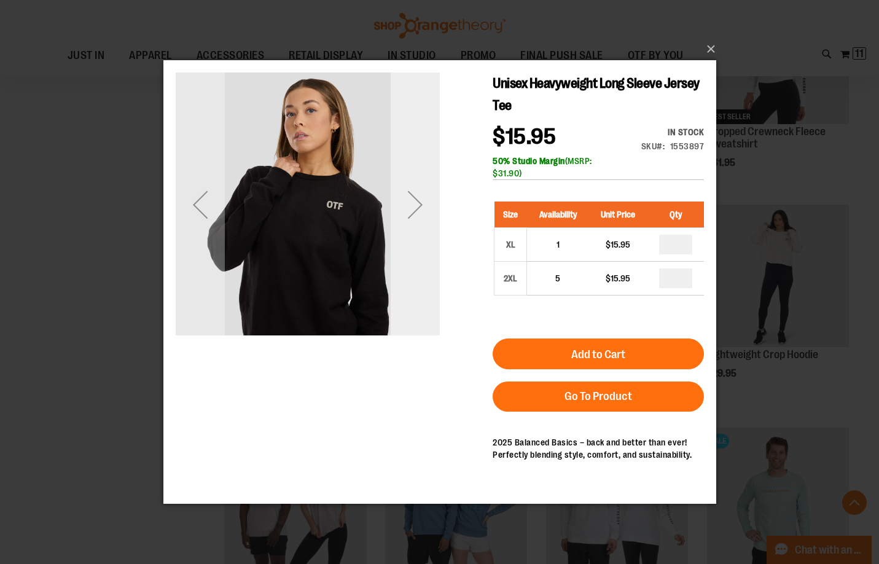
click at [414, 219] on div "Next" at bounding box center [414, 204] width 49 height 49
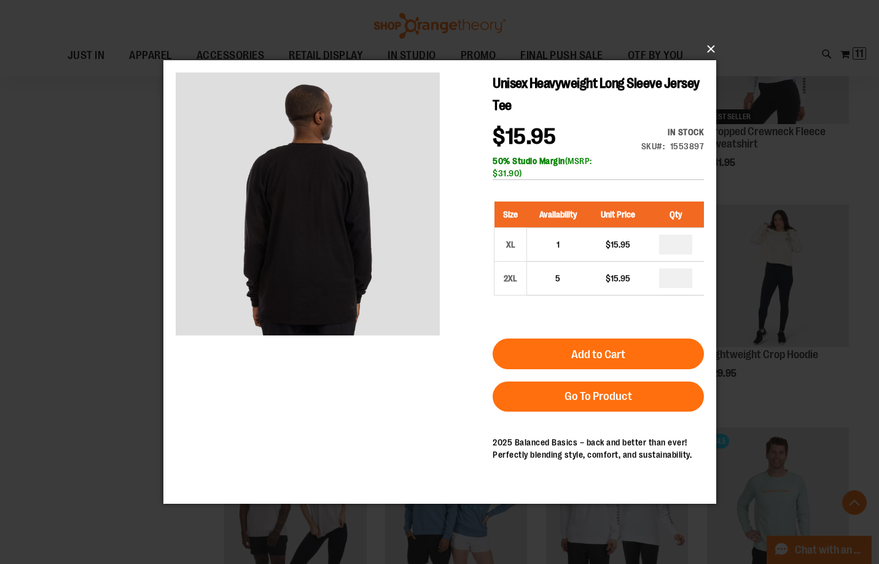
click at [709, 45] on button "×" at bounding box center [443, 49] width 553 height 27
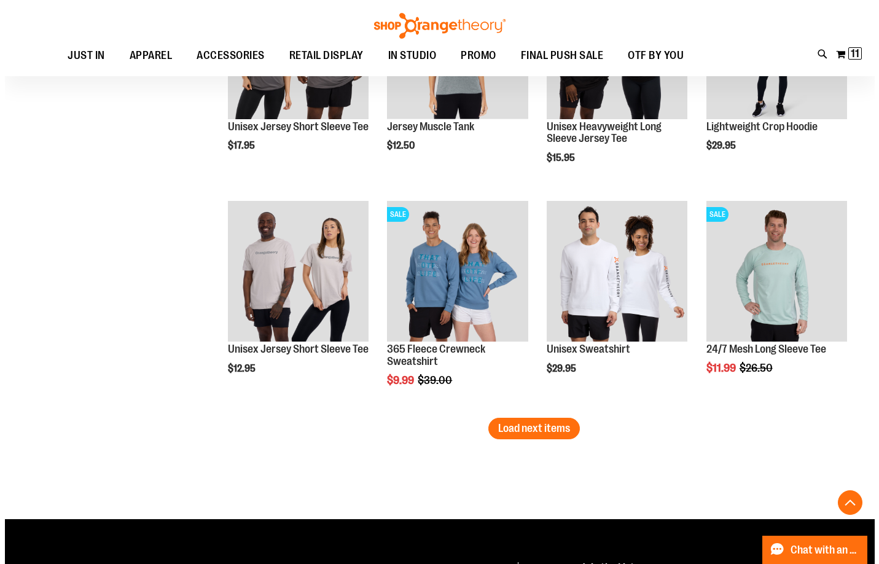
scroll to position [11201, 0]
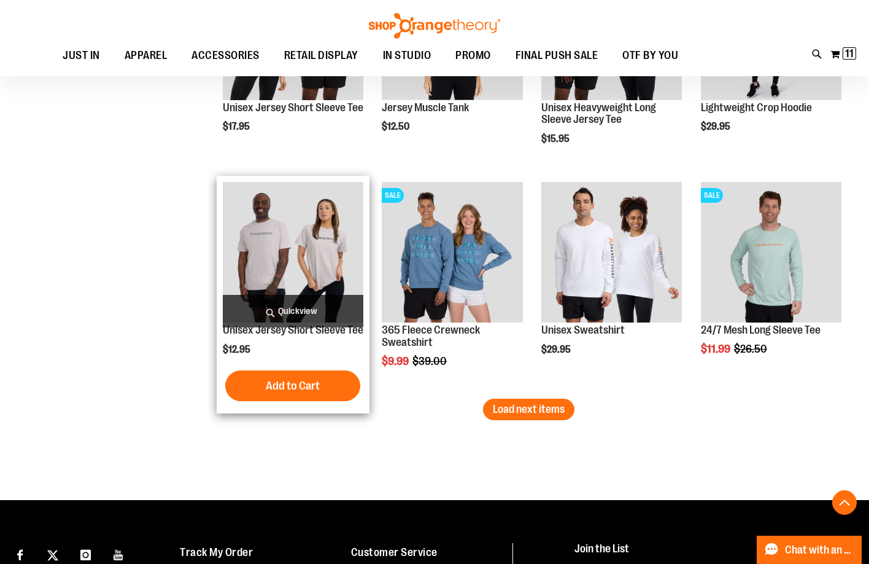
click at [344, 316] on span "Quickview" at bounding box center [293, 311] width 141 height 33
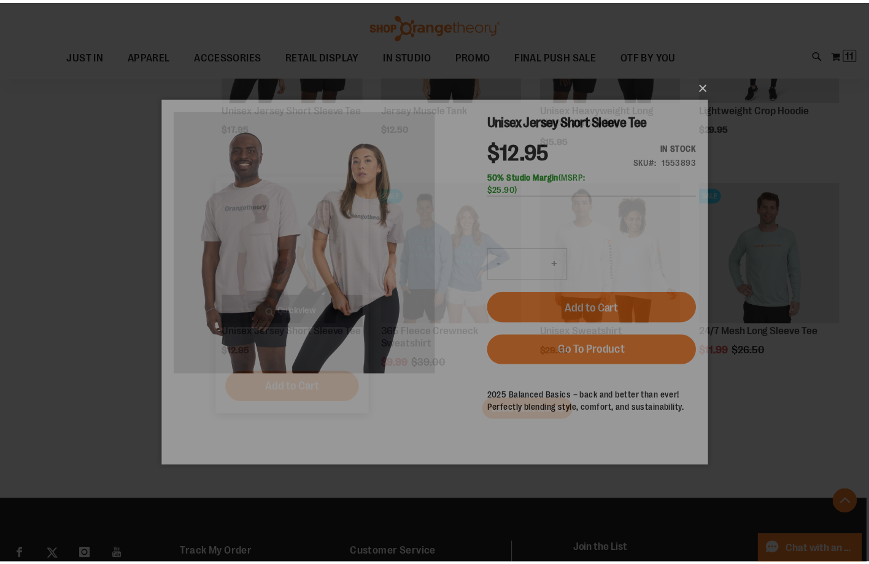
scroll to position [0, 0]
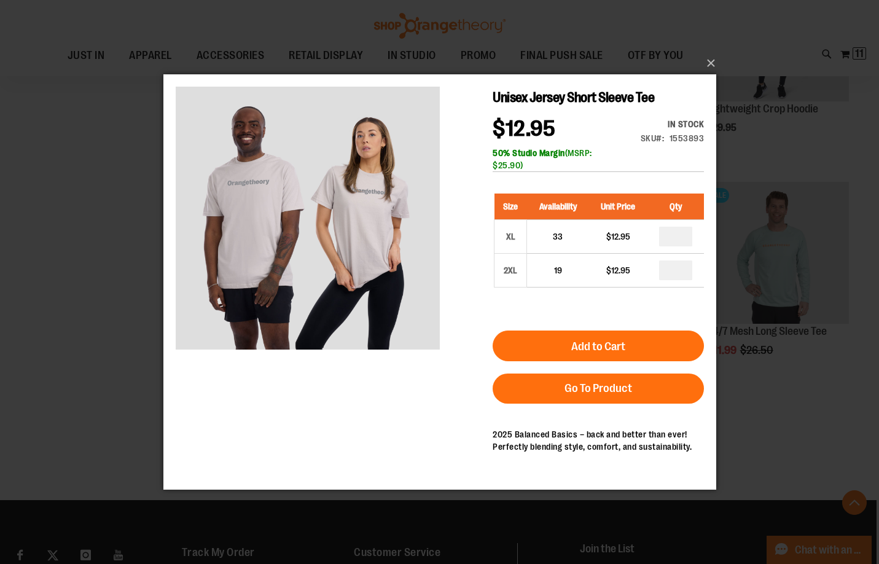
click at [722, 55] on div "×" at bounding box center [439, 282] width 879 height 564
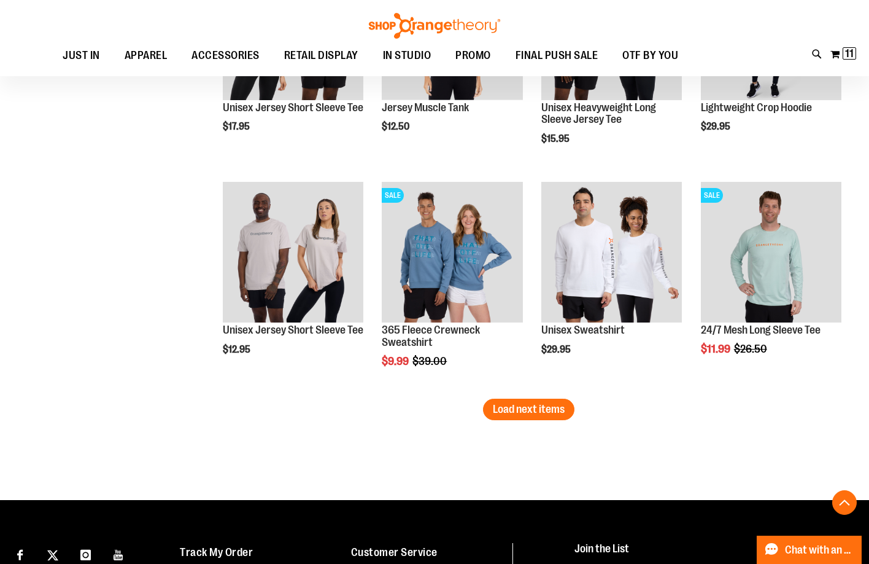
click at [858, 56] on div "Toggle Nav Search Popular Suggestions Advanced Search" at bounding box center [434, 38] width 869 height 76
click at [845, 56] on span "11 11 items" at bounding box center [850, 53] width 14 height 12
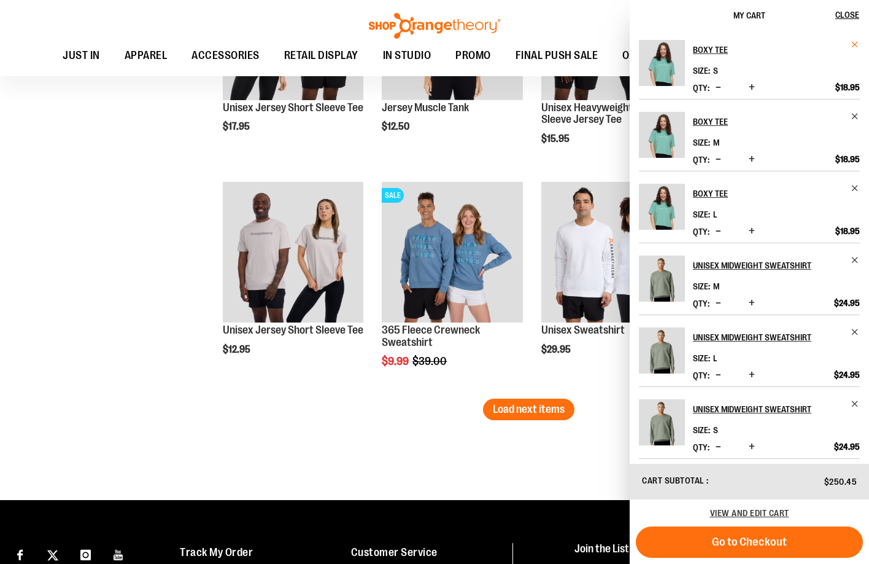
click at [853, 42] on span "Remove item" at bounding box center [855, 44] width 9 height 9
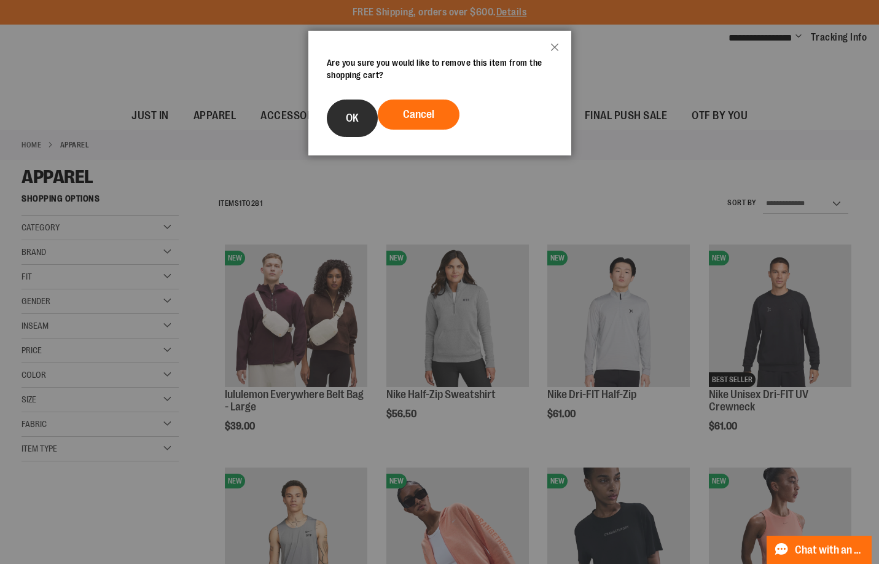
click at [357, 106] on button "OK" at bounding box center [352, 117] width 51 height 37
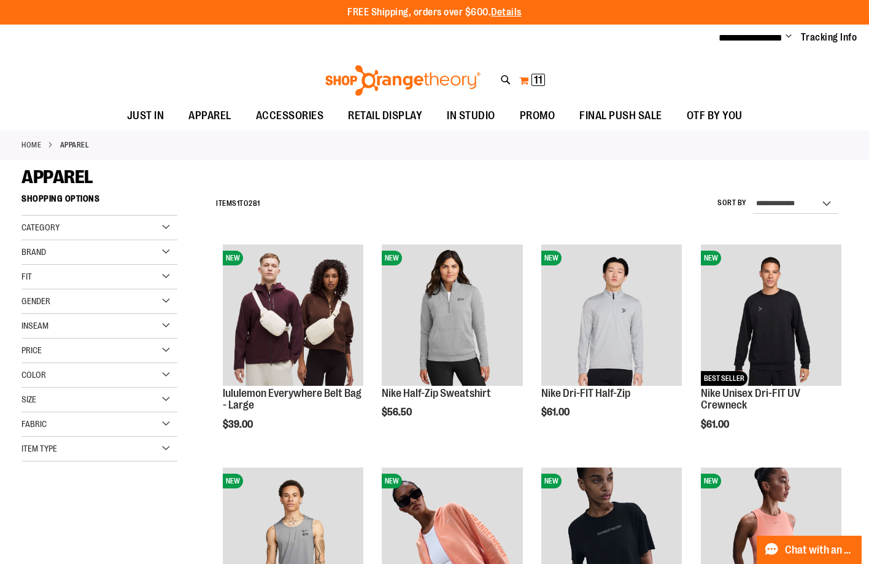
click at [528, 77] on button "My Cart 11 11 items" at bounding box center [532, 81] width 27 height 20
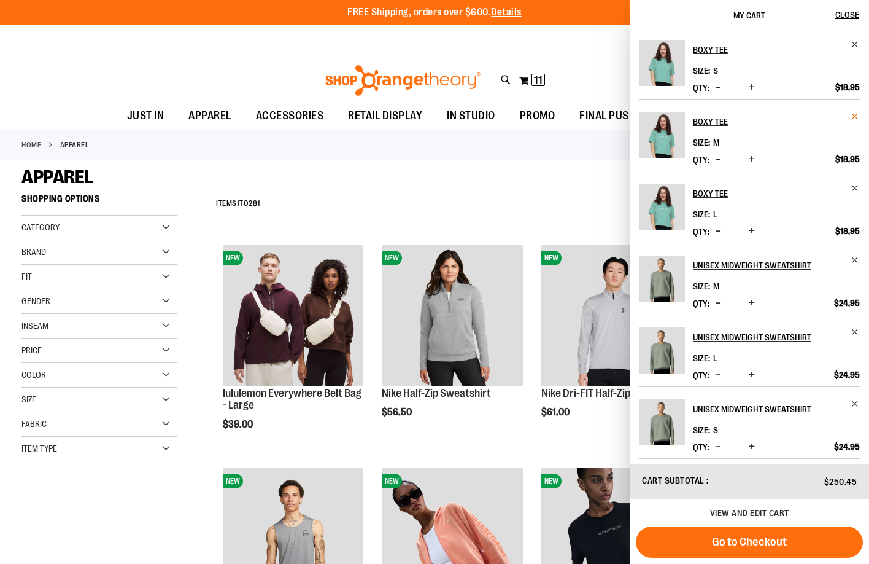
click at [853, 117] on span "Remove item" at bounding box center [855, 116] width 9 height 9
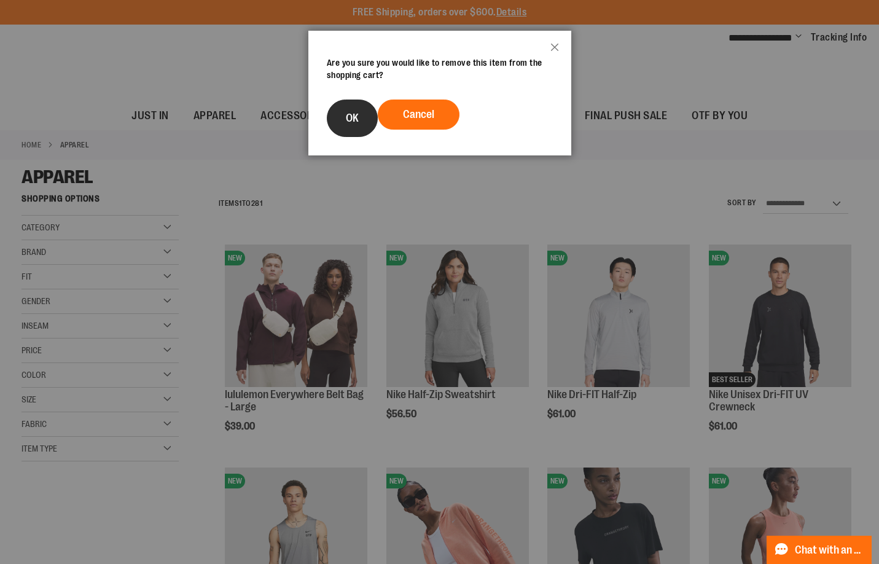
click at [359, 125] on button "OK" at bounding box center [352, 117] width 51 height 37
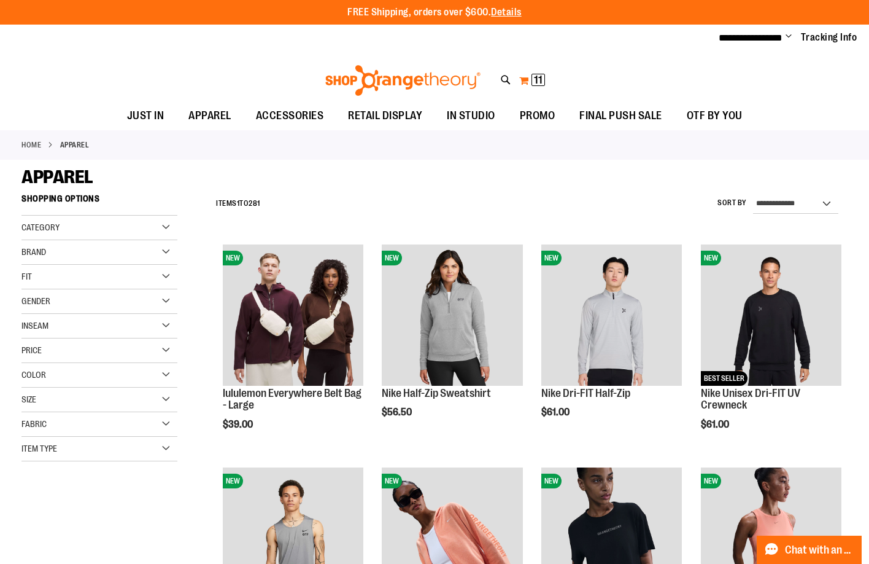
click at [529, 83] on button "My Cart 11 11 items" at bounding box center [532, 81] width 27 height 20
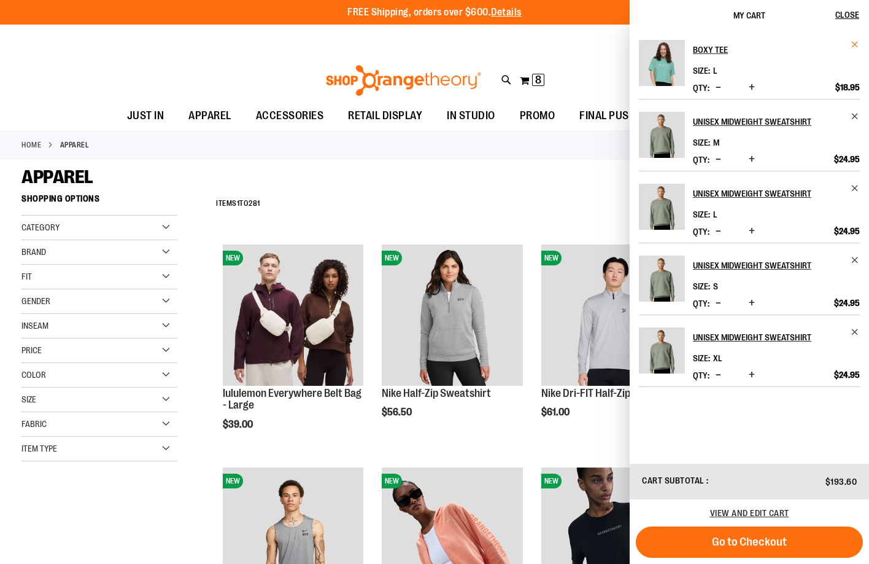
click at [857, 44] on span "Remove item" at bounding box center [855, 44] width 9 height 9
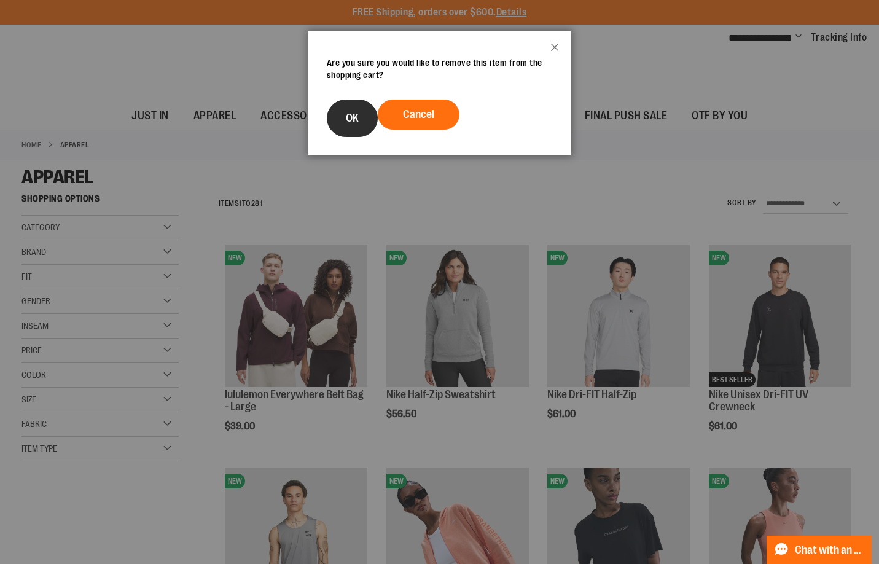
click at [359, 134] on button "OK" at bounding box center [352, 117] width 51 height 37
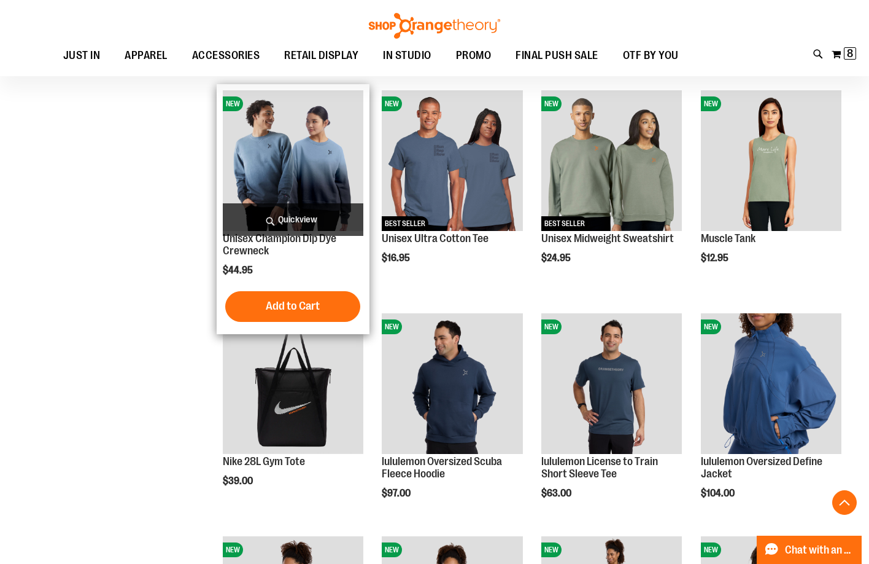
scroll to position [982, 0]
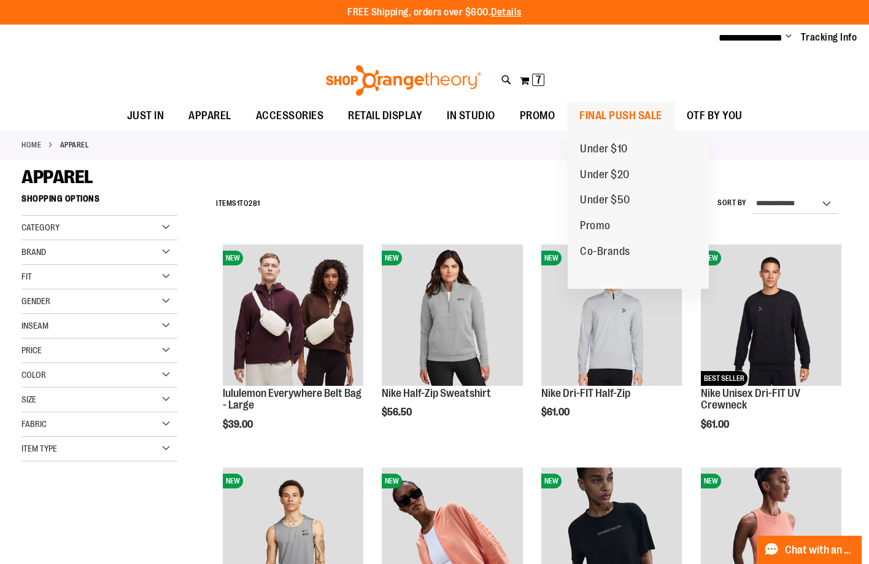
click at [615, 106] on span "FINAL PUSH SALE" at bounding box center [621, 116] width 83 height 28
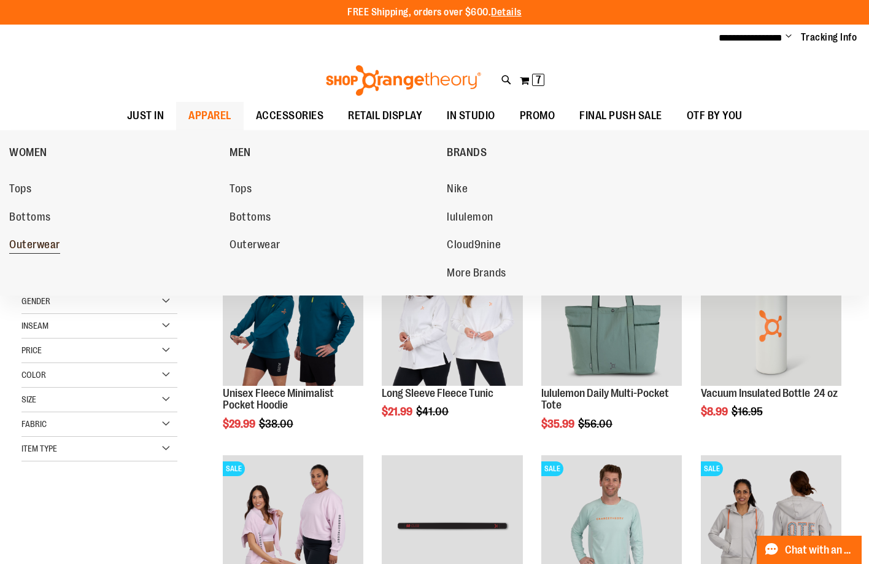
type input "**********"
click at [56, 246] on span "Outerwear" at bounding box center [34, 245] width 51 height 15
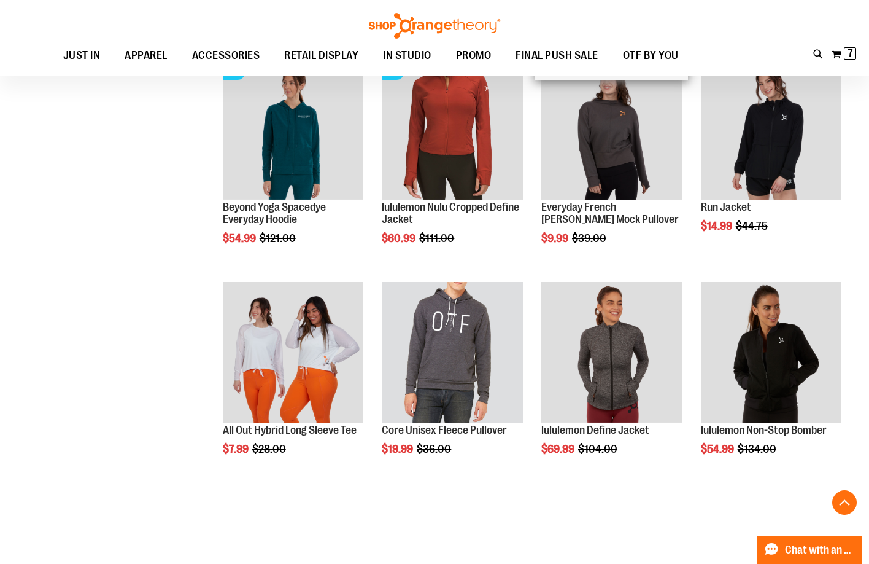
scroll to position [1031, 0]
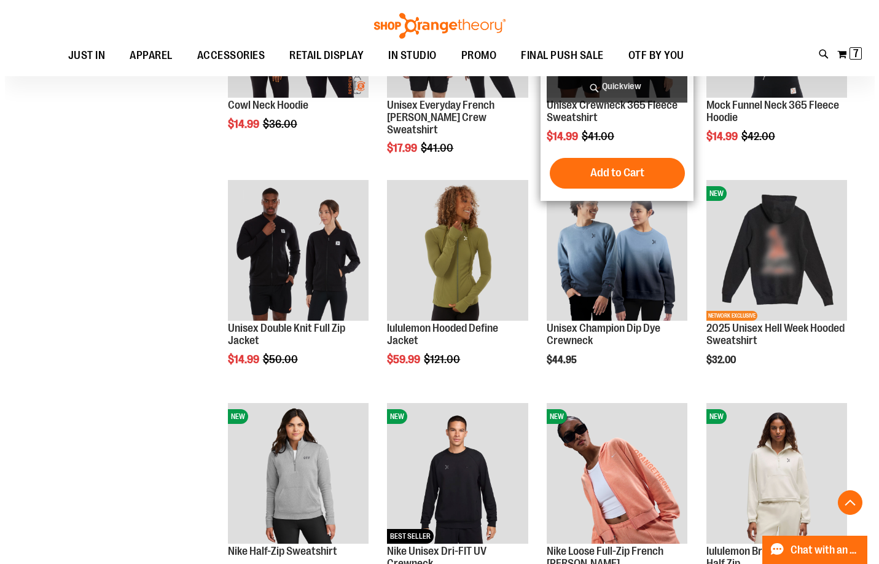
scroll to position [1276, 0]
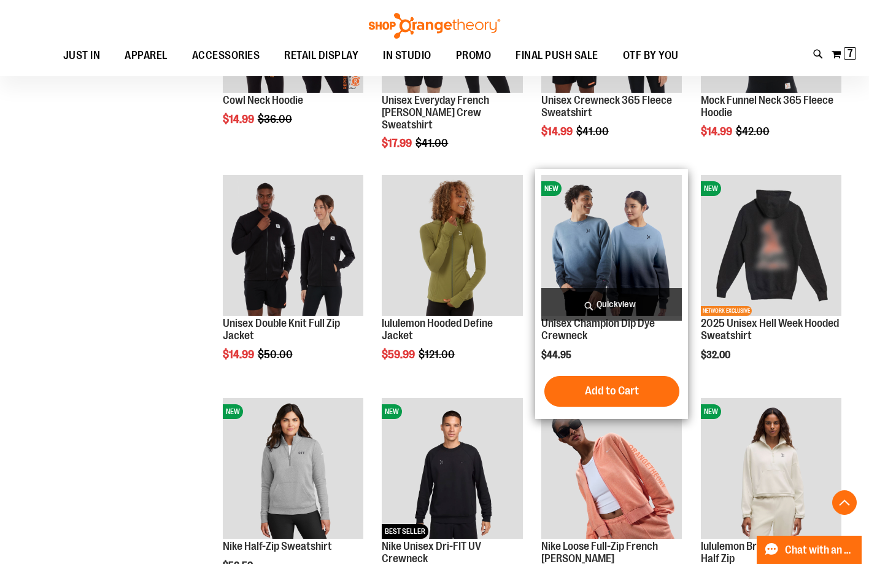
type input "**********"
click at [607, 313] on span "Quickview" at bounding box center [612, 304] width 141 height 33
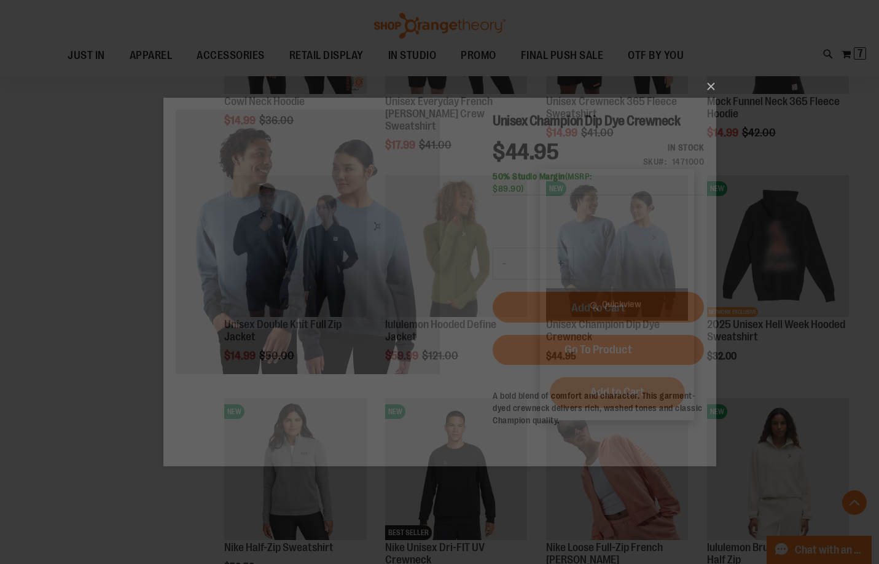
scroll to position [0, 0]
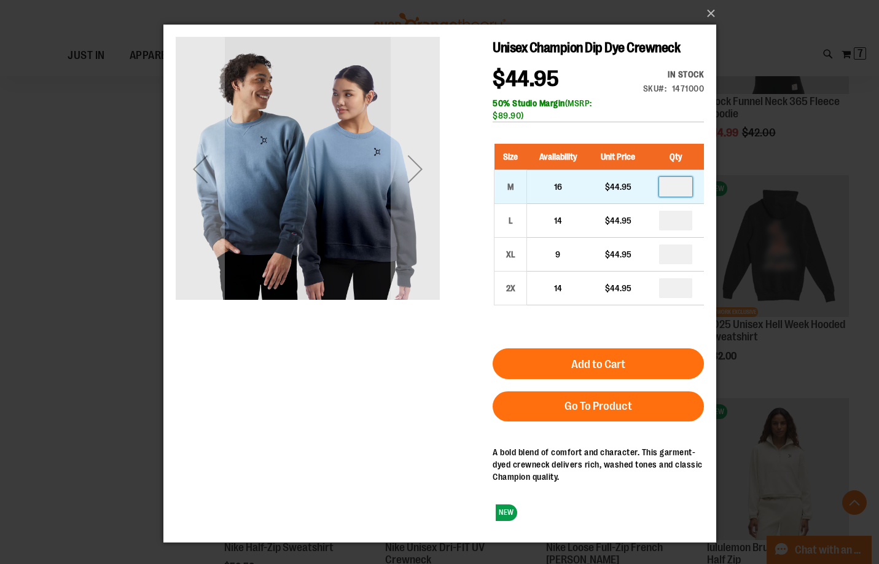
click at [679, 189] on input "number" at bounding box center [674, 187] width 33 height 20
type input "*"
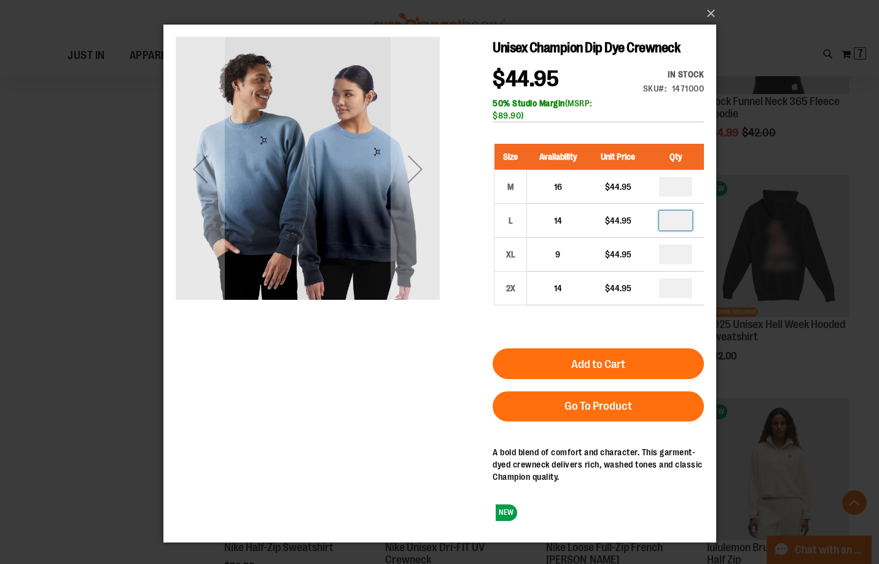
click at [675, 220] on input "number" at bounding box center [674, 221] width 33 height 20
type input "*"
click at [635, 333] on div "Size Availability Unit Price Qty M 16 $44.95 * L 14" at bounding box center [597, 233] width 211 height 204
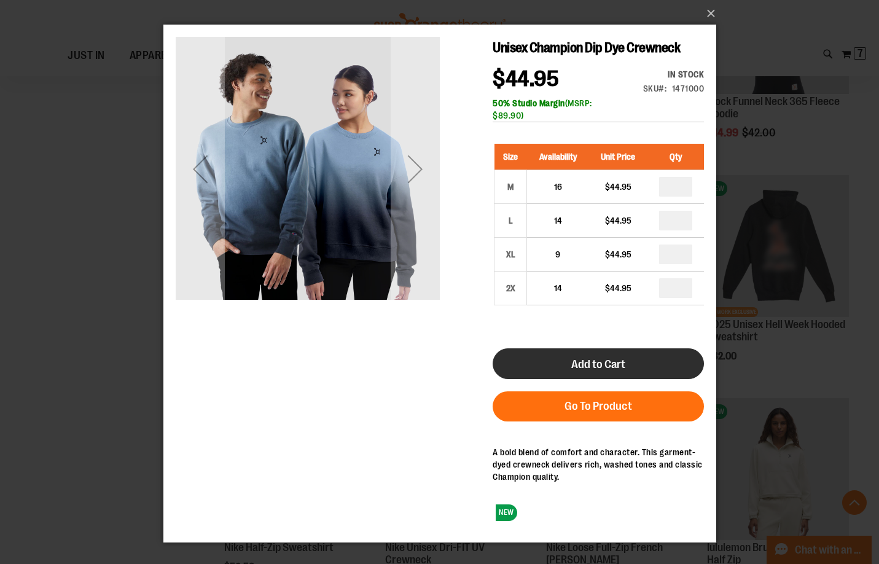
click at [634, 349] on button "Add to Cart" at bounding box center [597, 363] width 211 height 31
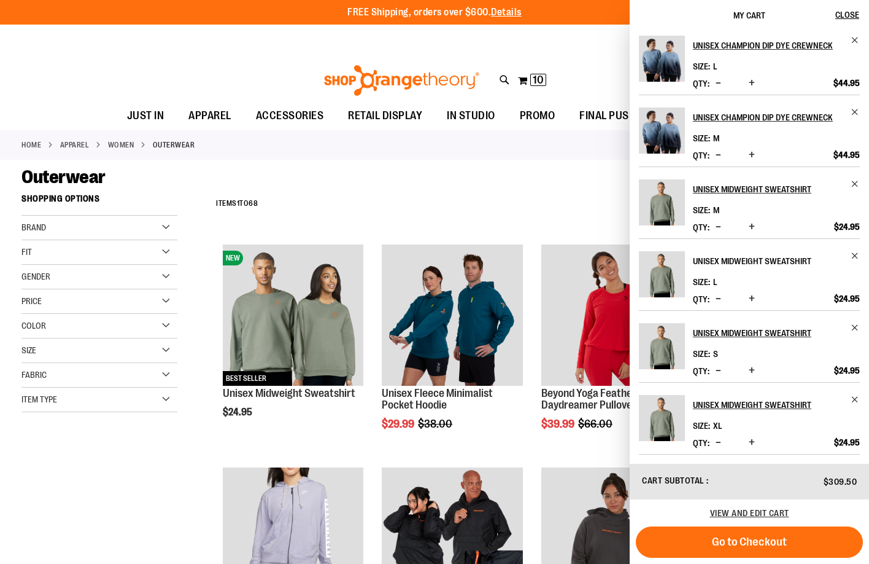
scroll to position [6, 0]
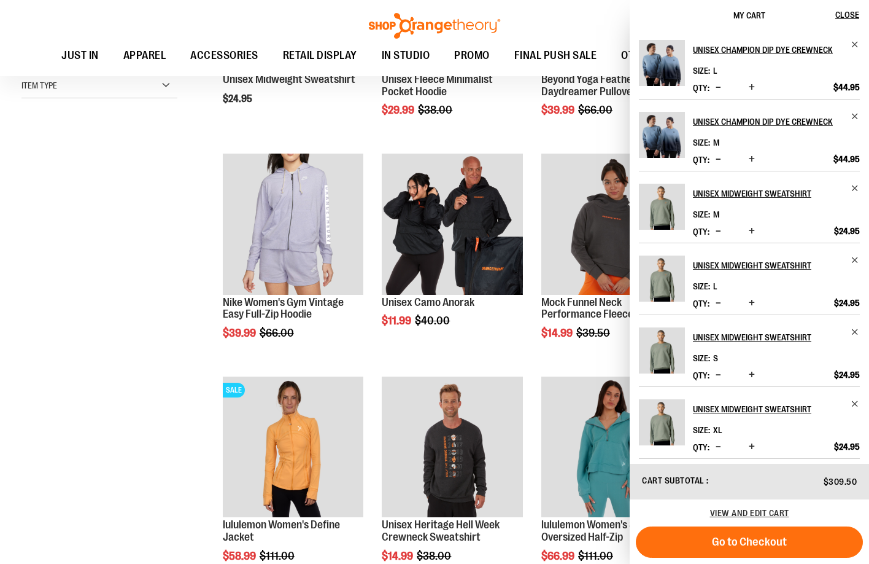
scroll to position [26, 0]
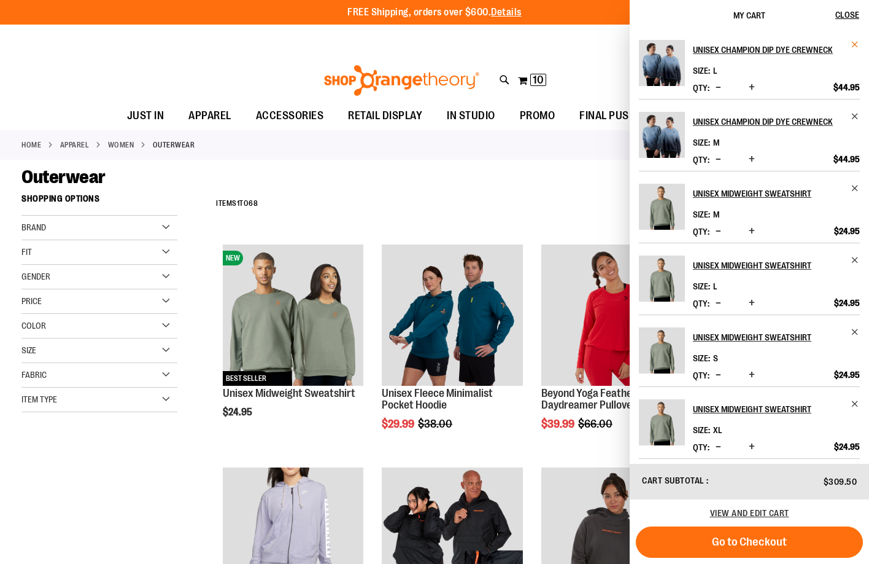
click at [854, 44] on span "Remove item" at bounding box center [855, 44] width 9 height 9
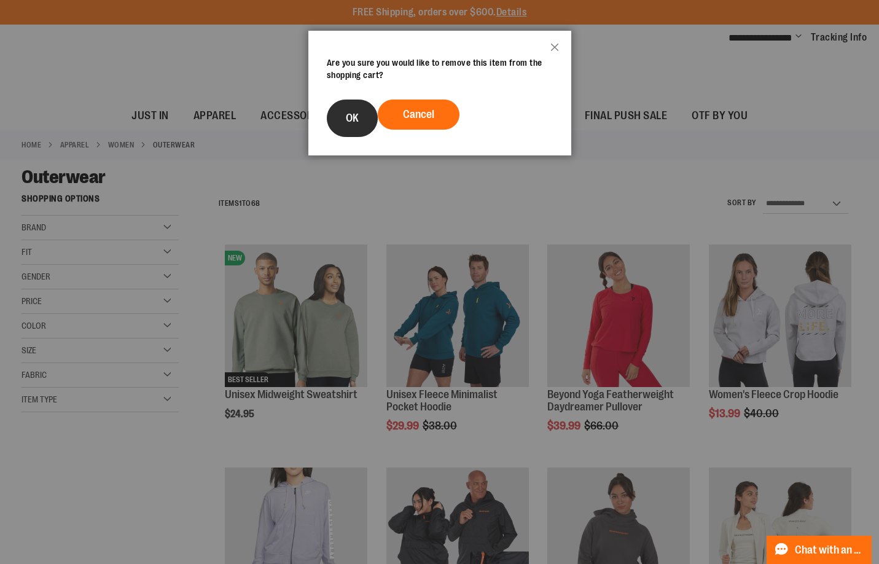
click at [362, 127] on button "OK" at bounding box center [352, 117] width 51 height 37
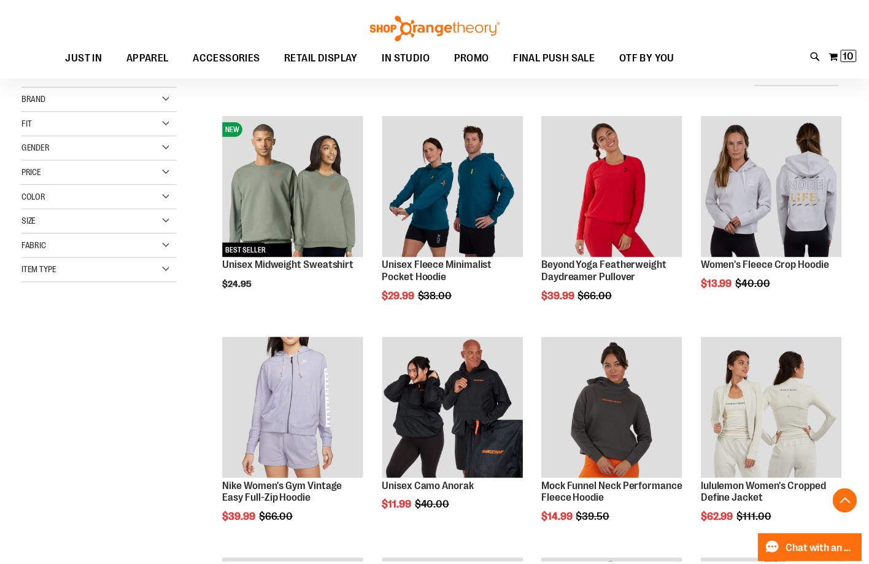
scroll to position [1493, 0]
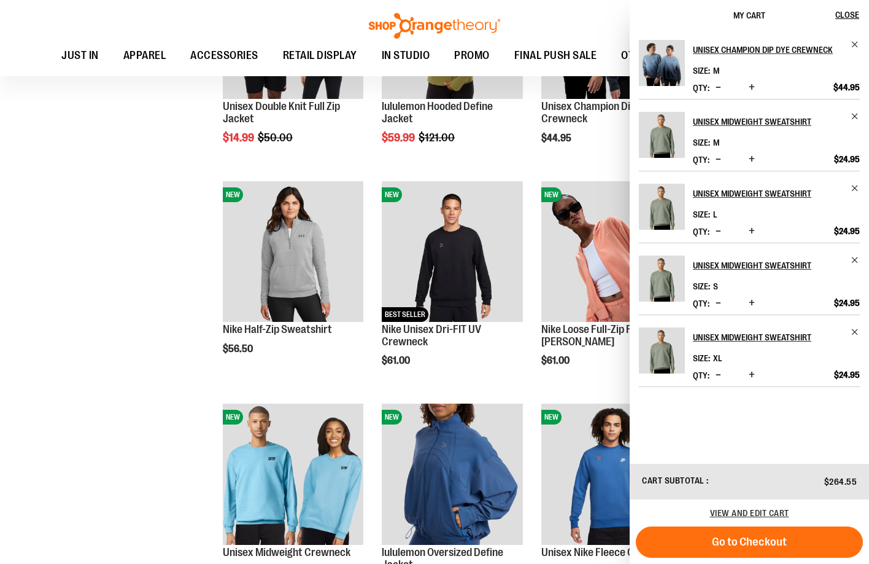
click at [719, 301] on span "Decrease product quantity" at bounding box center [719, 303] width 6 height 12
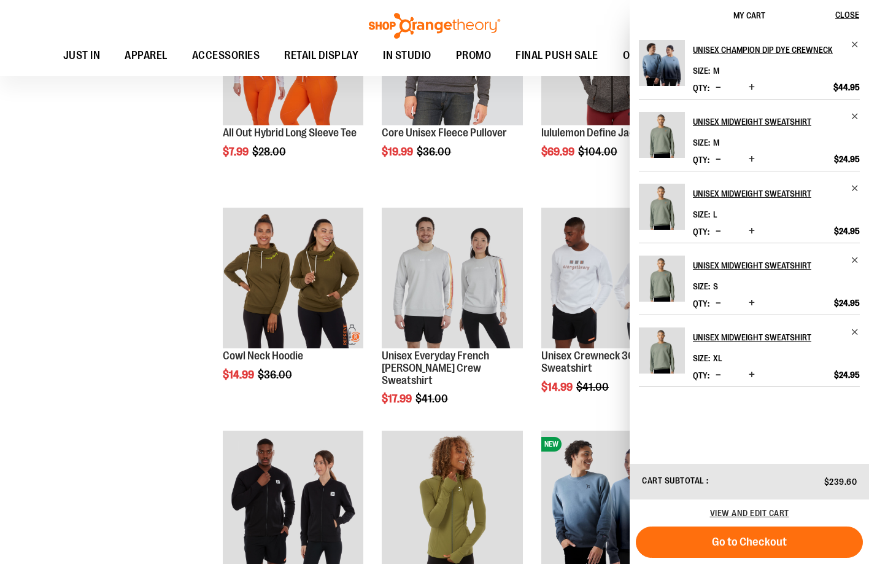
scroll to position [1002, 0]
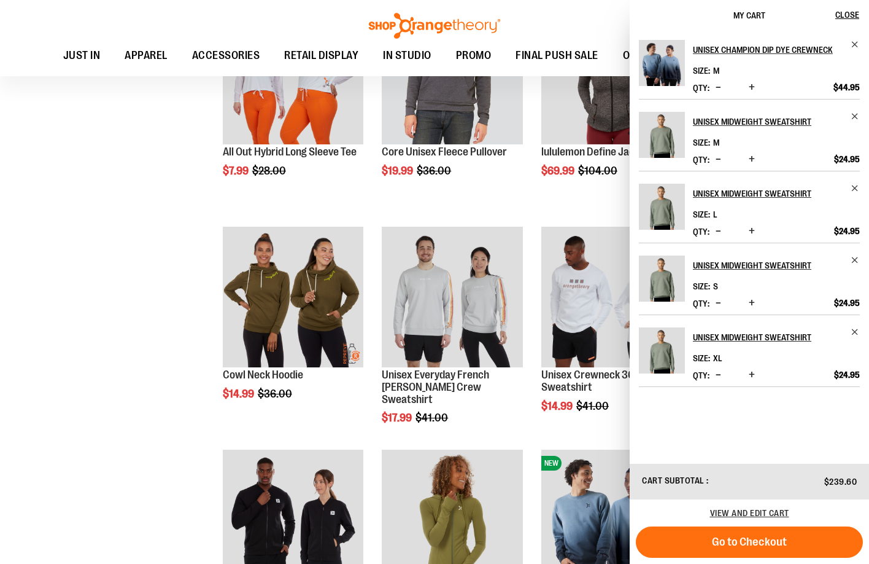
click at [53, 298] on div "**********" at bounding box center [434, 131] width 826 height 2151
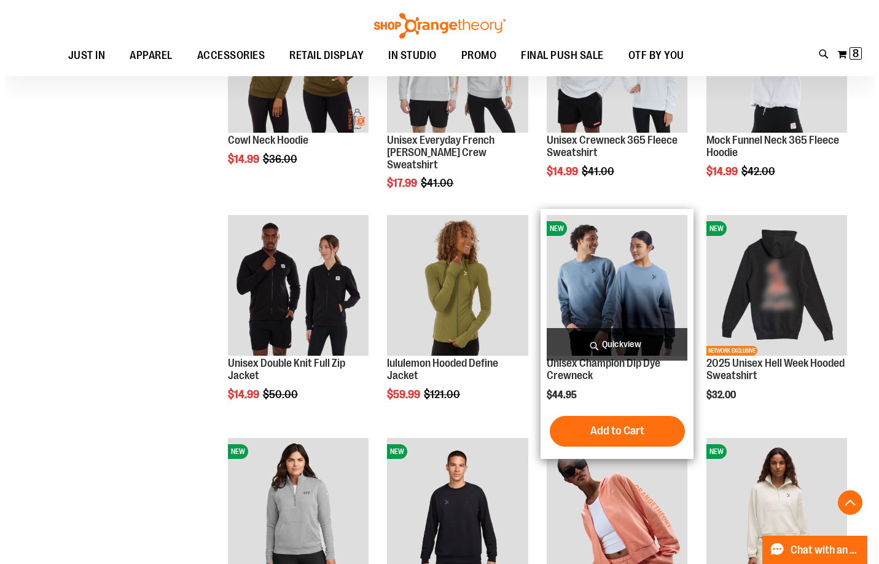
scroll to position [1248, 0]
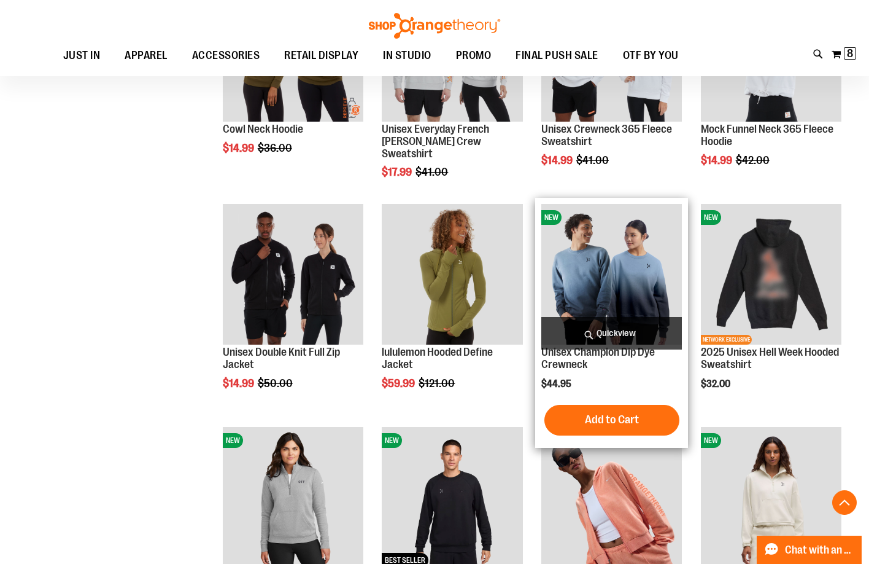
click at [632, 338] on span "Quickview" at bounding box center [612, 333] width 141 height 33
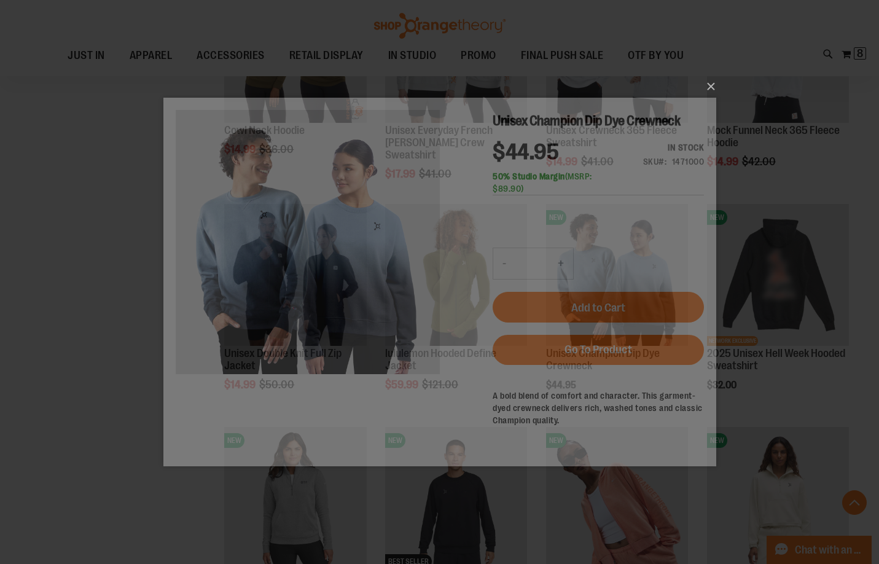
scroll to position [0, 0]
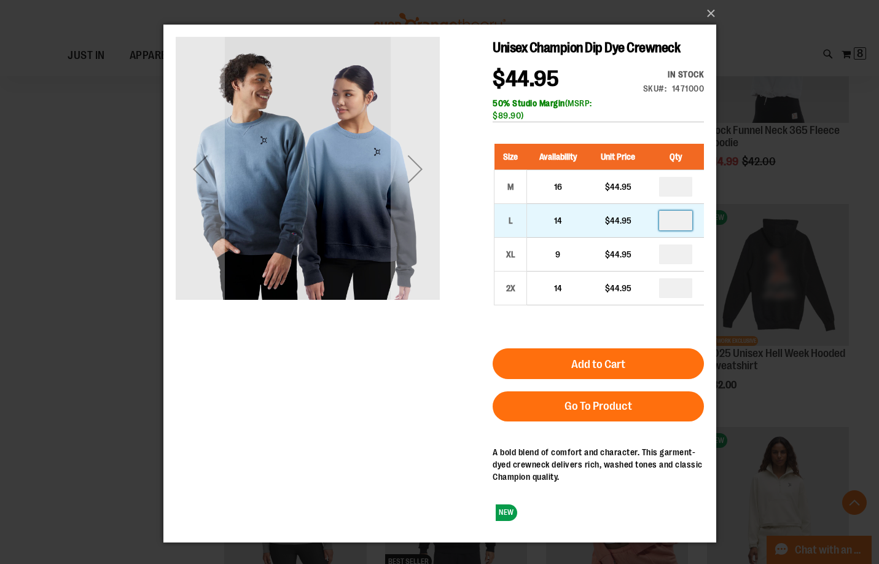
click at [678, 219] on input "number" at bounding box center [674, 221] width 33 height 20
type input "*"
click at [654, 321] on div "Size Availability Unit Price Qty M 16 $44.95 * L 14" at bounding box center [597, 233] width 211 height 204
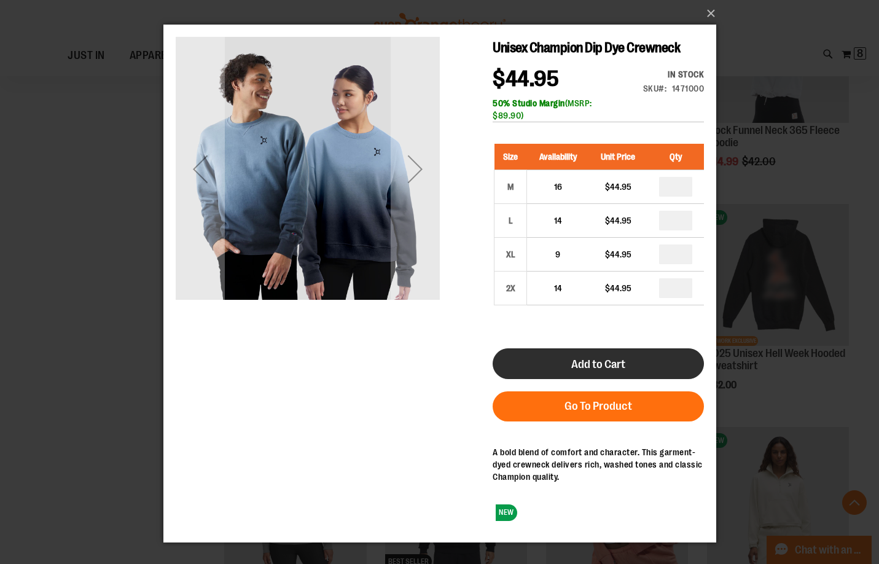
click at [636, 357] on button "Add to Cart" at bounding box center [597, 363] width 211 height 31
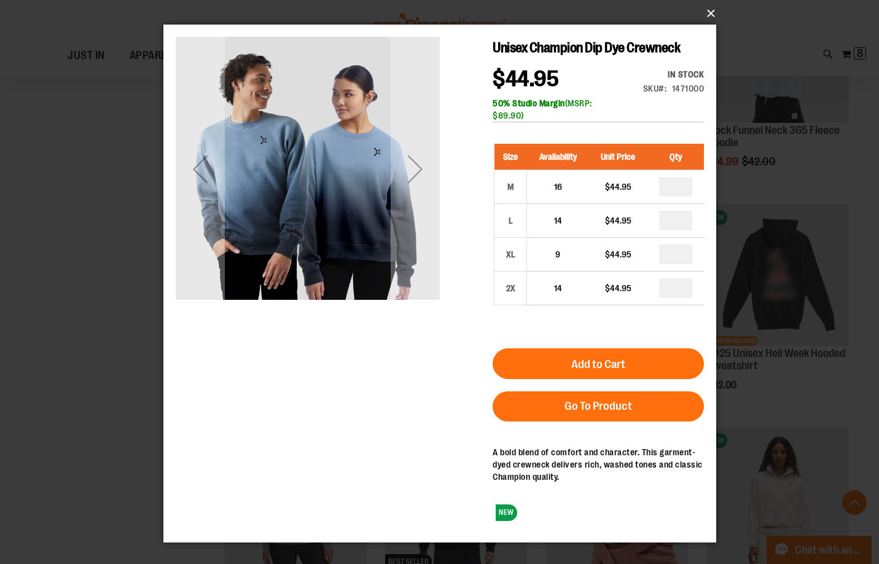
click at [710, 12] on button "×" at bounding box center [443, 13] width 553 height 27
